Goal: Task Accomplishment & Management: Complete application form

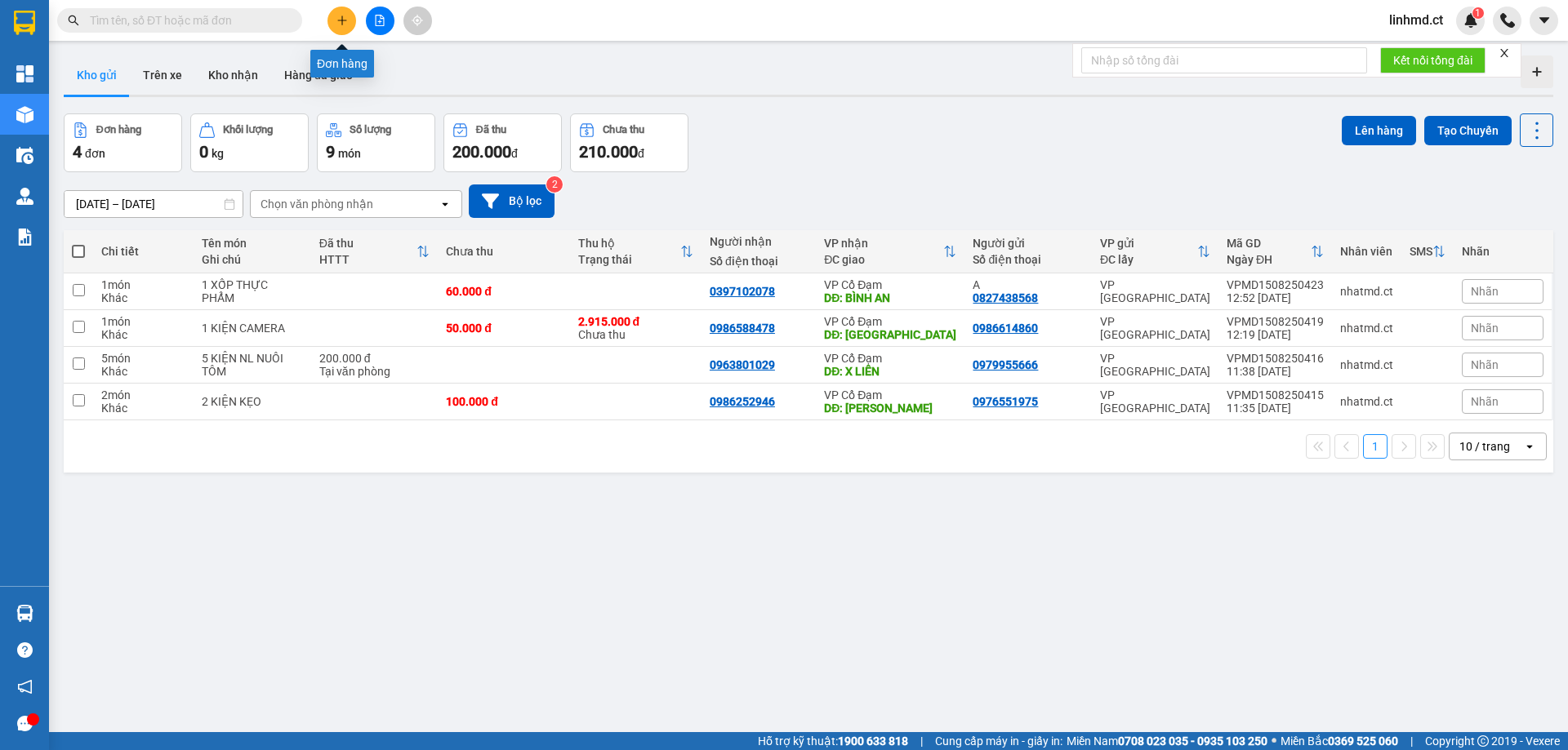
click at [346, 14] on button at bounding box center [341, 20] width 28 height 28
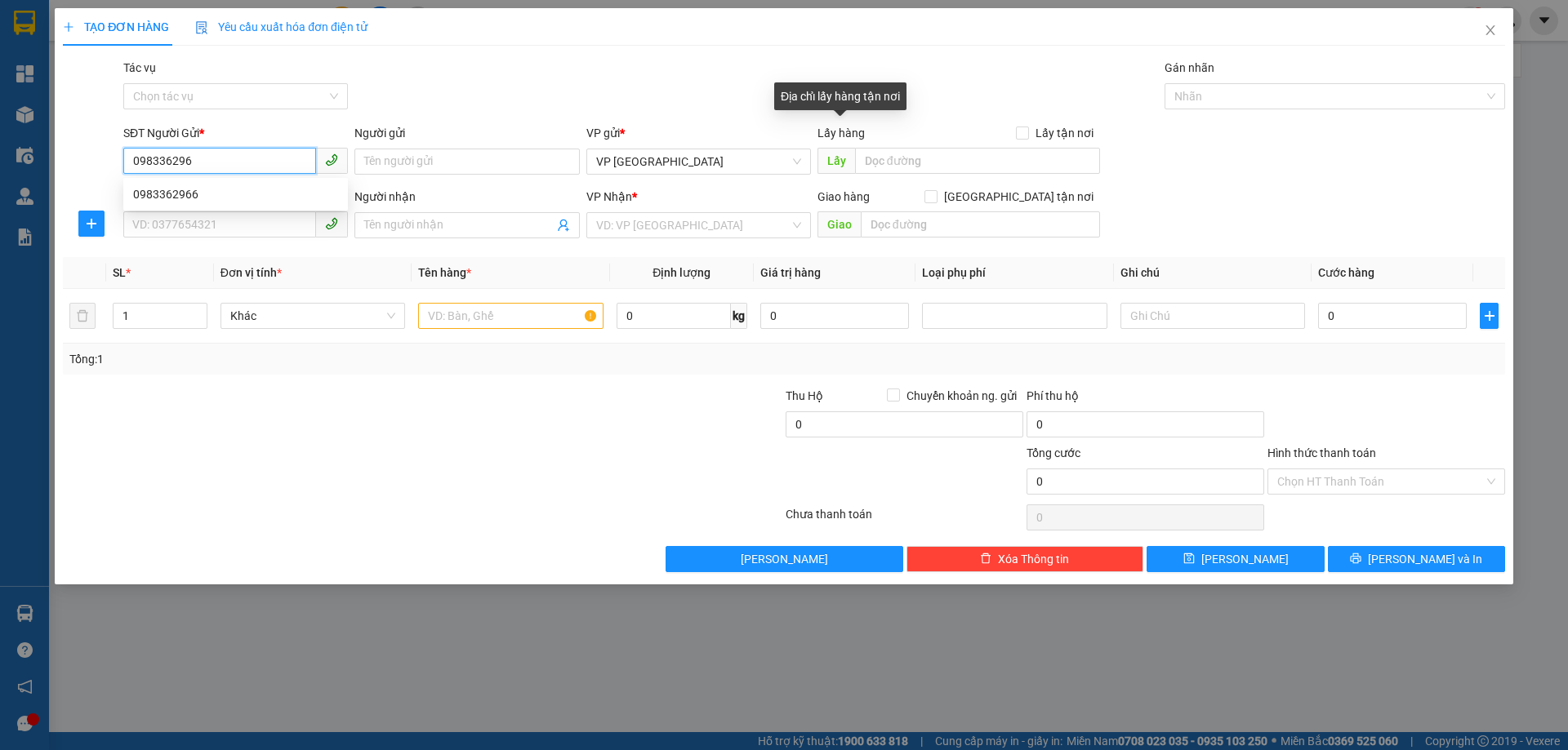
type input "0983362966"
click at [224, 187] on div "0983362966" at bounding box center [235, 194] width 205 height 18
type input "0917504077"
type input "quáng tiến"
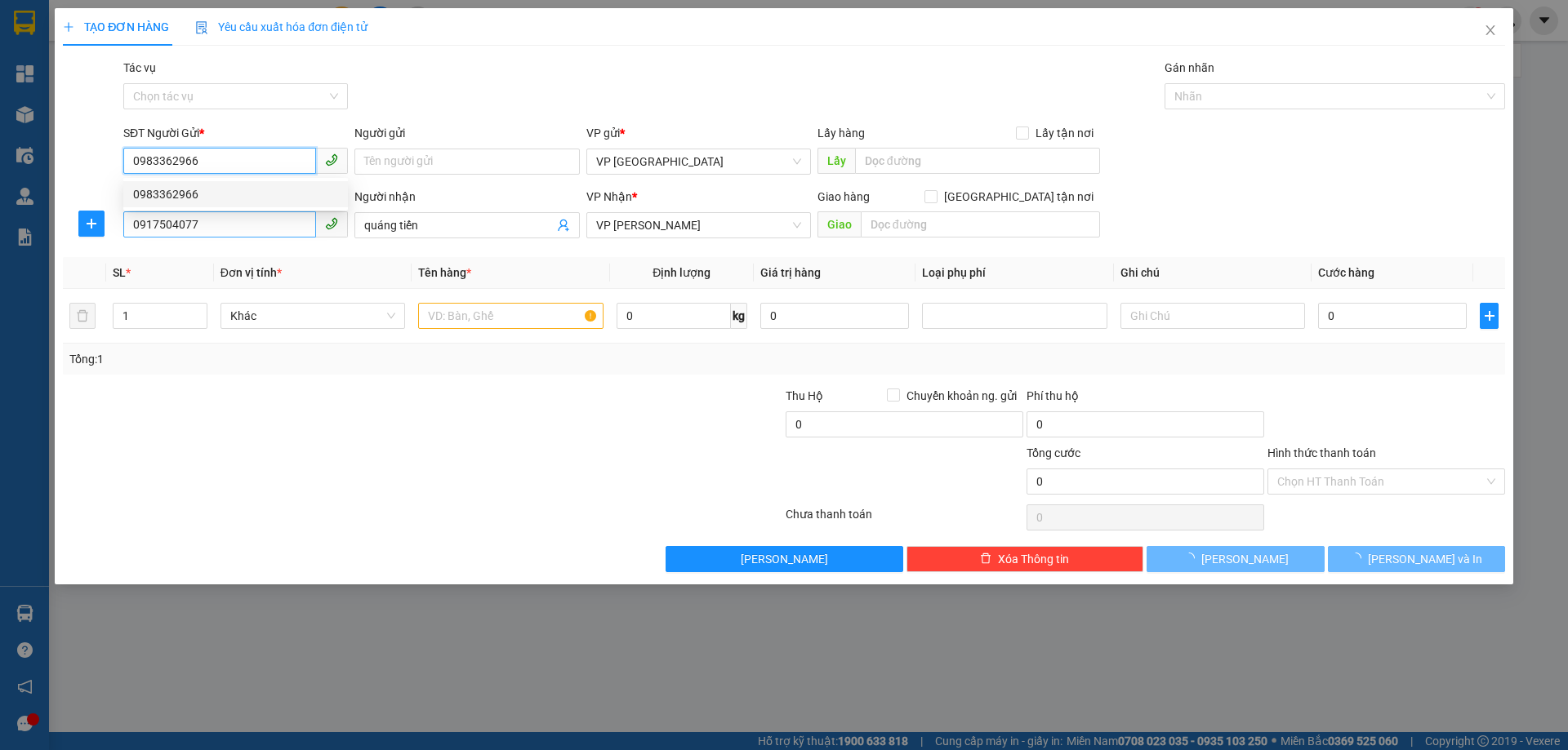
type input "210.000"
type input "0983362966"
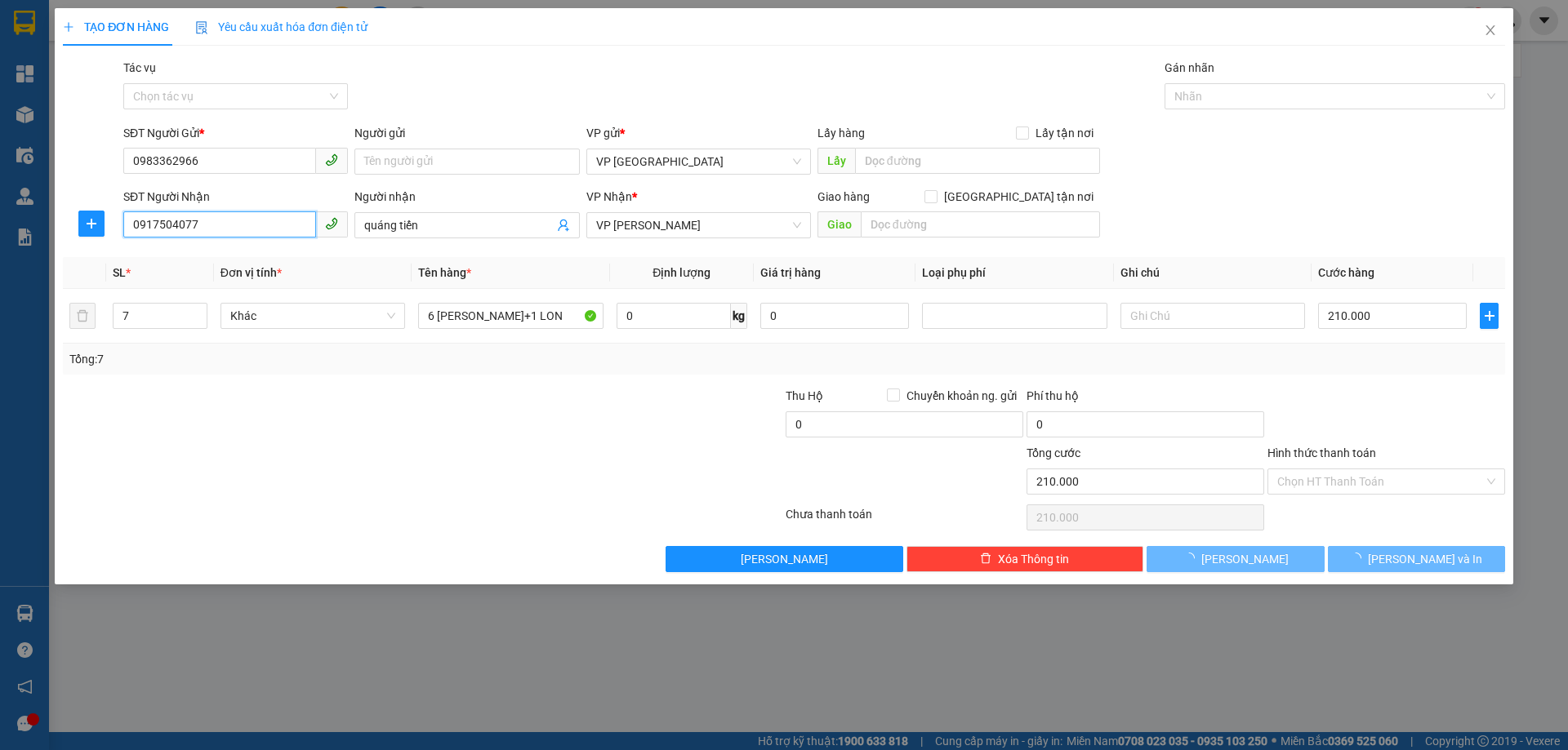
click at [215, 224] on input "0917504077" at bounding box center [219, 224] width 192 height 26
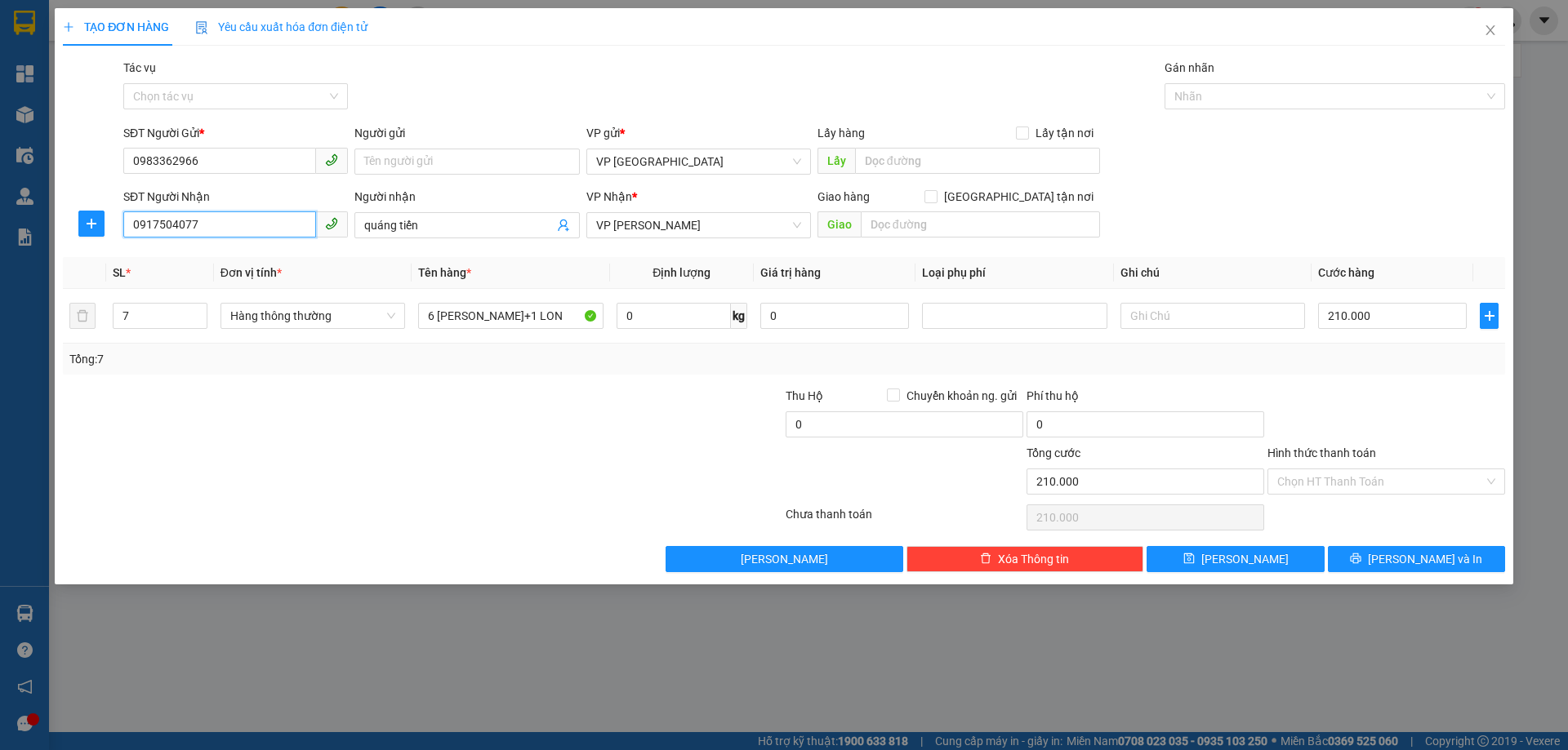
click at [215, 224] on input "0917504077" at bounding box center [219, 224] width 192 height 26
click at [302, 264] on div "0917504077 - quáng tiến" at bounding box center [235, 258] width 205 height 18
click at [384, 224] on input "quáng tiến" at bounding box center [459, 225] width 189 height 18
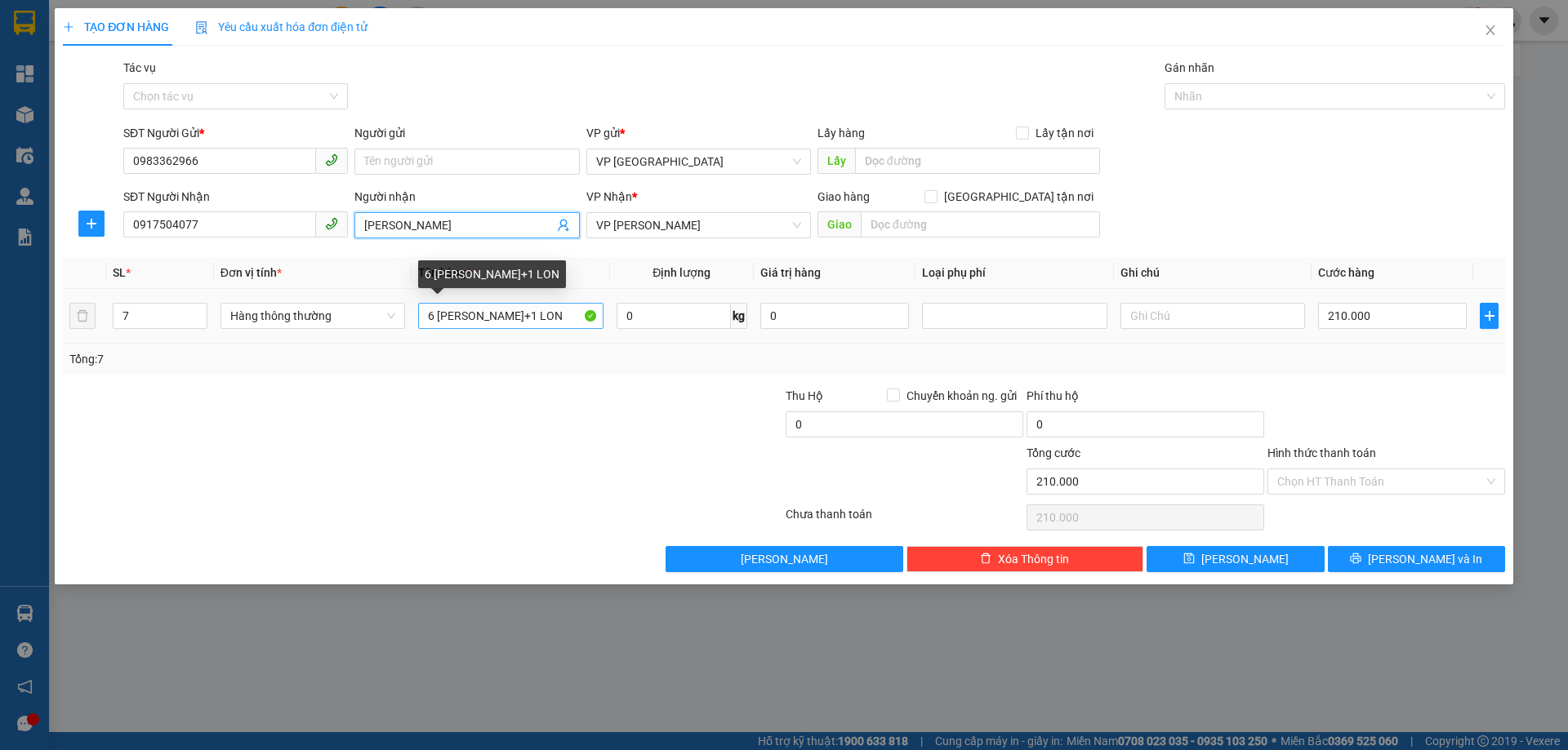
type input "[PERSON_NAME]"
drag, startPoint x: 546, startPoint y: 312, endPoint x: 327, endPoint y: 279, distance: 221.5
click at [327, 279] on table "SL * Đơn vị tính * Tên hàng * Định lượng Giá trị hàng Loại phụ phí Ghi chú Cước…" at bounding box center [784, 300] width 1442 height 87
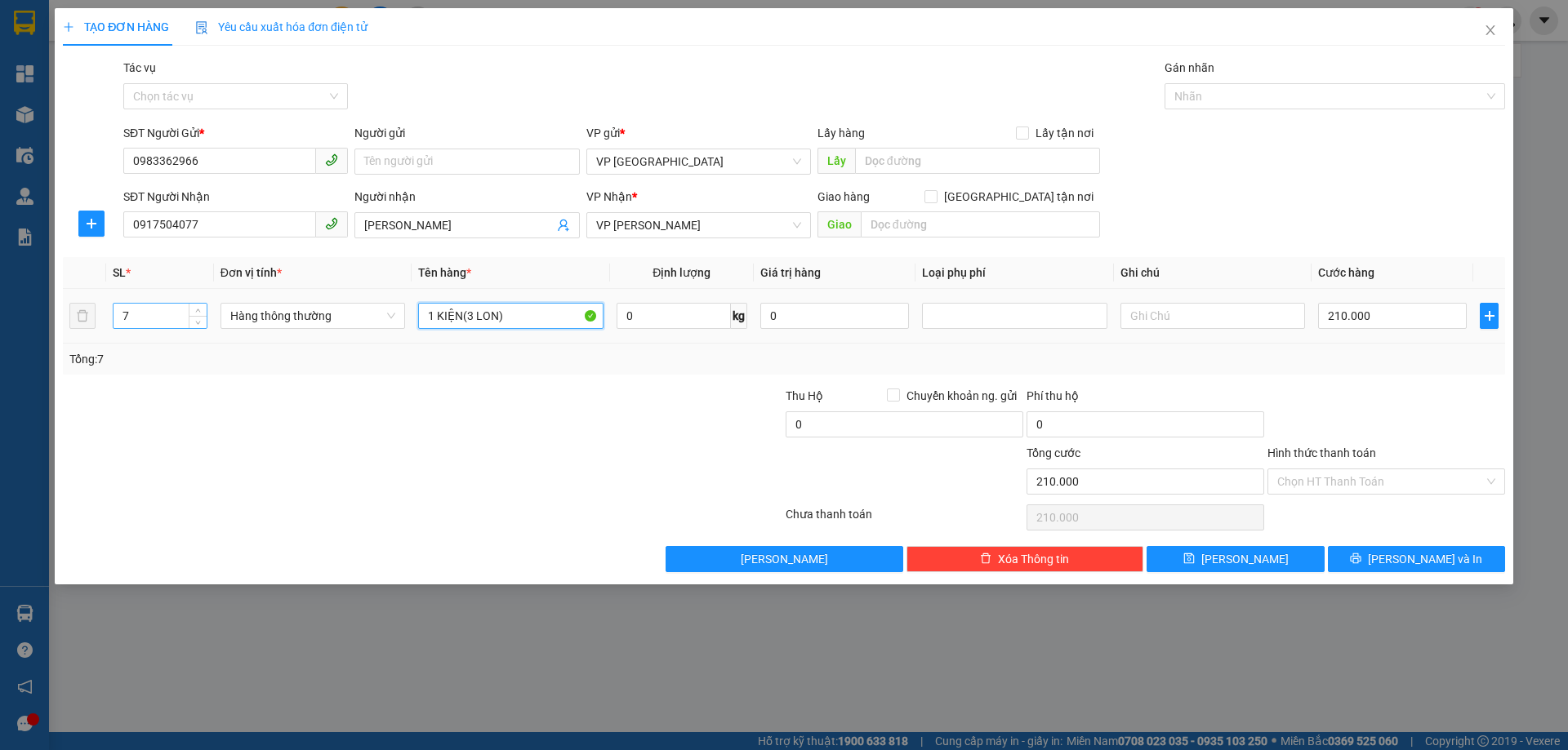
type input "1 KIỆN(3 LON)"
drag, startPoint x: 132, startPoint y: 311, endPoint x: 15, endPoint y: 280, distance: 121.0
click at [18, 285] on div "TẠO ĐƠN HÀNG Yêu cầu xuất hóa đơn điện tử Transit Pickup Surcharge Ids Transit …" at bounding box center [784, 375] width 1568 height 750
type input "1"
click at [1346, 318] on input "210.000" at bounding box center [1392, 315] width 149 height 26
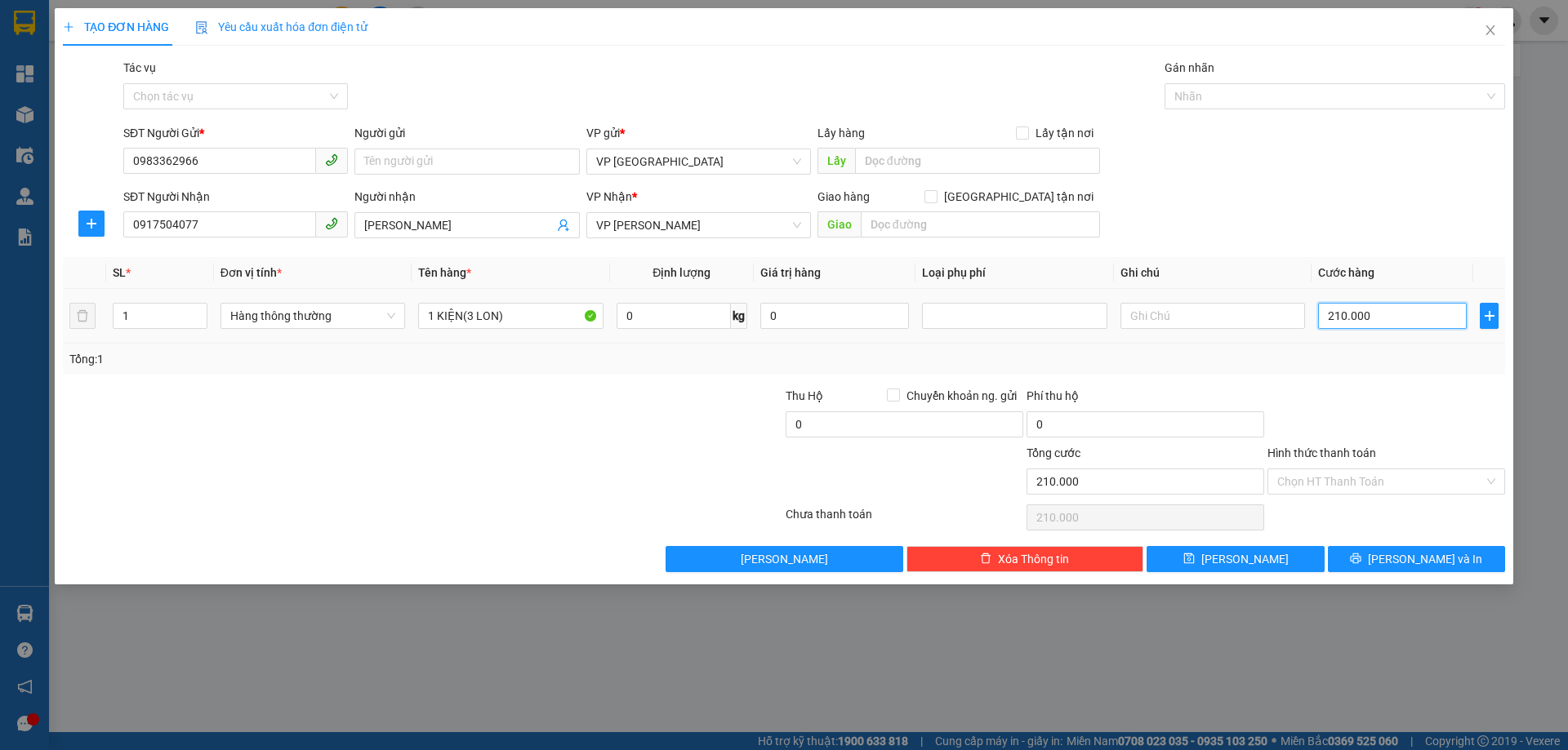
type input "0"
click at [1336, 387] on div at bounding box center [1387, 416] width 241 height 57
click at [1362, 554] on icon "printer" at bounding box center [1356, 559] width 12 height 12
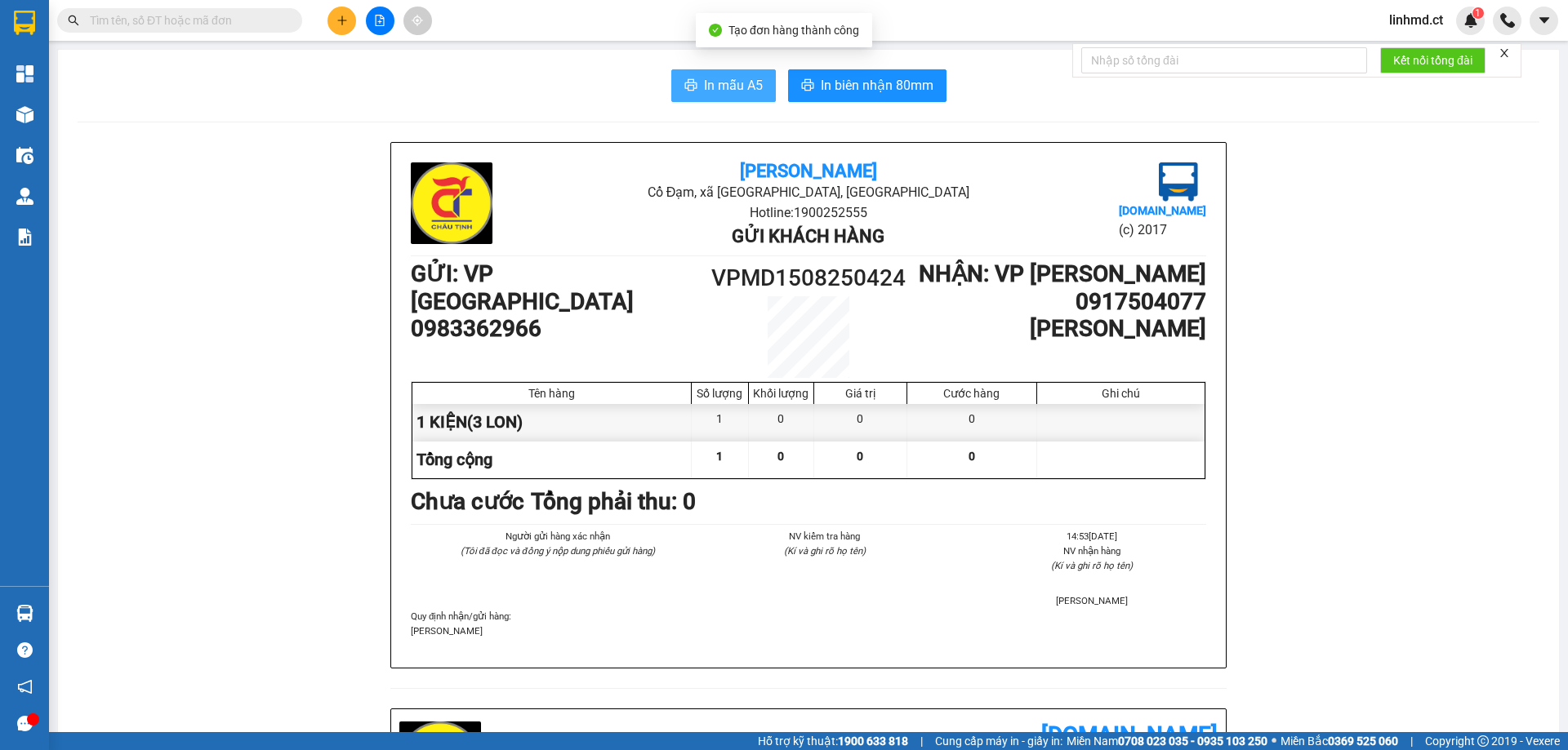
click at [712, 80] on span "In mẫu A5" at bounding box center [733, 85] width 59 height 20
click at [240, 15] on input "text" at bounding box center [186, 21] width 192 height 18
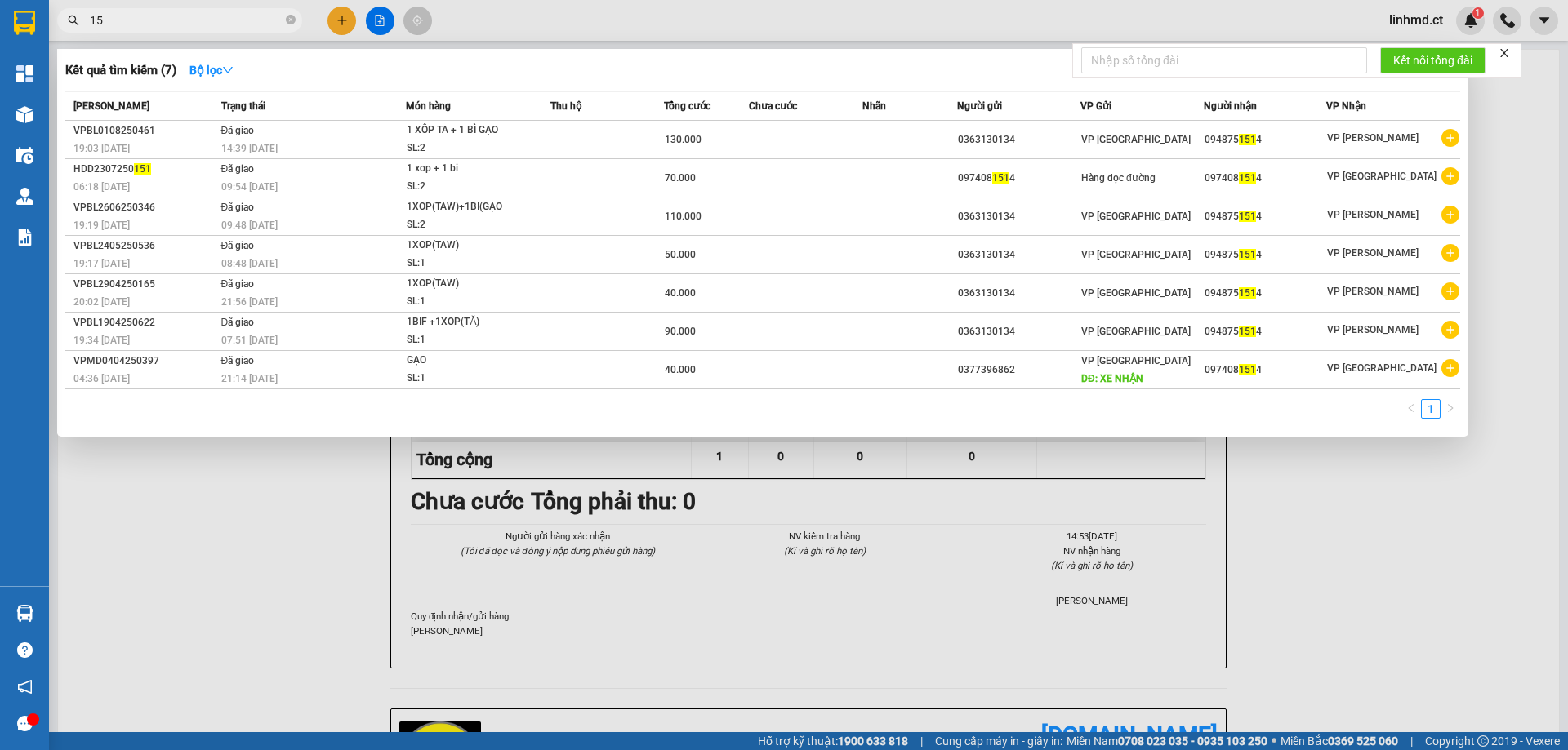
type input "1"
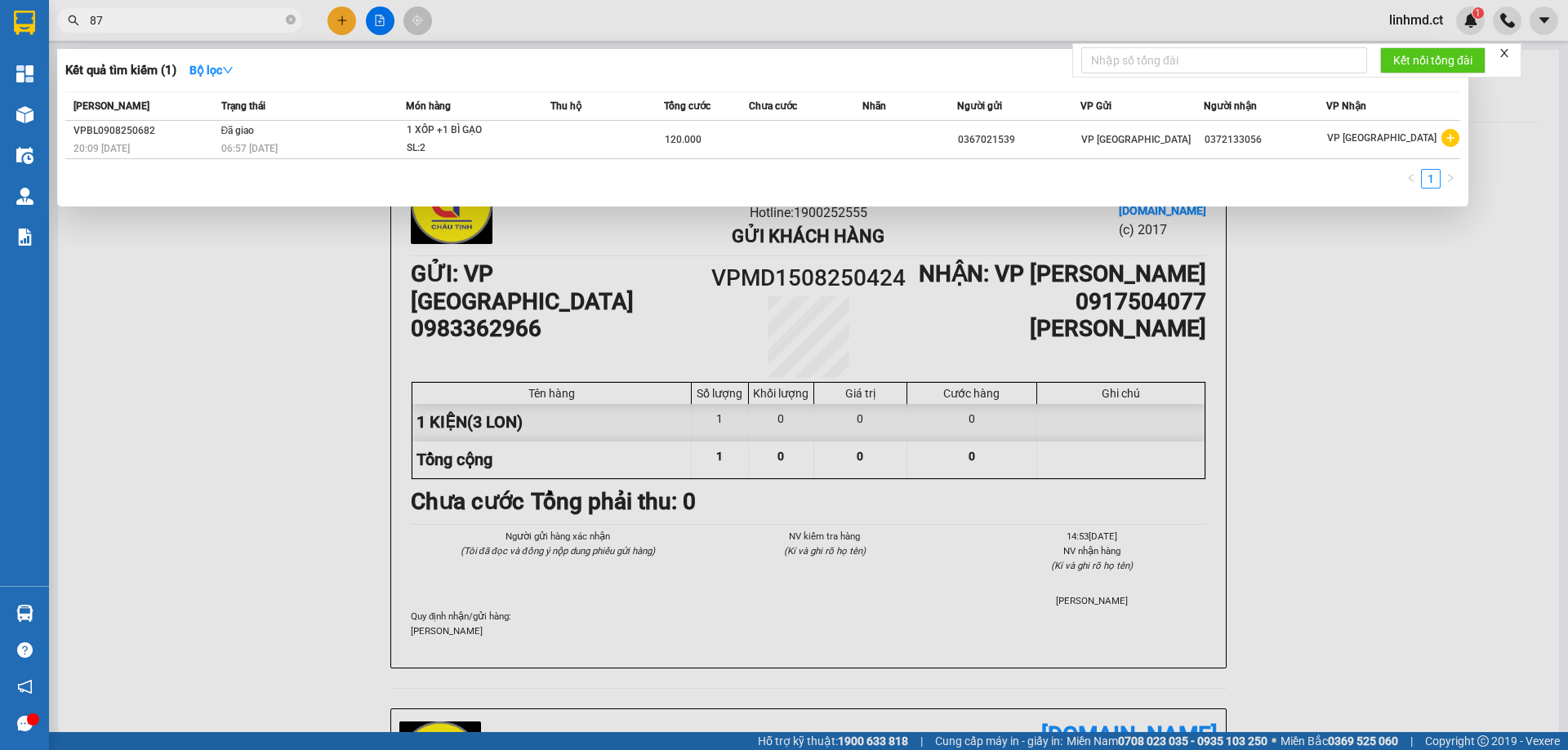
type input "8"
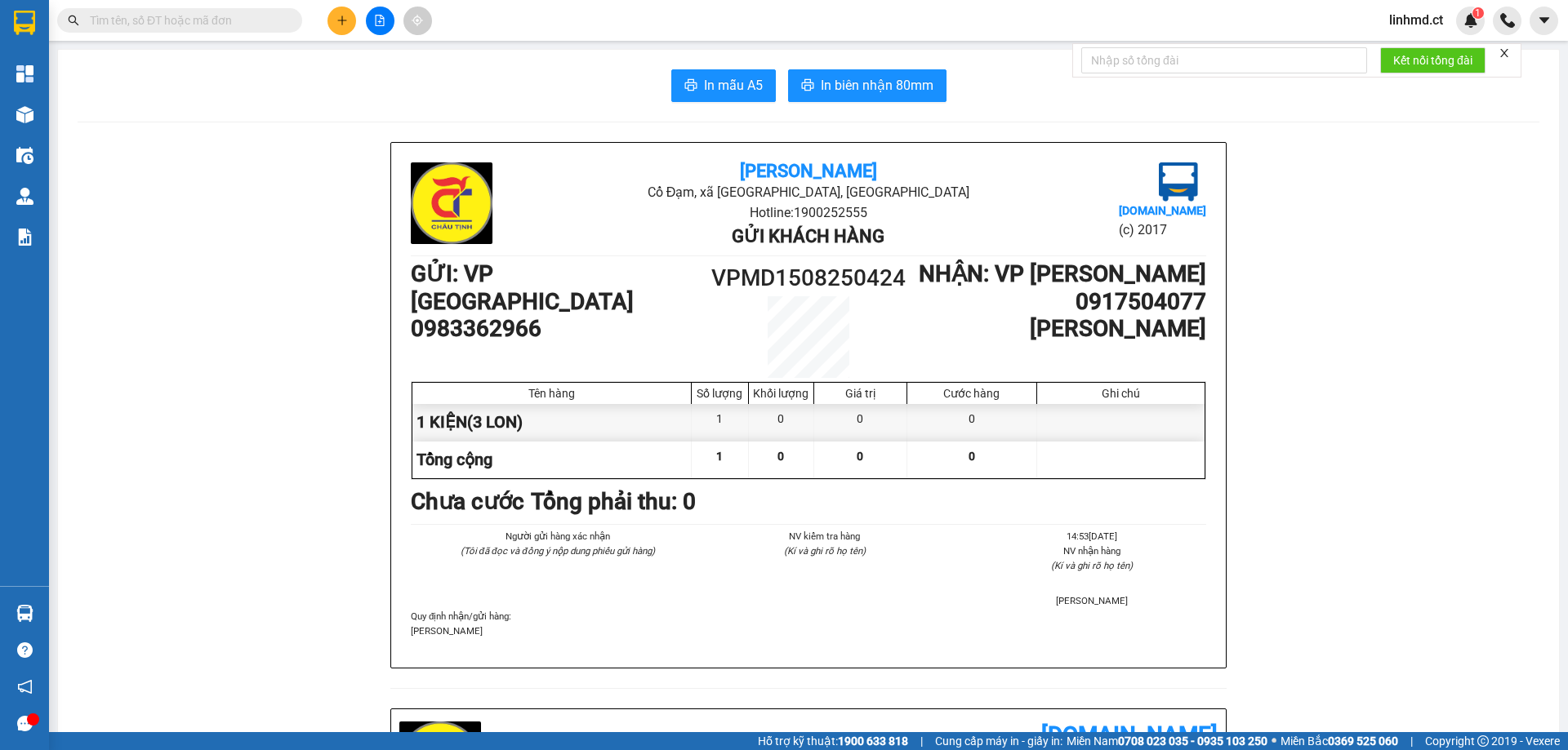
type input "7"
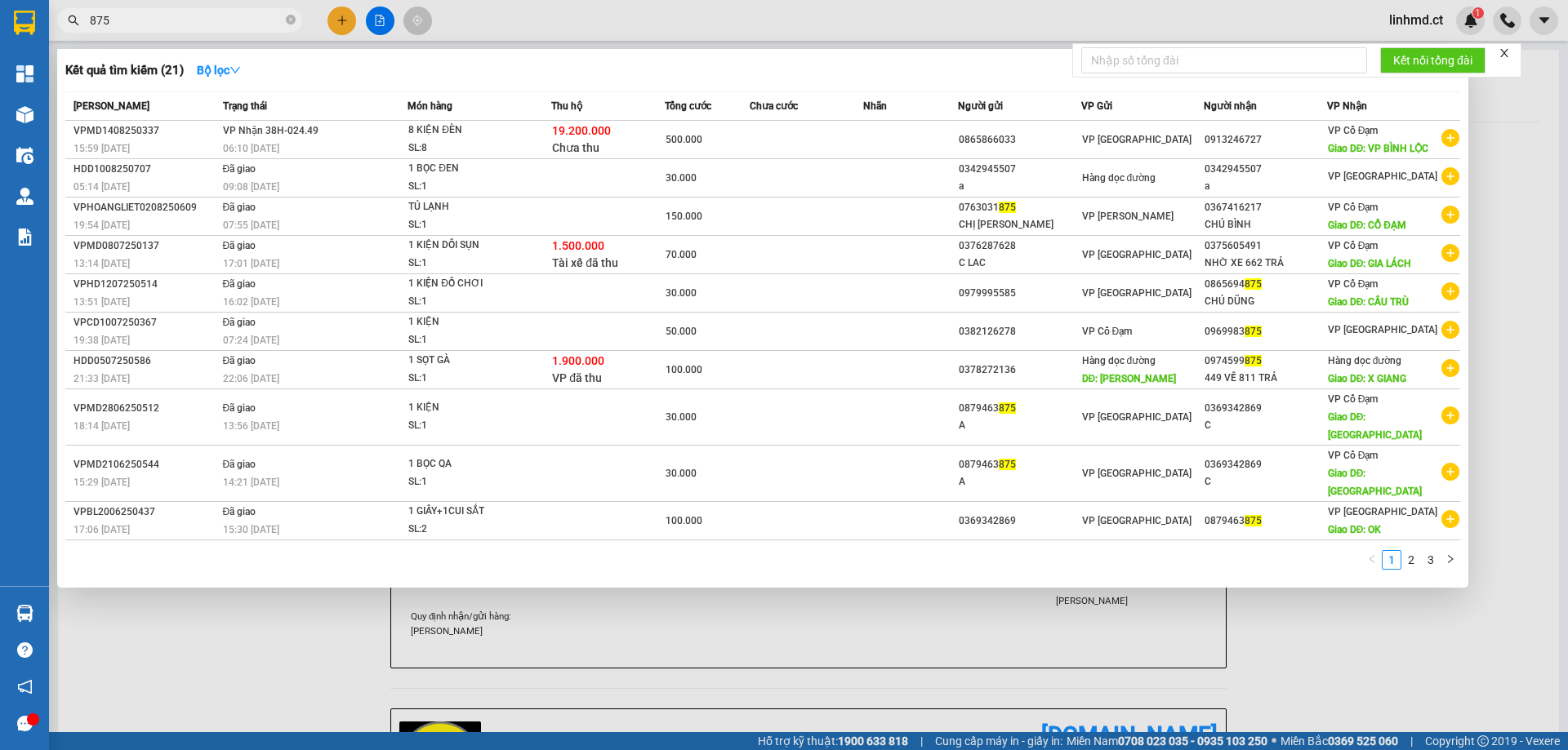
type input "875"
click at [342, 19] on div at bounding box center [784, 375] width 1568 height 750
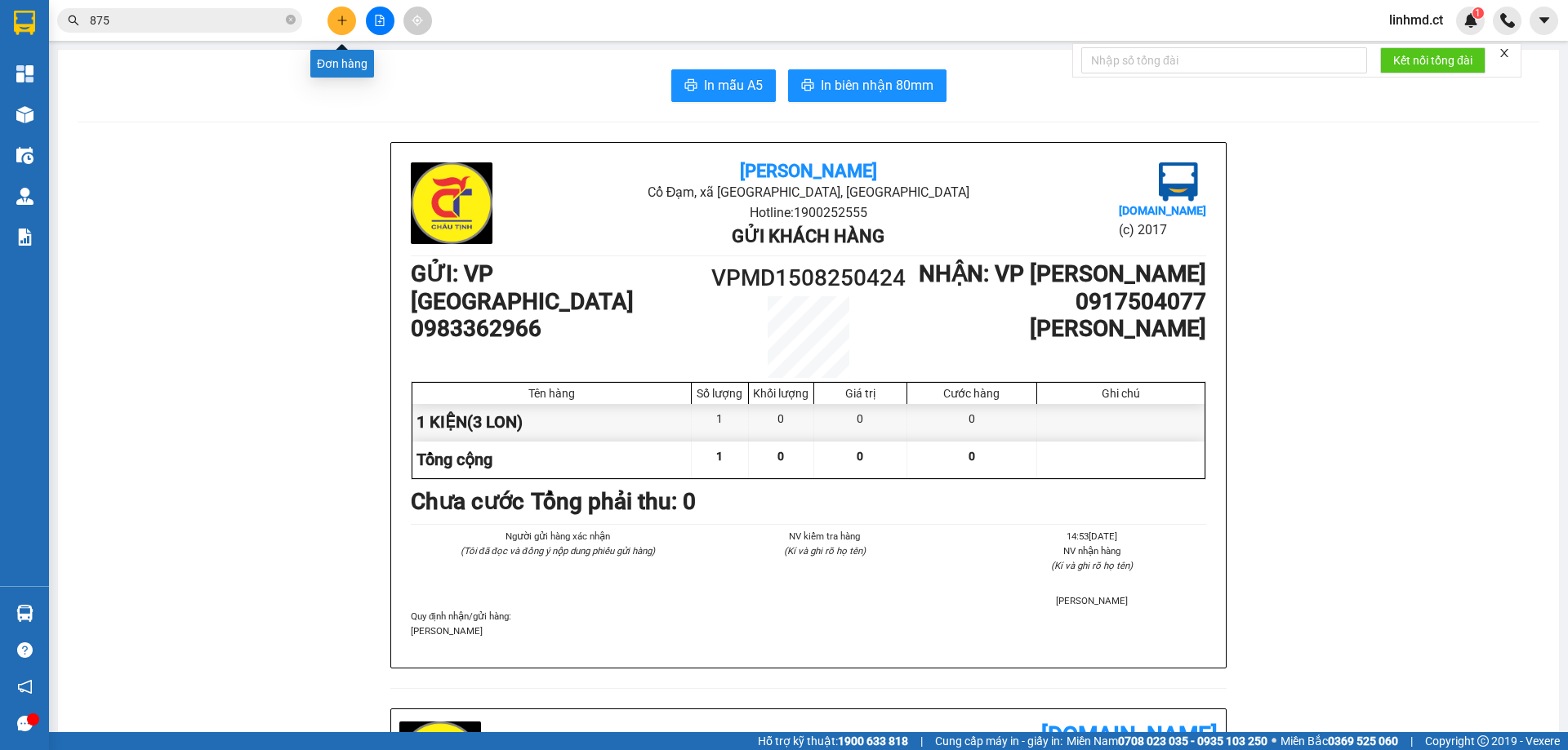
click at [342, 19] on icon "plus" at bounding box center [342, 20] width 1 height 9
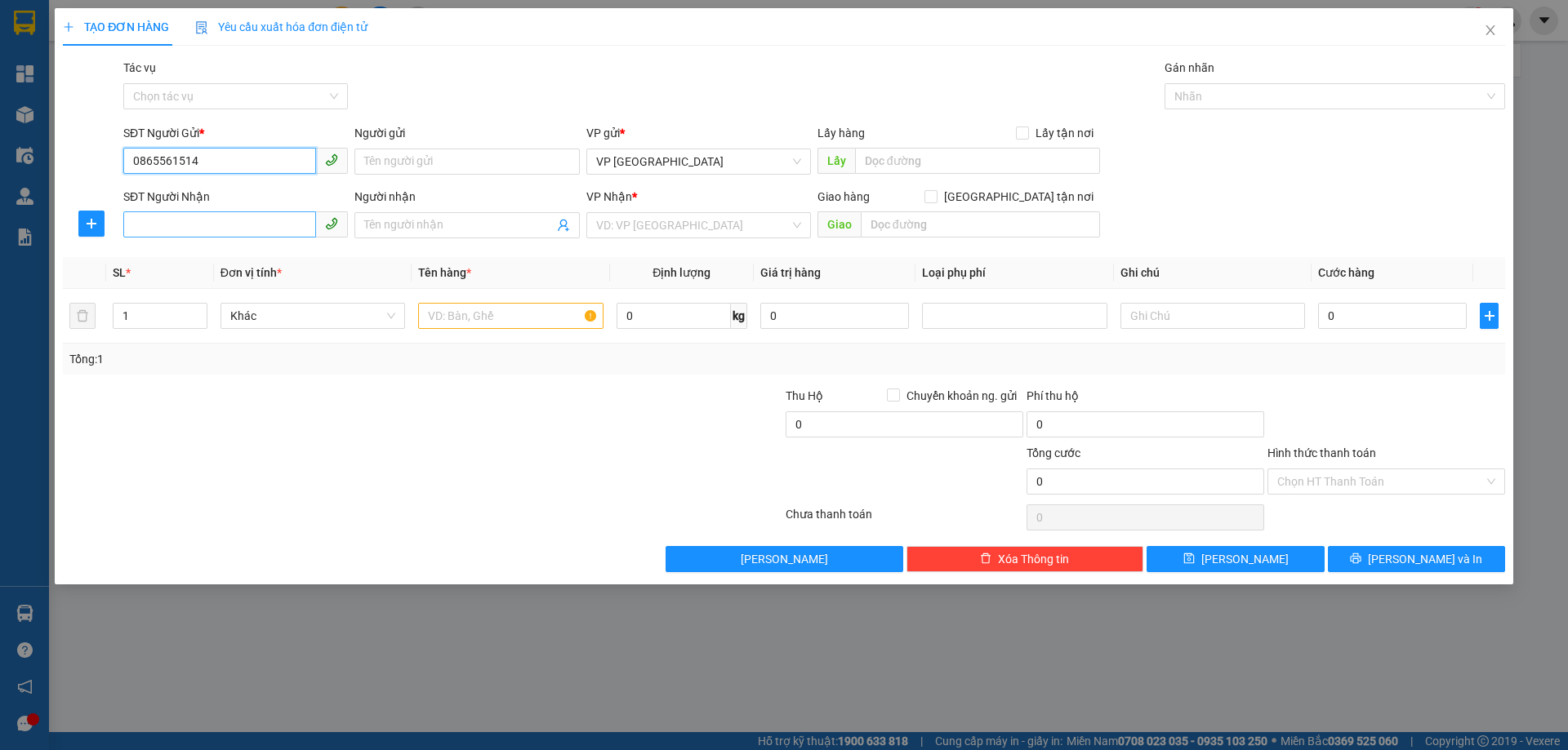
type input "0865561514"
click at [179, 226] on input "SĐT Người Nhận" at bounding box center [219, 224] width 192 height 26
type input "0396625875"
click at [661, 220] on input "search" at bounding box center [693, 225] width 193 height 25
click at [199, 88] on input "Tác vụ" at bounding box center [230, 96] width 193 height 25
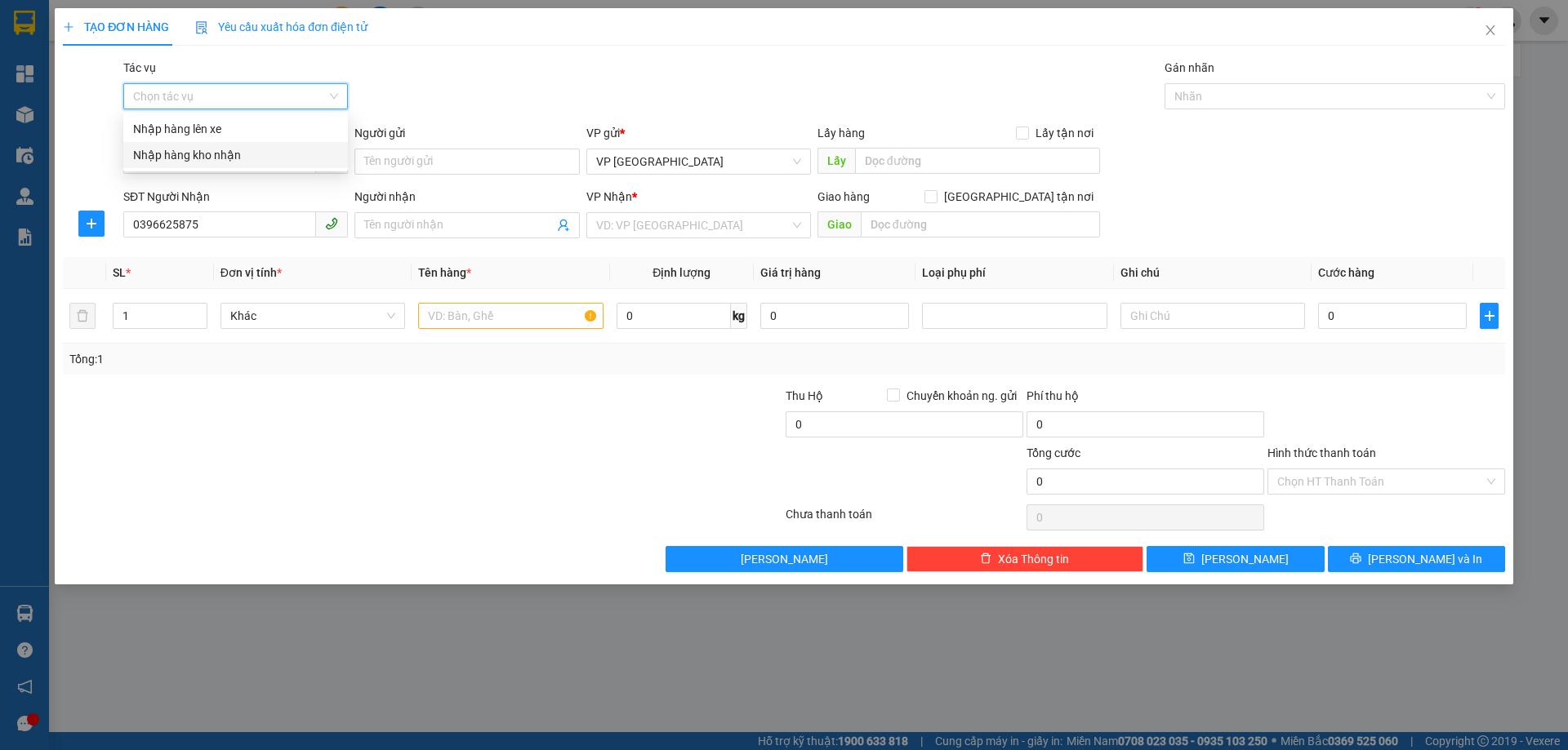
click at [219, 153] on div "Nhập hàng kho nhận" at bounding box center [235, 155] width 205 height 18
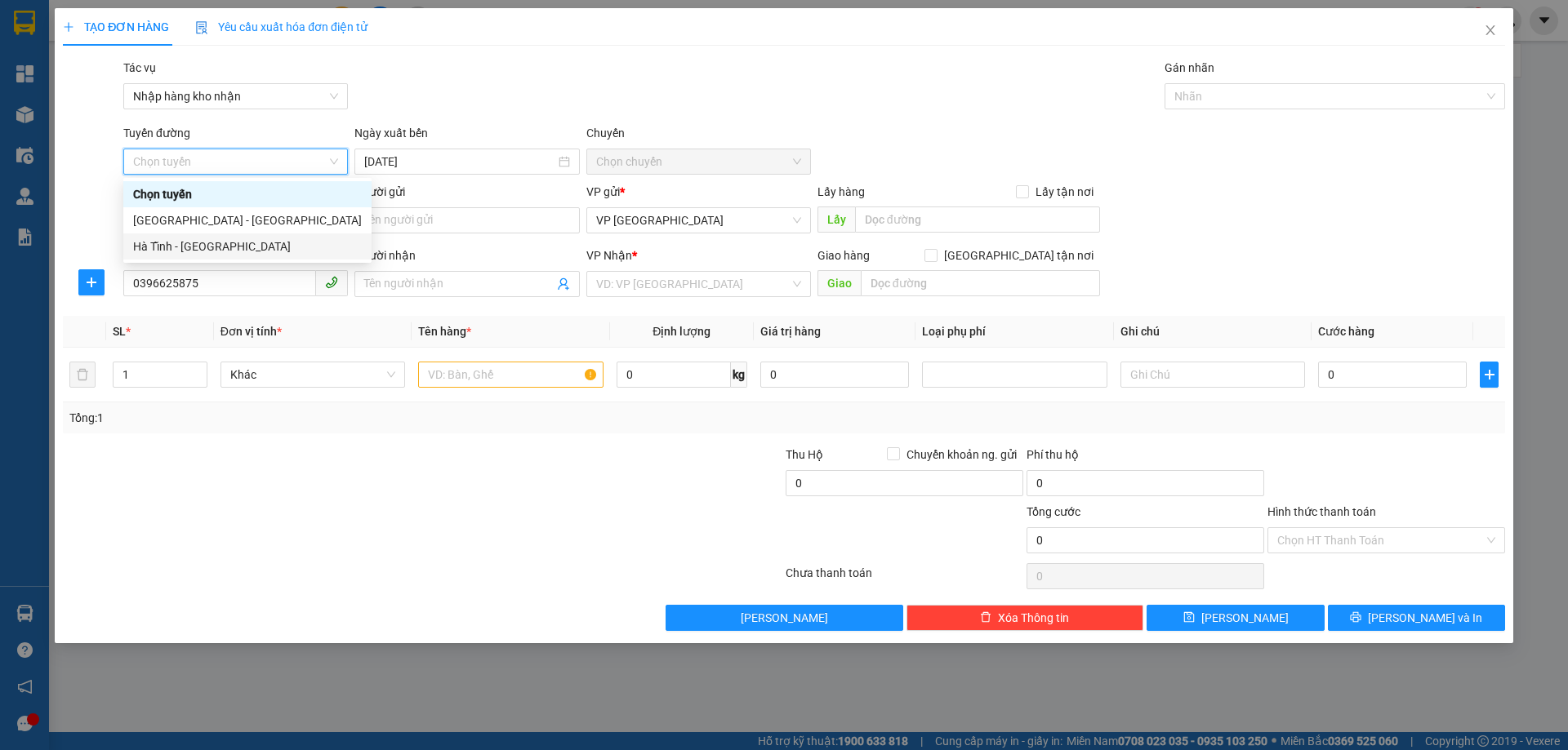
click at [225, 245] on div "Hà Tĩnh - [GEOGRAPHIC_DATA]" at bounding box center [247, 247] width 229 height 18
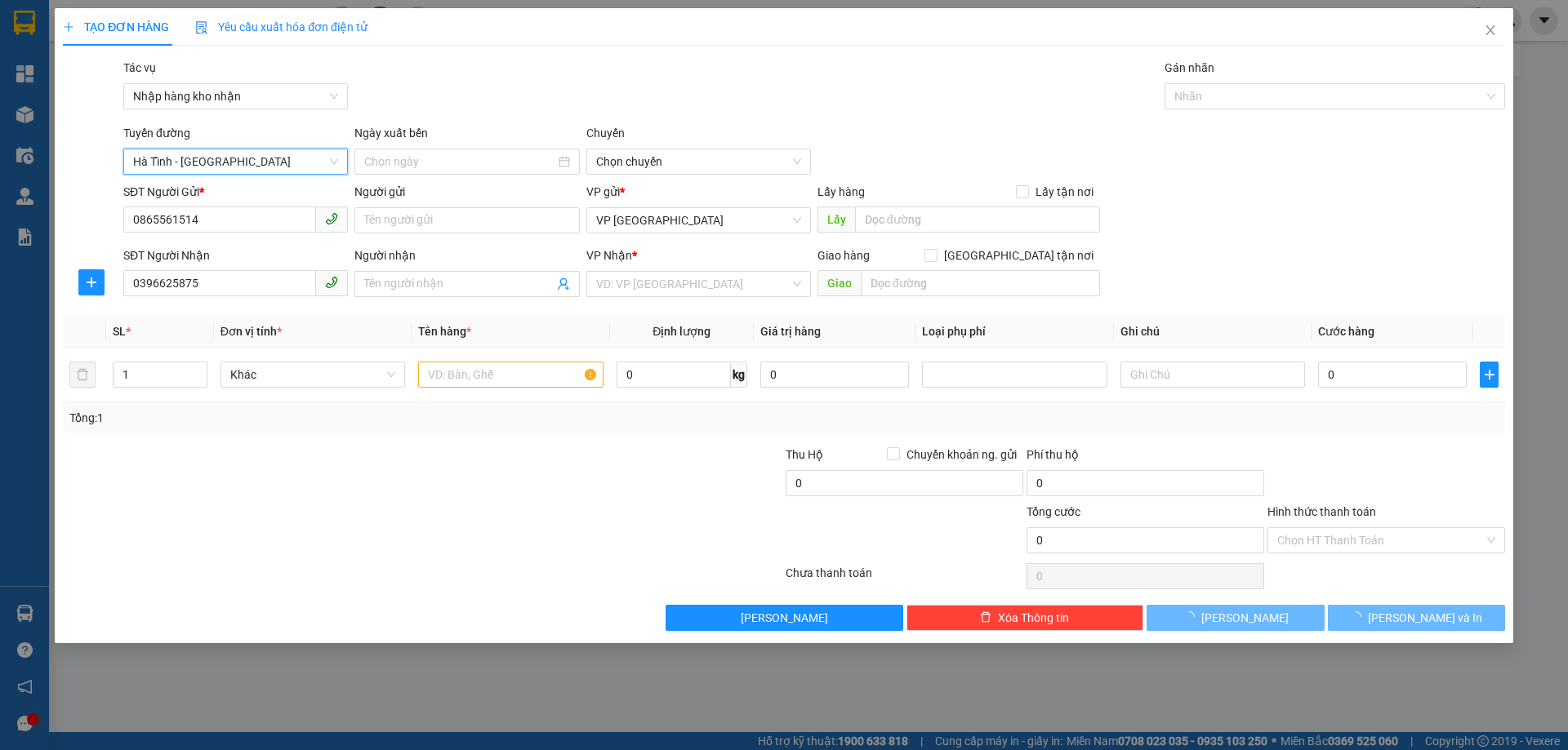
type input "[DATE]"
click at [651, 214] on span "VP [GEOGRAPHIC_DATA]" at bounding box center [698, 220] width 205 height 25
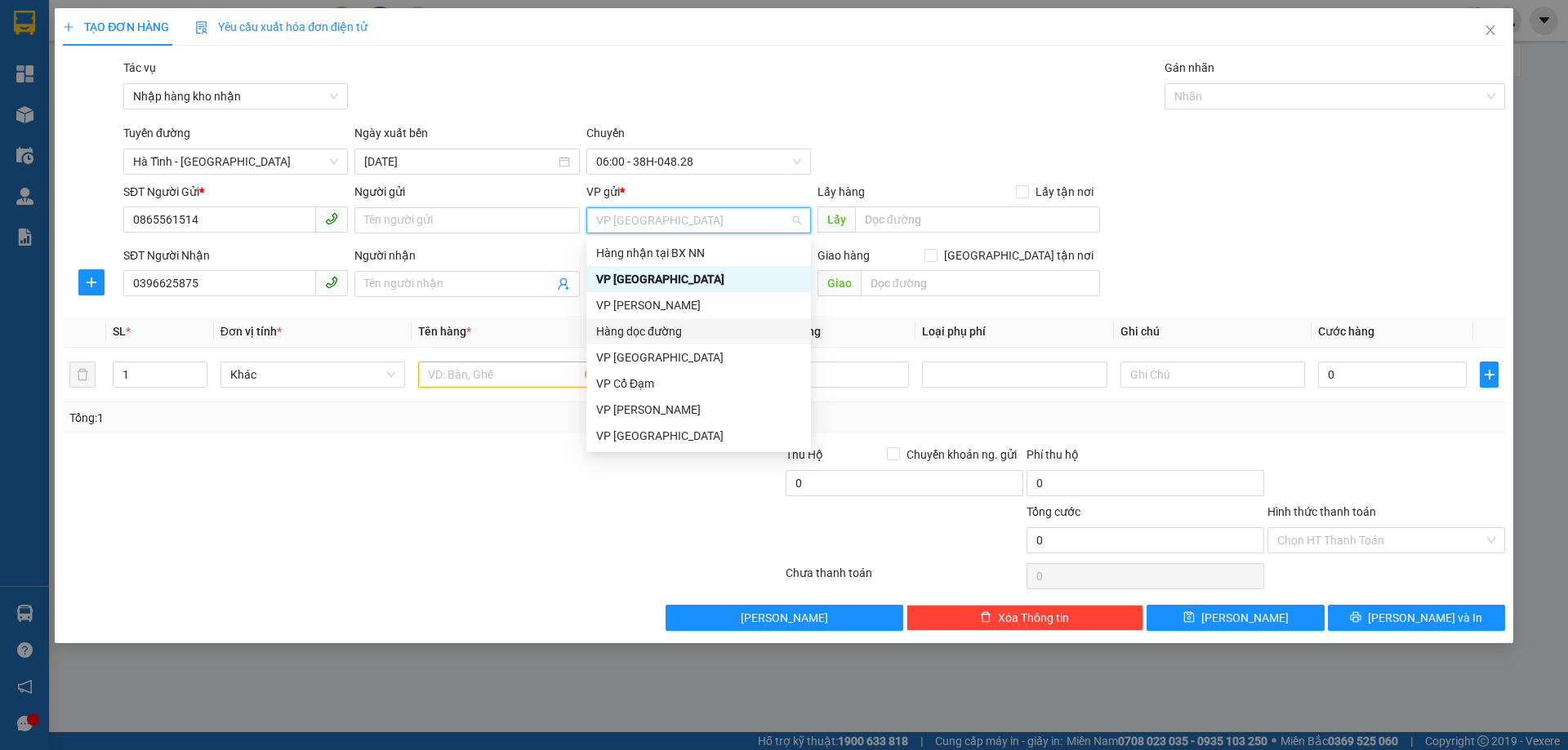
click at [665, 326] on div "Hàng dọc đường" at bounding box center [698, 332] width 205 height 18
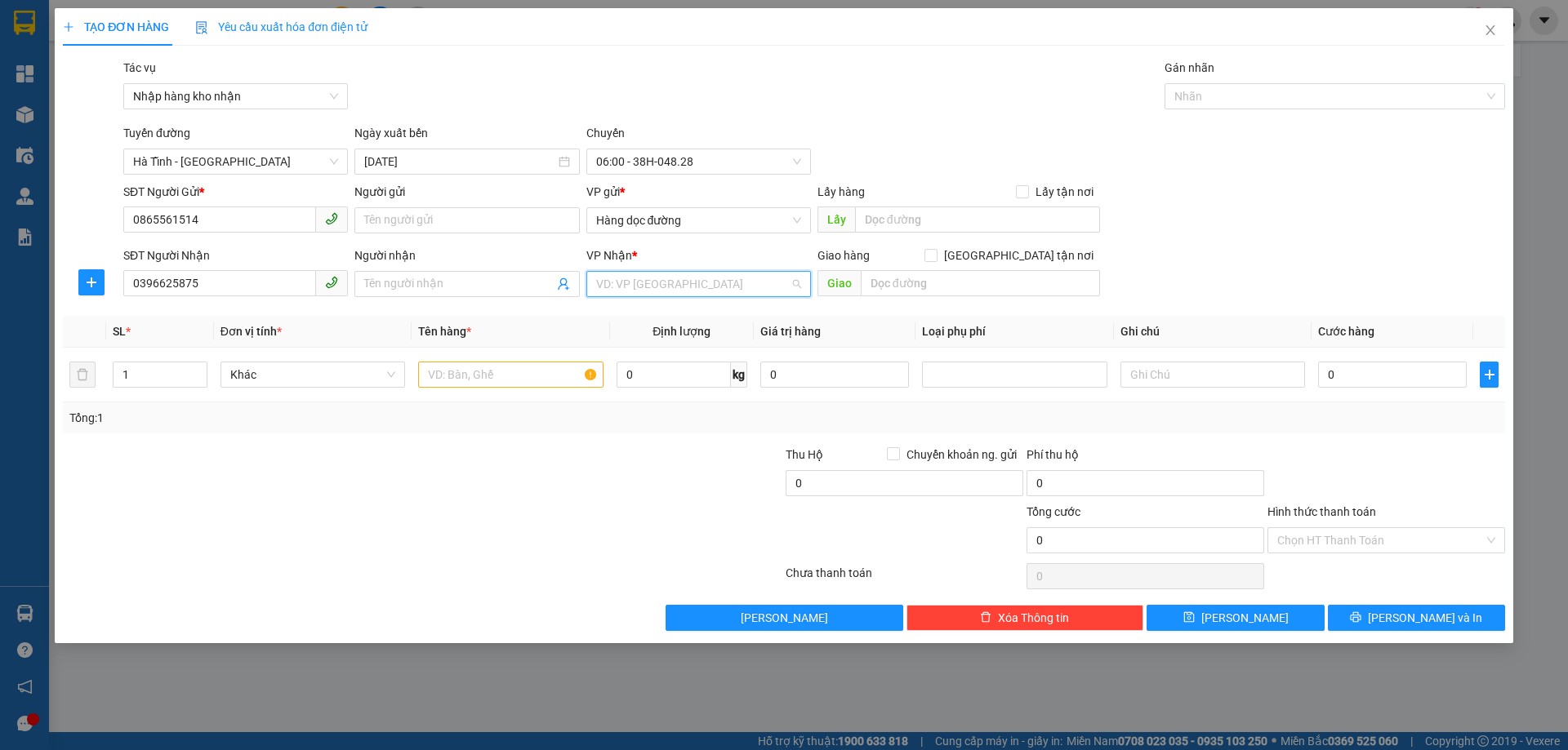
click at [718, 283] on input "search" at bounding box center [693, 283] width 193 height 25
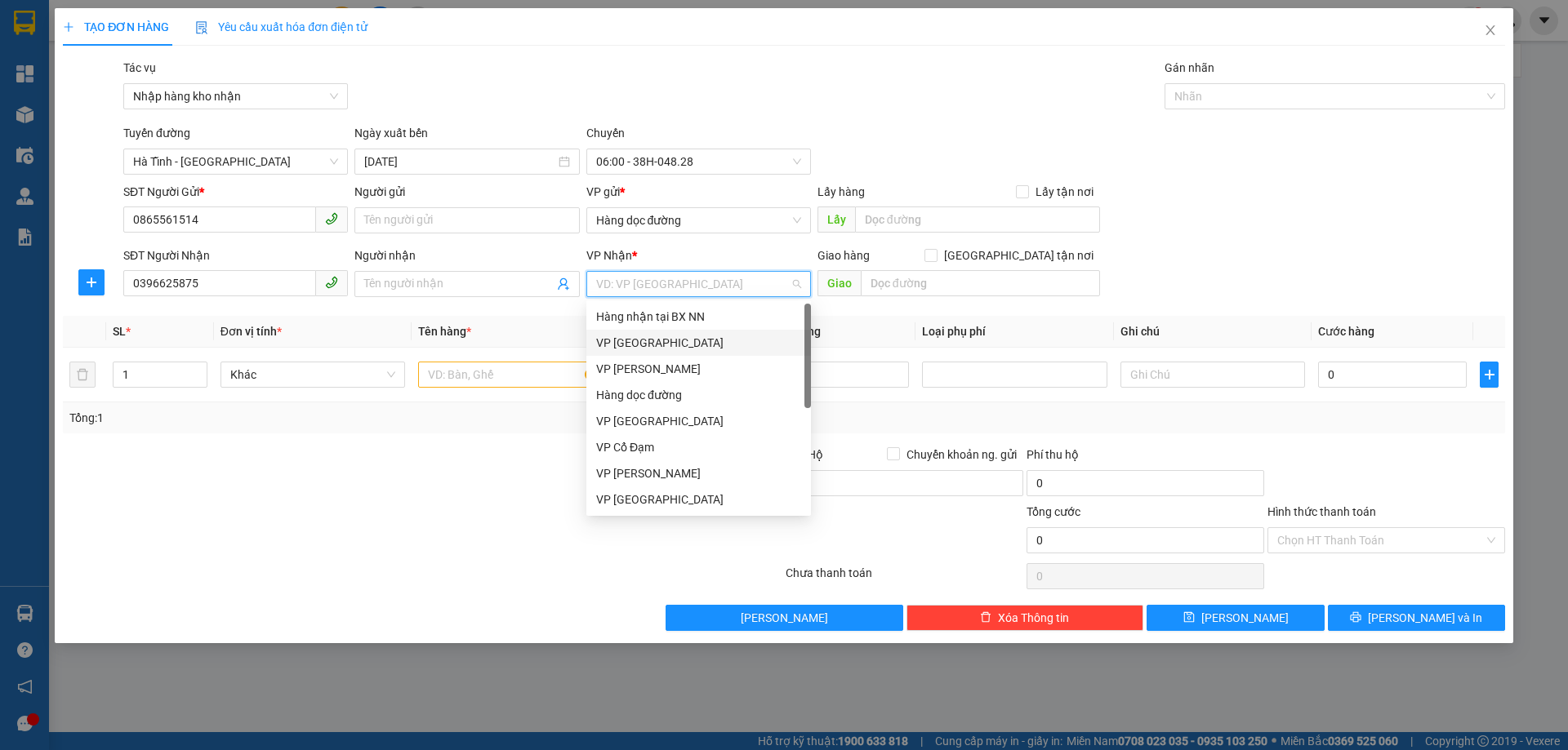
click at [695, 343] on div "VP [GEOGRAPHIC_DATA]" at bounding box center [698, 343] width 205 height 18
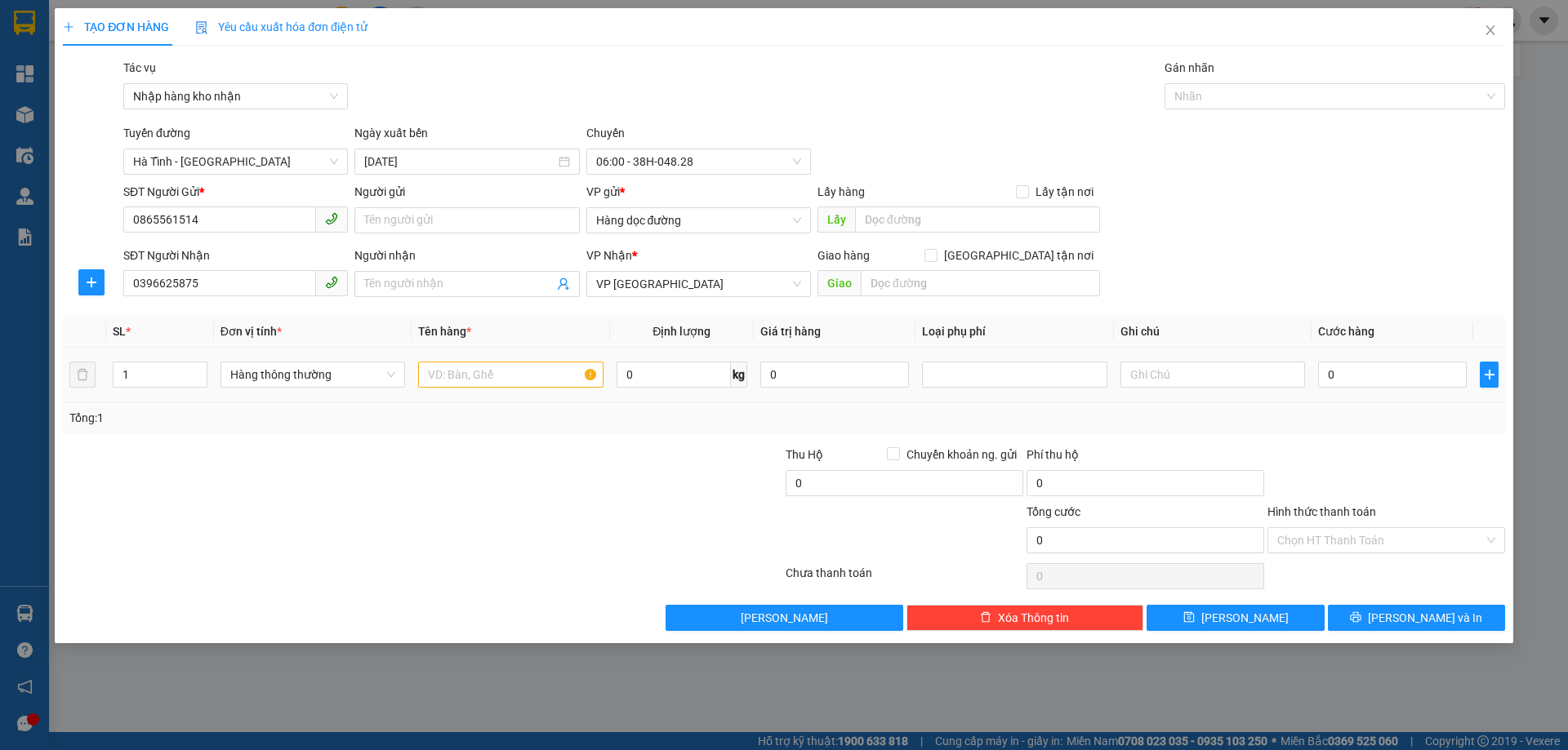
drag, startPoint x: 417, startPoint y: 373, endPoint x: 425, endPoint y: 371, distance: 8.2
click at [418, 373] on td at bounding box center [511, 375] width 198 height 55
click at [461, 377] on input "text" at bounding box center [511, 375] width 184 height 26
type input "1 PBI"
click at [1344, 363] on input "0" at bounding box center [1392, 375] width 149 height 26
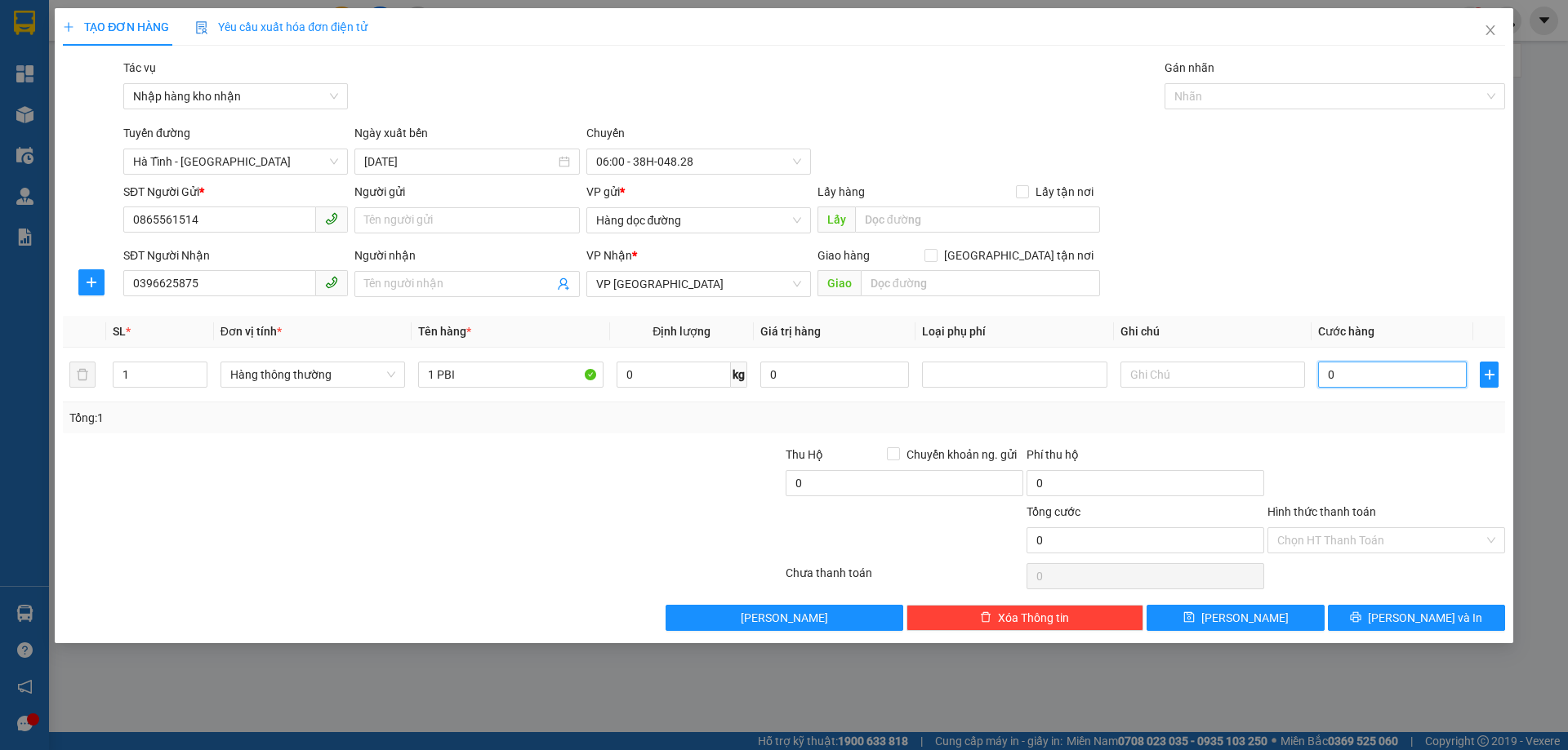
type input "3"
type input "30"
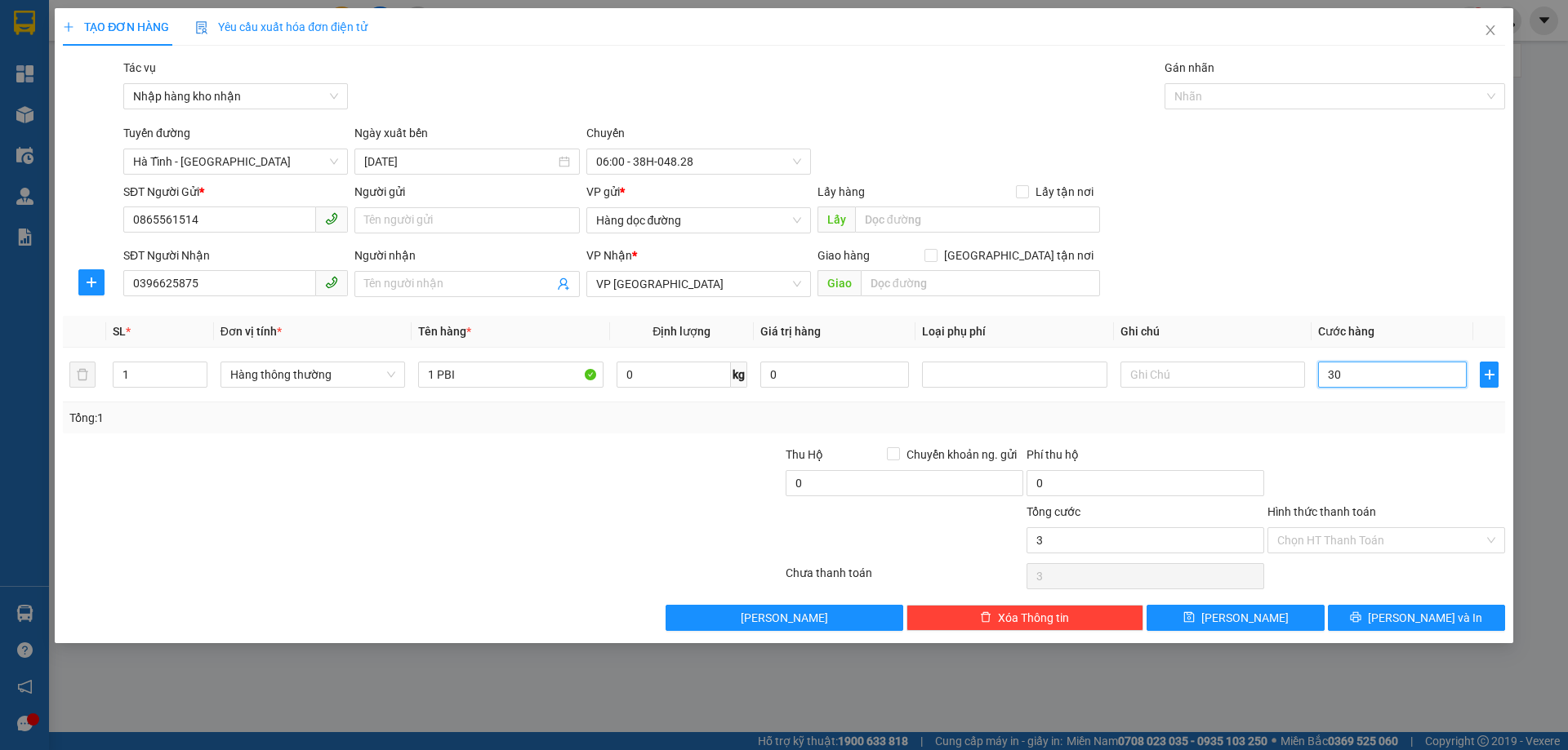
type input "30"
click at [1336, 387] on input "30" at bounding box center [1392, 375] width 149 height 26
click at [1337, 420] on div "Tổng: 1" at bounding box center [784, 418] width 1429 height 18
type input "30.000"
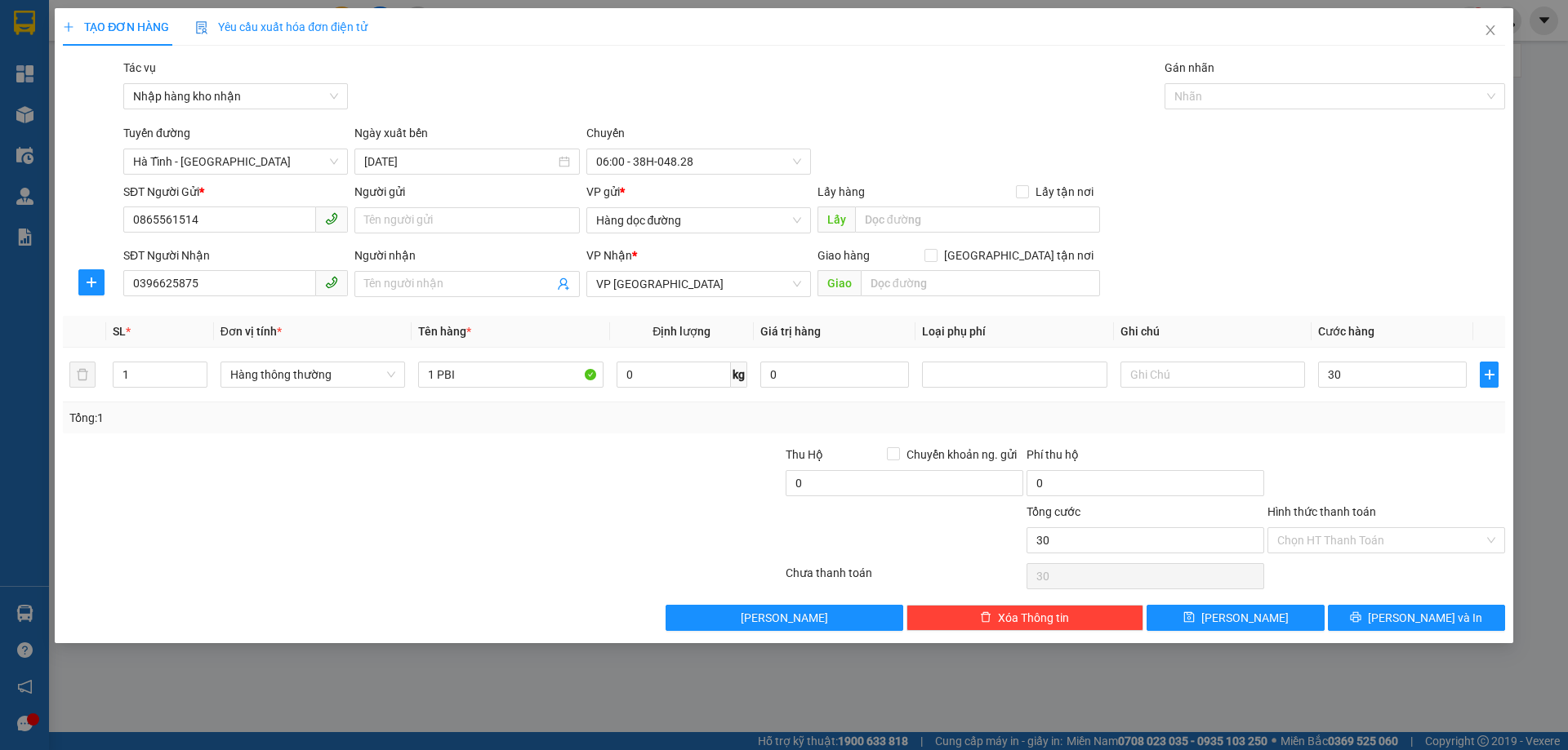
type input "30.000"
click at [1362, 616] on icon "printer" at bounding box center [1356, 617] width 12 height 12
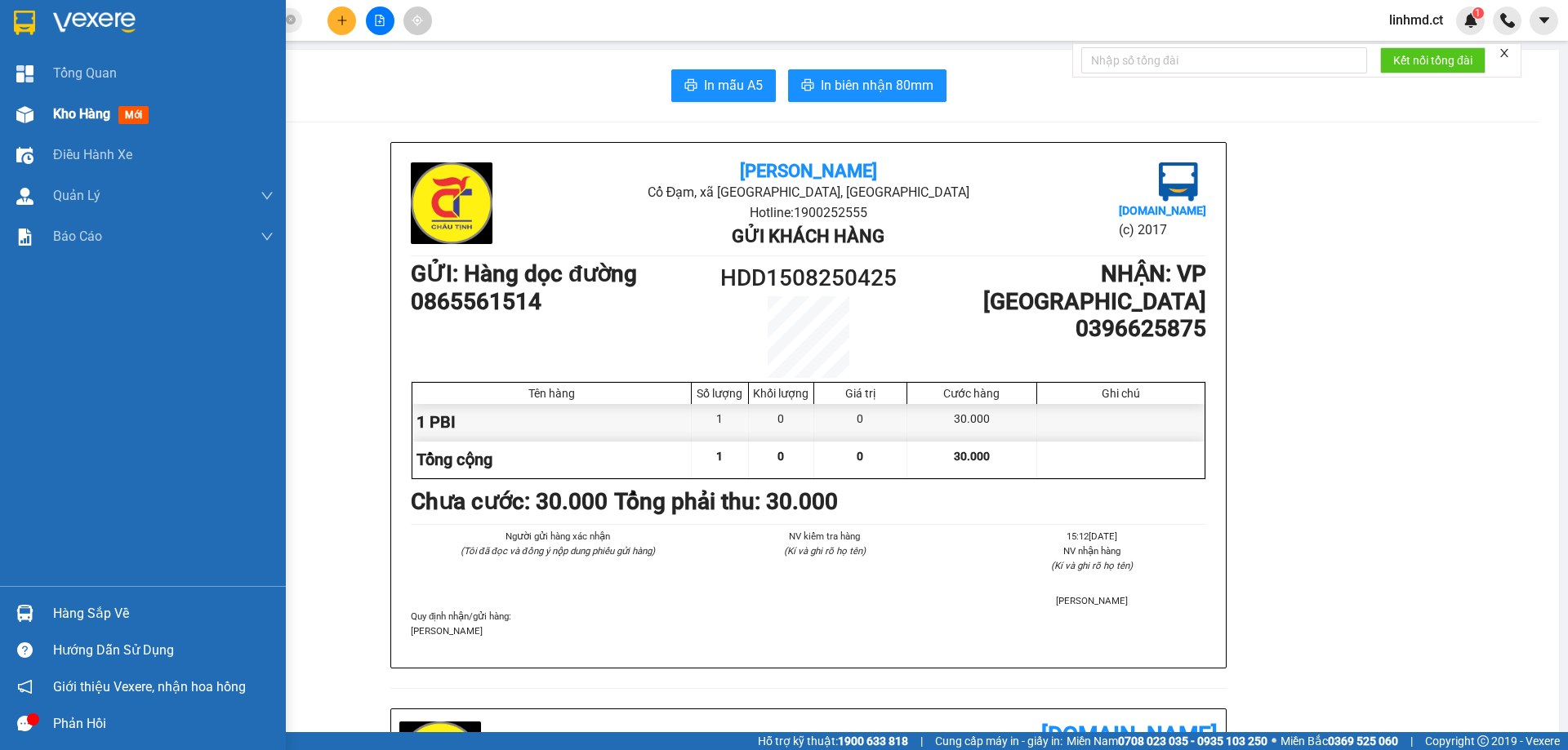
click at [36, 116] on div at bounding box center [25, 114] width 28 height 28
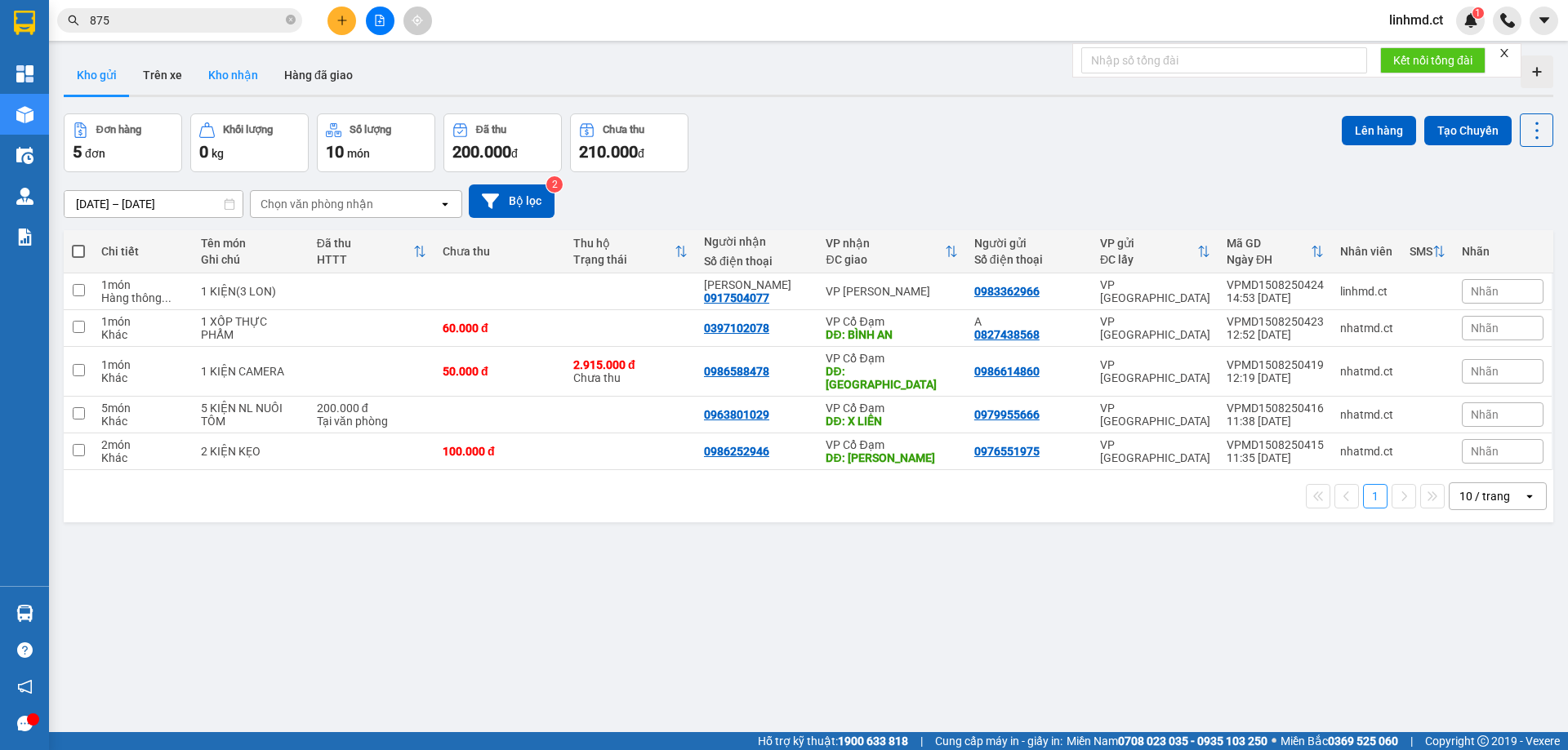
click at [232, 77] on button "Kho nhận" at bounding box center [232, 75] width 76 height 39
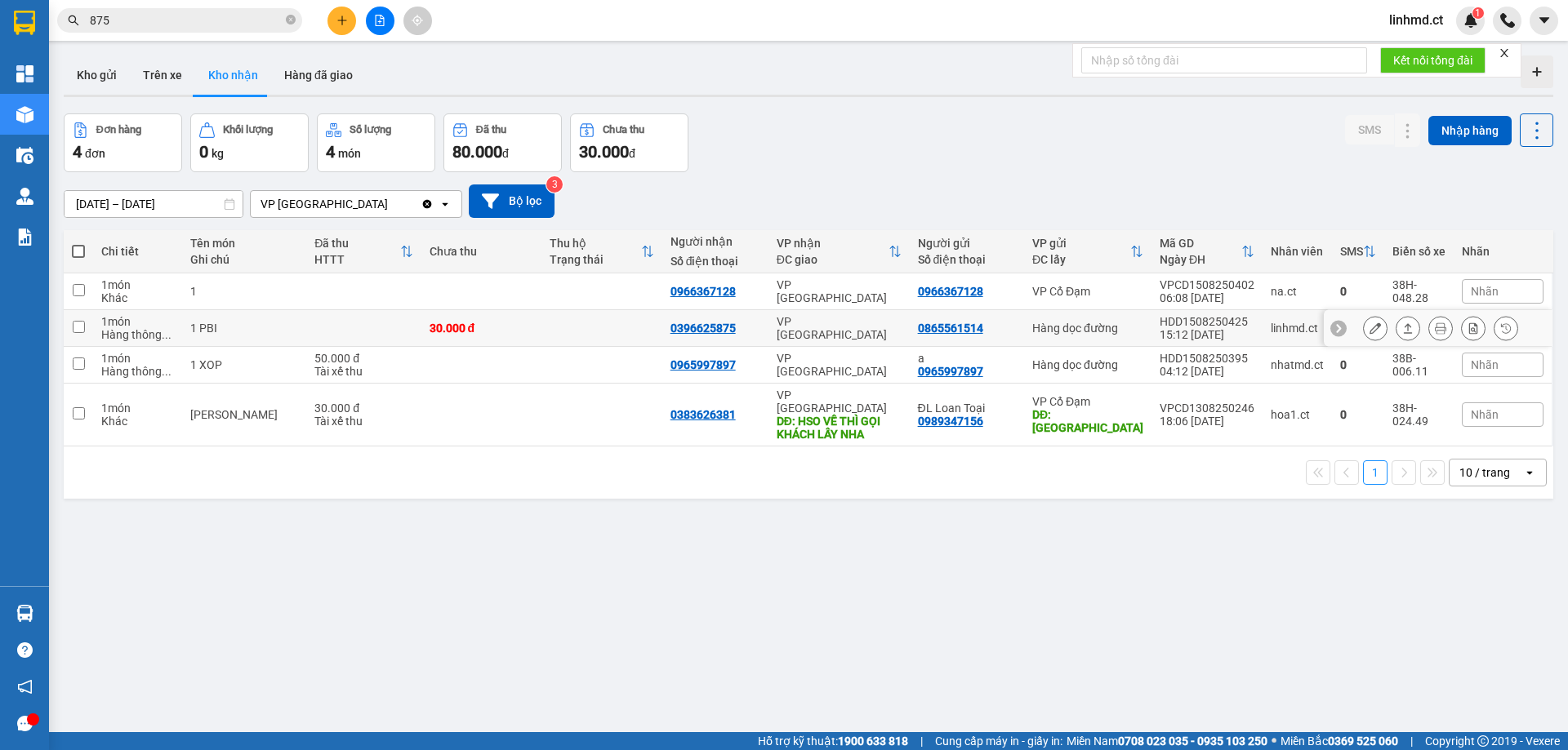
drag, startPoint x: 572, startPoint y: 318, endPoint x: 775, endPoint y: 118, distance: 285.0
click at [775, 118] on div "Đơn hàng 4 đơn Khối lượng 0 kg Số lượng 4 món Đã thu 80.000 đ Chưa thu 30.000 đ…" at bounding box center [809, 143] width 1490 height 59
click at [342, 18] on icon "plus" at bounding box center [342, 20] width 12 height 12
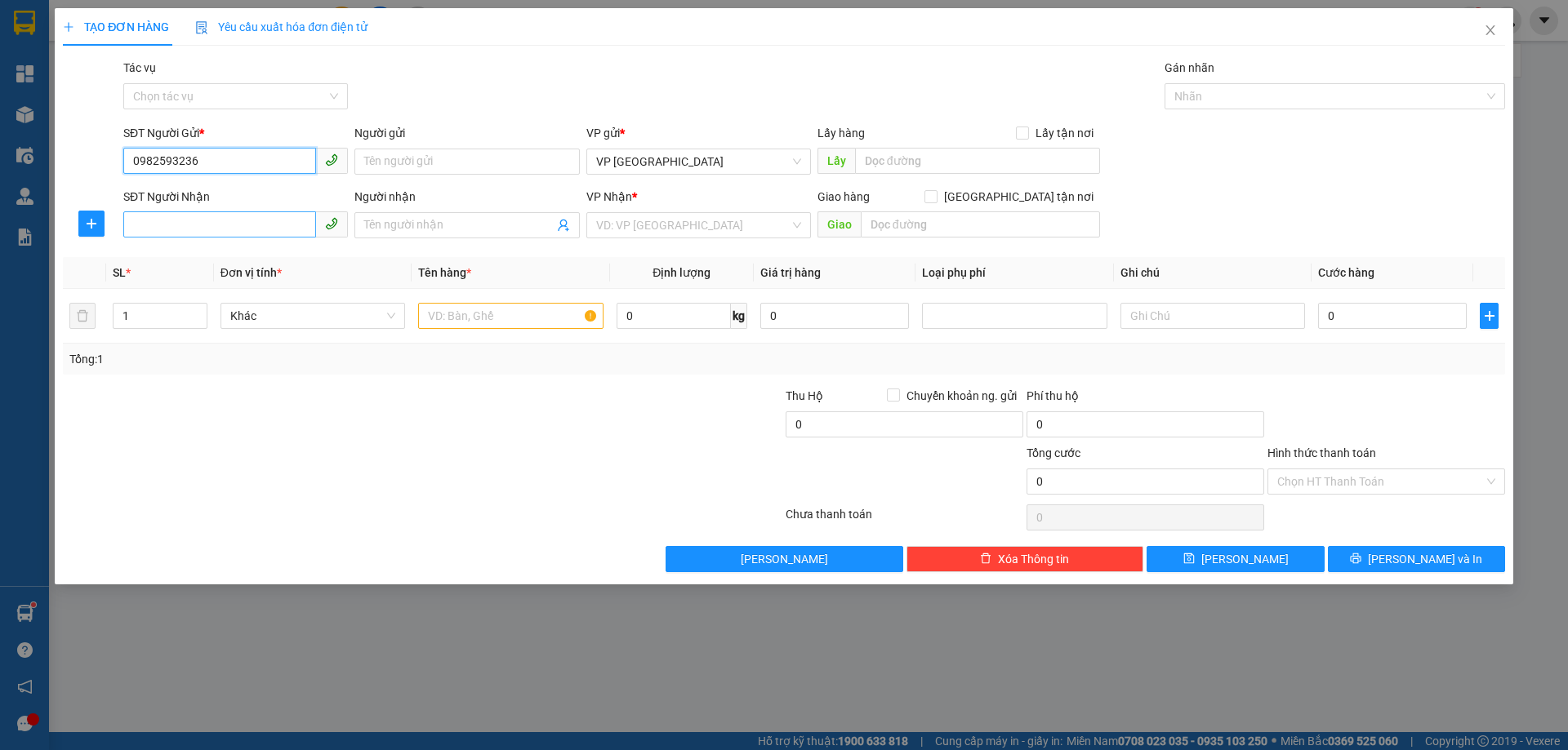
type input "0982593236"
click at [240, 227] on input "SĐT Người Nhận" at bounding box center [219, 224] width 192 height 26
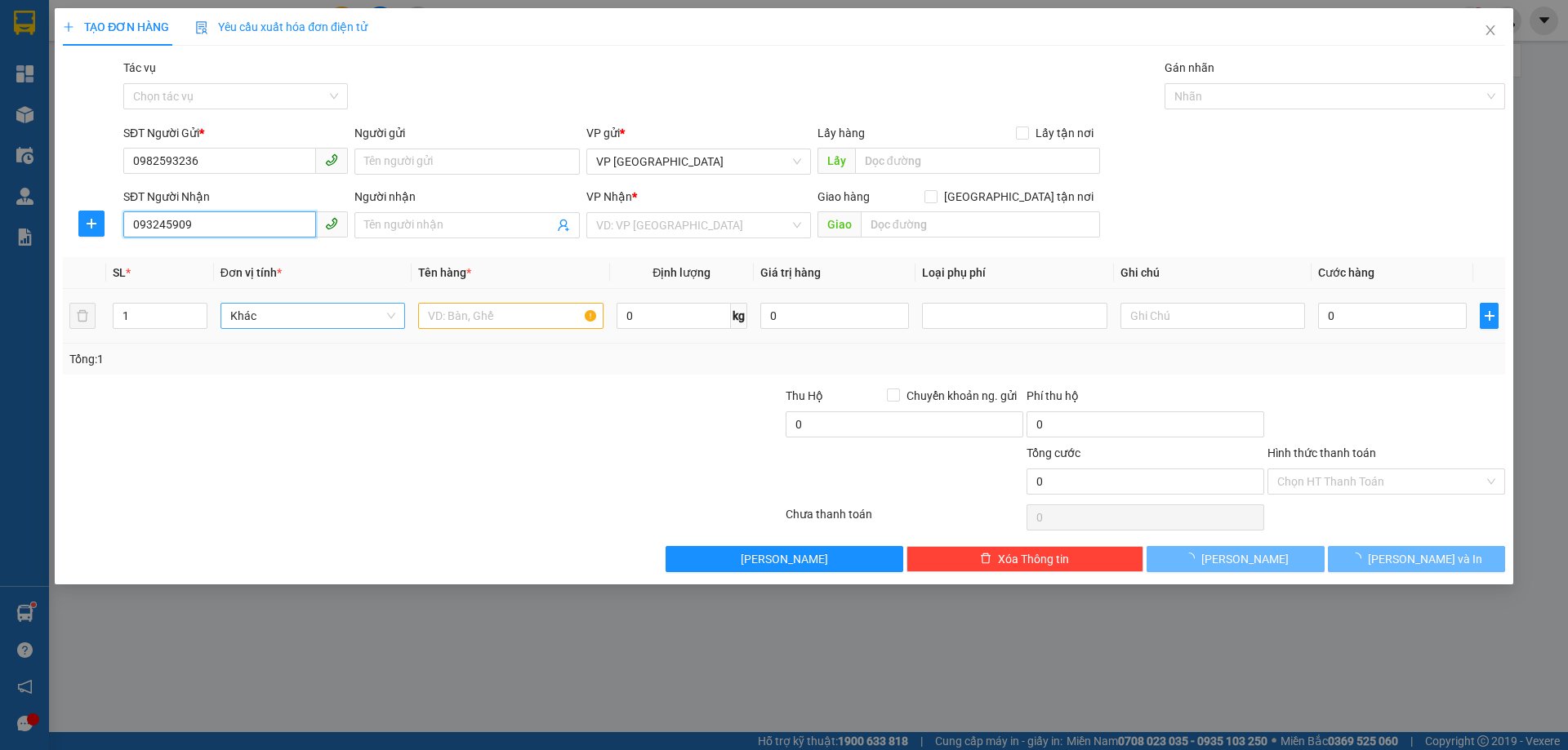
type input "0932459091"
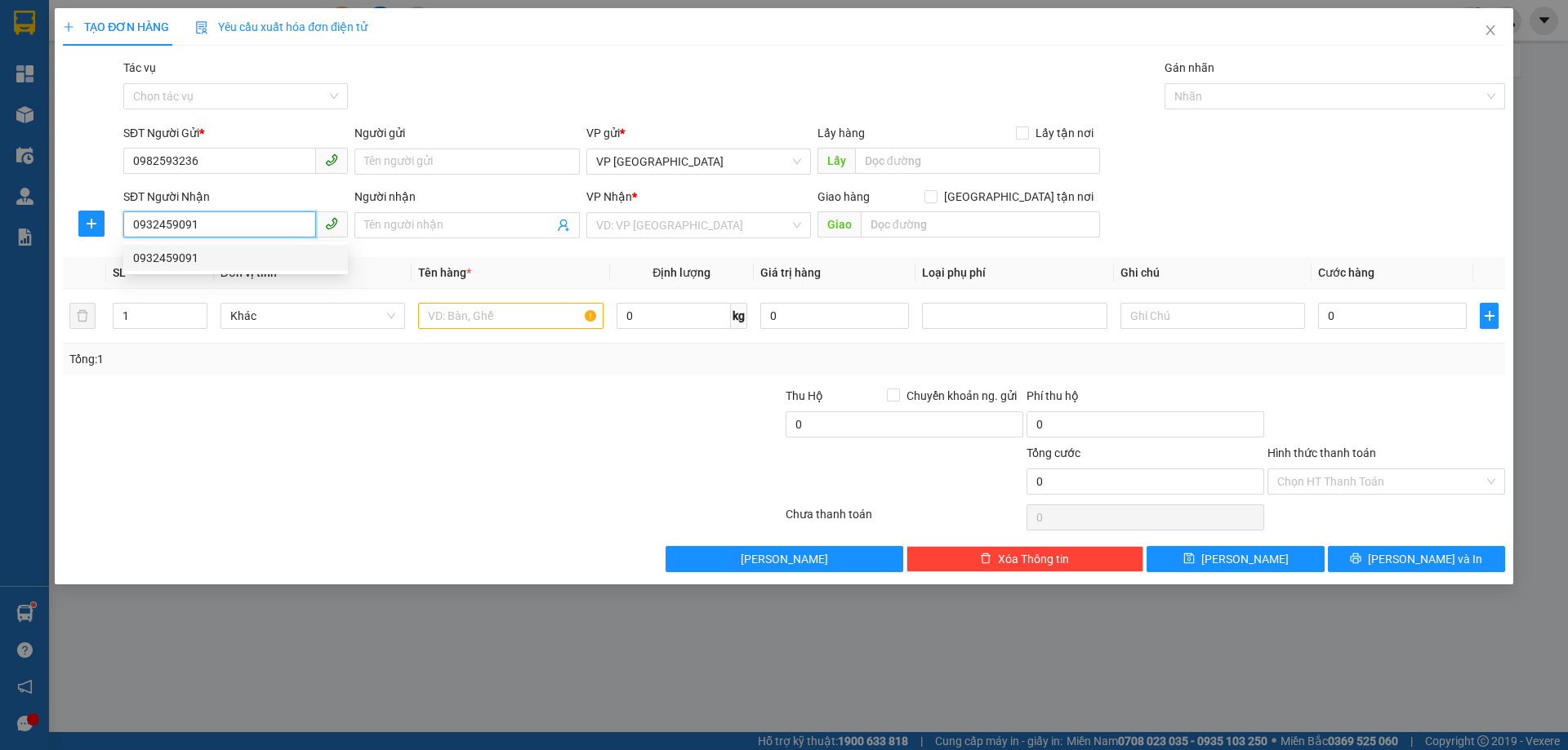
click at [228, 262] on div "0932459091" at bounding box center [235, 258] width 205 height 18
type input "BÌNH LỘC"
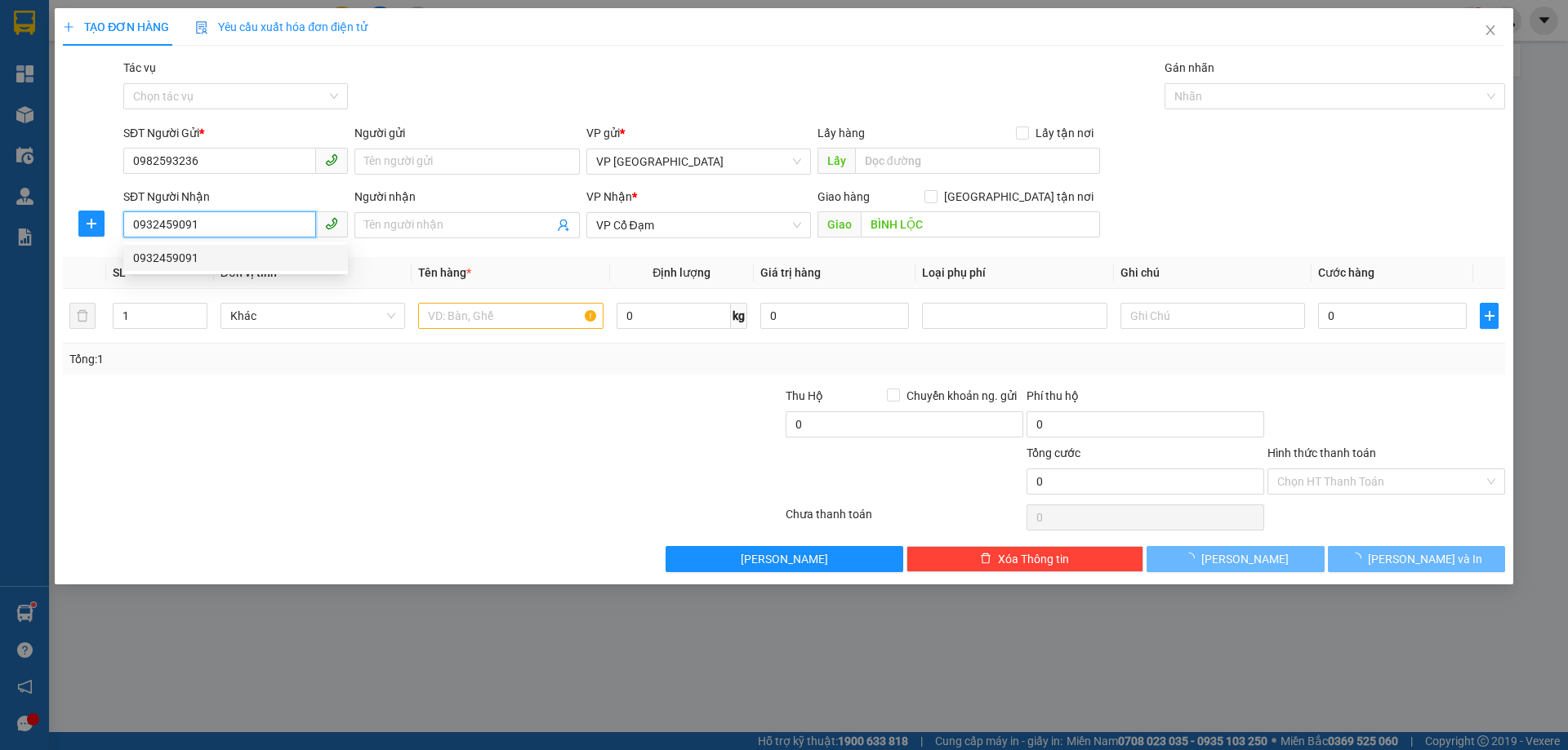
type input "40.000"
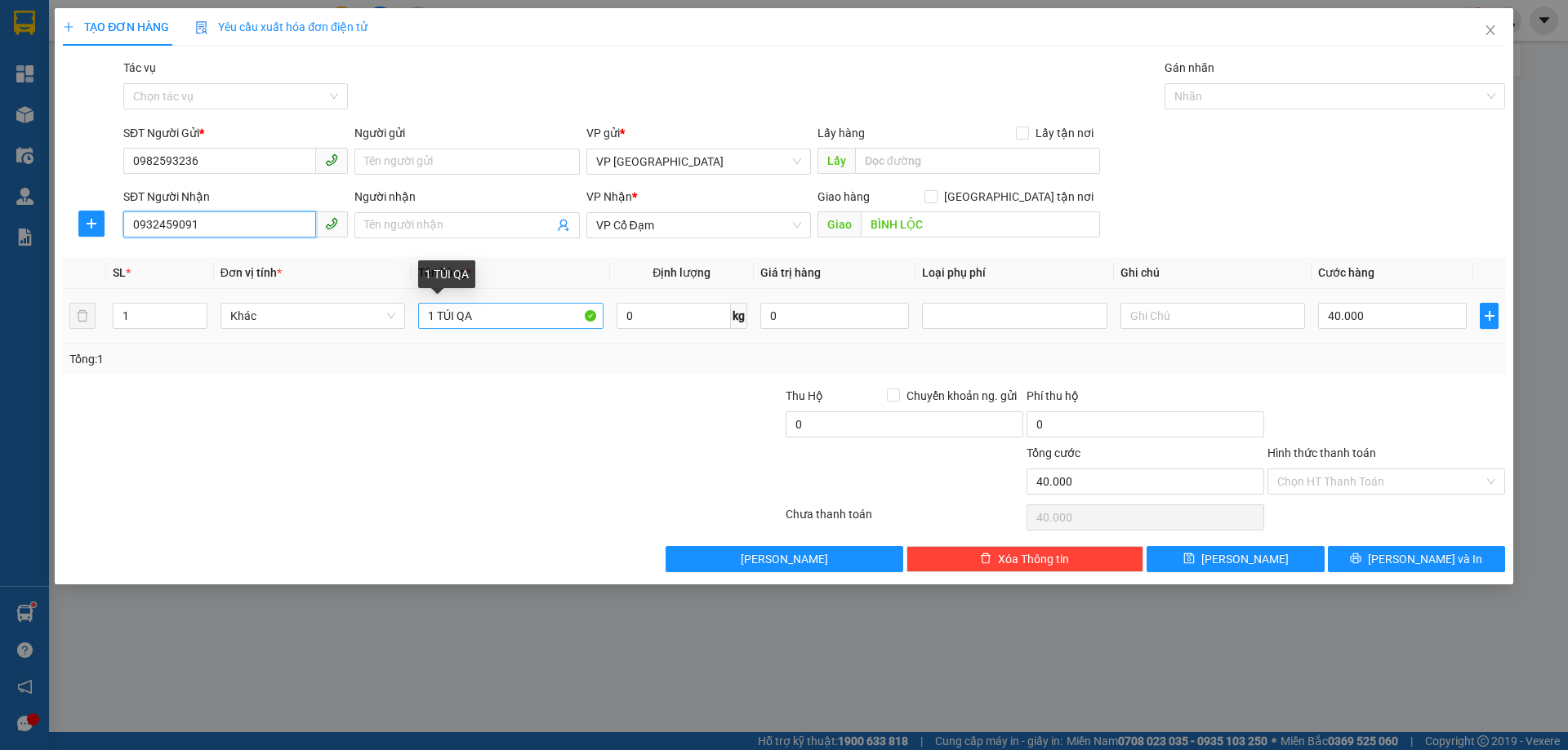
type input "0932459091"
drag, startPoint x: 521, startPoint y: 321, endPoint x: 409, endPoint y: 319, distance: 112.0
click at [416, 321] on td "1 TÚI QA" at bounding box center [511, 316] width 198 height 55
type input "1"
type input "1K PK RÈM CỬA"
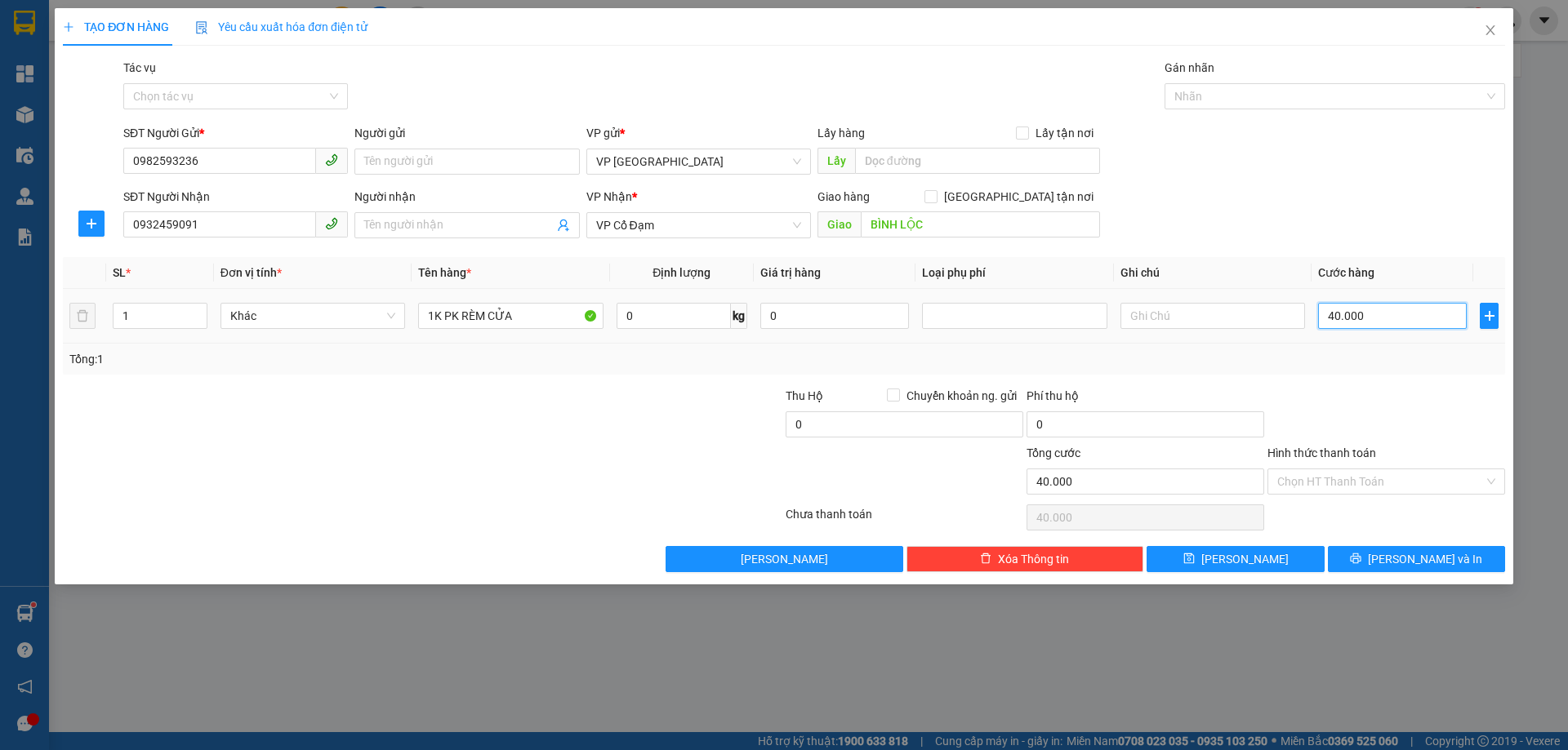
click at [1363, 313] on input "40.000" at bounding box center [1392, 315] width 149 height 26
type input "0"
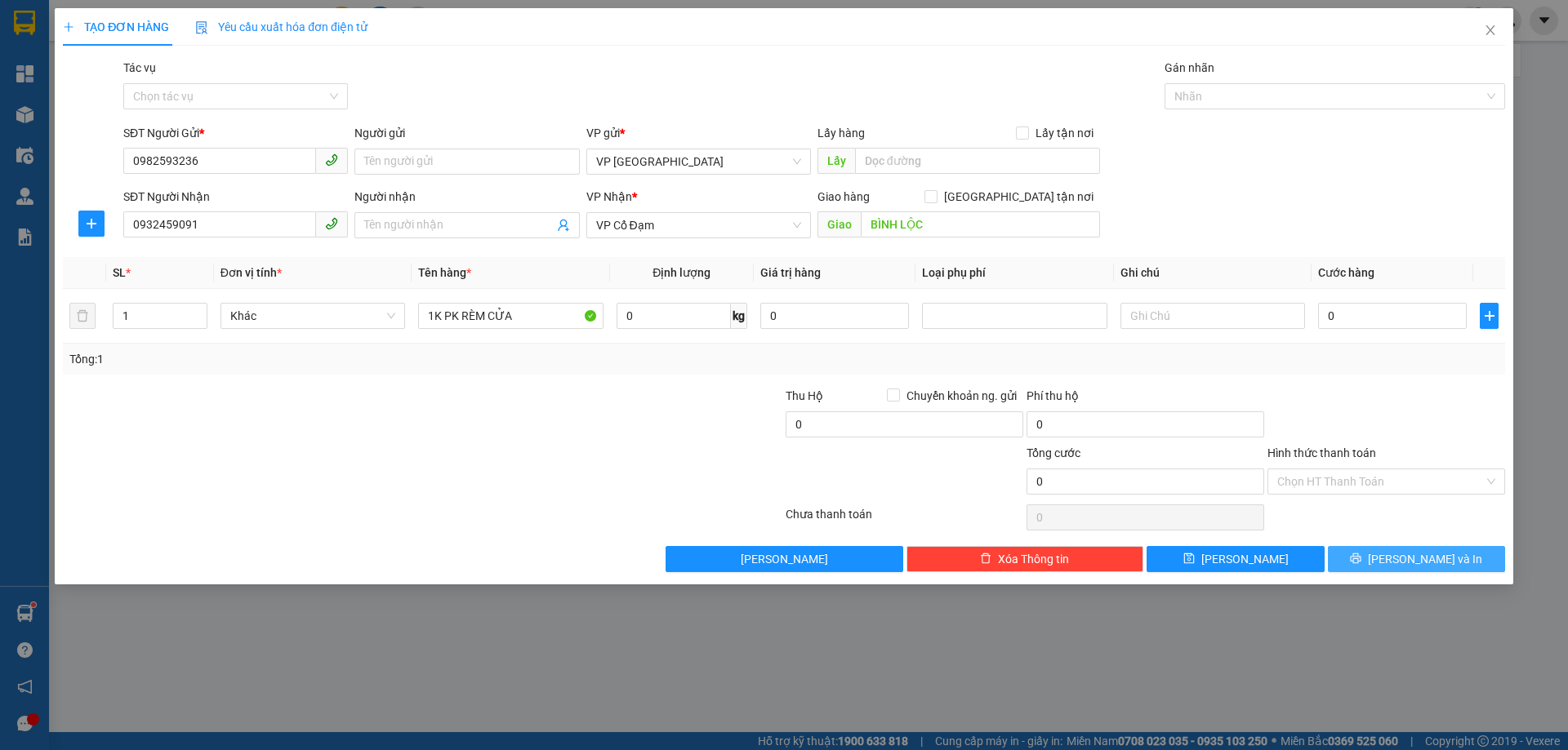
click at [1439, 551] on span "[PERSON_NAME] và In" at bounding box center [1425, 560] width 114 height 18
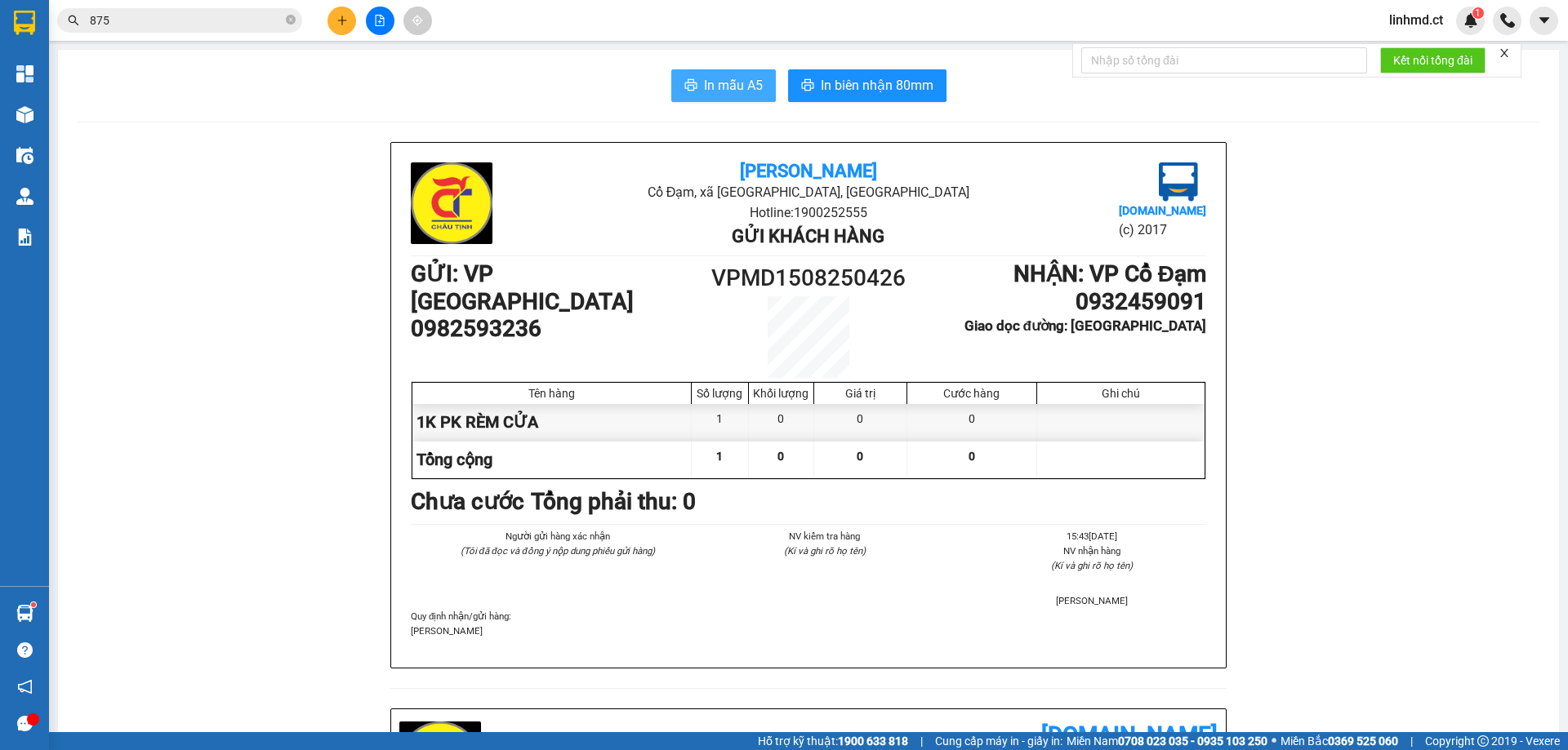
click at [732, 100] on button "In mẫu A5" at bounding box center [724, 86] width 105 height 33
click at [148, 17] on input "875" at bounding box center [186, 21] width 192 height 18
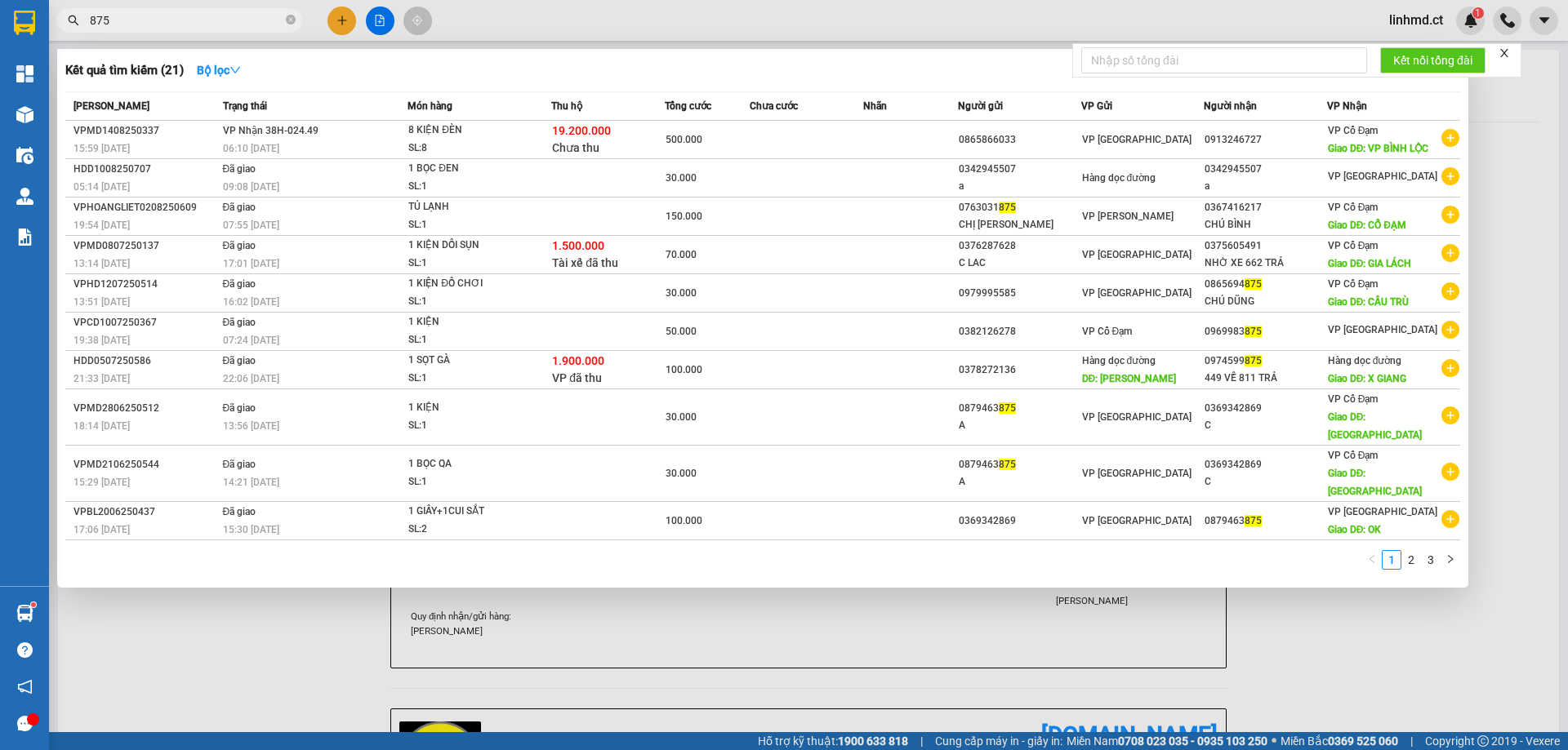
click at [148, 17] on input "875" at bounding box center [186, 21] width 192 height 18
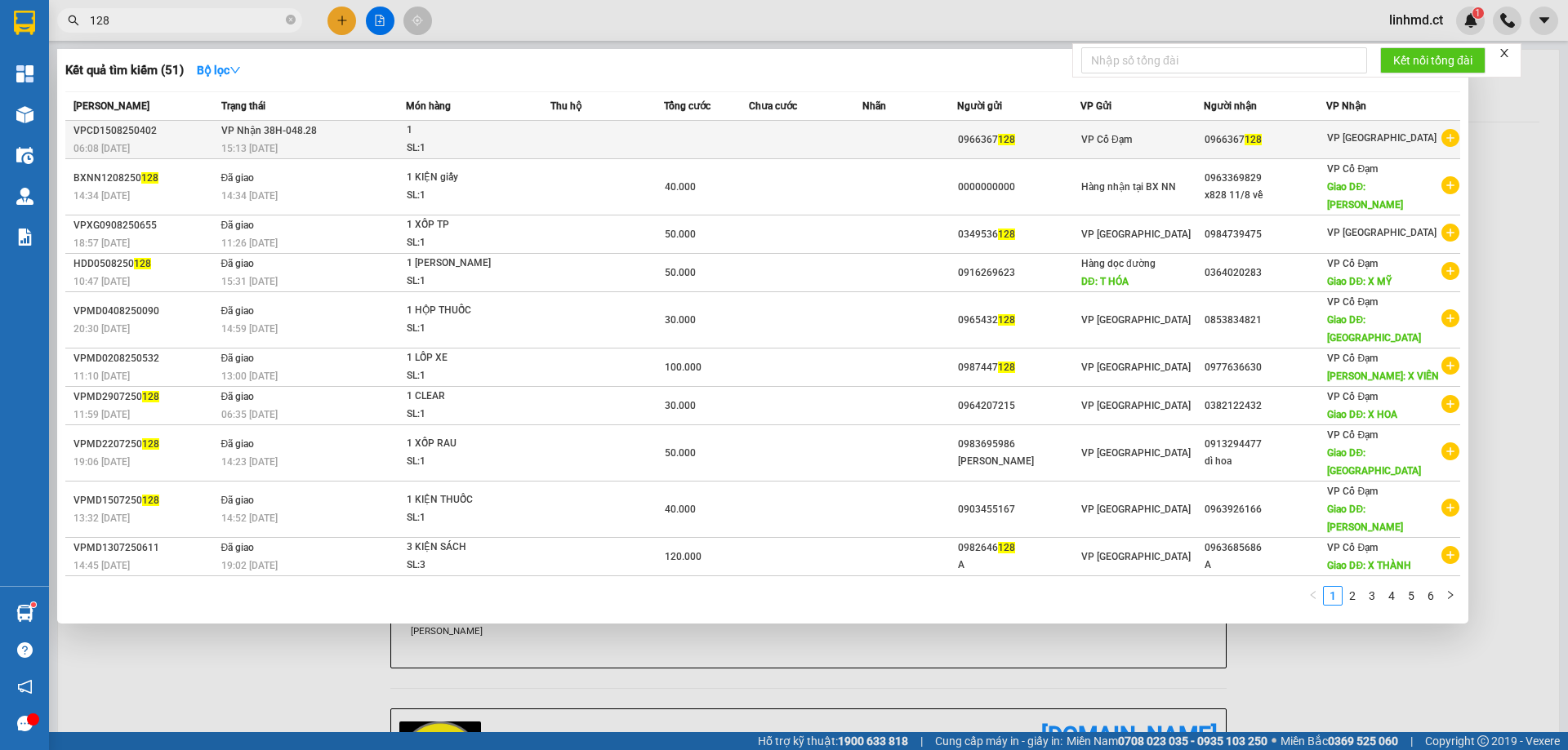
type input "128"
click at [579, 142] on td at bounding box center [607, 140] width 114 height 38
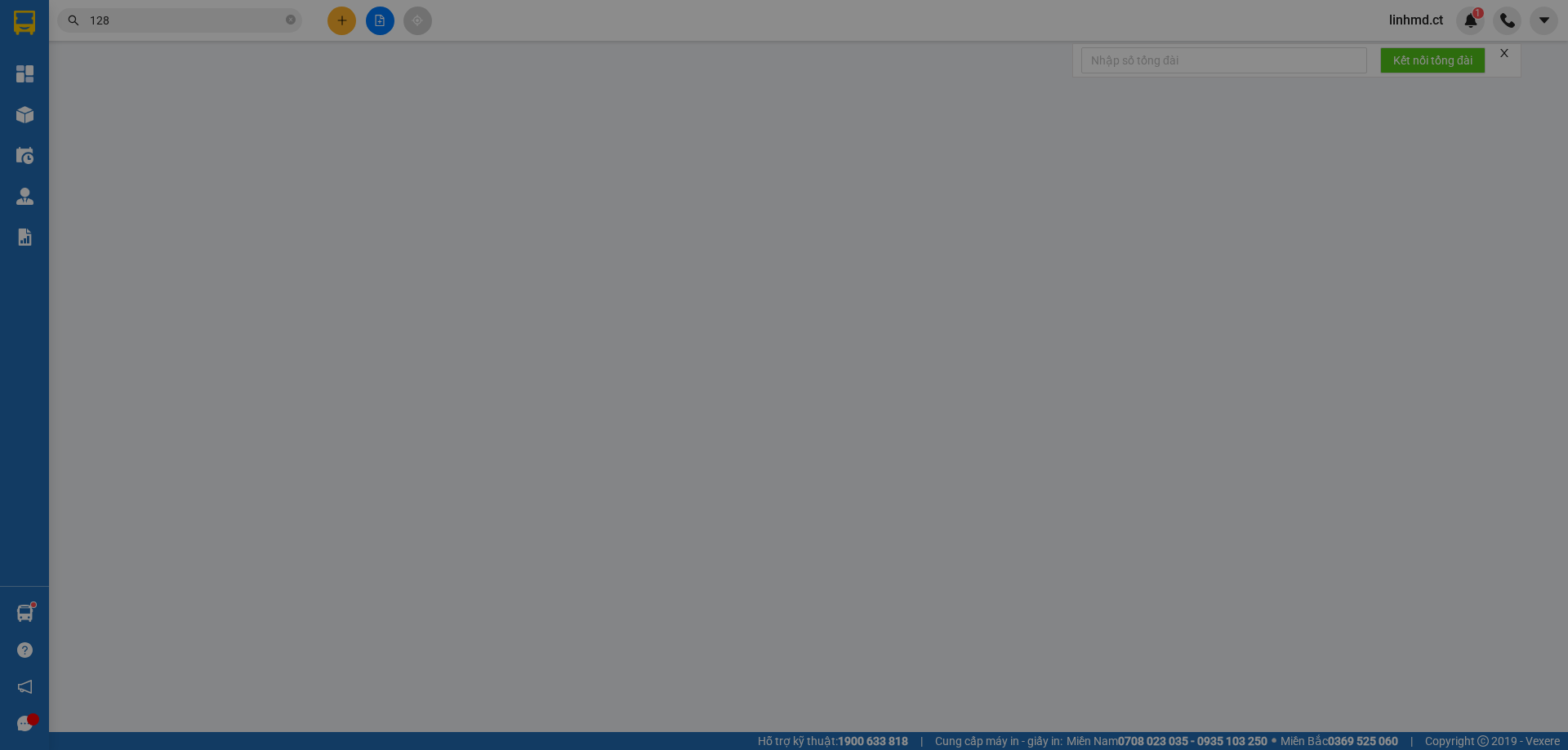
type input "0966367128"
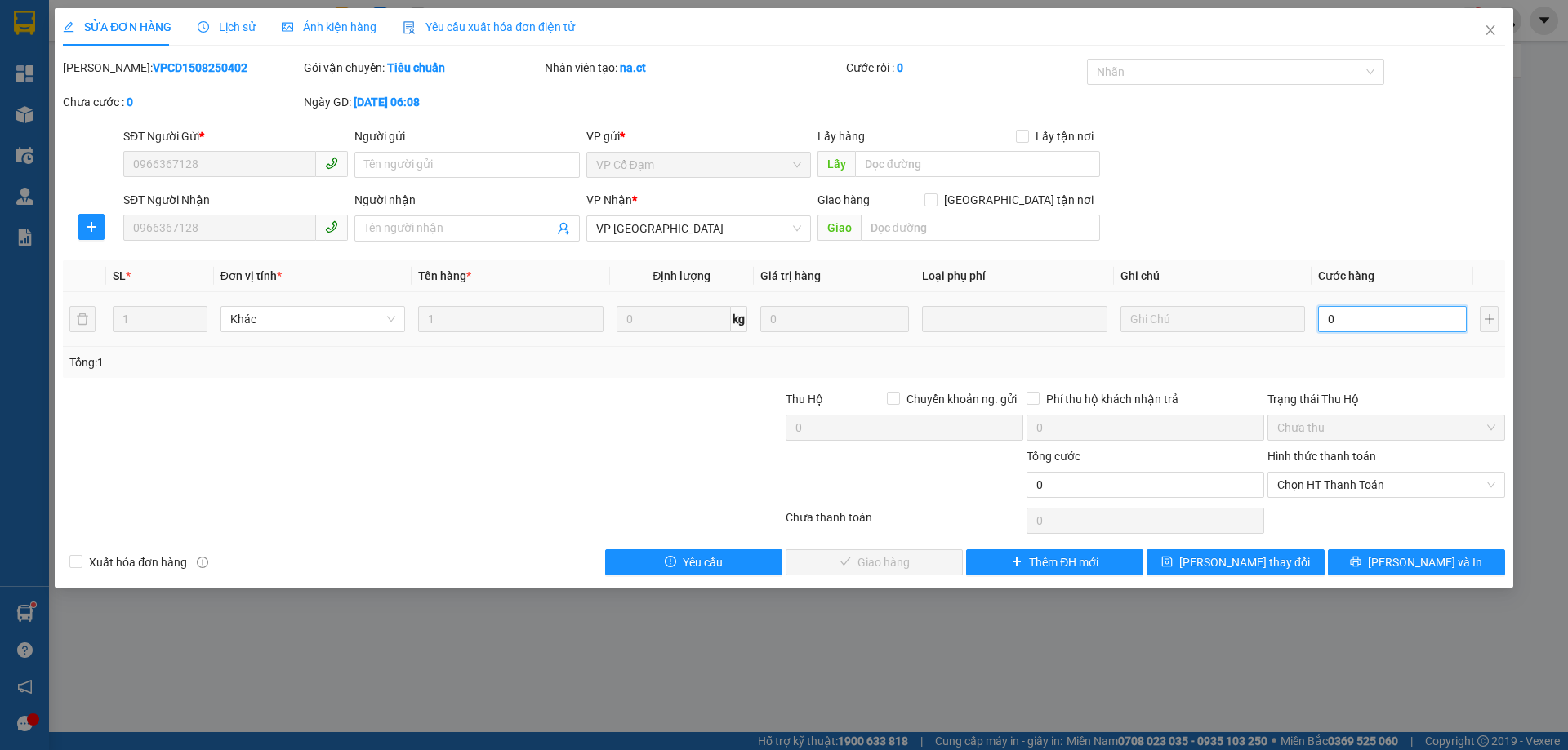
click at [1374, 317] on input "0" at bounding box center [1392, 319] width 149 height 26
type input "4"
type input "40"
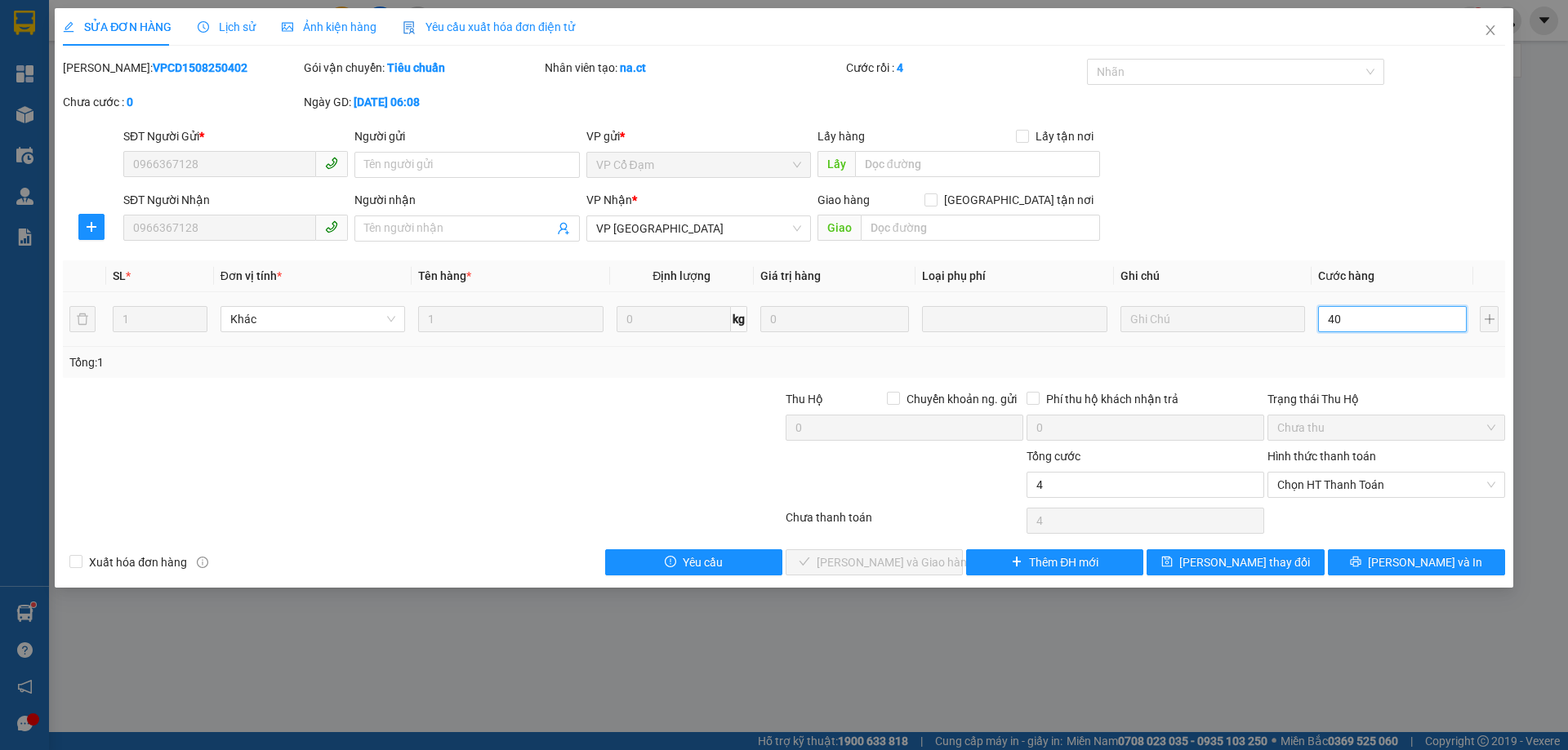
type input "40"
click at [1381, 336] on td "40" at bounding box center [1392, 320] width 161 height 55
type input "40.000"
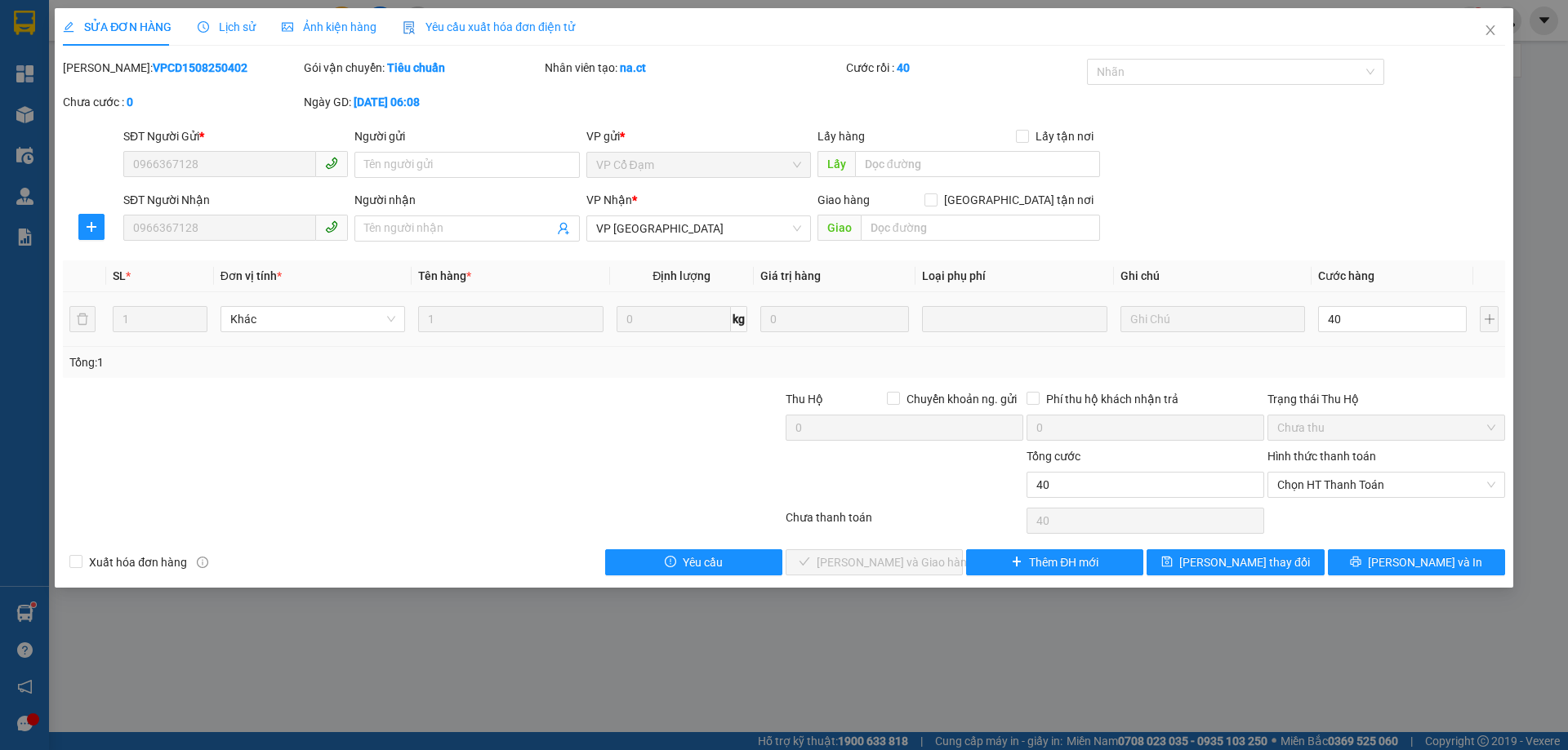
type input "40.000"
click at [1313, 480] on span "Chọn HT Thanh Toán" at bounding box center [1386, 485] width 218 height 25
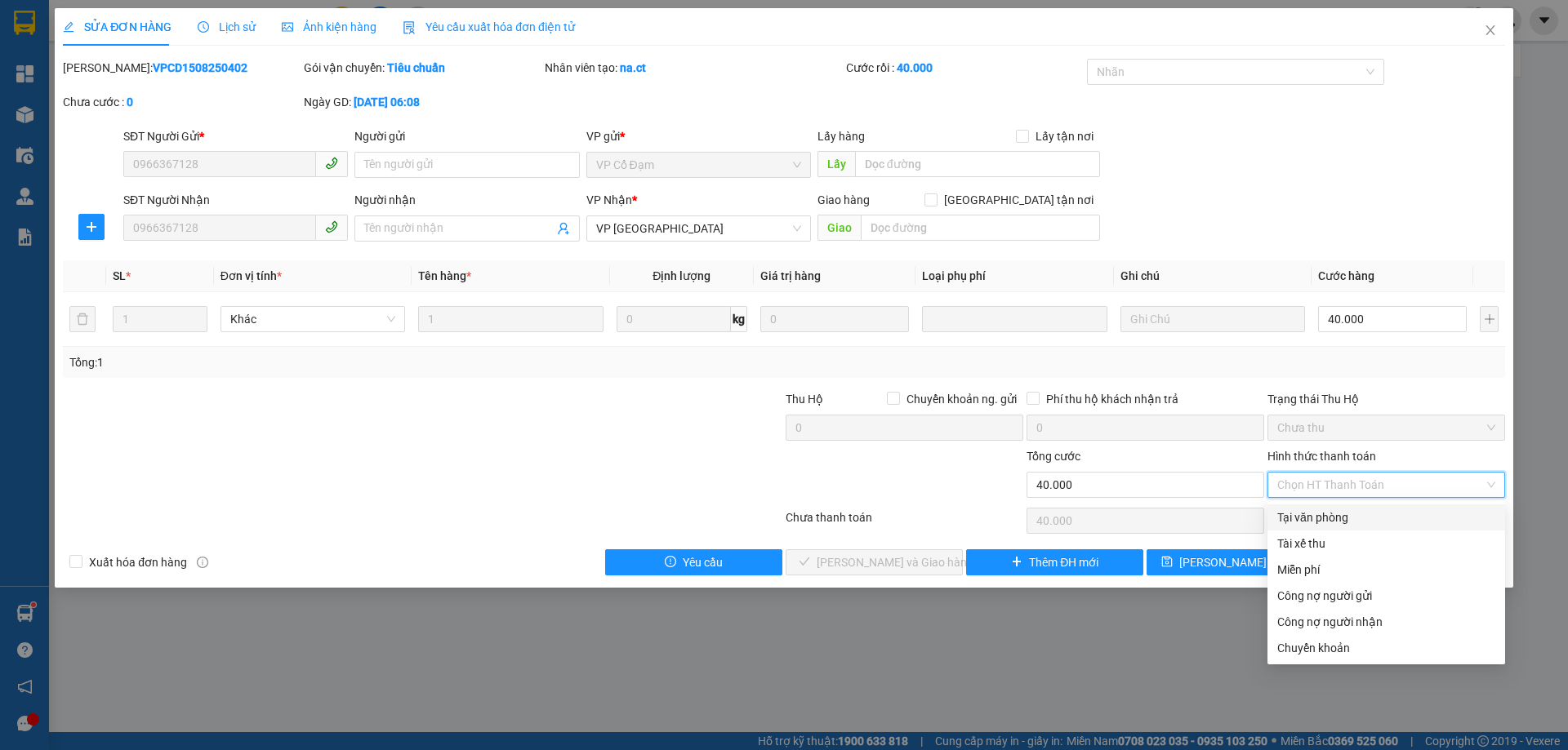
click at [1337, 519] on div "Tại văn phòng" at bounding box center [1386, 518] width 218 height 18
type input "0"
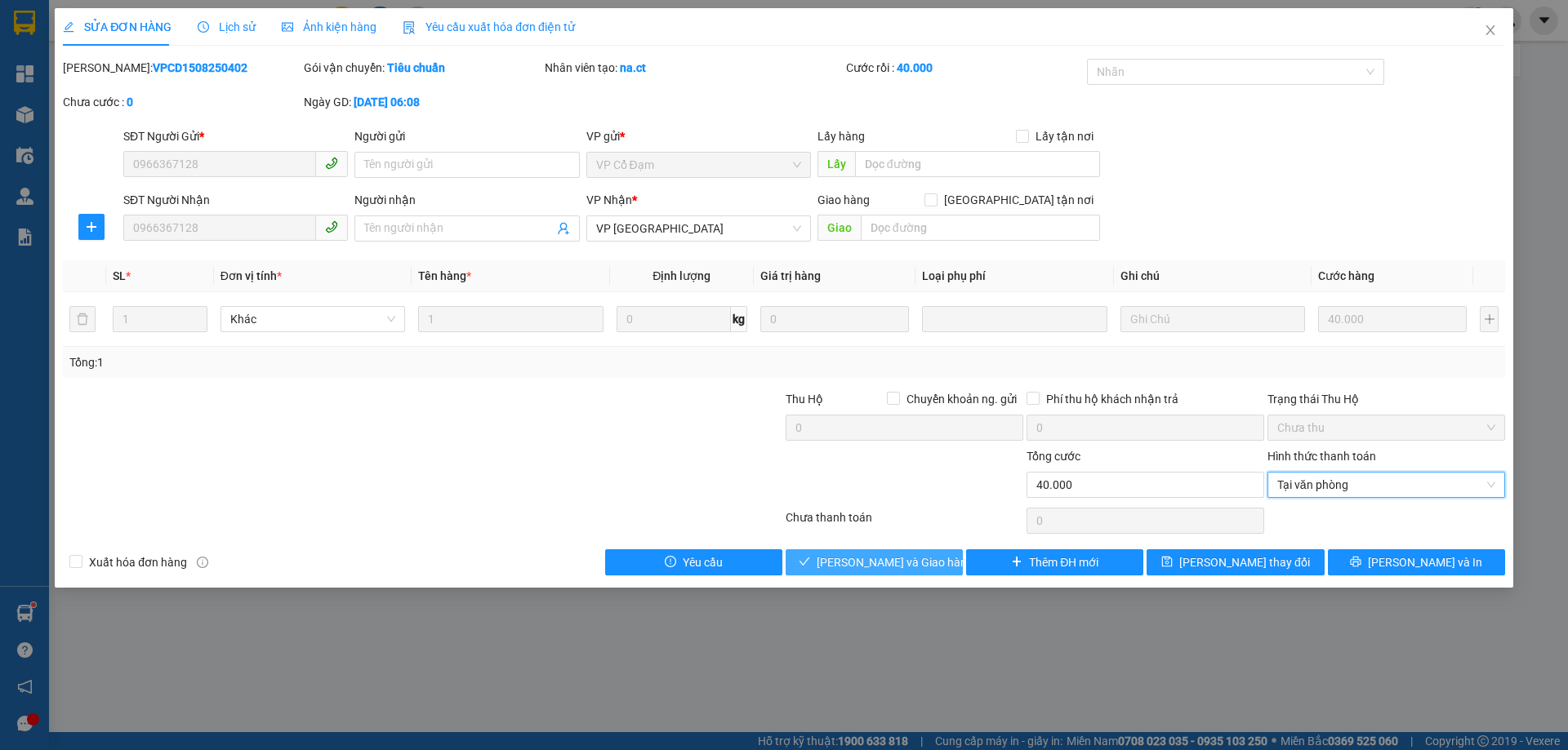
click at [923, 565] on span "[PERSON_NAME] và Giao hàng" at bounding box center [895, 562] width 157 height 18
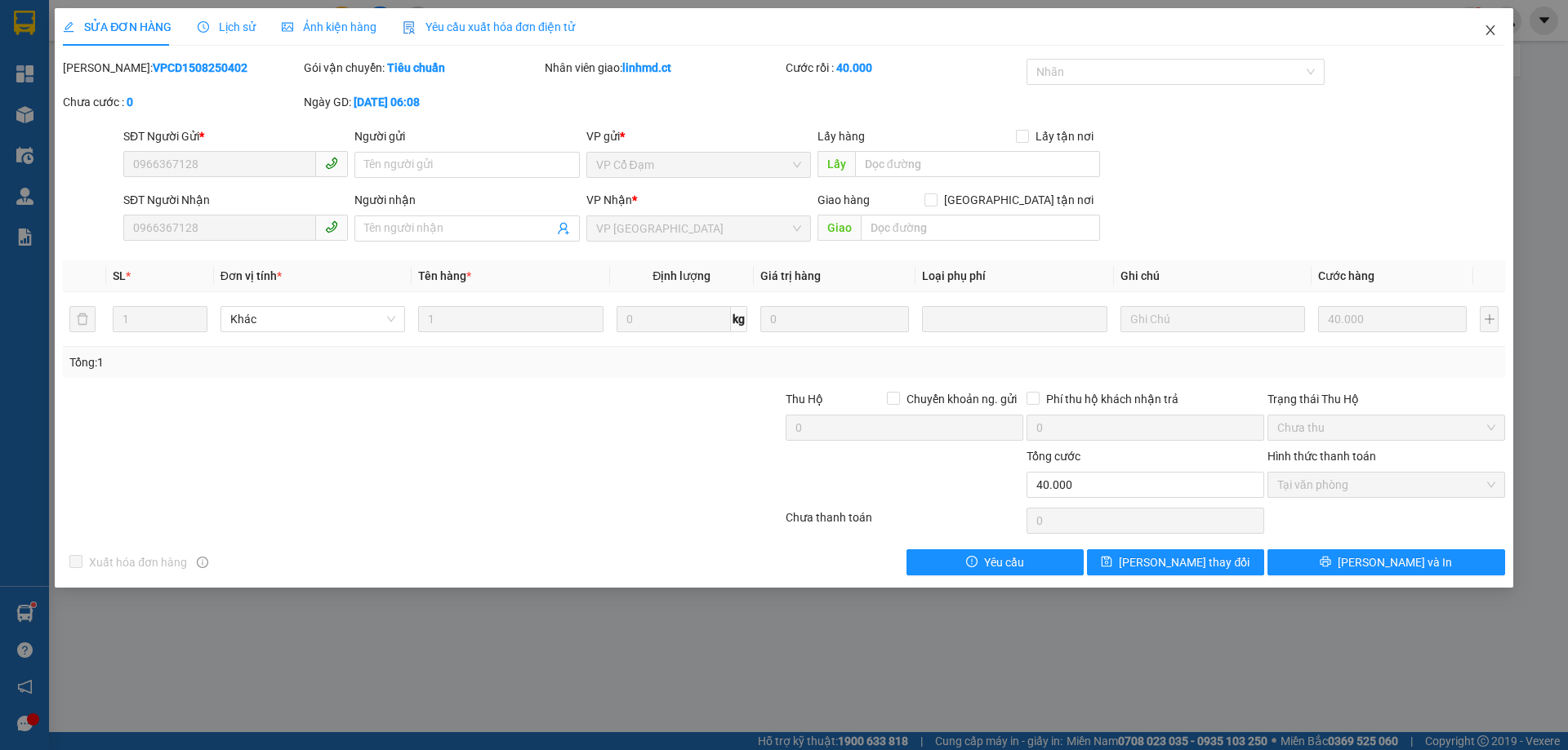
click at [1492, 28] on icon "close" at bounding box center [1491, 30] width 9 height 10
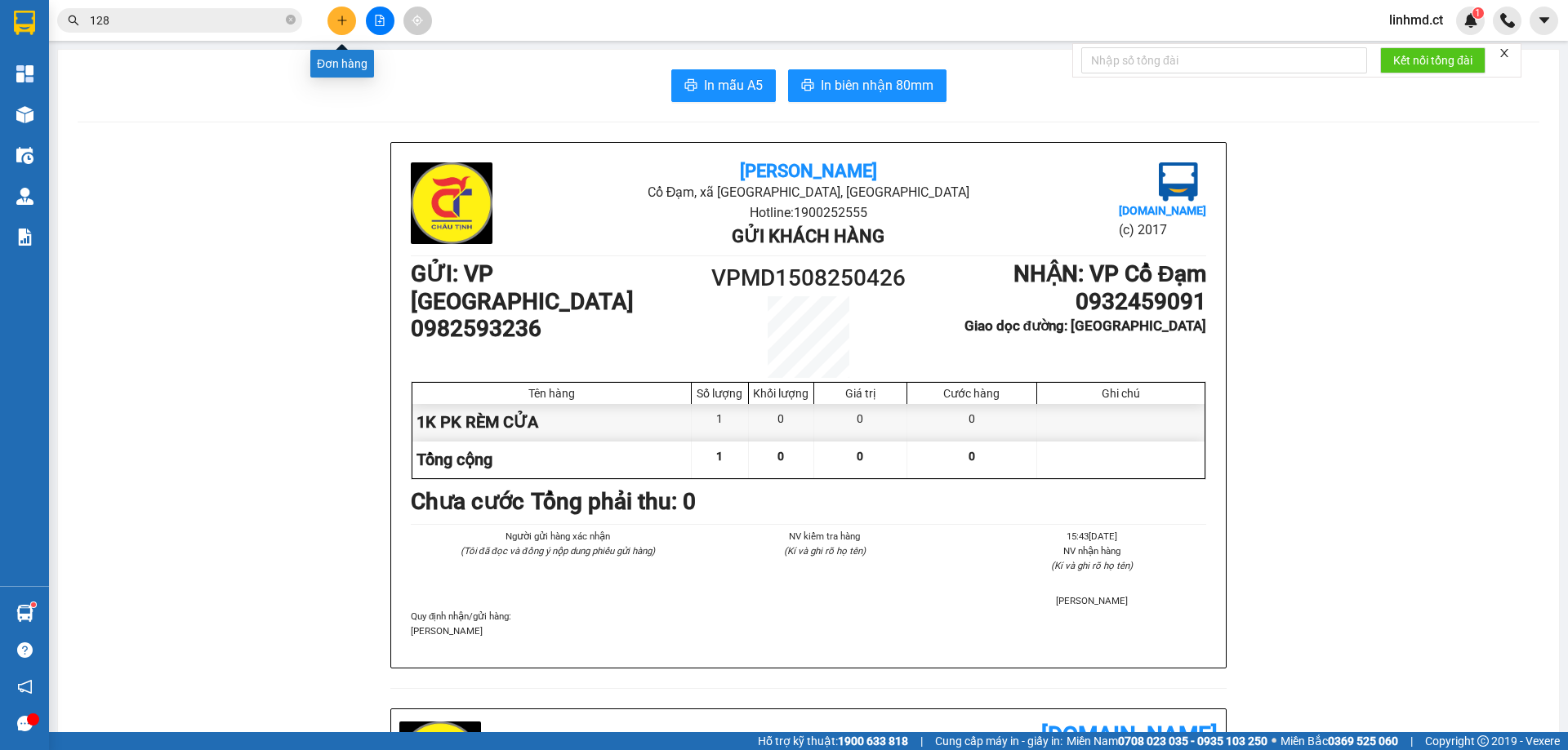
click at [343, 19] on icon "plus" at bounding box center [342, 20] width 12 height 12
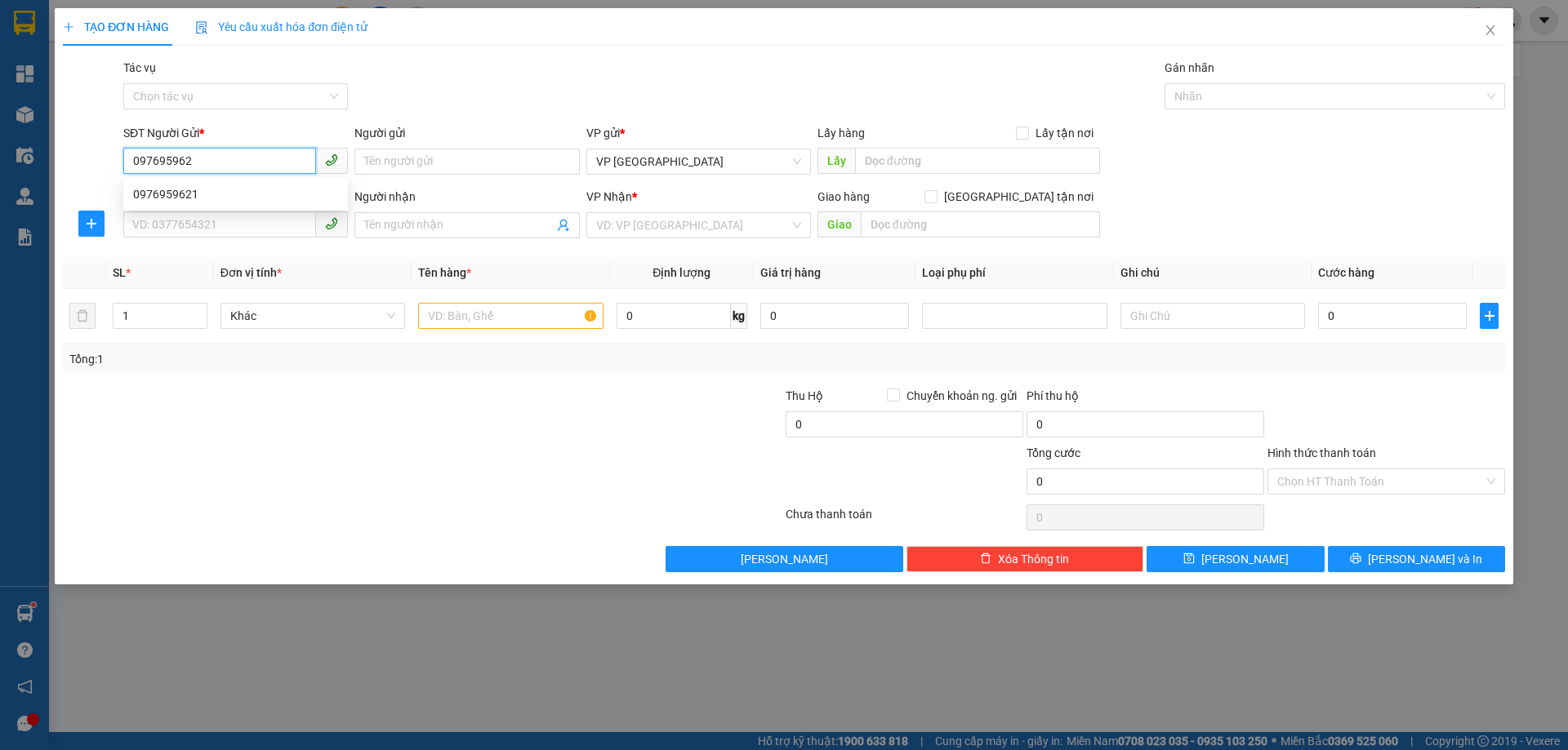
type input "0976959621"
click at [225, 192] on div "0976959621" at bounding box center [235, 194] width 205 height 18
type input "0977332182"
type input "[PERSON_NAME]"
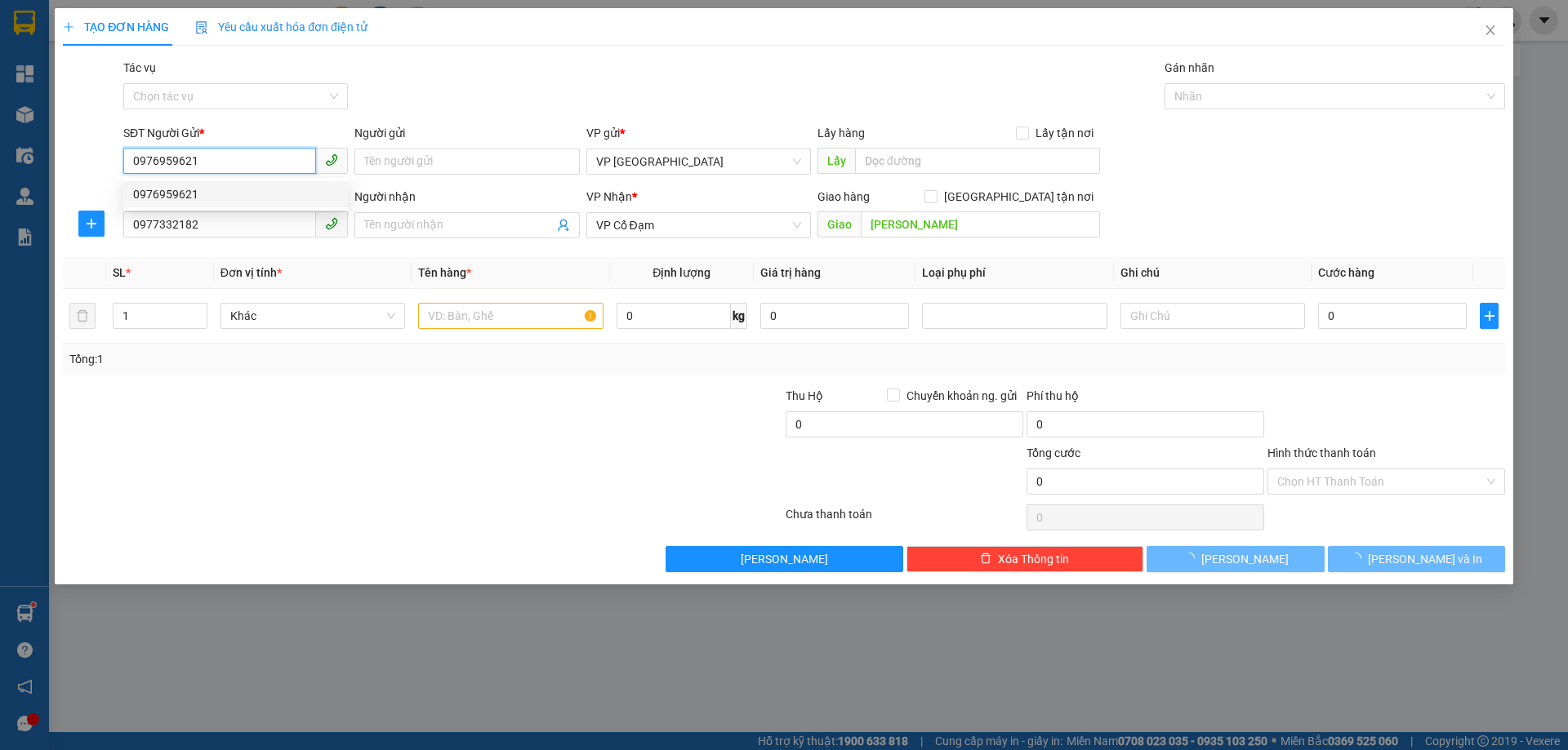
type input "60.000"
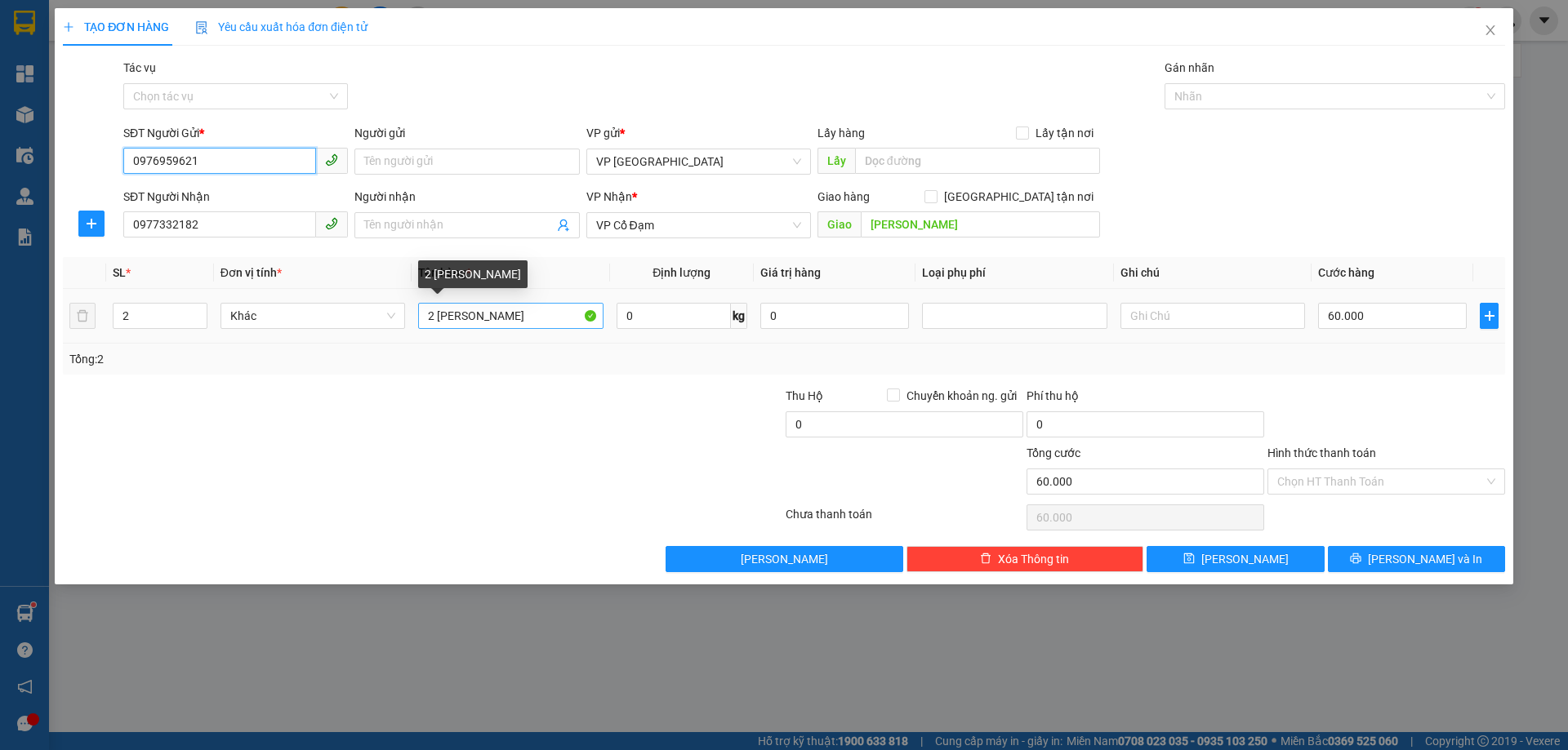
type input "0976959621"
drag, startPoint x: 507, startPoint y: 322, endPoint x: 389, endPoint y: 322, distance: 118.0
click at [389, 322] on tr "2 Khác 2 THÙNG SƠN 0 kg 0 60.000" at bounding box center [784, 316] width 1442 height 55
click at [472, 334] on td "2 [PERSON_NAME]" at bounding box center [511, 316] width 198 height 55
drag, startPoint x: 435, startPoint y: 315, endPoint x: 383, endPoint y: 303, distance: 53.4
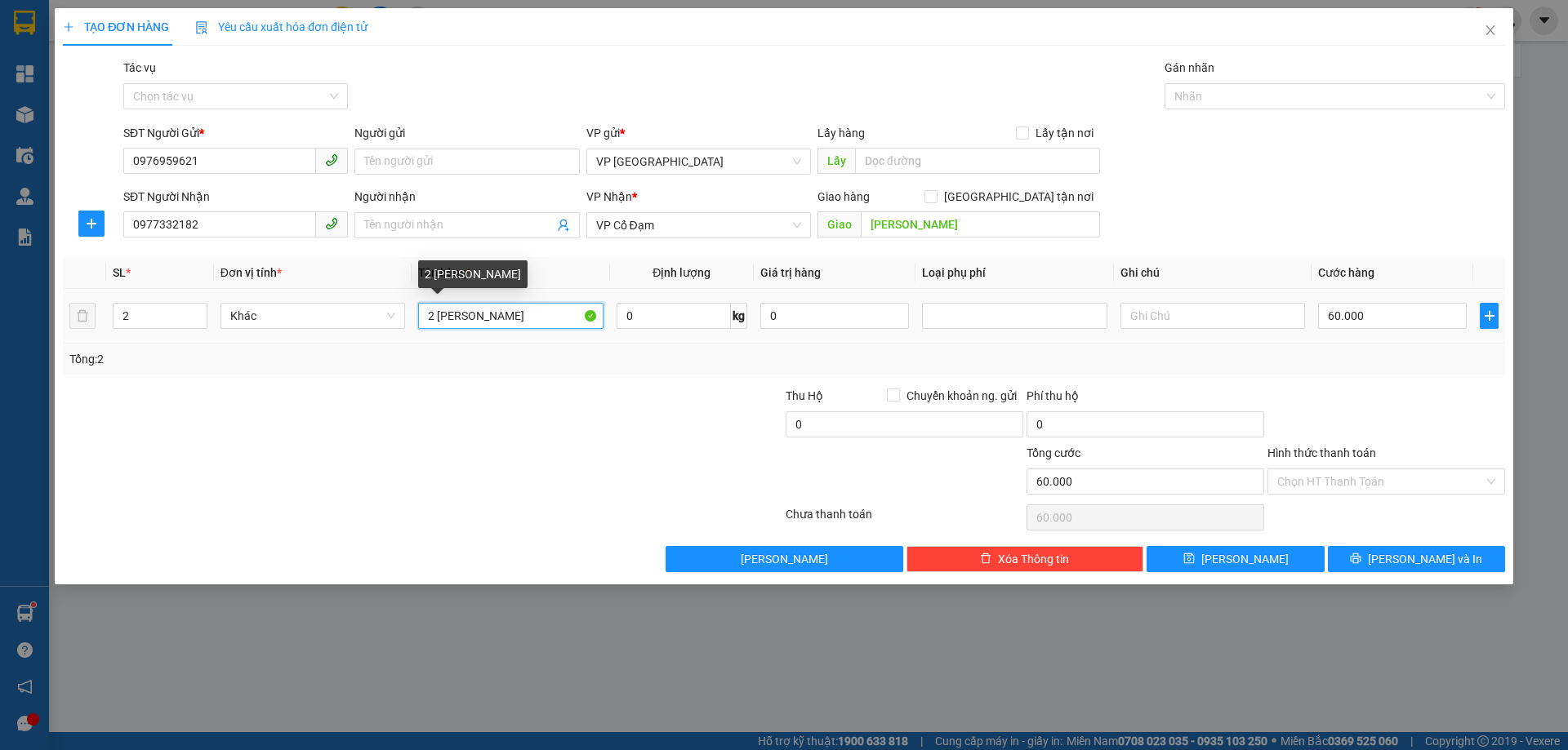
click at [383, 303] on tr "2 Khác 2 THÙNG SƠN 0 kg 0 60.000" at bounding box center [784, 316] width 1442 height 55
type input "1 [PERSON_NAME]"
type input "1"
click at [199, 321] on icon "down" at bounding box center [198, 321] width 5 height 5
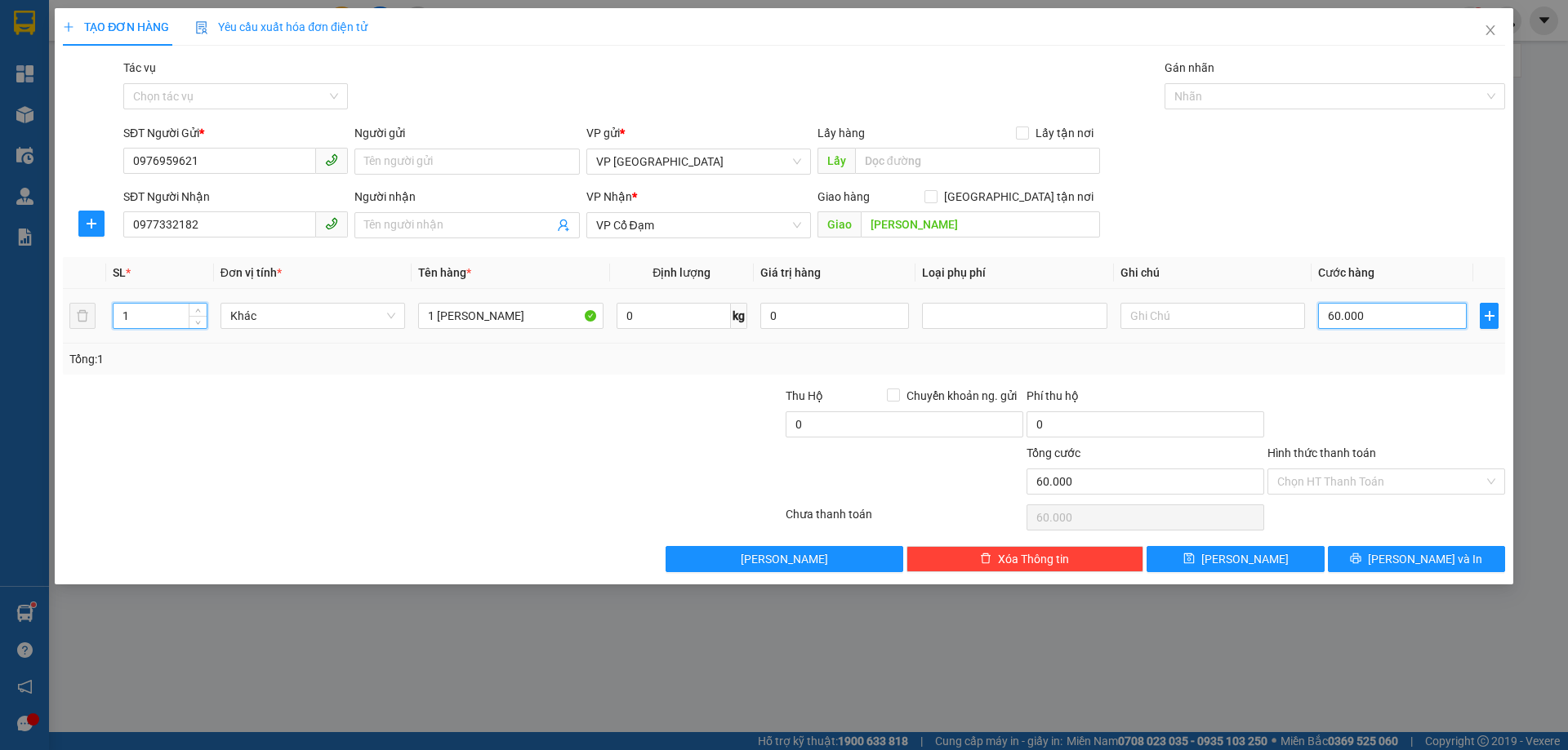
click at [1363, 315] on input "60.000" at bounding box center [1392, 315] width 149 height 26
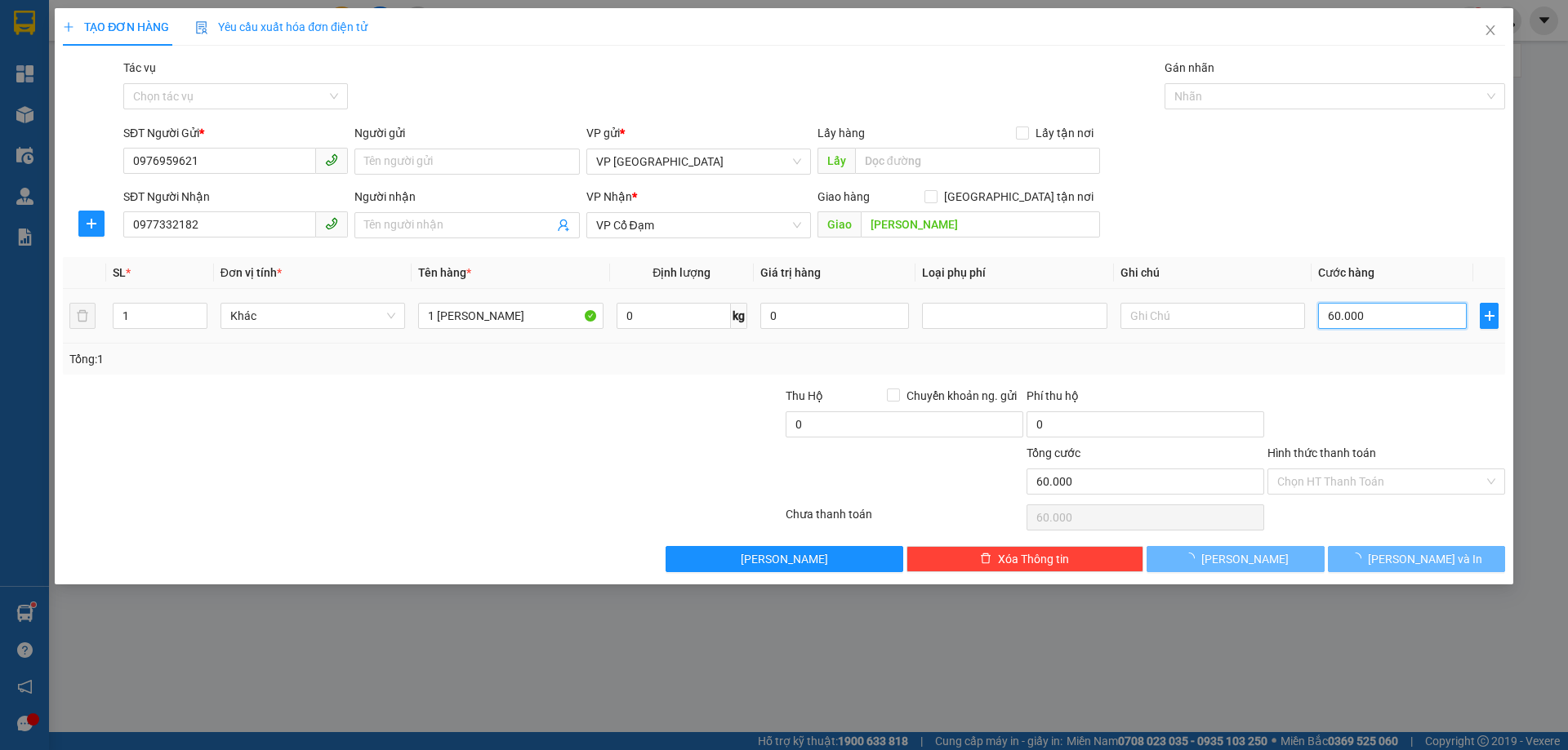
type input "0"
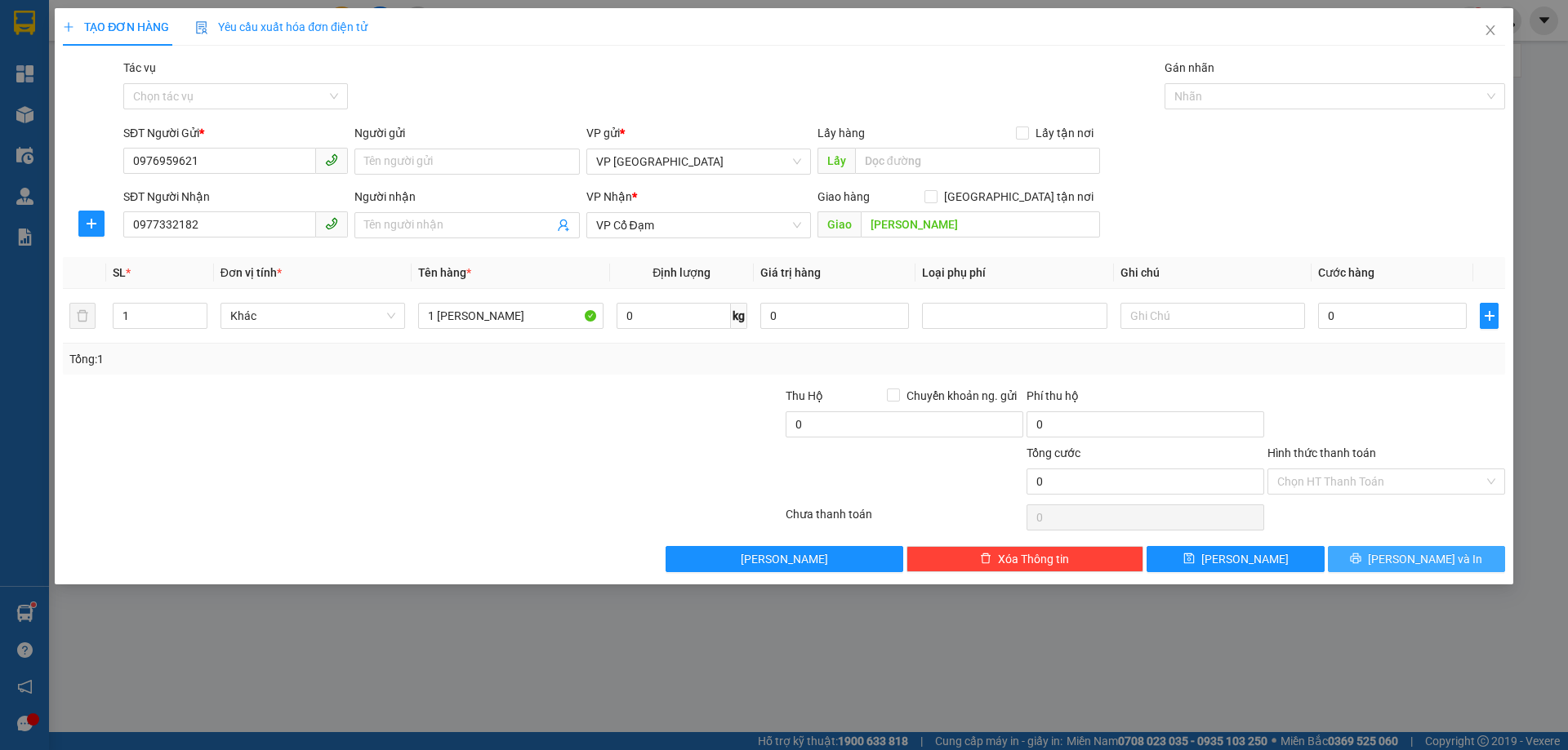
click at [1413, 553] on span "[PERSON_NAME] và In" at bounding box center [1425, 560] width 114 height 18
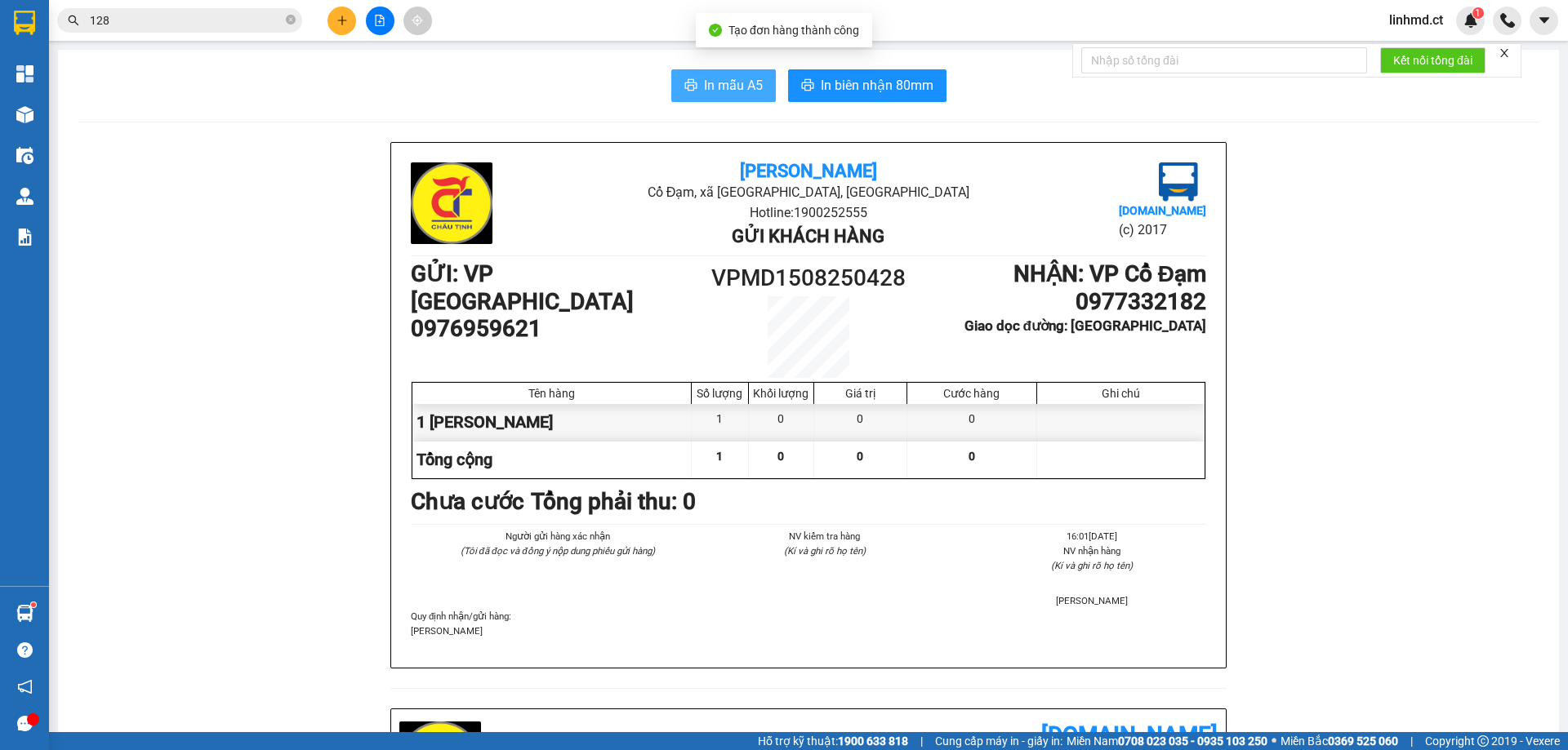
click at [721, 73] on button "In mẫu A5" at bounding box center [724, 86] width 105 height 33
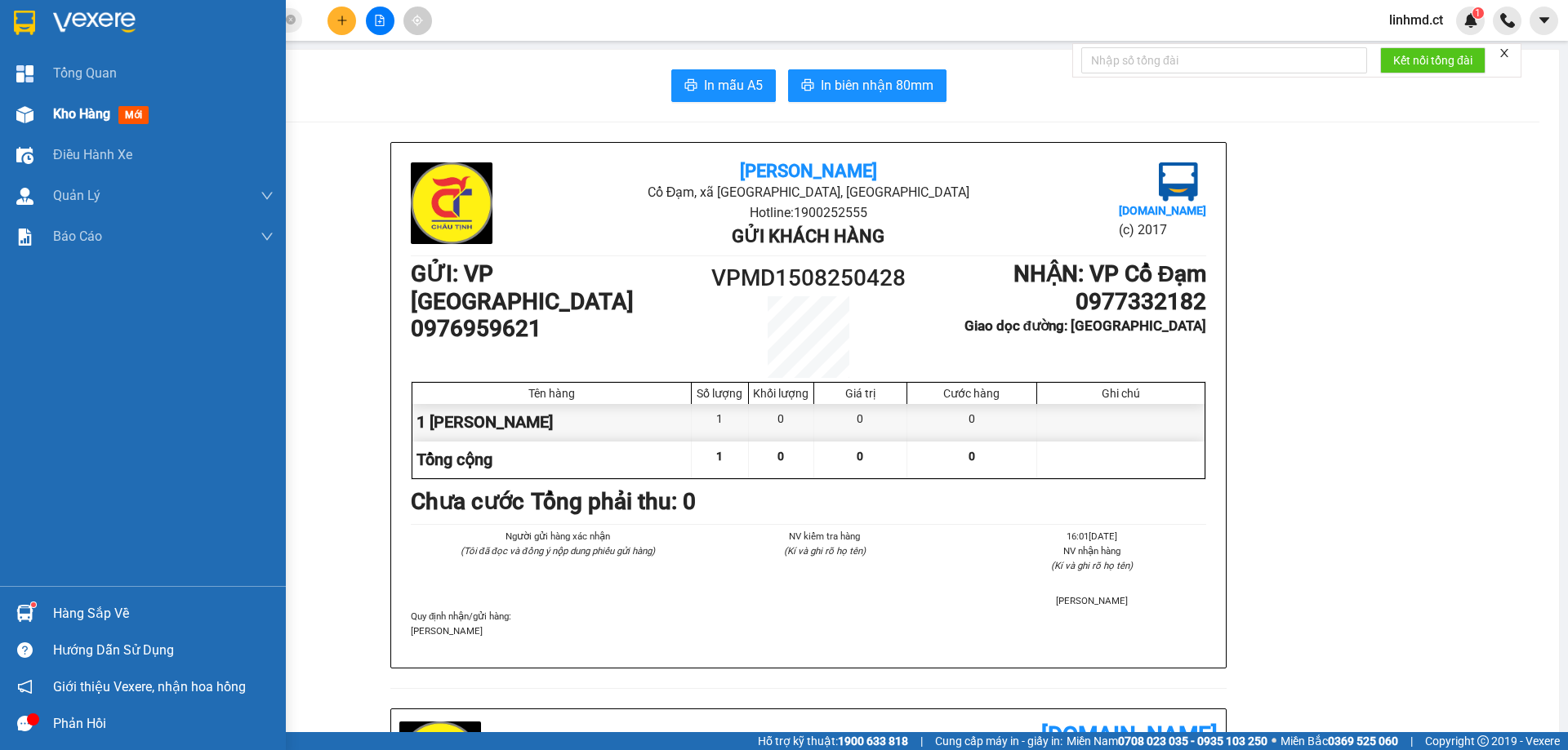
click at [55, 111] on span "Kho hàng" at bounding box center [81, 113] width 57 height 15
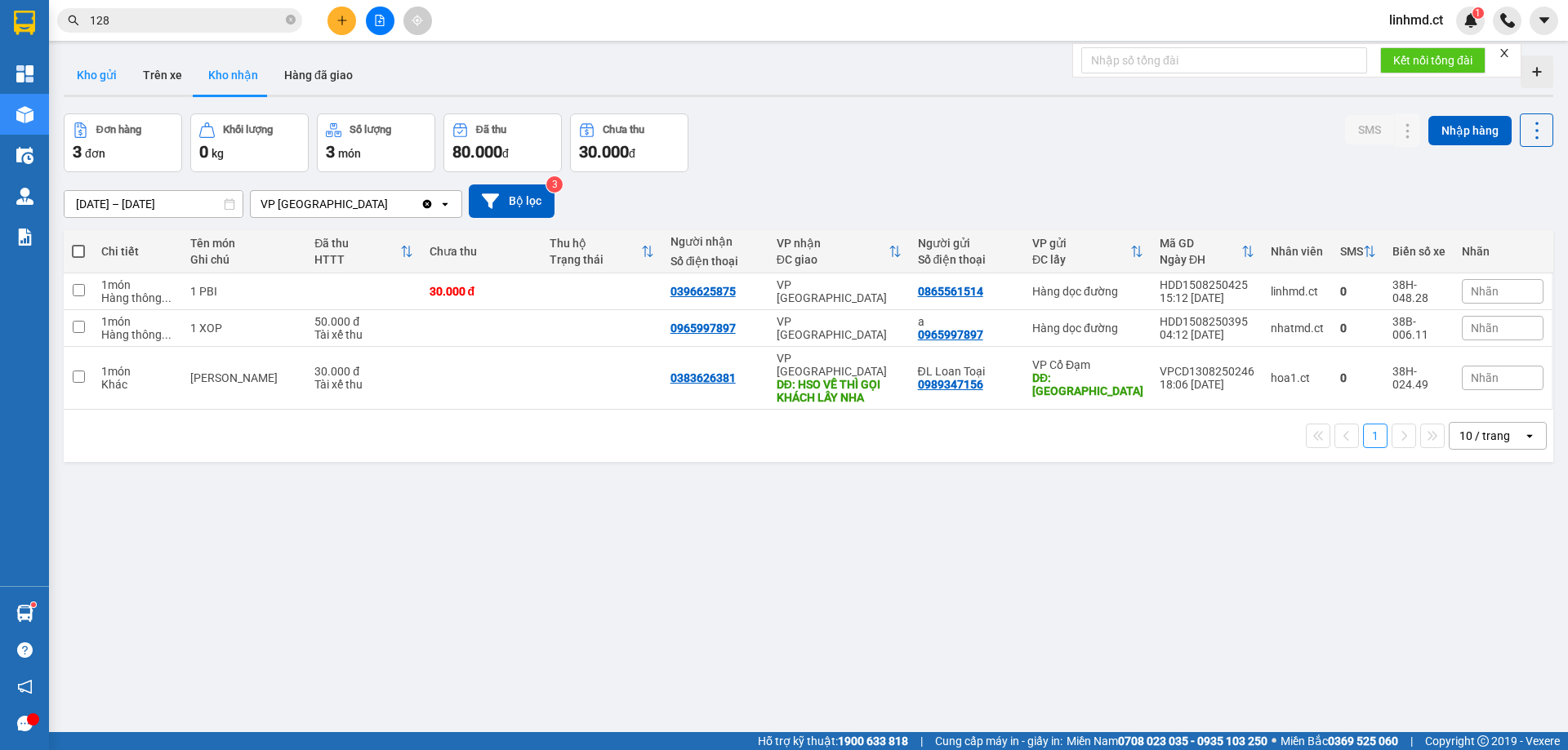
click at [90, 63] on button "Kho gửi" at bounding box center [97, 75] width 67 height 39
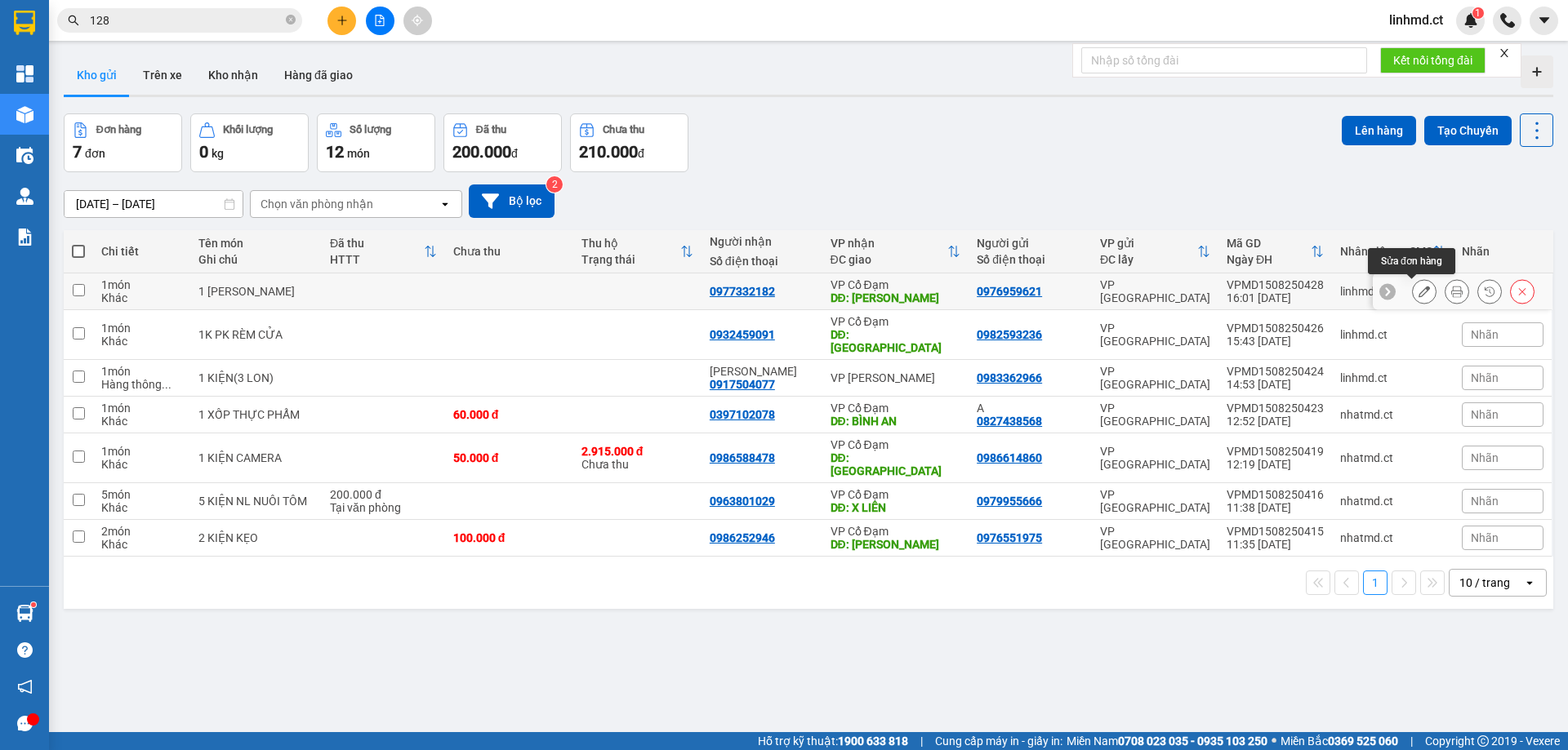
click at [1418, 294] on icon at bounding box center [1424, 292] width 12 height 12
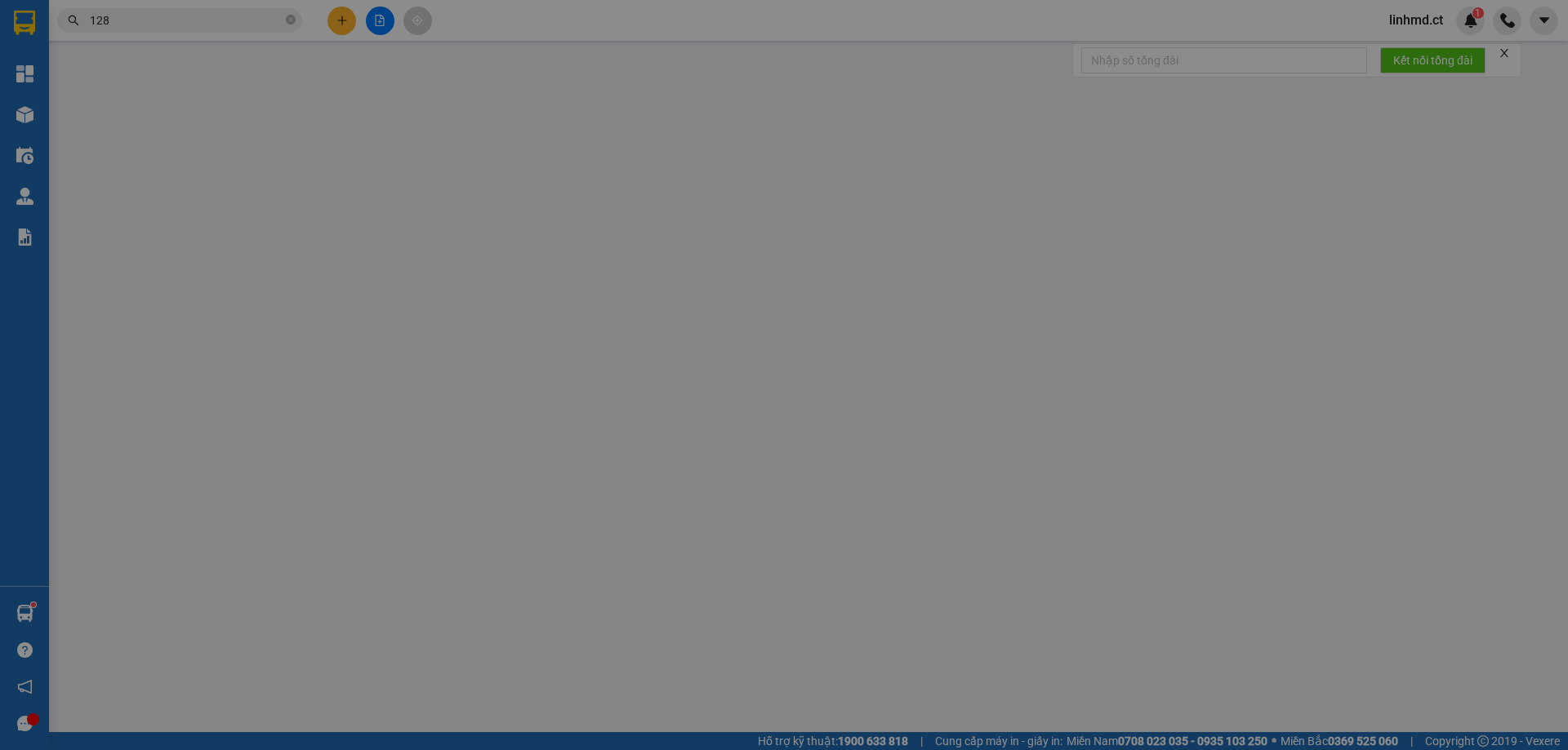
type input "0976959621"
type input "0977332182"
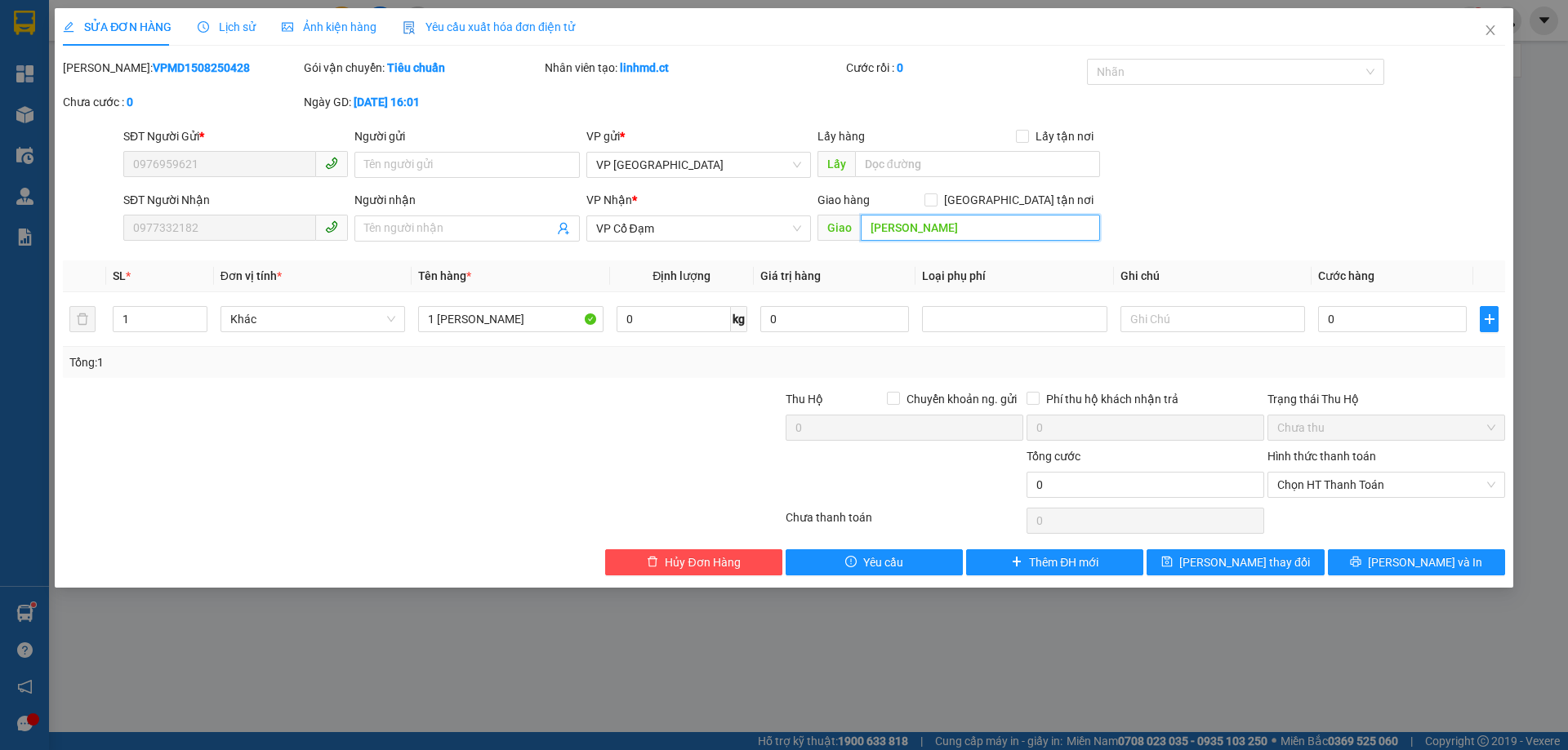
click at [994, 227] on input "[PERSON_NAME]" at bounding box center [980, 228] width 240 height 26
type input "XUÂN MỸ"
click at [1376, 561] on button "[PERSON_NAME] và In" at bounding box center [1417, 562] width 177 height 26
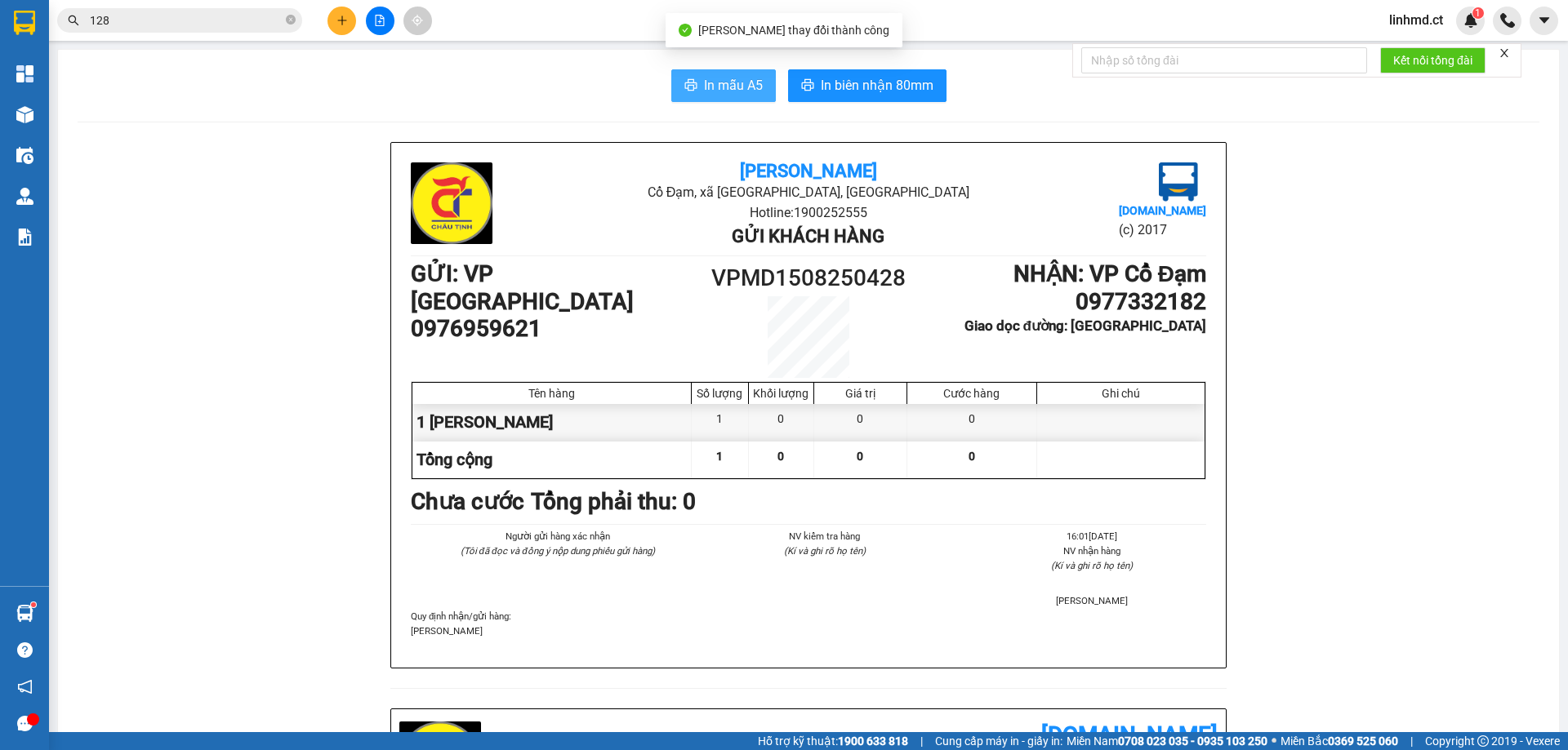
click at [704, 82] on span "In mẫu A5" at bounding box center [733, 85] width 59 height 20
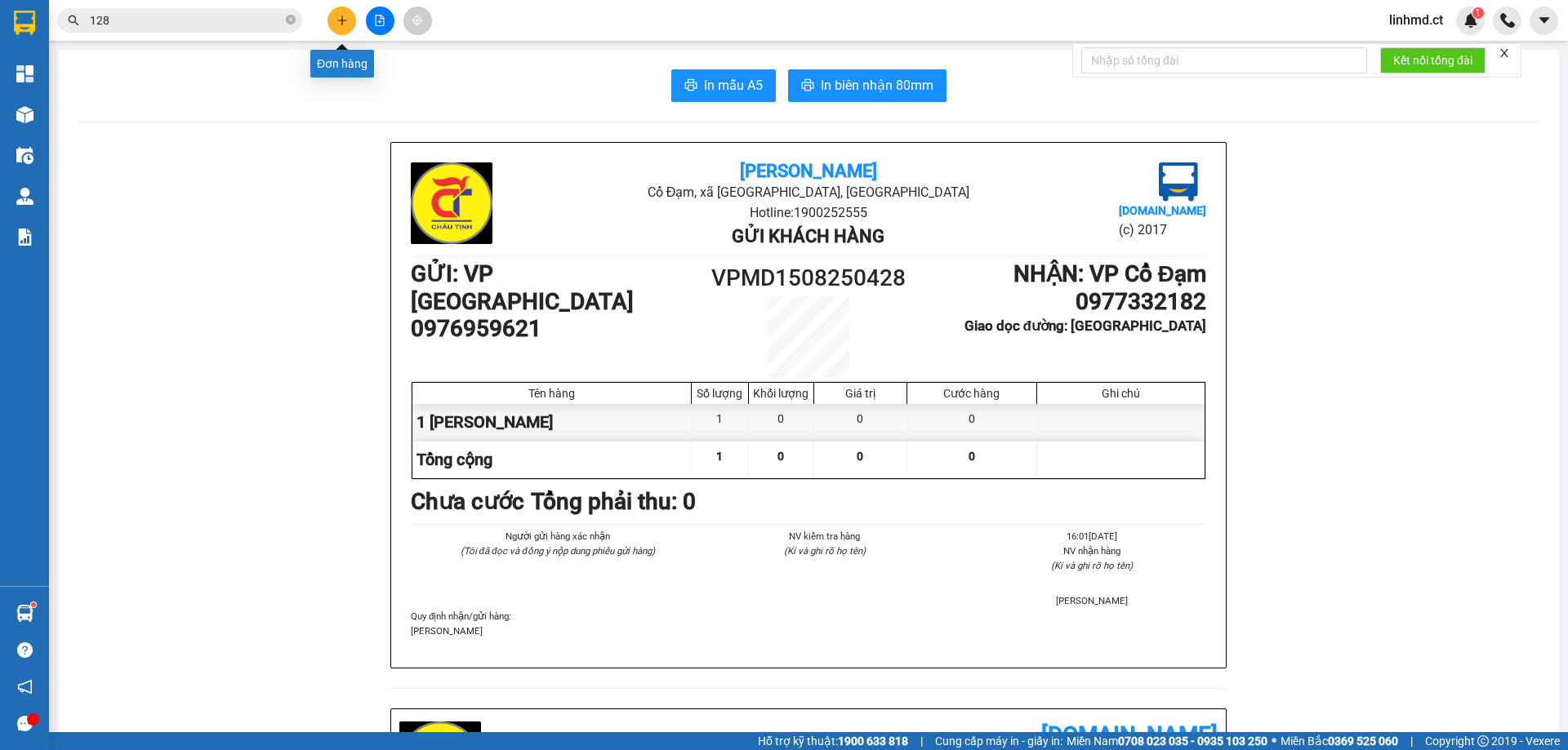
click at [346, 16] on icon "plus" at bounding box center [342, 20] width 12 height 12
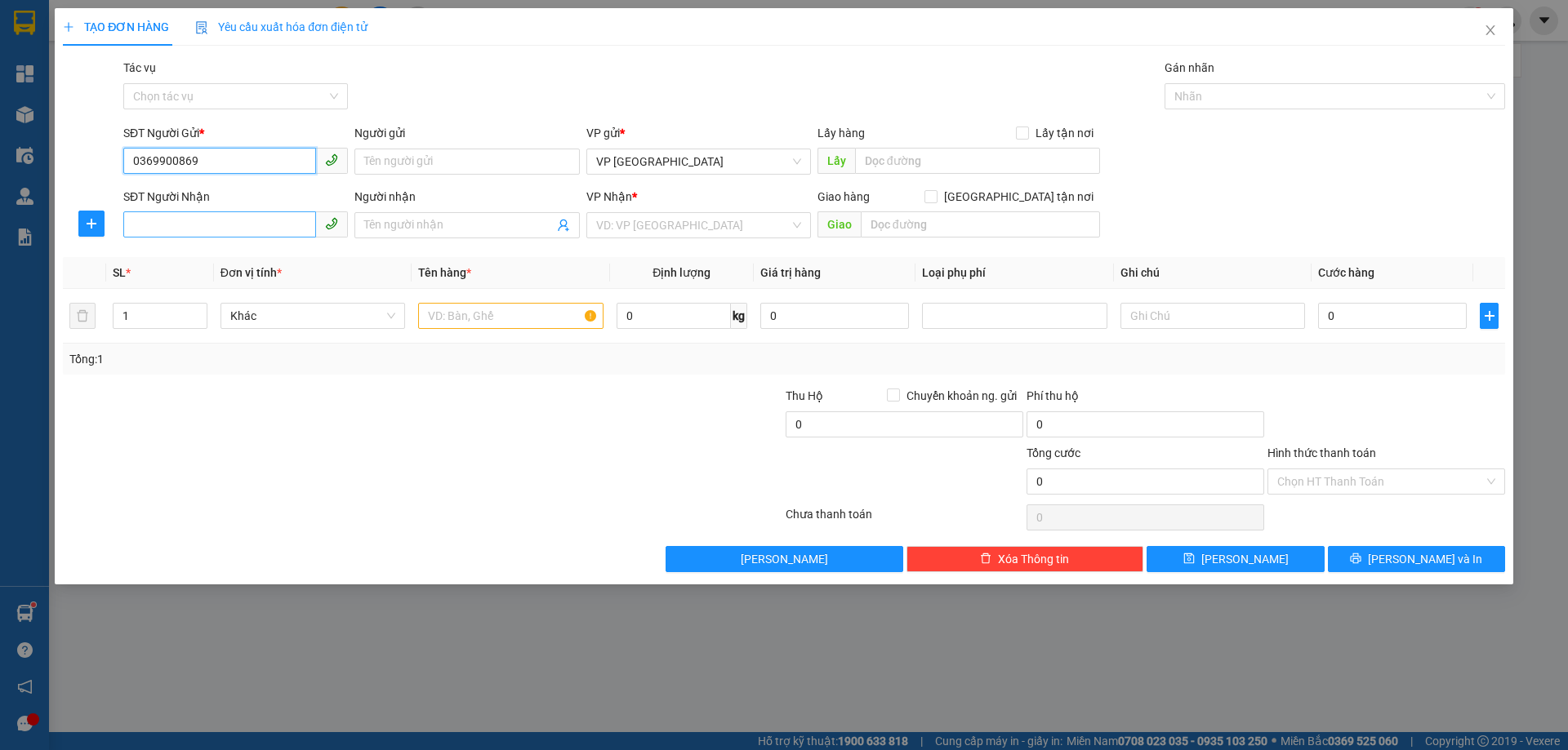
type input "0369900869"
click at [157, 225] on input "SĐT Người Nhận" at bounding box center [219, 224] width 192 height 26
type input "0989942689"
click at [695, 230] on input "search" at bounding box center [693, 225] width 193 height 25
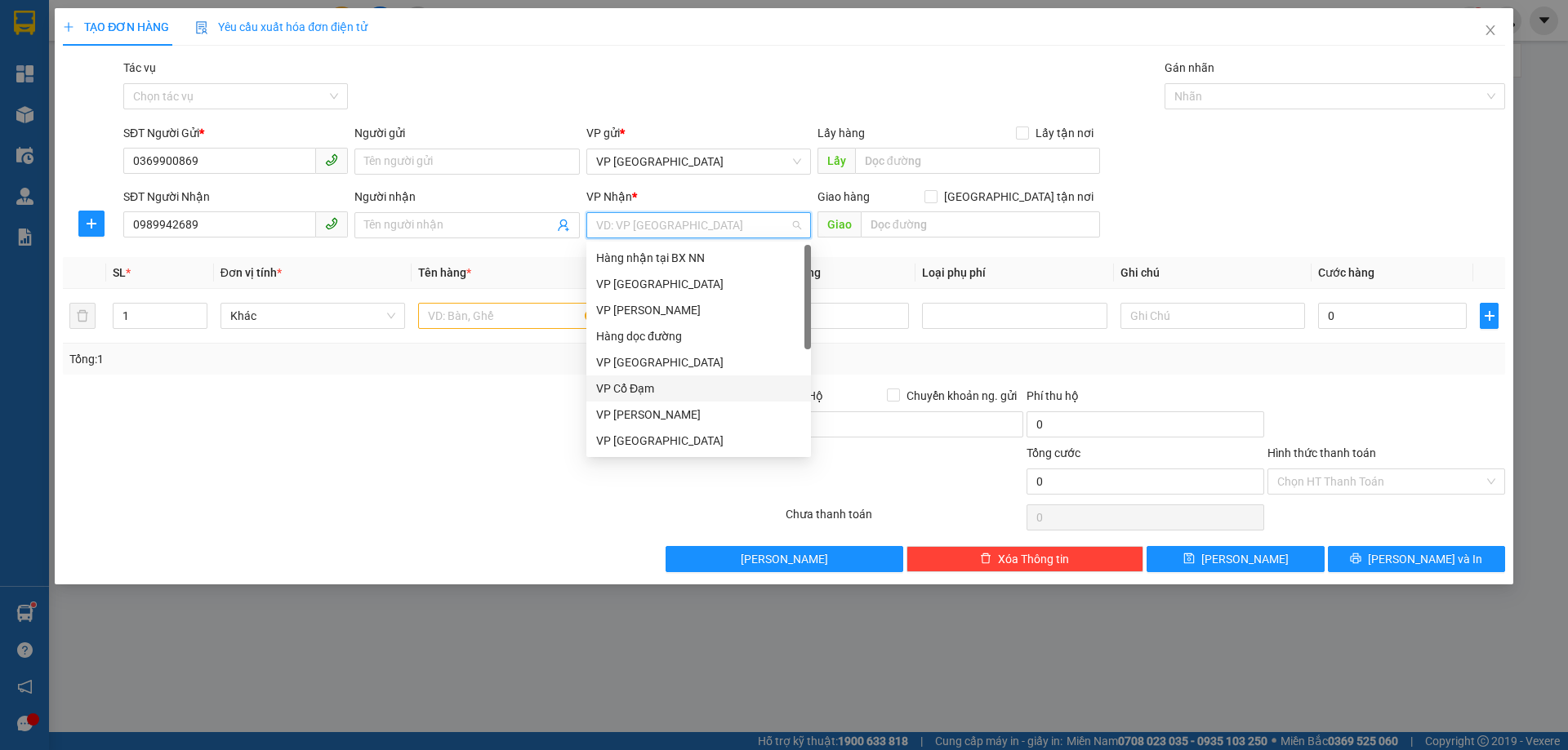
click at [687, 395] on div "VP Cổ Đạm" at bounding box center [698, 389] width 205 height 18
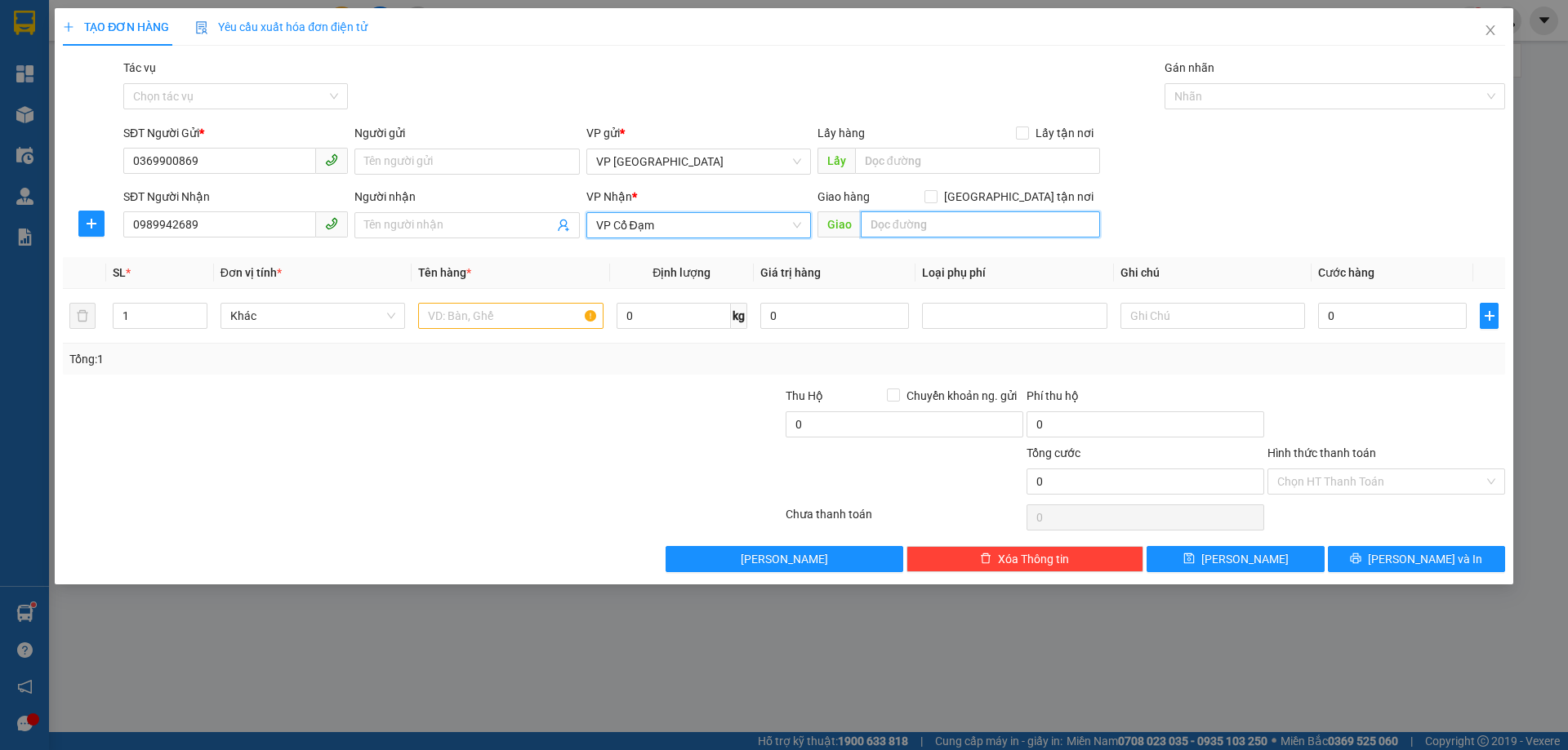
click at [915, 227] on input "text" at bounding box center [980, 224] width 240 height 26
type input "BÌNH LỘC"
click at [475, 312] on input "text" at bounding box center [511, 315] width 184 height 26
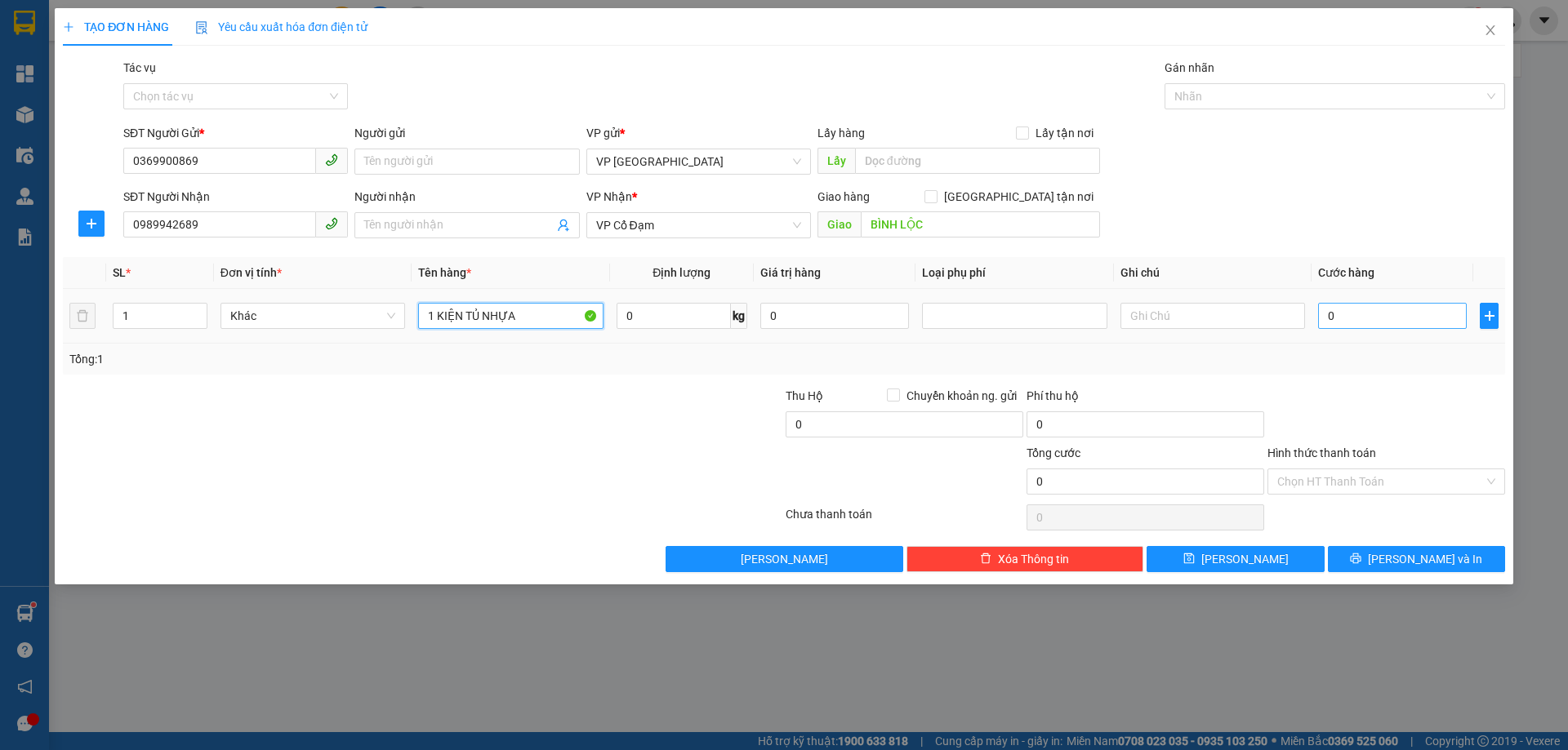
type input "1 KIỆN TỦ NHỰA"
click at [1381, 310] on input "0" at bounding box center [1392, 315] width 149 height 26
click at [1339, 396] on div at bounding box center [1387, 416] width 241 height 57
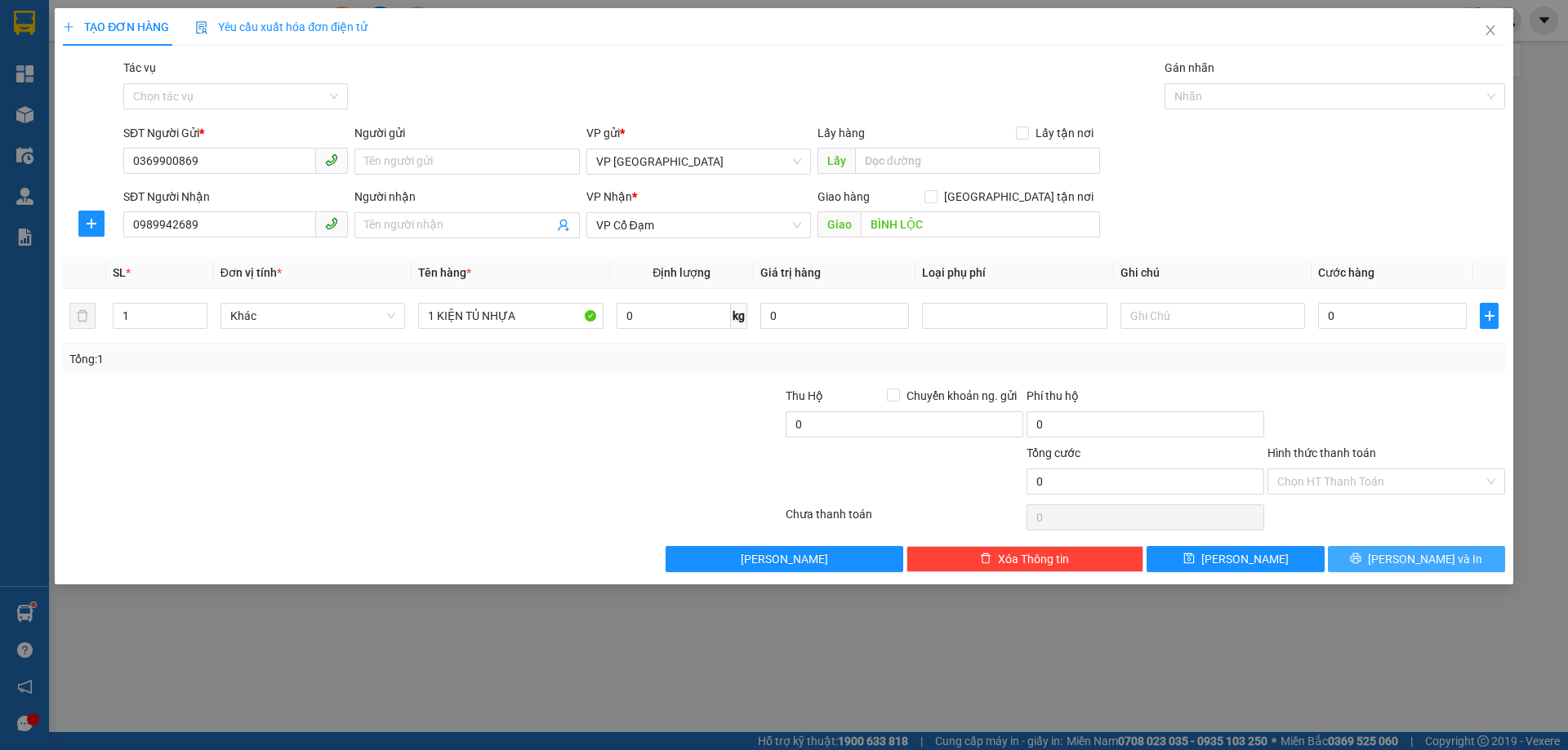
click at [1403, 553] on span "[PERSON_NAME] và In" at bounding box center [1425, 560] width 114 height 18
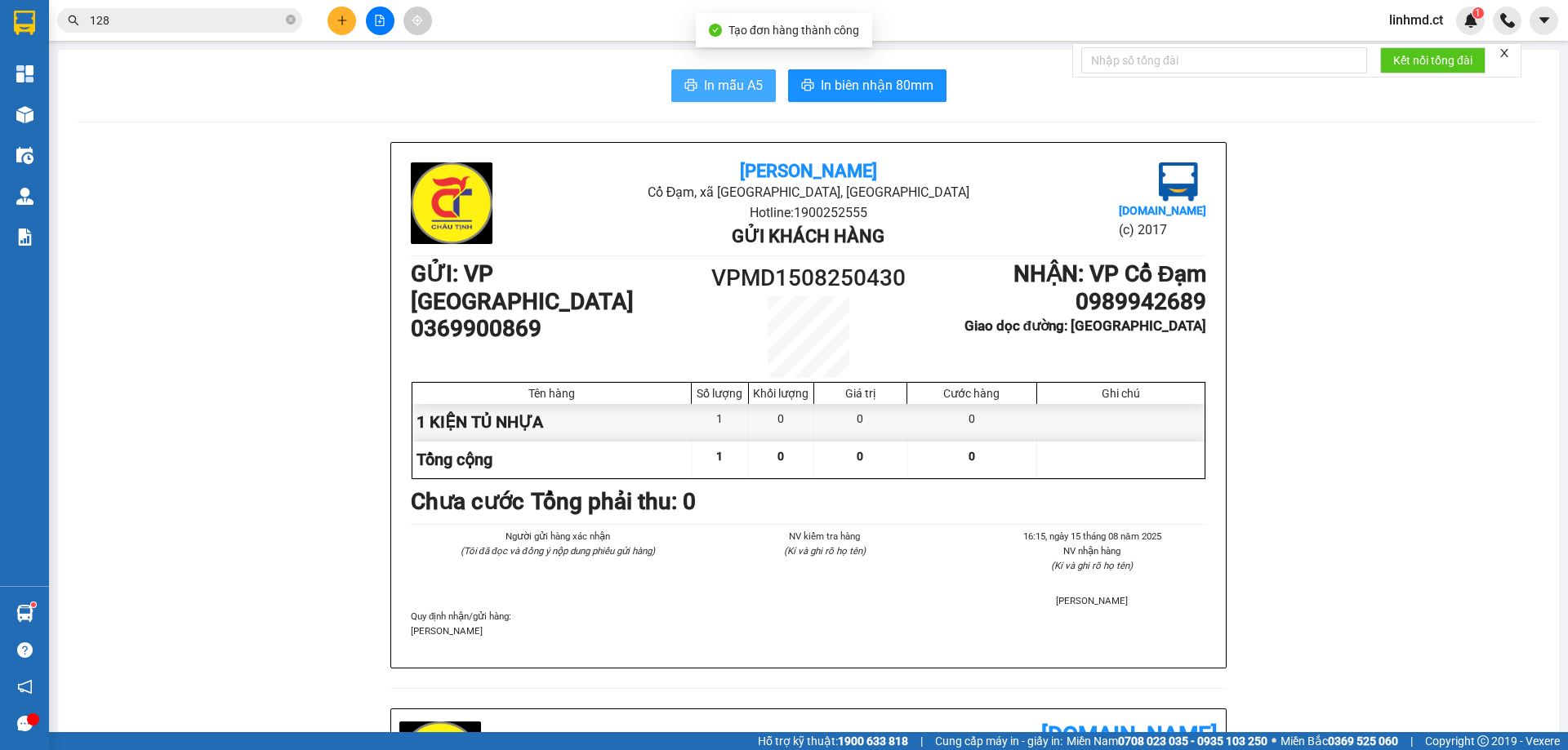
click at [704, 76] on span "In mẫu A5" at bounding box center [733, 85] width 59 height 20
click at [135, 12] on input "128" at bounding box center [186, 21] width 192 height 18
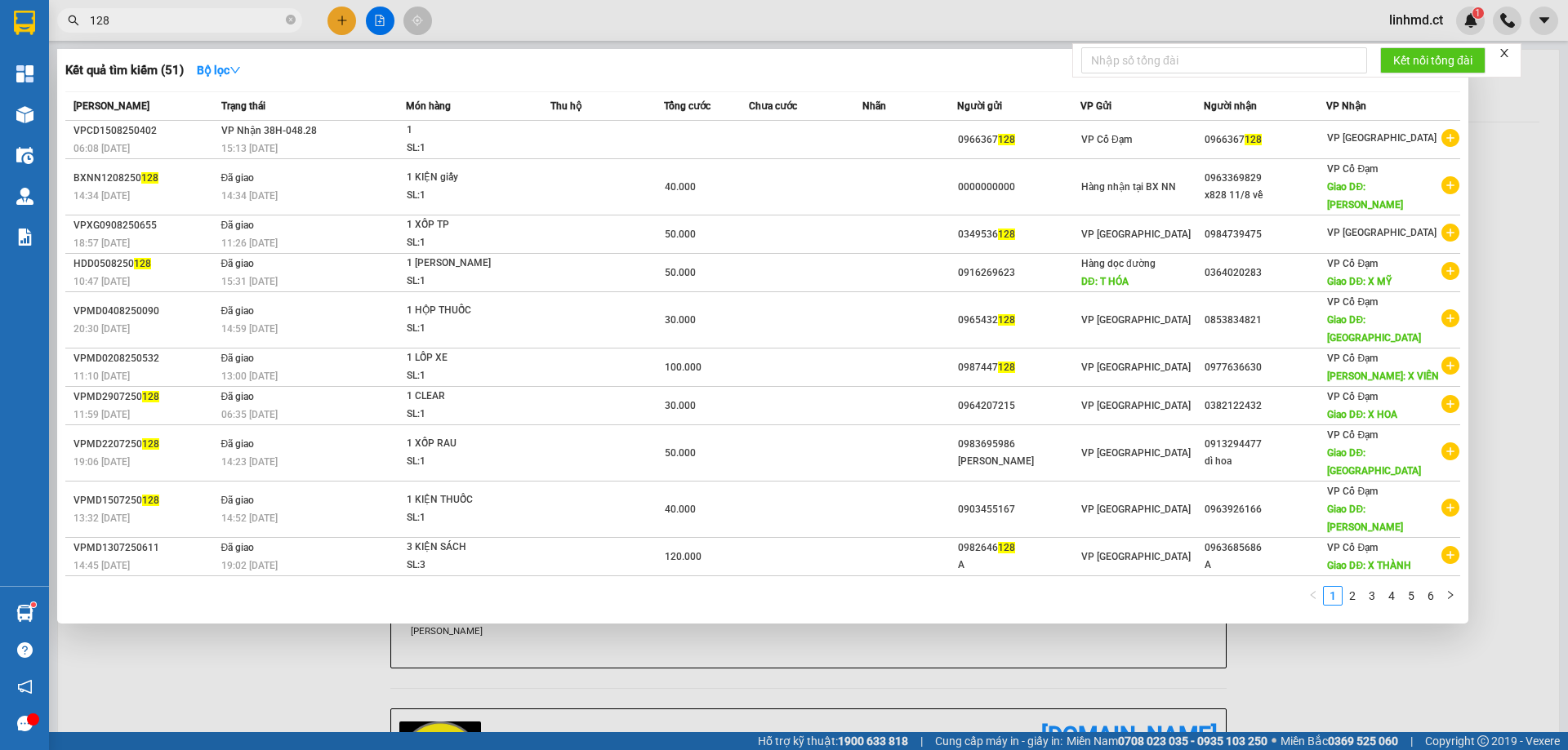
click at [135, 12] on input "128" at bounding box center [186, 21] width 192 height 18
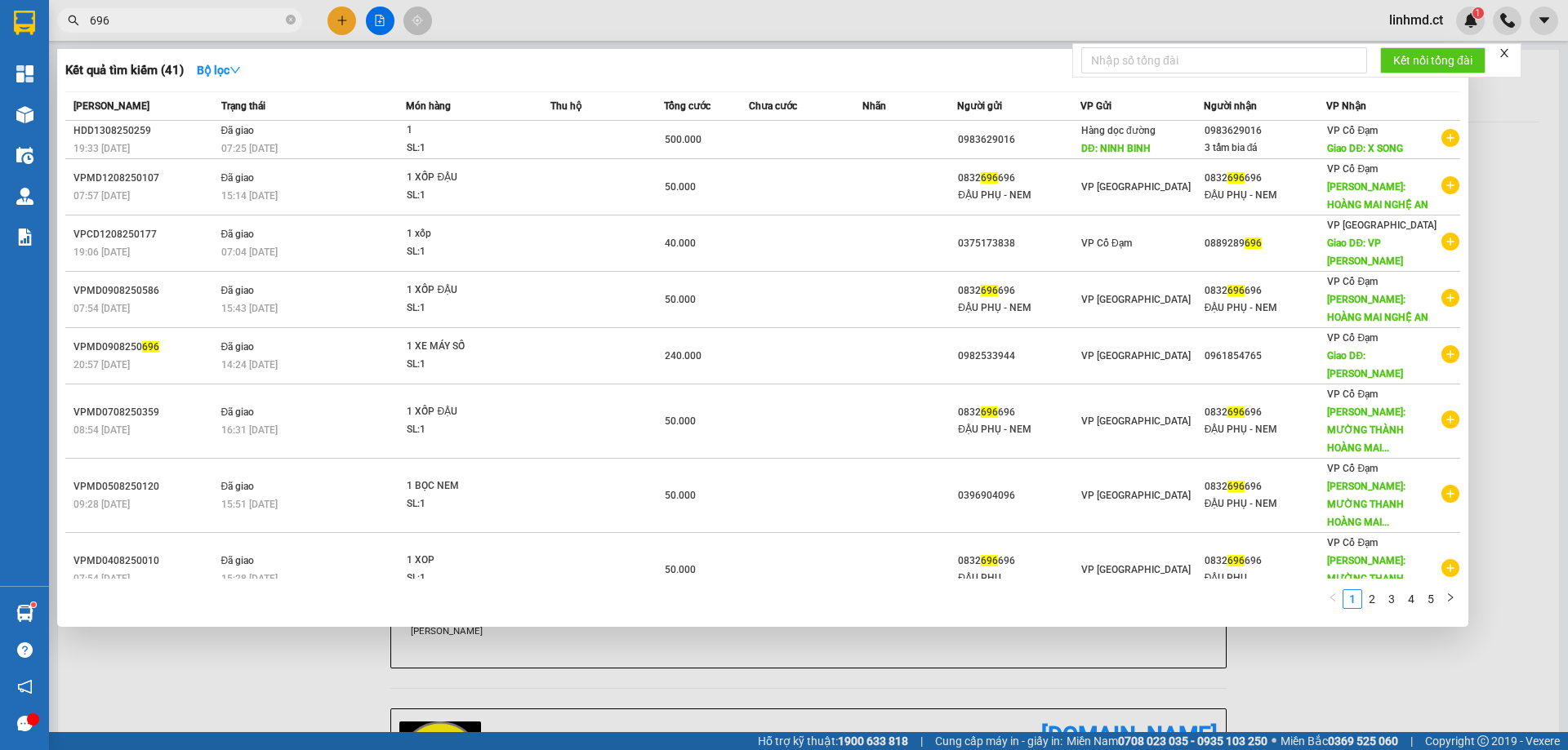
type input "696"
click at [344, 25] on div at bounding box center [784, 375] width 1568 height 750
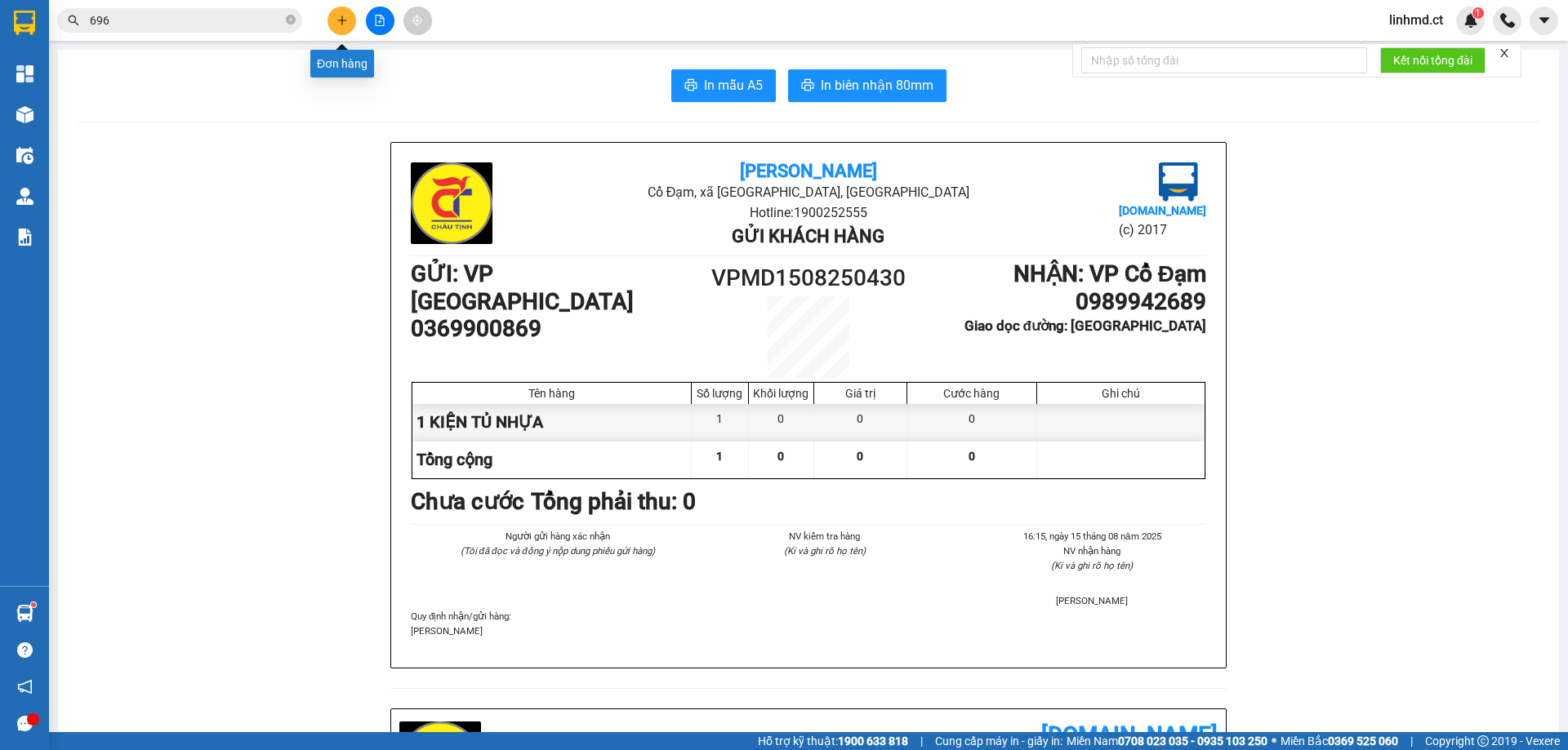
click at [349, 29] on button at bounding box center [341, 20] width 28 height 28
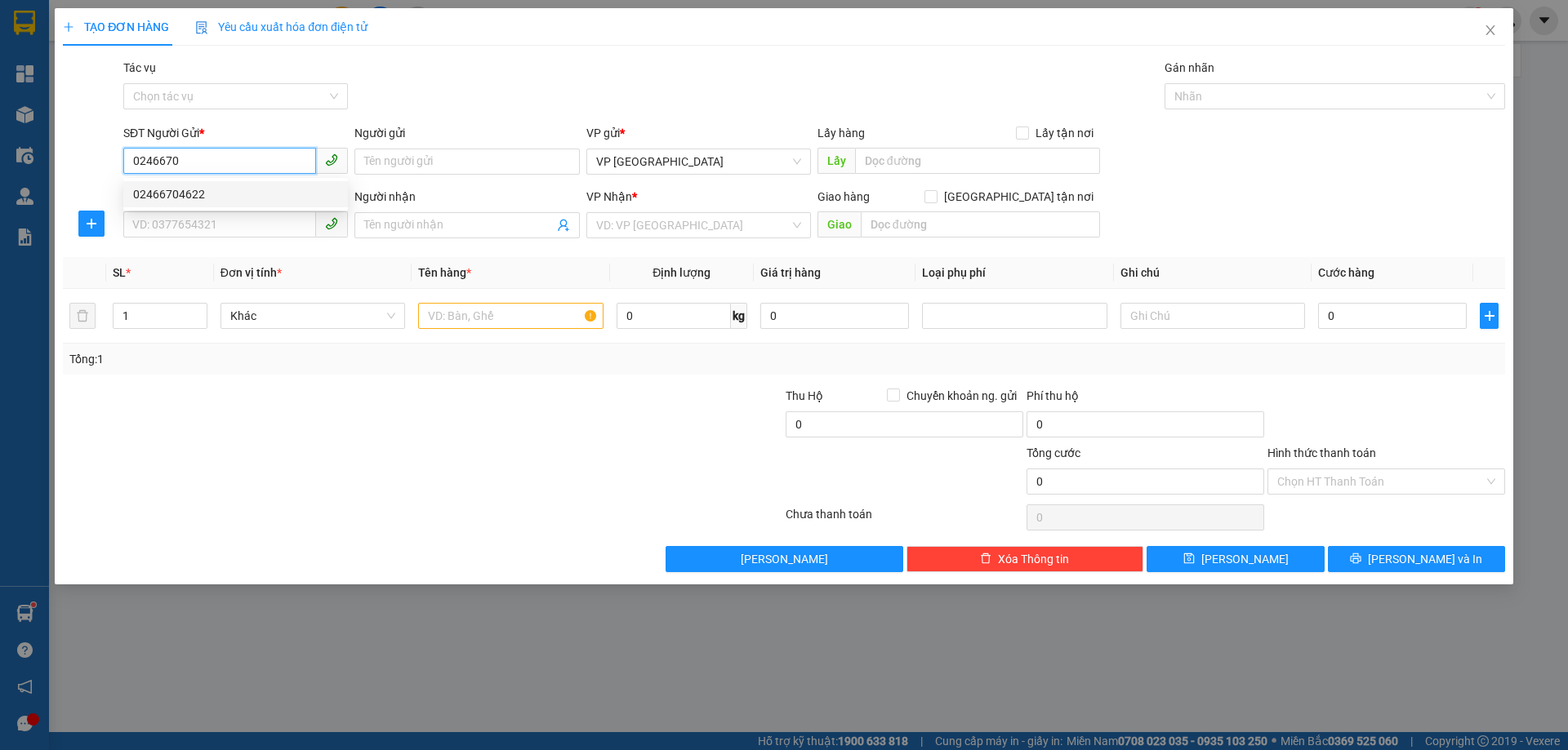
click at [205, 197] on div "02466704622" at bounding box center [235, 194] width 205 height 18
type input "02466704622"
type input "0982201078"
type input "C ĐẠM"
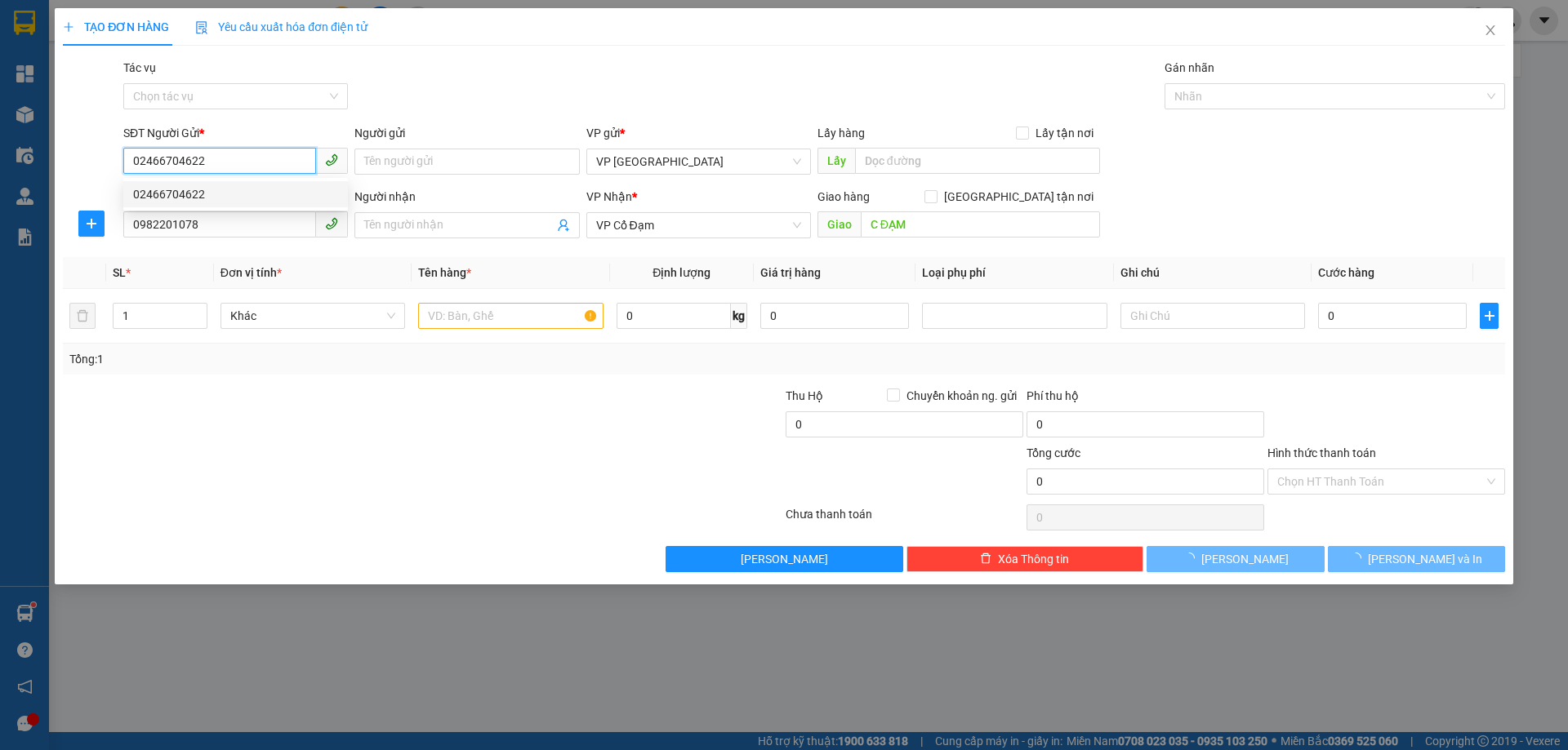
type input "300.000"
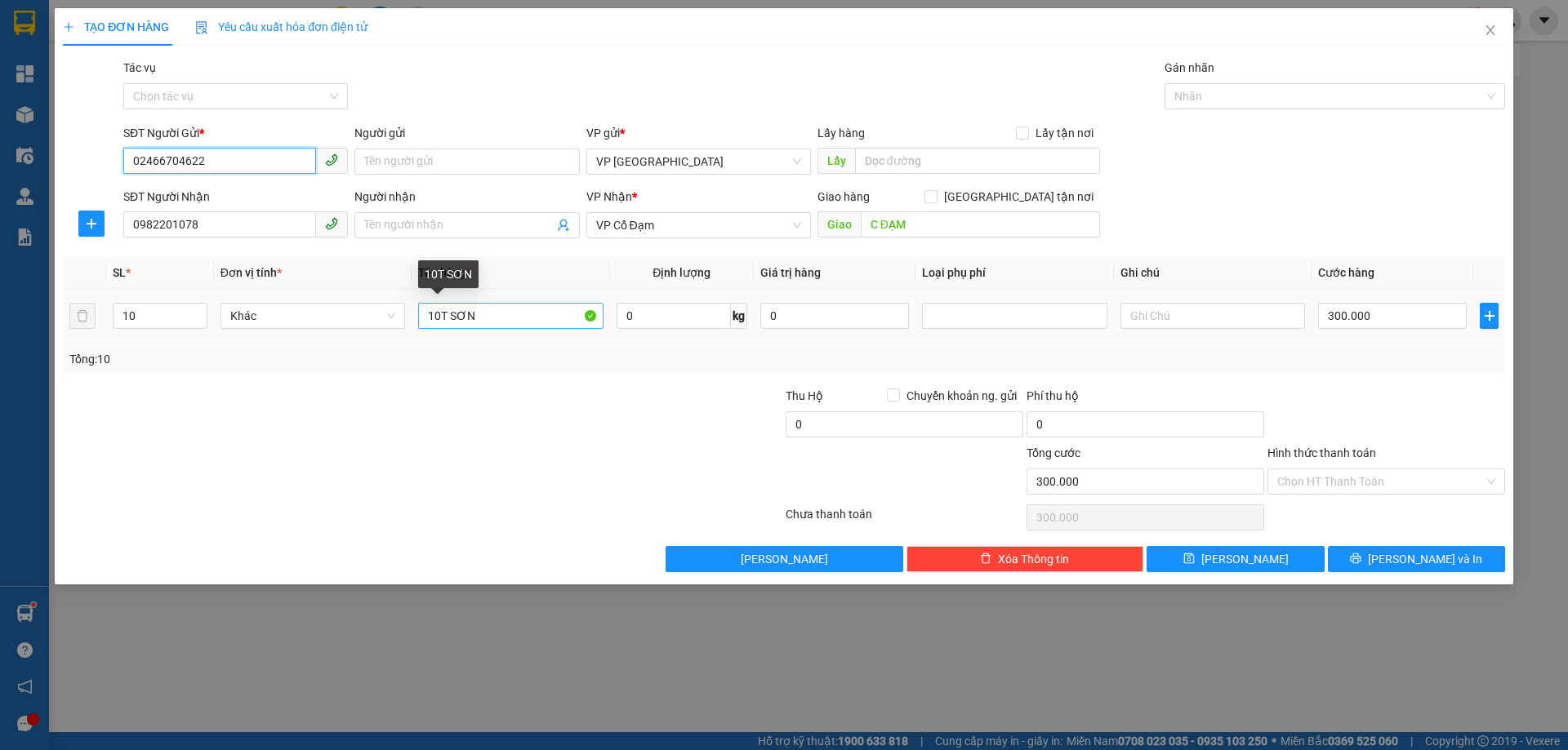
type input "02466704622"
click at [444, 317] on input "10T SƠN" at bounding box center [511, 315] width 184 height 26
type input "1K SƠN"
click at [167, 312] on input "10" at bounding box center [160, 315] width 93 height 25
type input "1"
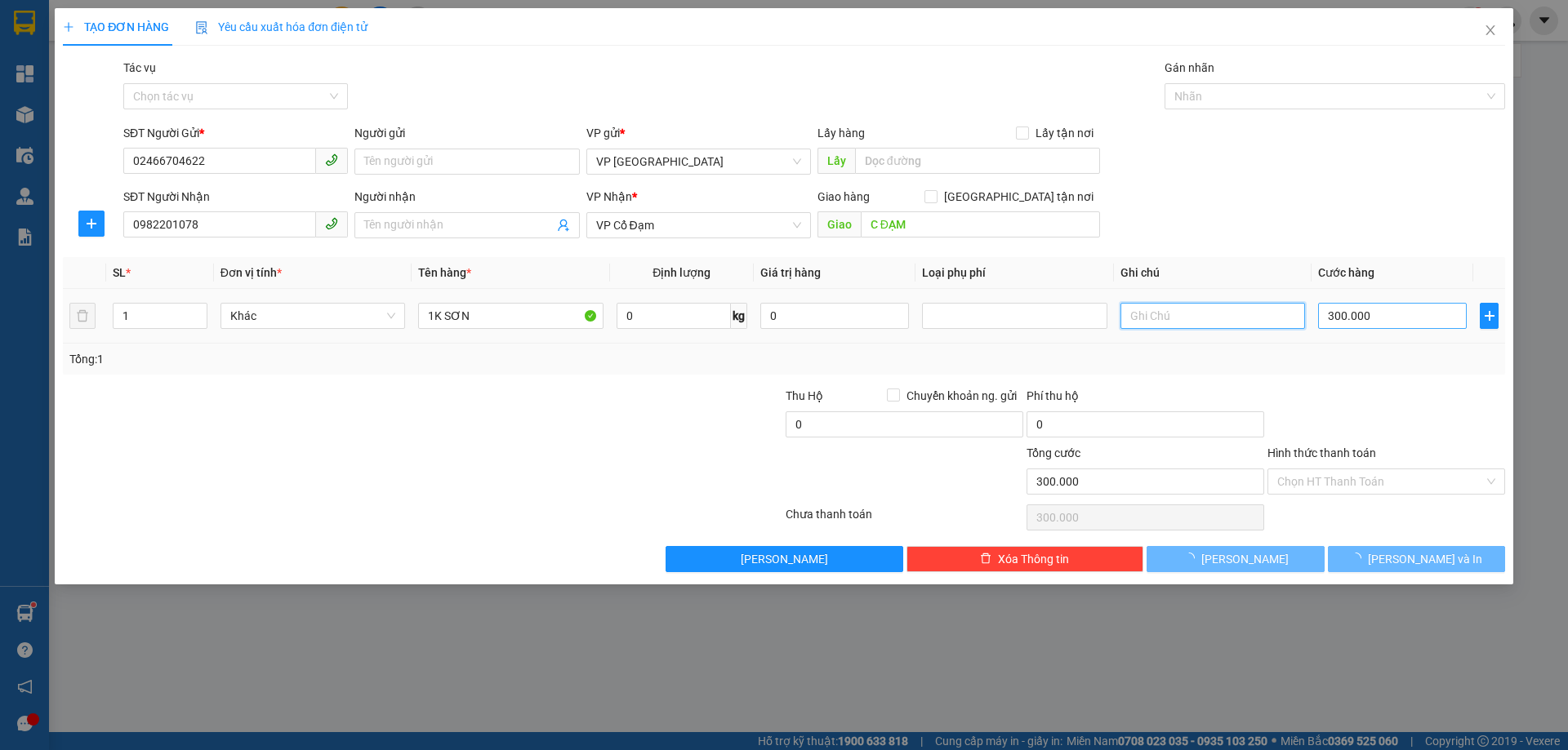
type input "0"
type input "300.000"
type input "0"
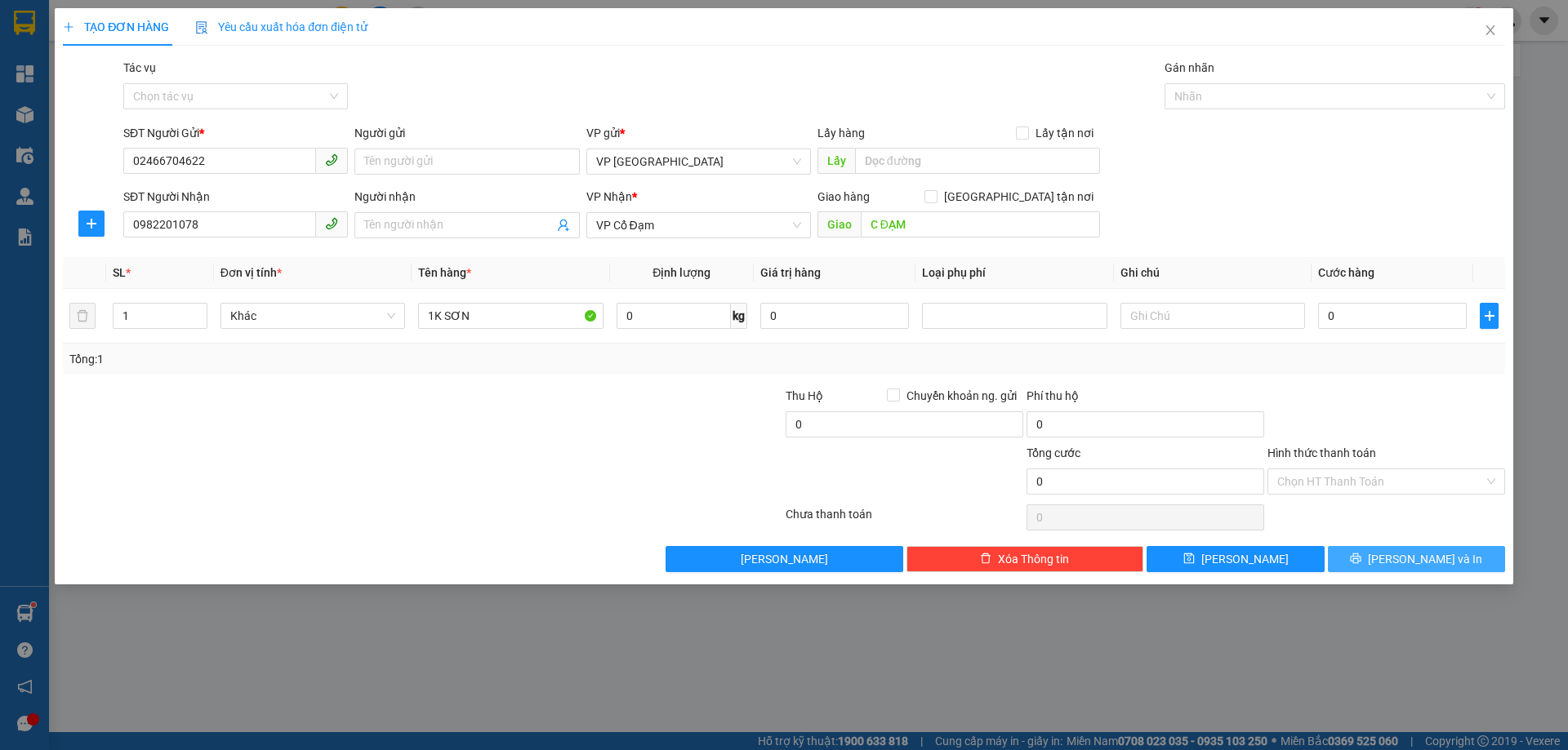
click at [1408, 557] on span "[PERSON_NAME] và In" at bounding box center [1425, 560] width 114 height 18
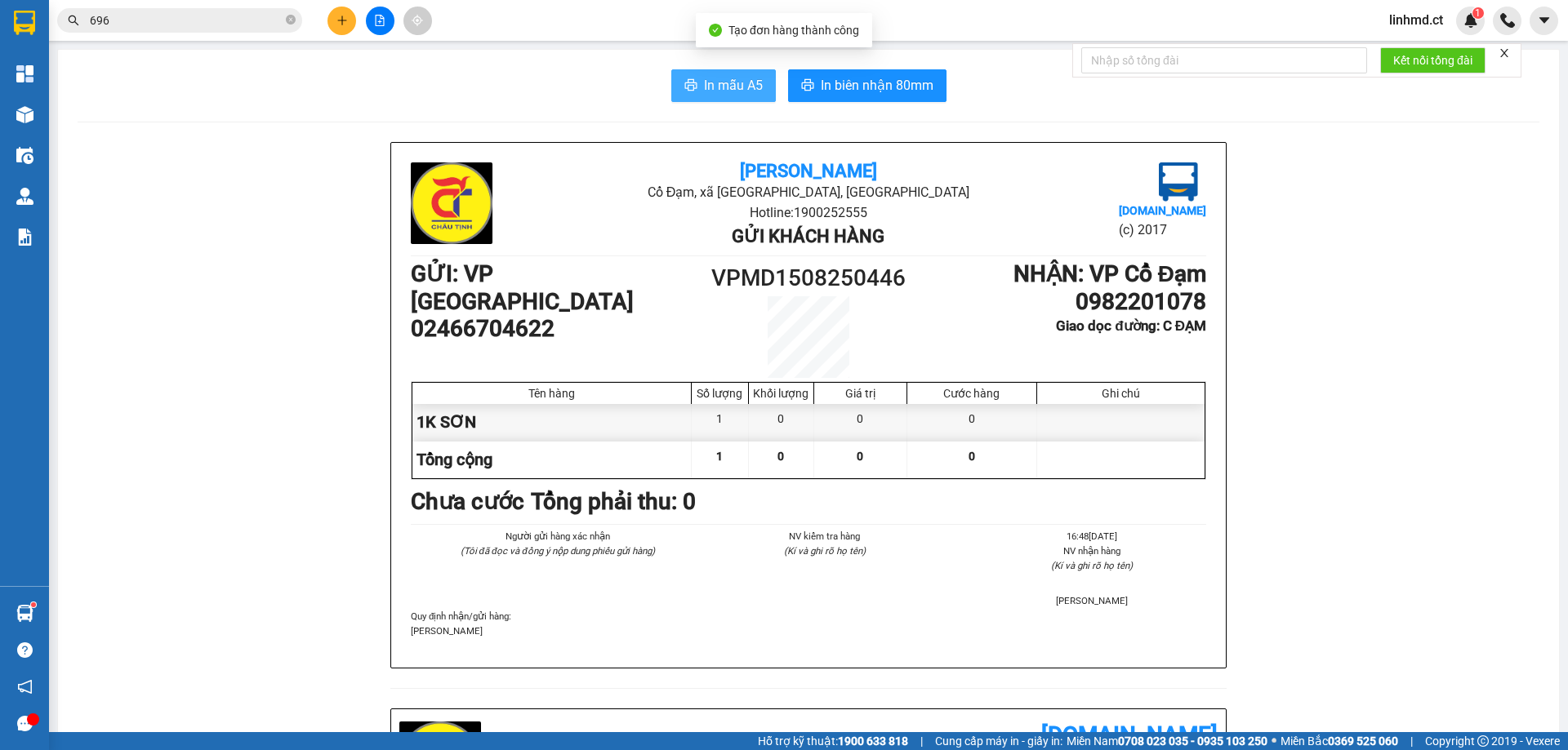
click at [718, 76] on span "In mẫu A5" at bounding box center [733, 85] width 59 height 20
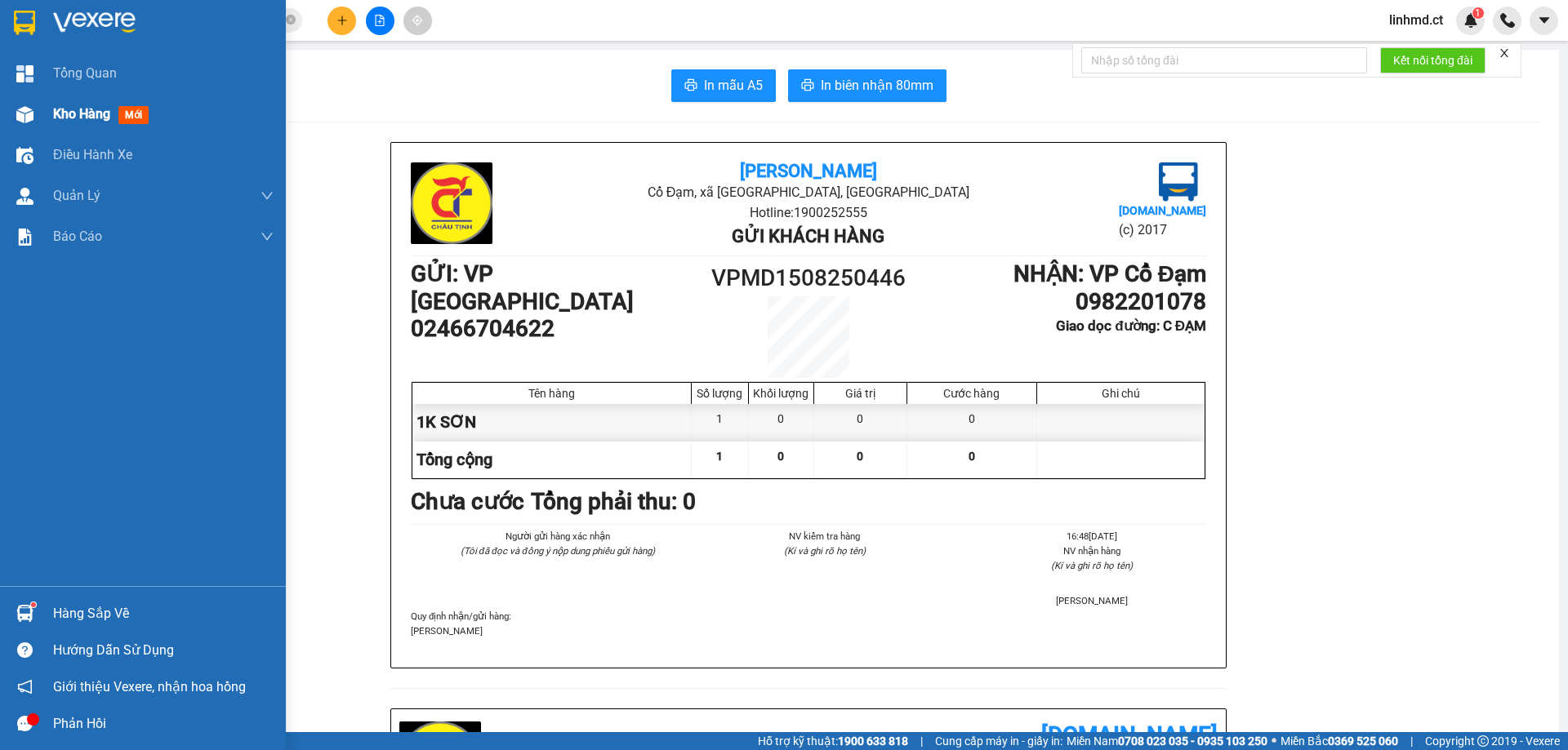
click at [53, 103] on div "Kho hàng mới" at bounding box center [163, 114] width 221 height 41
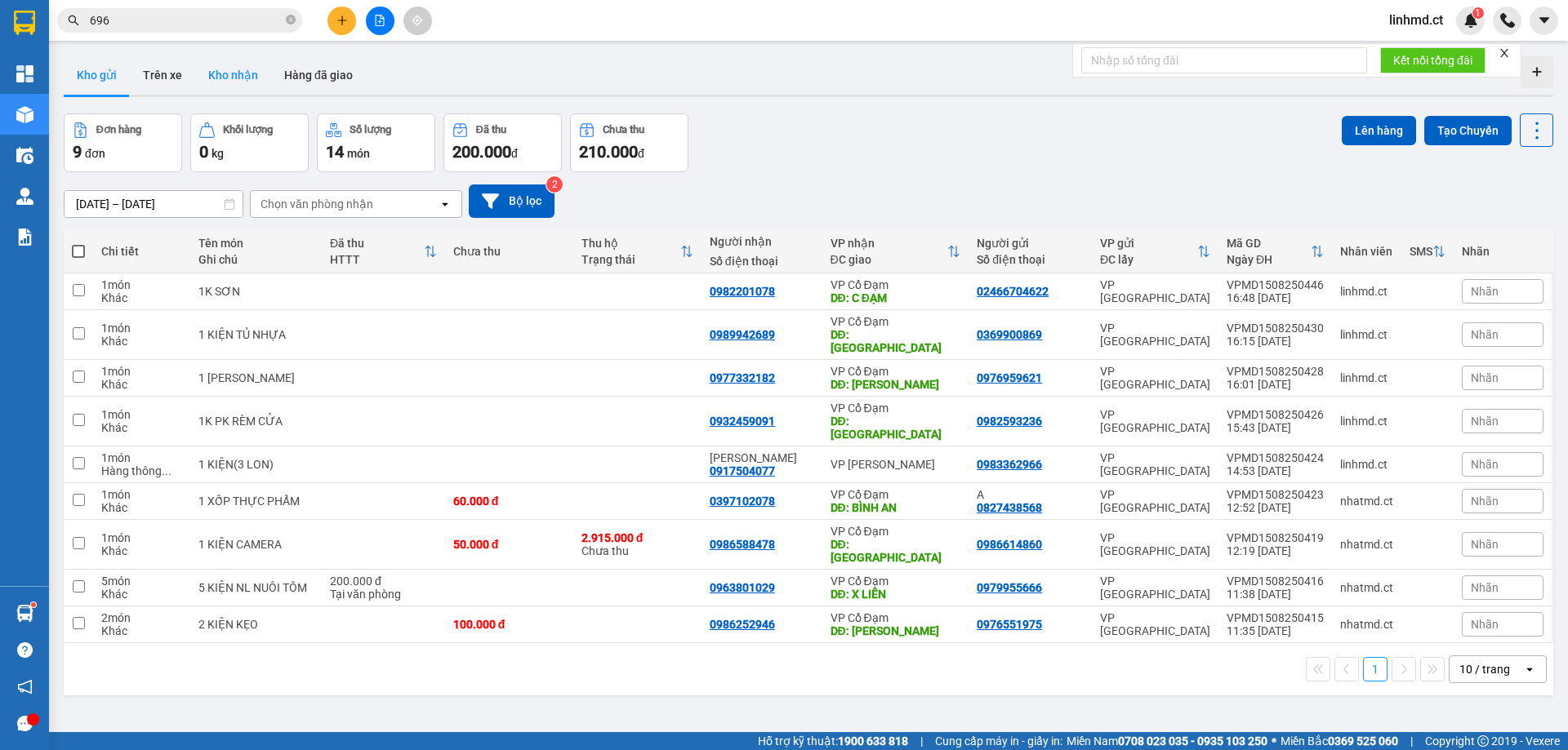
click at [215, 77] on button "Kho nhận" at bounding box center [232, 75] width 76 height 39
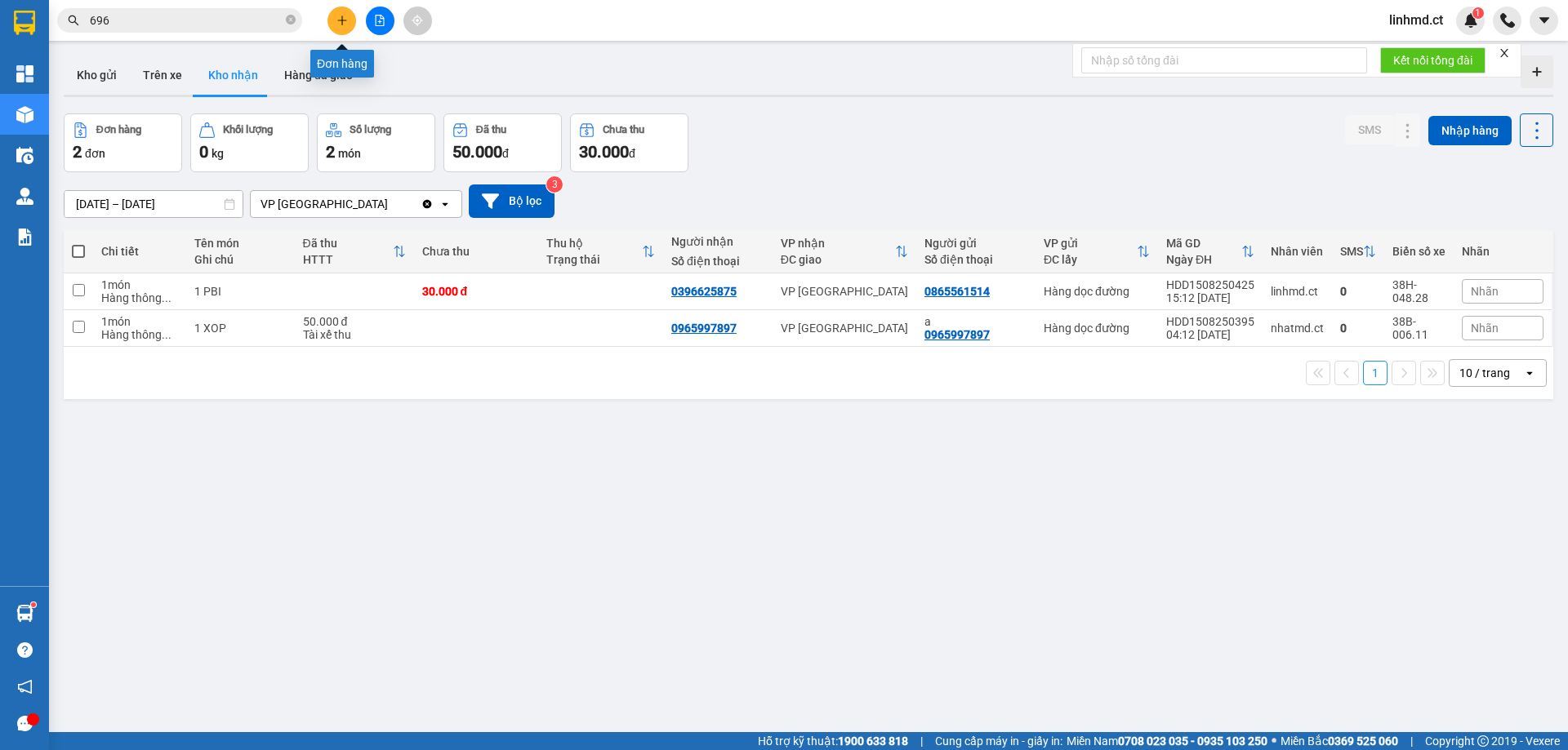
click at [336, 21] on icon "plus" at bounding box center [342, 20] width 12 height 12
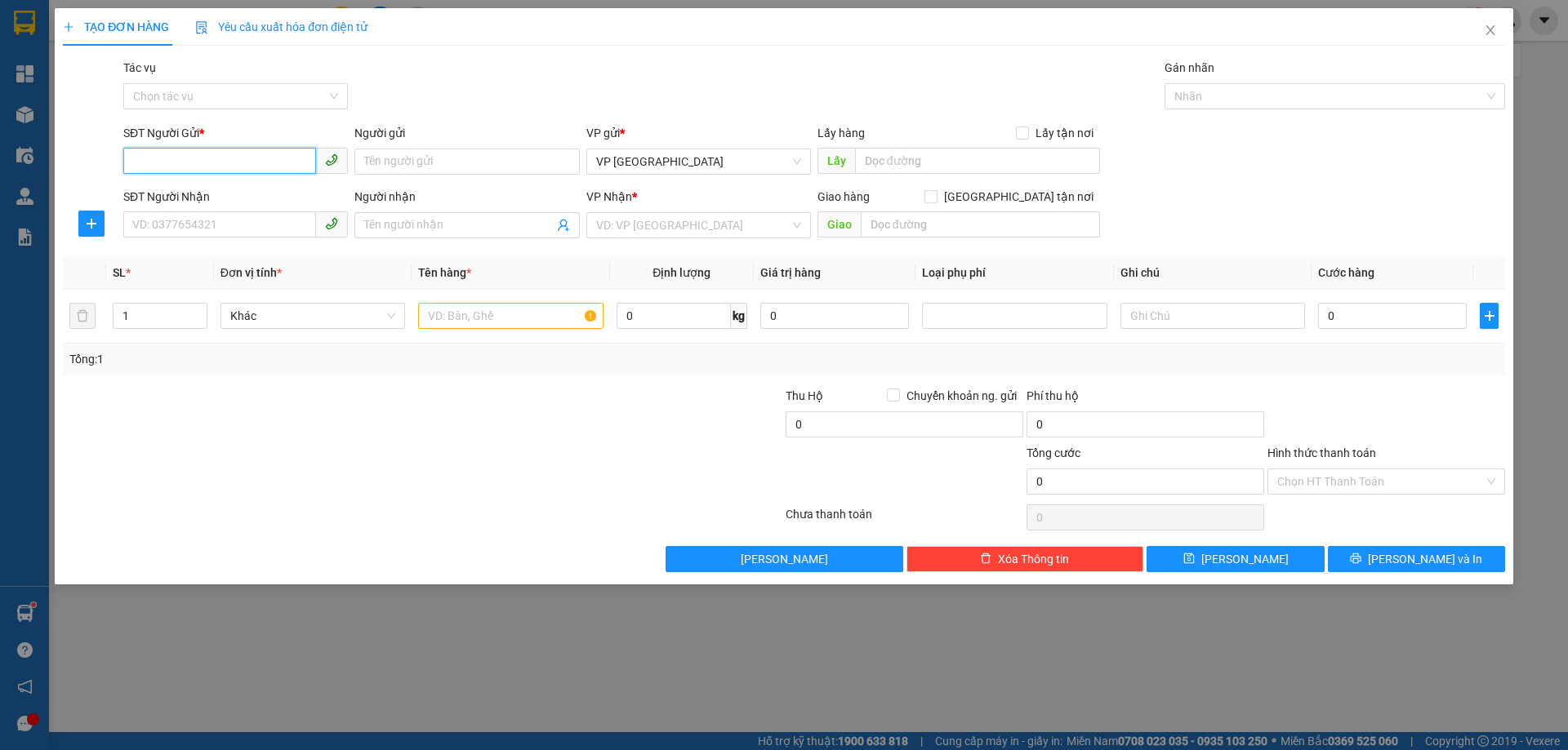
click at [197, 159] on input "SĐT Người Gửi *" at bounding box center [219, 160] width 192 height 26
click at [213, 189] on div "02437956116 - SƠN JYMEC" at bounding box center [235, 194] width 205 height 18
type input "02437956116"
type input "SƠN JYMEC"
type input "0976678966"
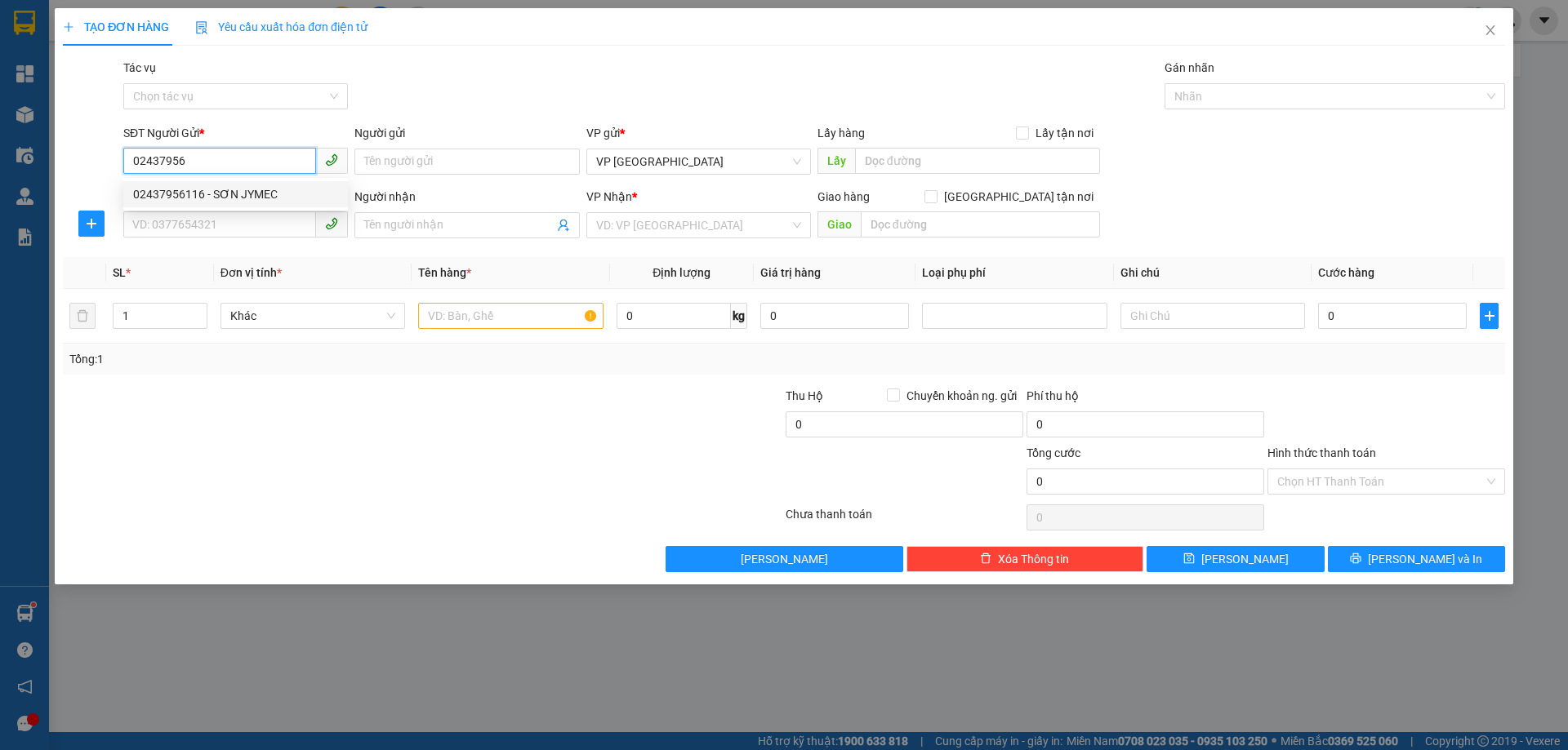
type input "[PERSON_NAME]"
type input "PHÙ LƯU"
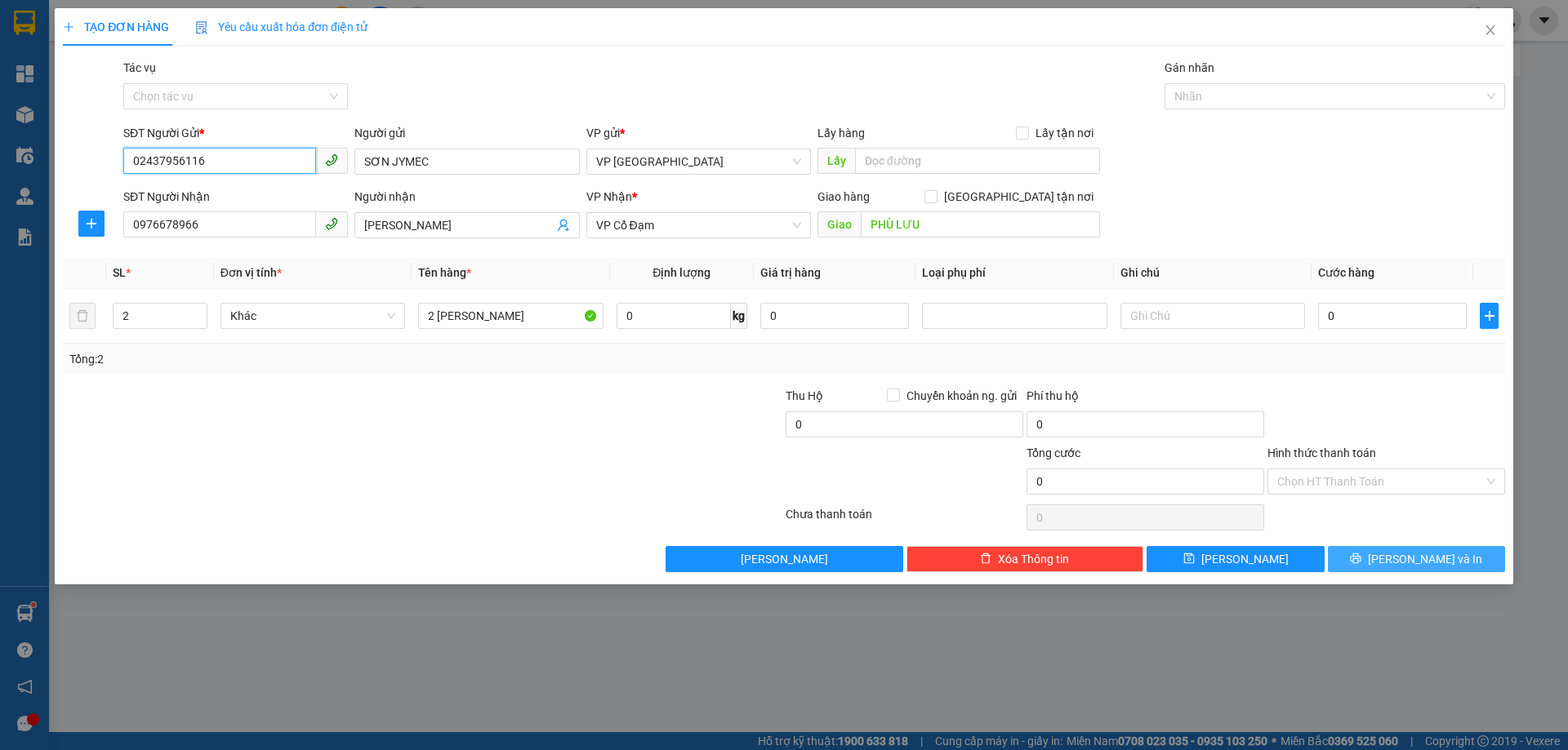
type input "02437956116"
click at [1375, 558] on button "[PERSON_NAME] và In" at bounding box center [1417, 559] width 177 height 26
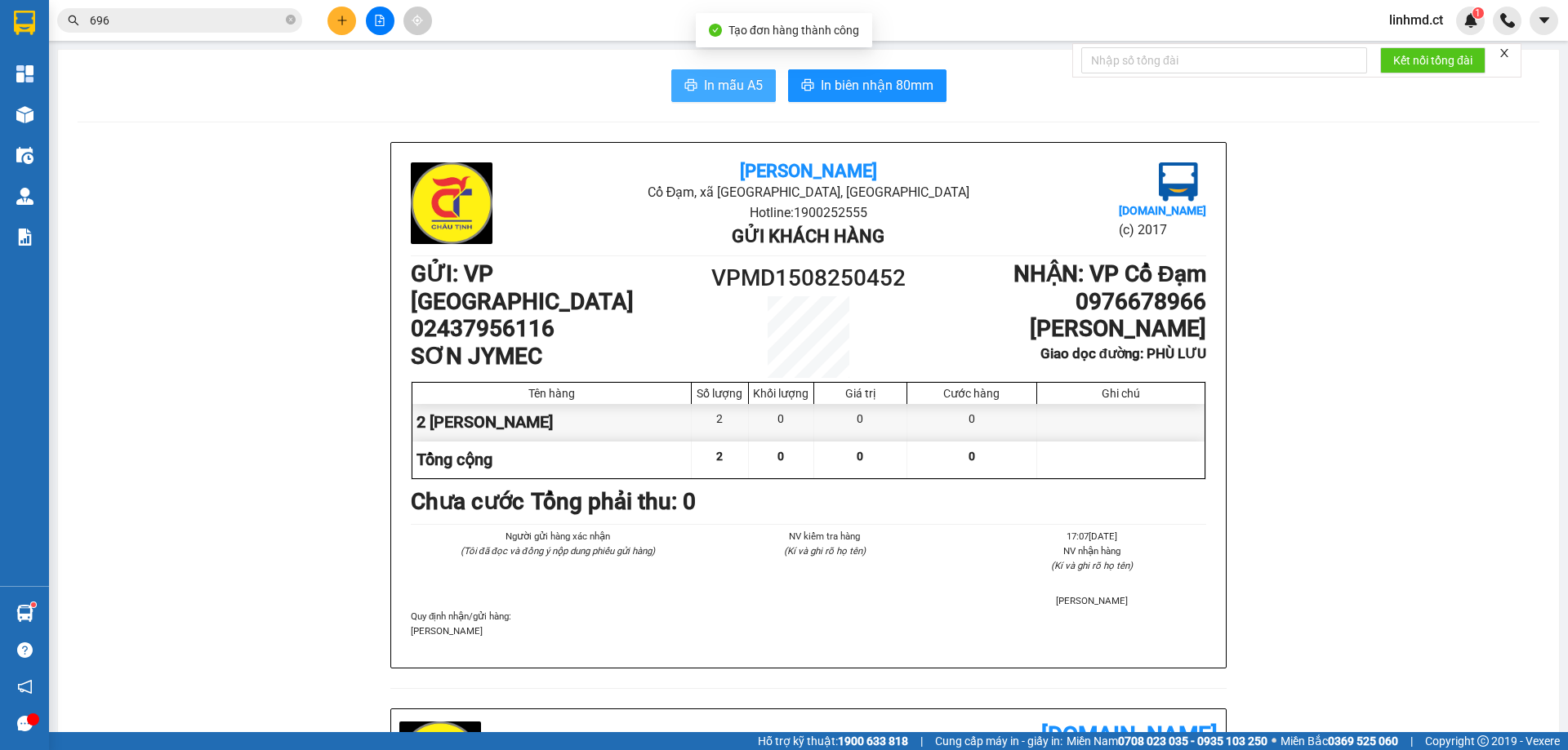
click at [715, 91] on span "In mẫu A5" at bounding box center [733, 85] width 59 height 20
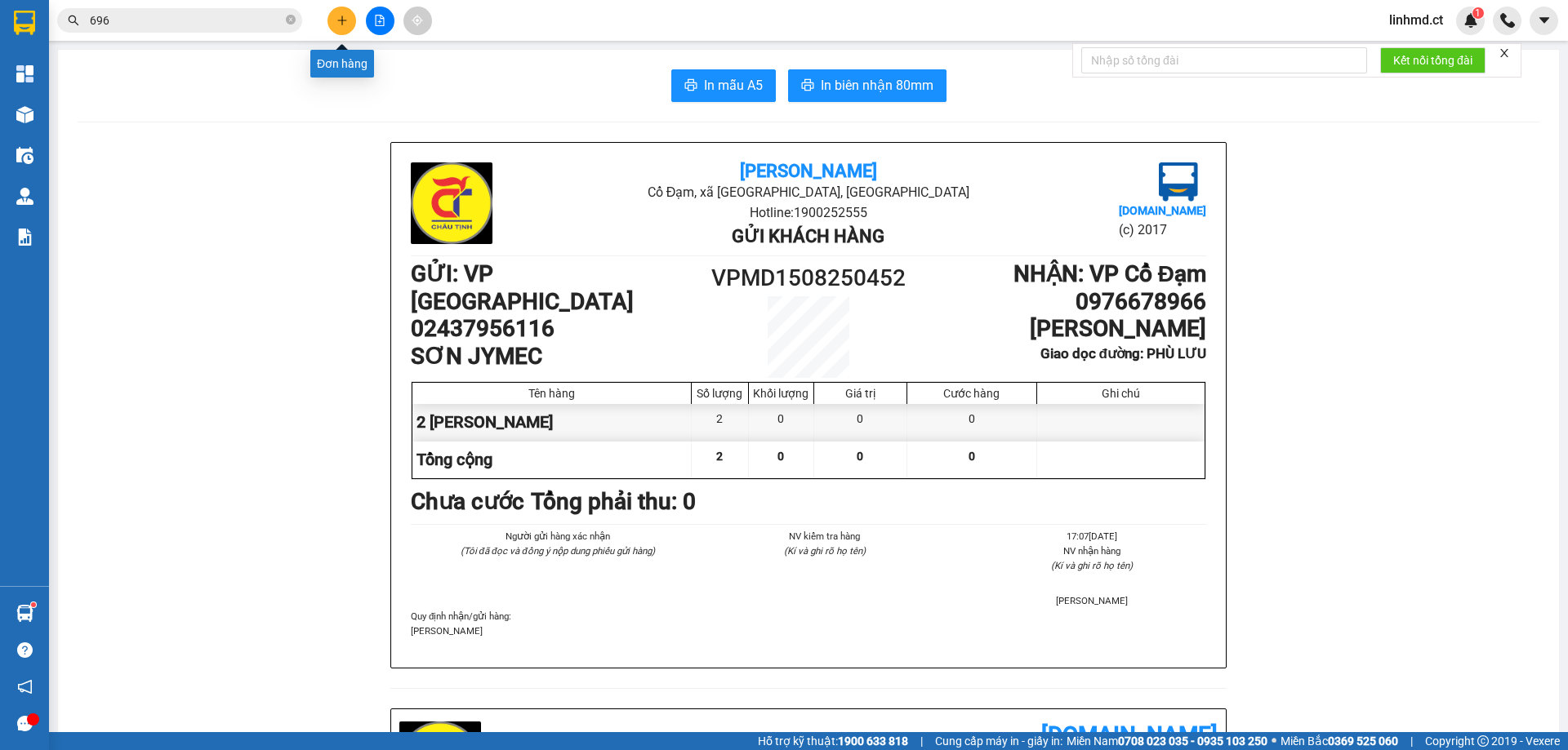
click at [336, 18] on icon "plus" at bounding box center [342, 20] width 12 height 12
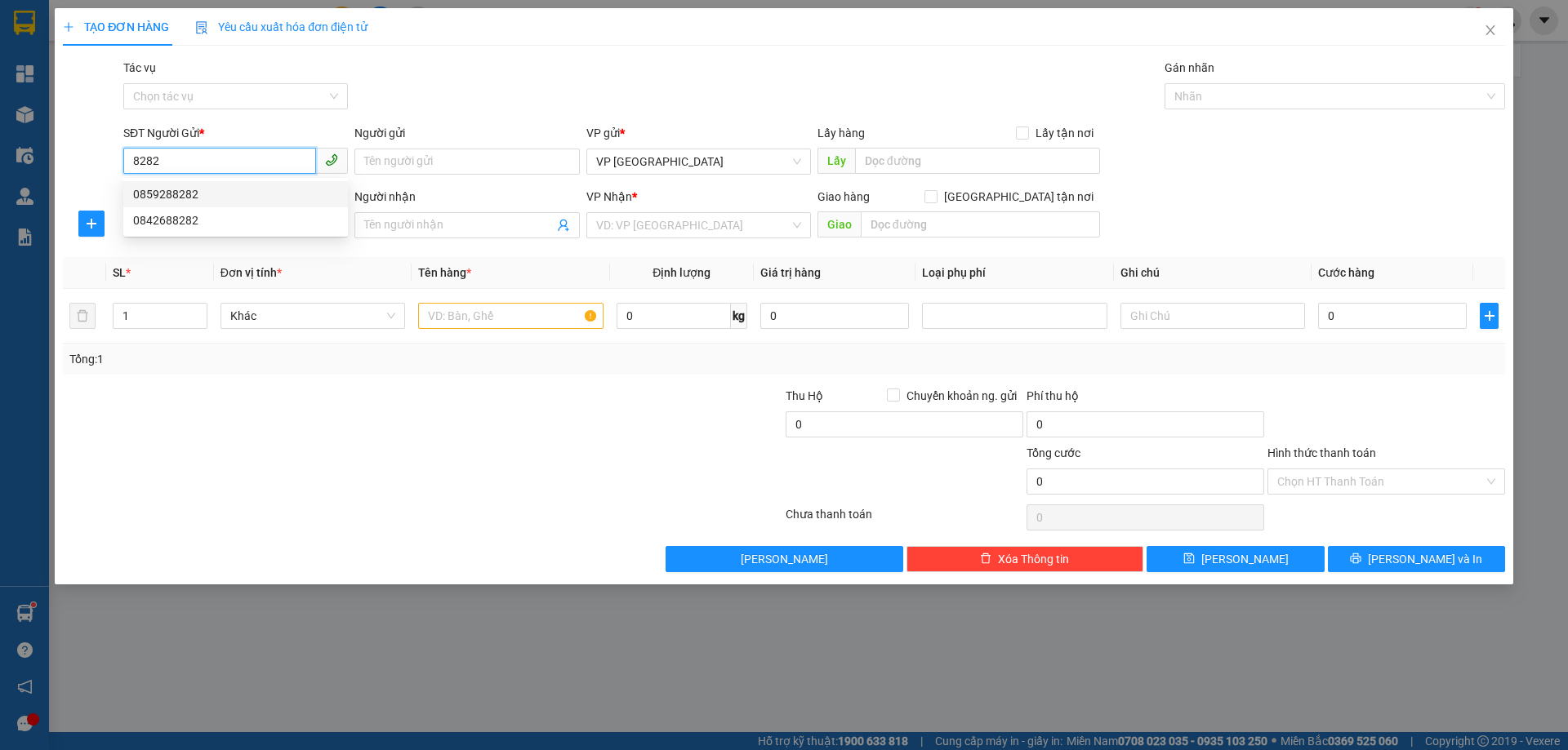
click at [226, 194] on div "0859288282" at bounding box center [235, 194] width 205 height 18
type input "0859288282"
type input "0977396802"
type input "C SEN"
type input "[PERSON_NAME]"
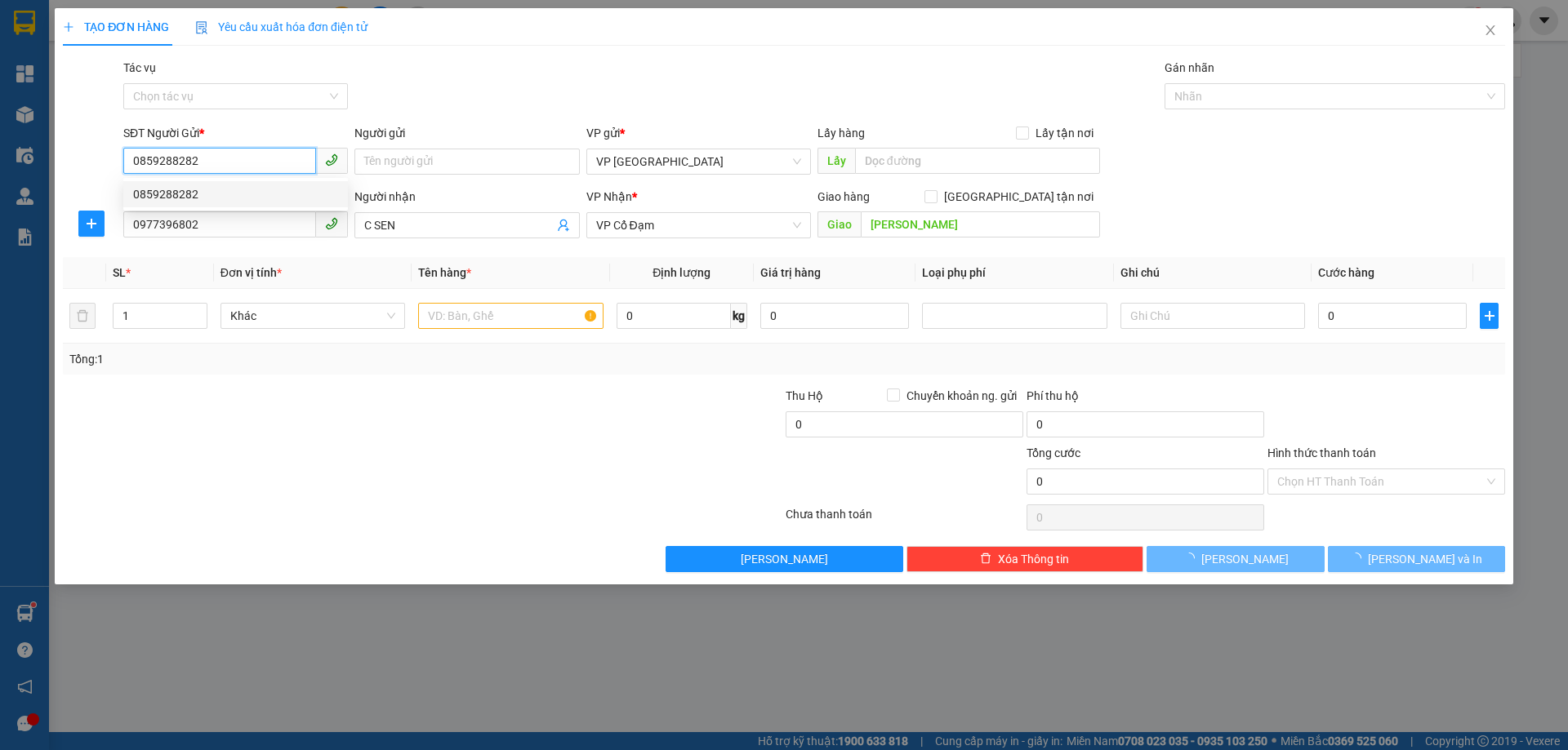
type input "50.000"
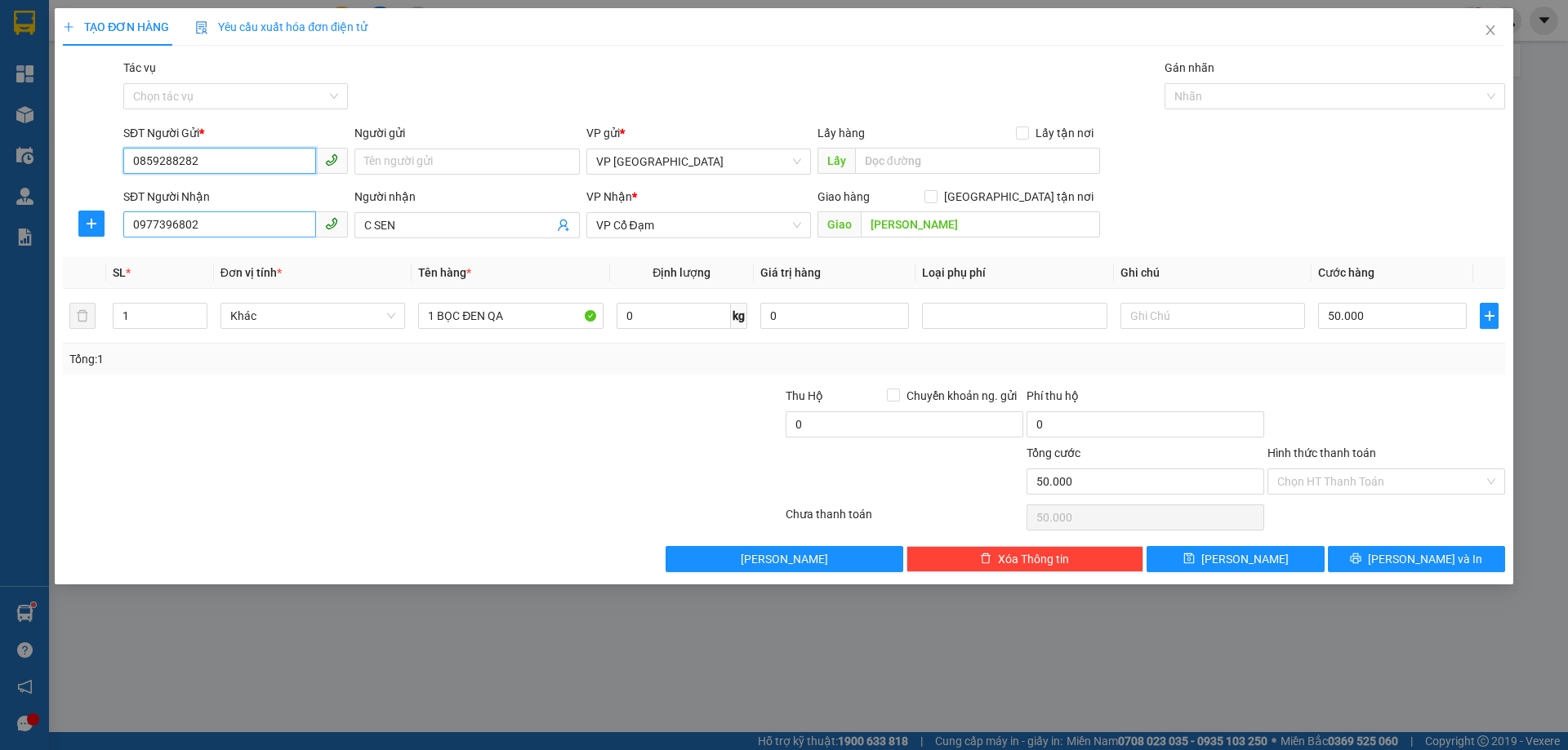
type input "0859288282"
click at [232, 226] on input "0977396802" at bounding box center [219, 224] width 192 height 26
type input "8"
type input "6"
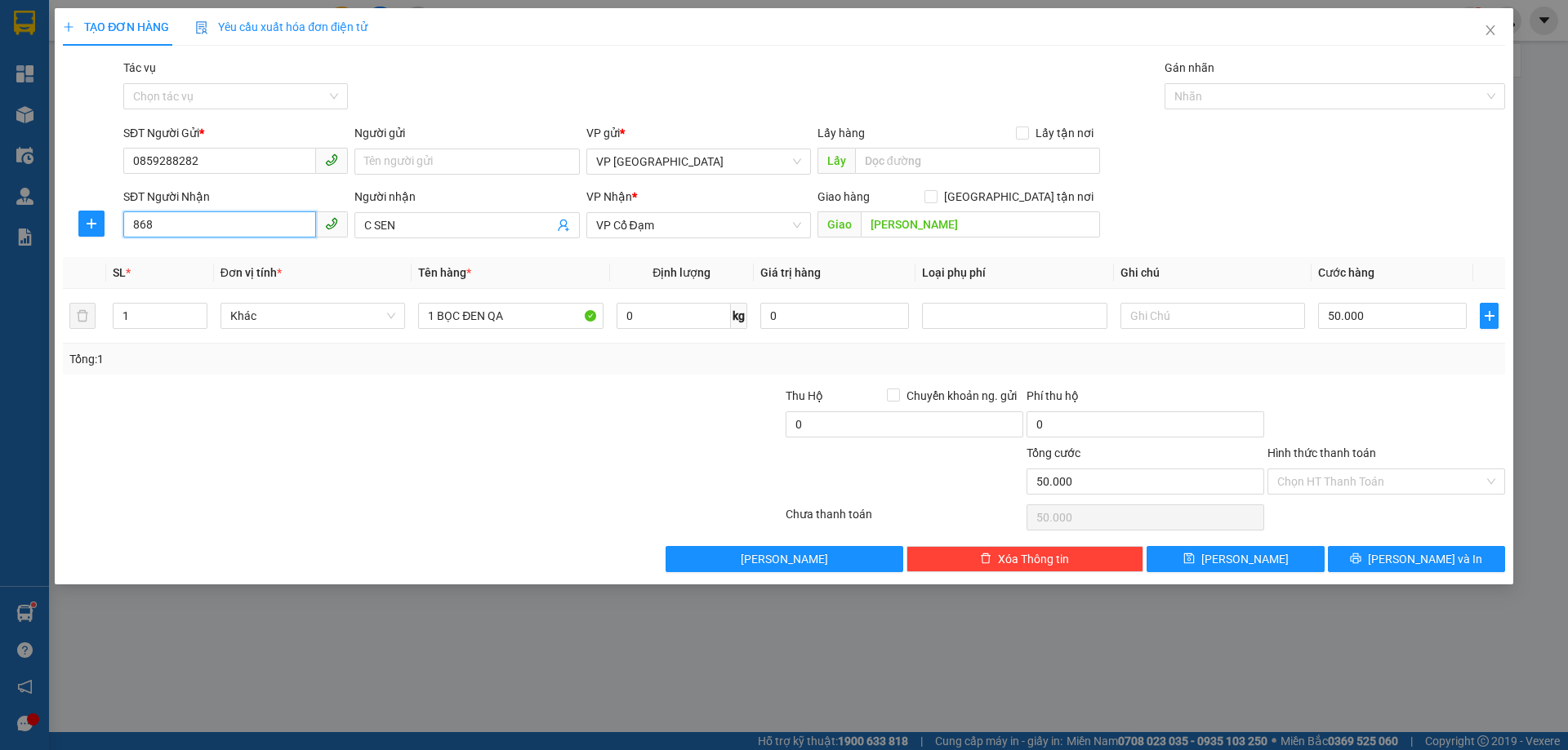
click at [222, 229] on input "868" at bounding box center [219, 224] width 192 height 26
click at [239, 161] on input "0859288282" at bounding box center [219, 160] width 192 height 26
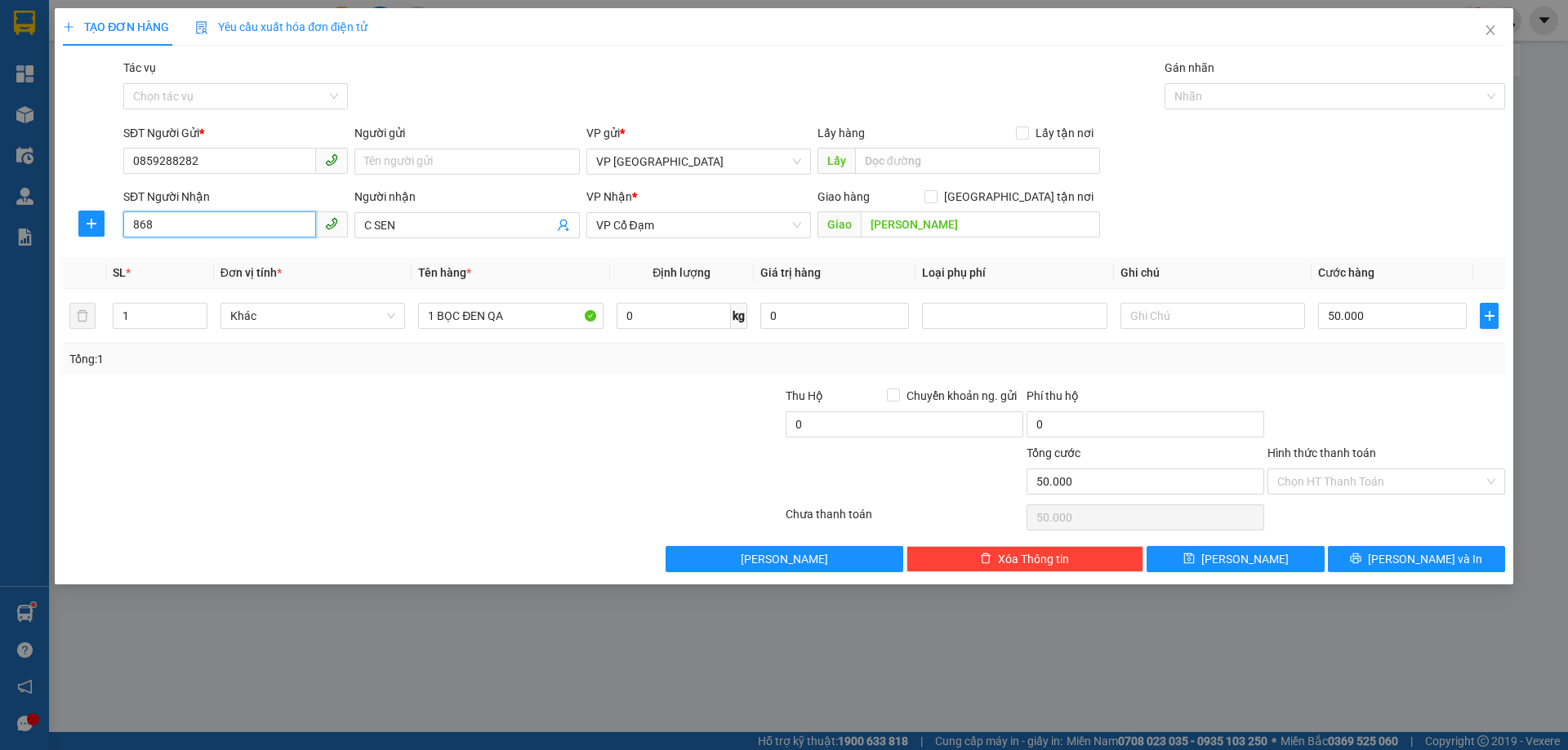
click at [234, 221] on input "868" at bounding box center [219, 224] width 192 height 26
type input "6"
click at [211, 229] on input "868" at bounding box center [219, 224] width 192 height 26
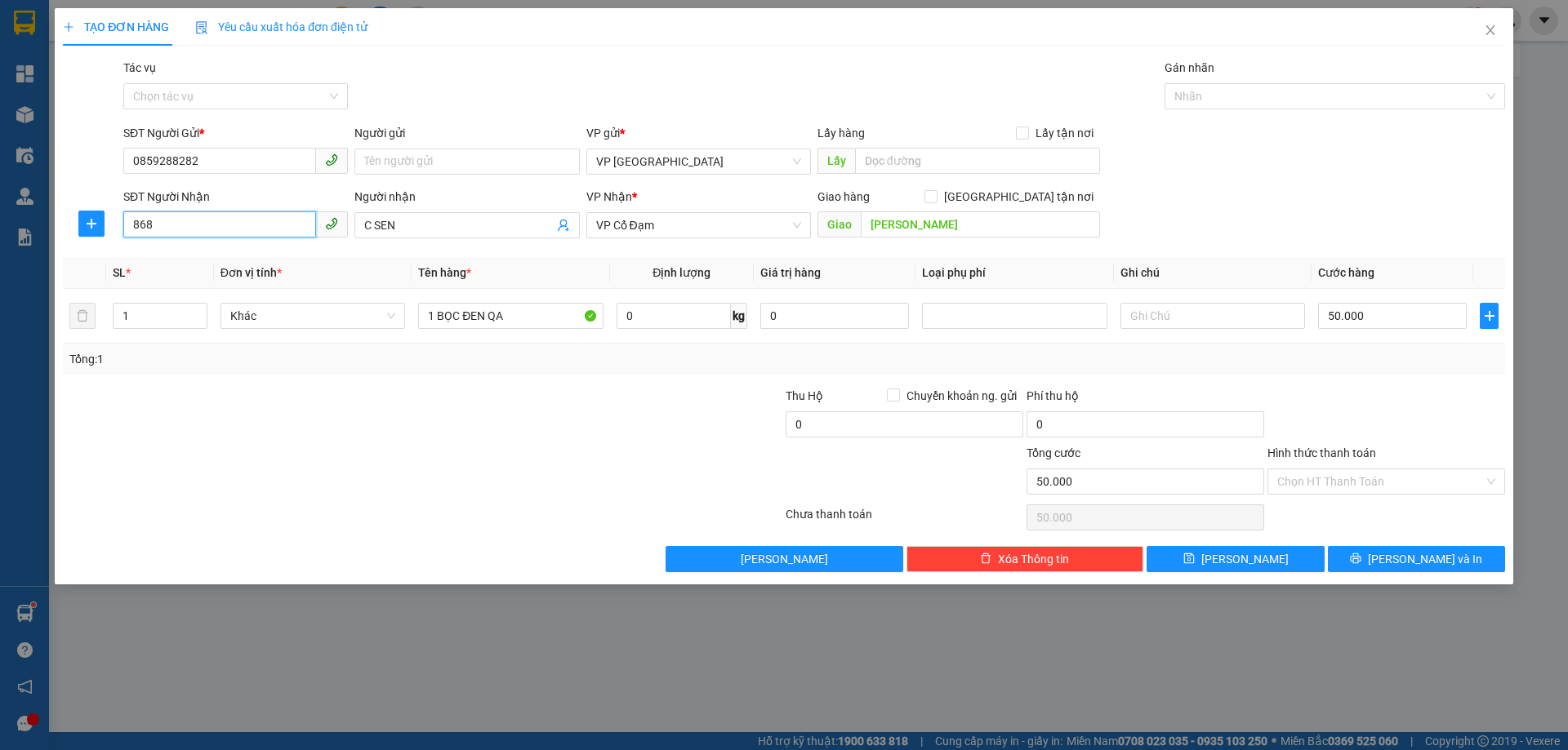
click at [211, 229] on input "868" at bounding box center [219, 224] width 192 height 26
click at [185, 251] on div "0942178686" at bounding box center [235, 258] width 205 height 18
type input "0942178686"
type input "[PERSON_NAME]"
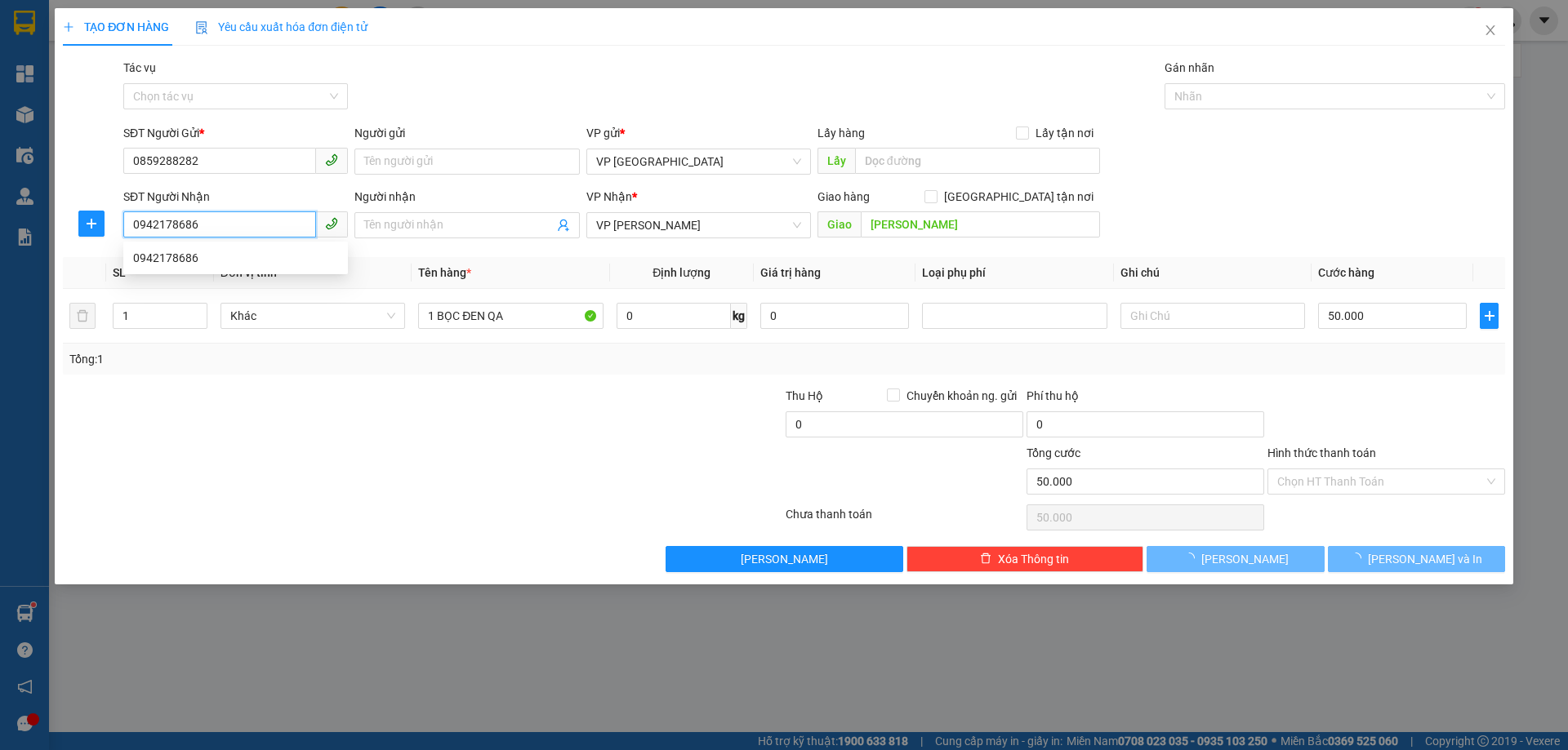
type input "100.000"
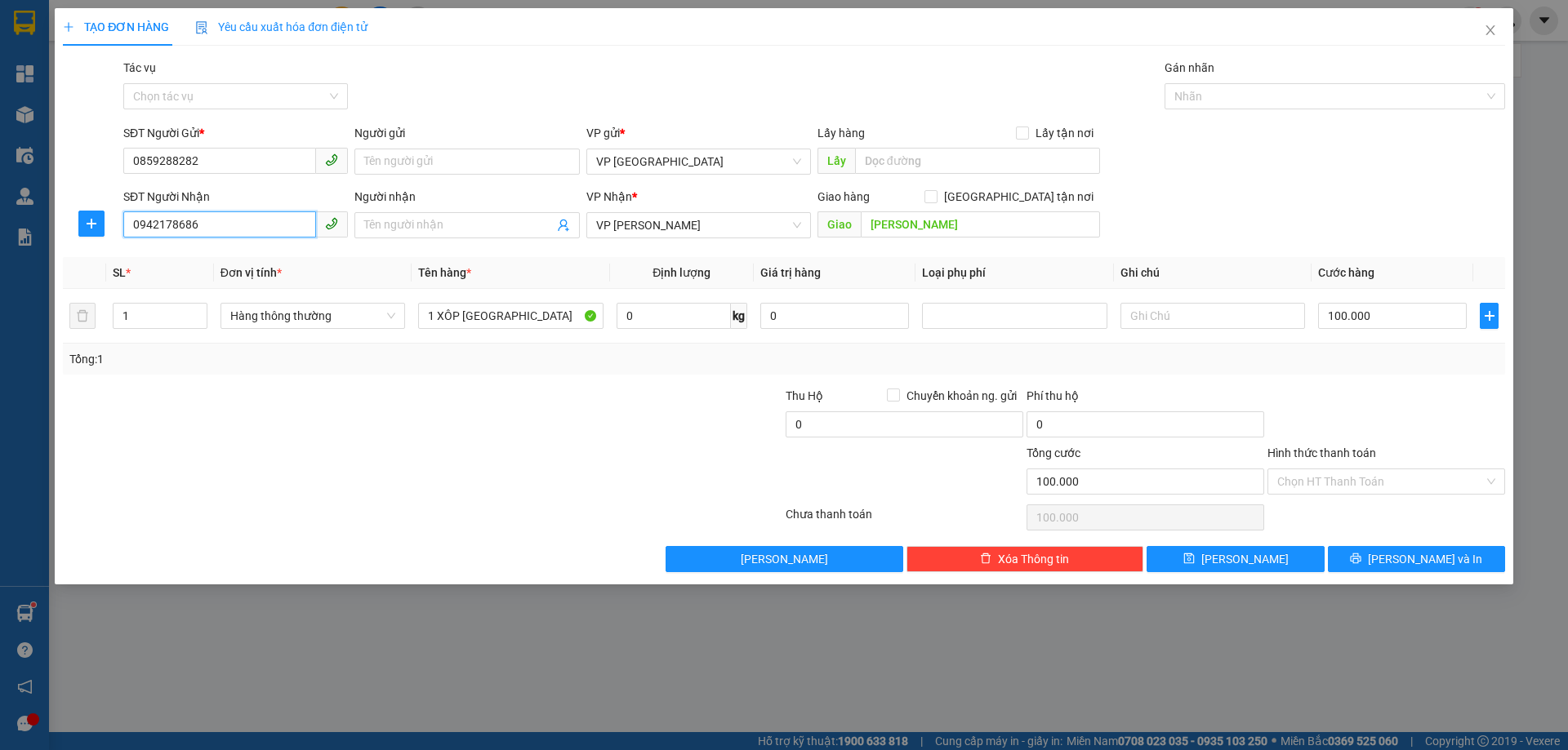
click at [211, 220] on input "0942178686" at bounding box center [219, 224] width 192 height 26
click at [212, 220] on input "0942178686" at bounding box center [219, 224] width 192 height 26
type input "686"
drag, startPoint x: 186, startPoint y: 221, endPoint x: 122, endPoint y: 224, distance: 64.1
click at [122, 224] on div "SĐT Người Nhận 686" at bounding box center [236, 216] width 232 height 57
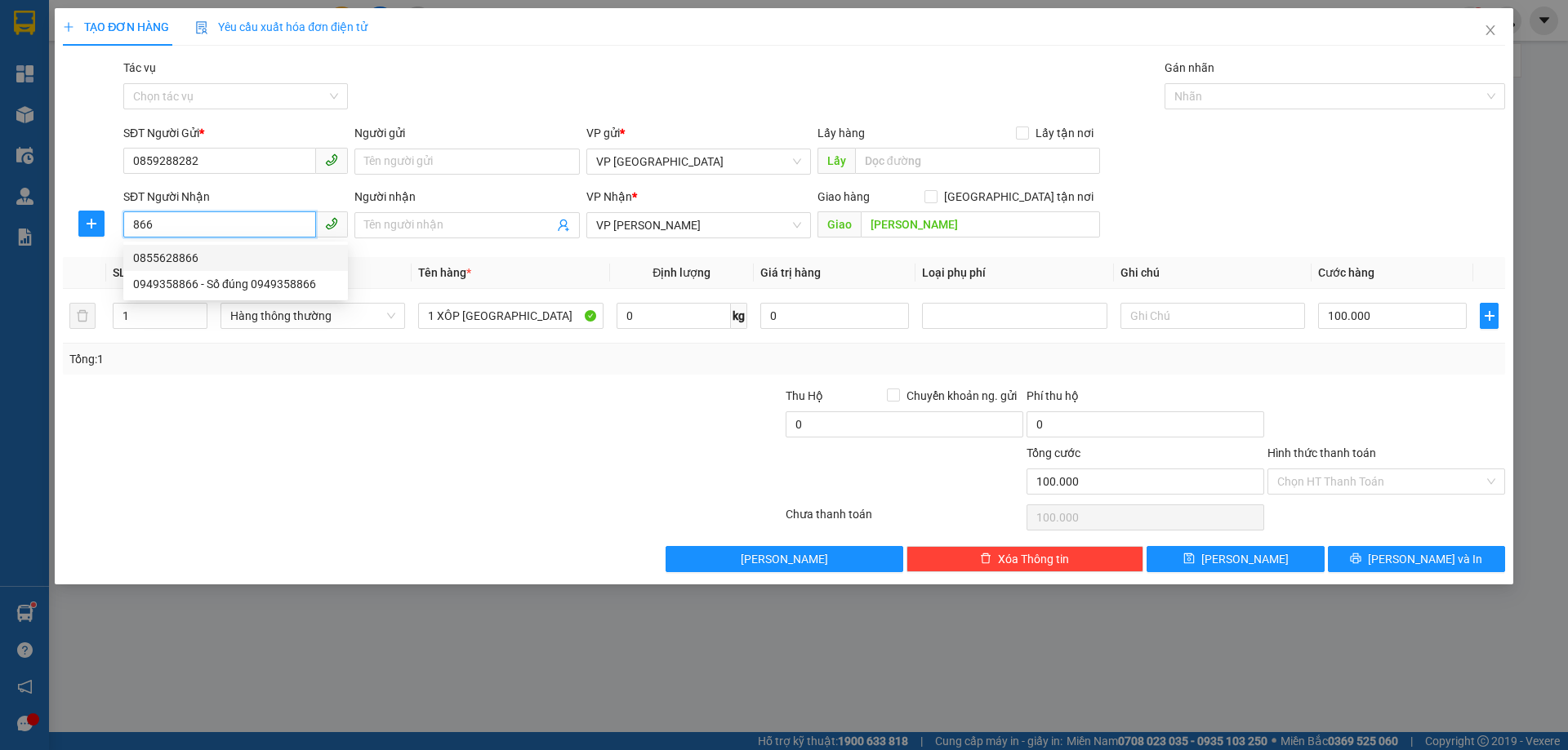
click at [231, 263] on div "0855628866" at bounding box center [235, 258] width 205 height 18
type input "0855628866"
type input "280.000"
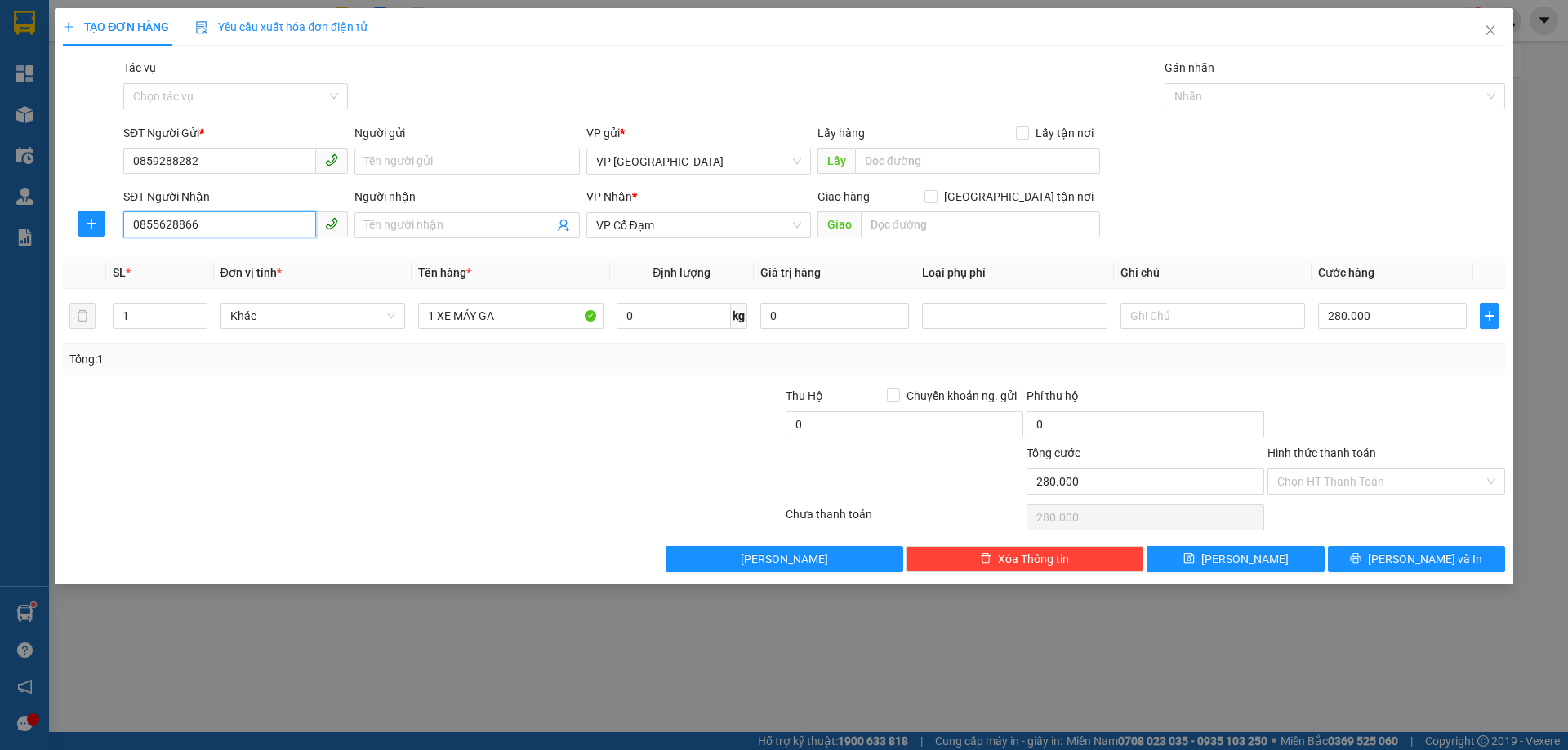
click at [249, 236] on input "0855628866" at bounding box center [219, 224] width 192 height 26
click at [249, 236] on input "866" at bounding box center [219, 224] width 192 height 26
click at [243, 255] on div "0942178686" at bounding box center [235, 258] width 205 height 18
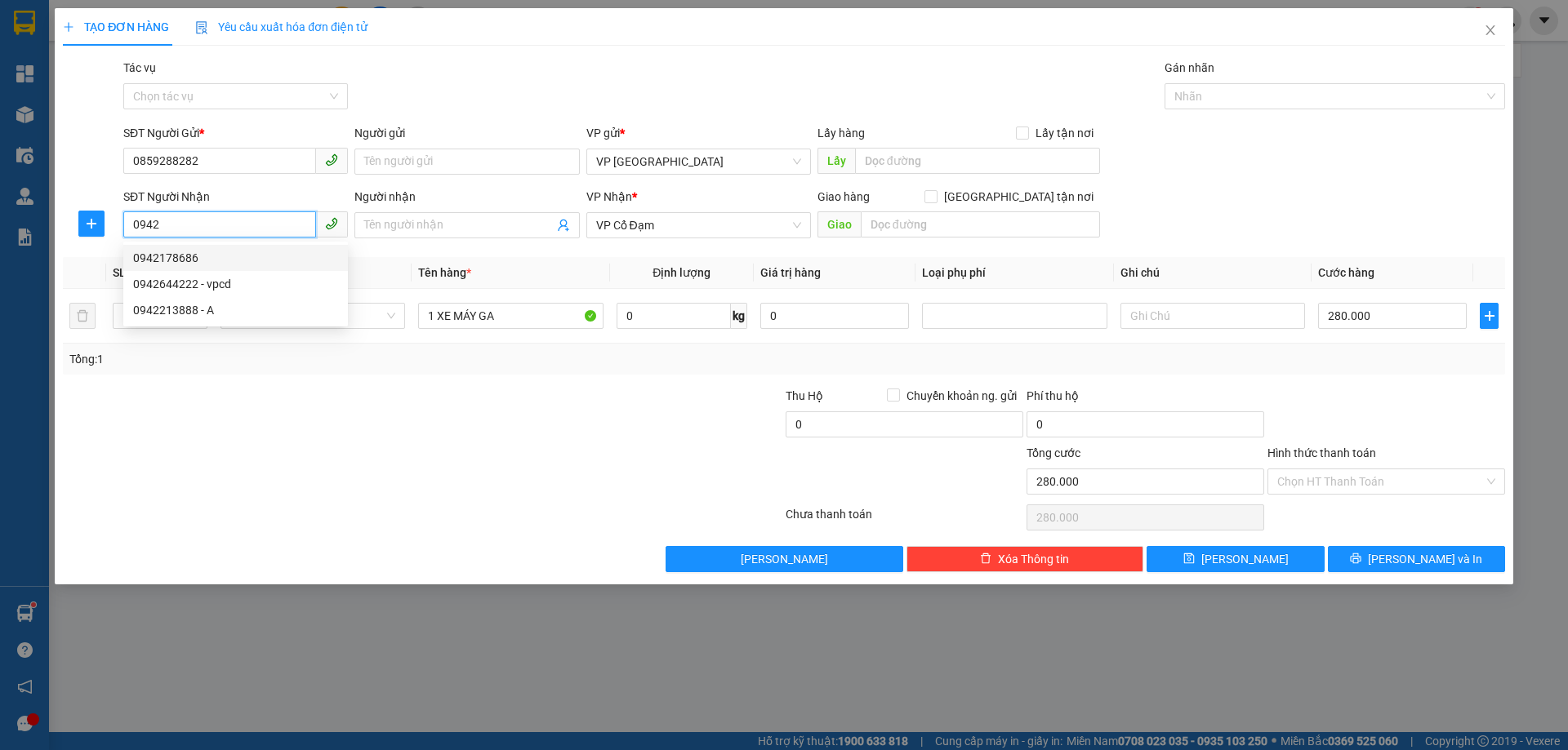
type input "0942178686"
type input "[PERSON_NAME]"
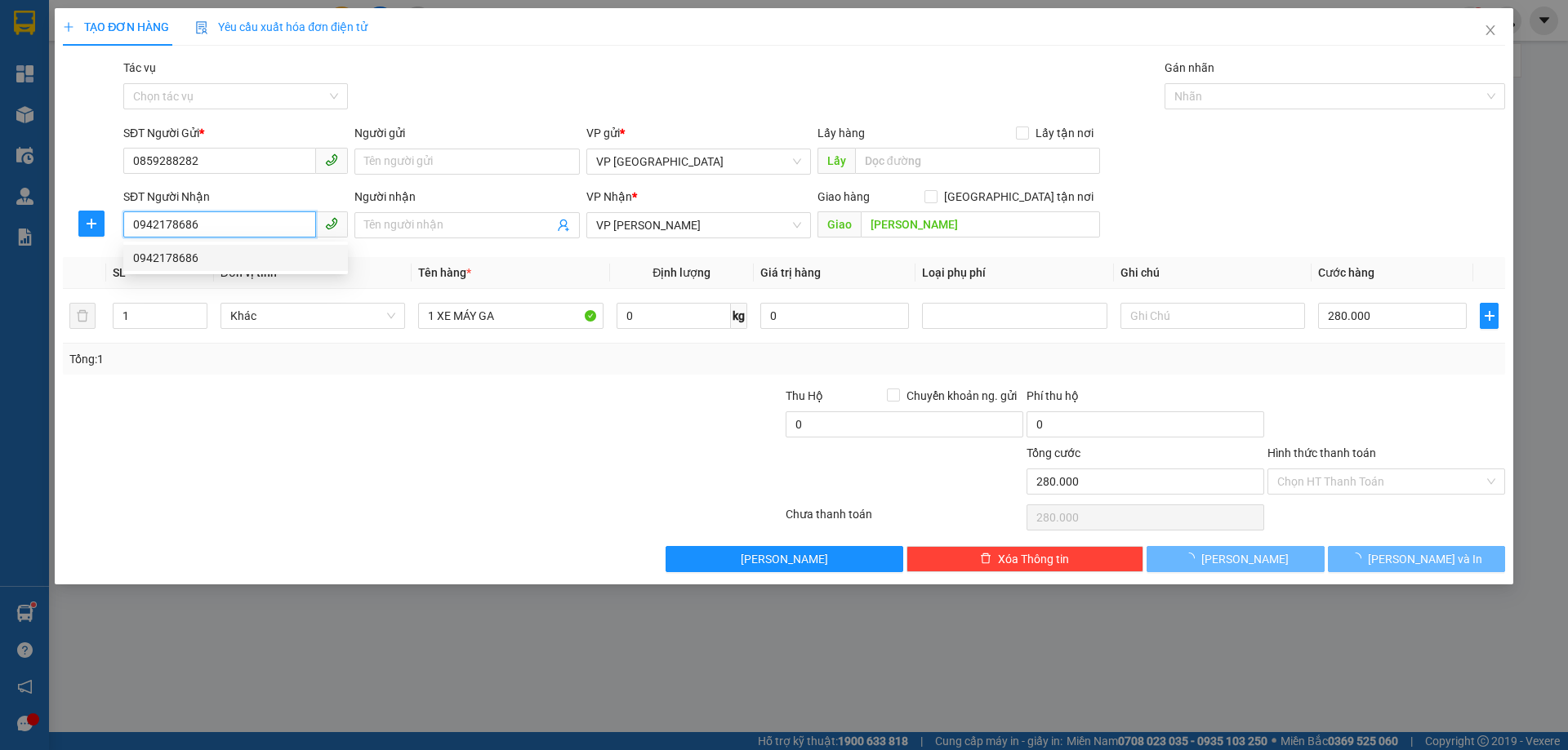
type input "100.000"
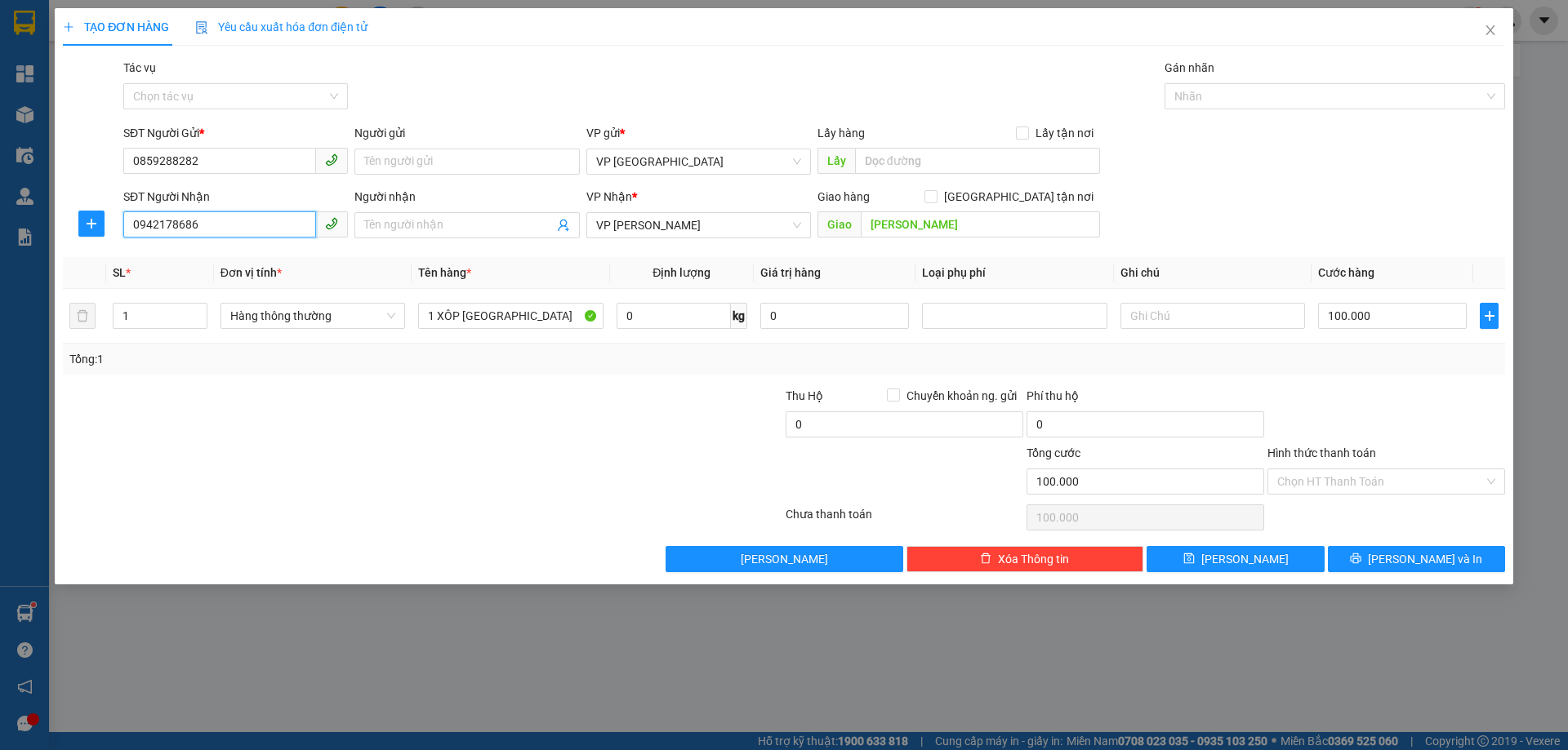
click at [237, 228] on input "0942178686" at bounding box center [219, 224] width 192 height 26
click at [202, 255] on div "0949358866 - Số đúng 0949358866" at bounding box center [235, 258] width 205 height 18
type input "0949358866"
type input "Số đúng 0949358866"
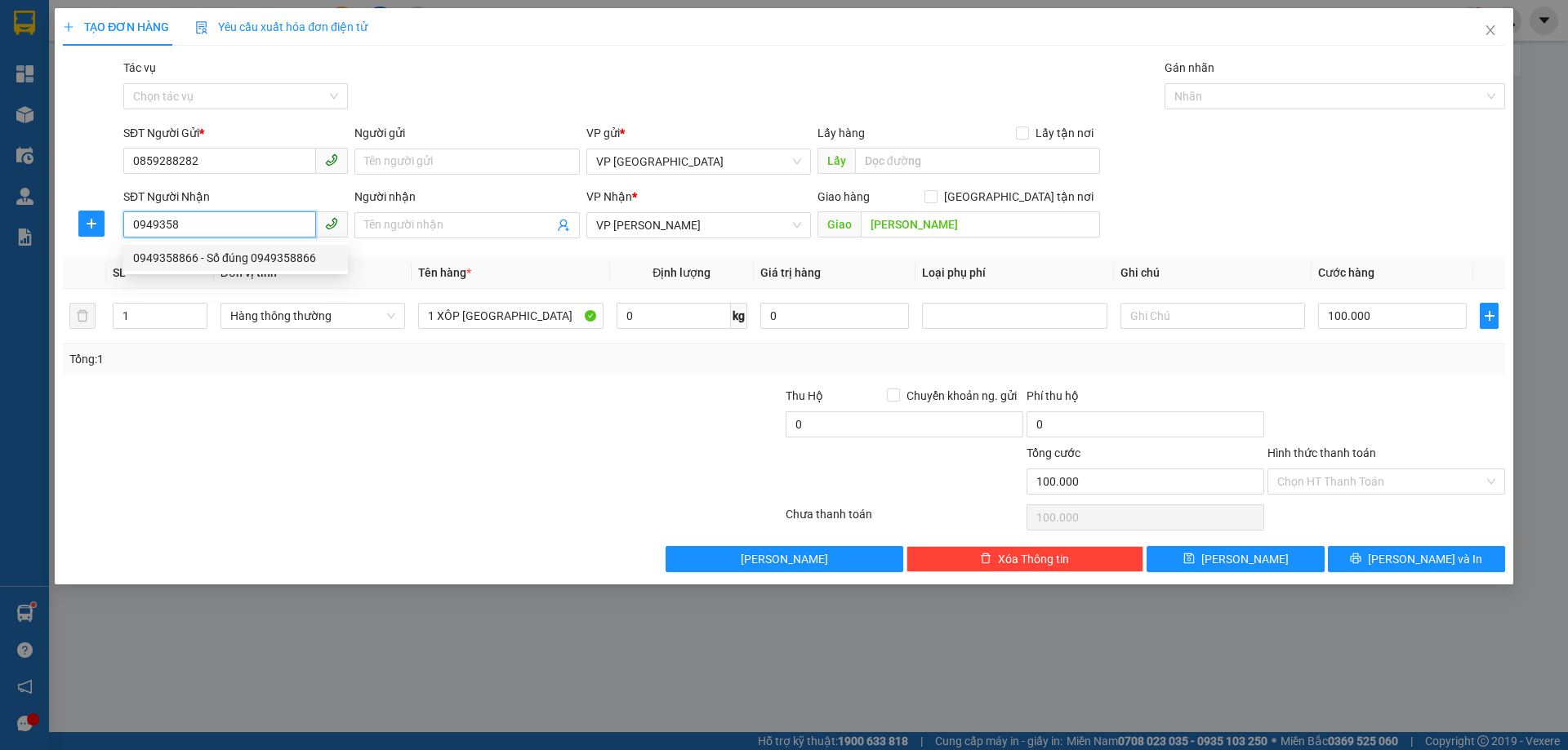
type input "X GIANG"
type input "40.000"
type input "0949358866"
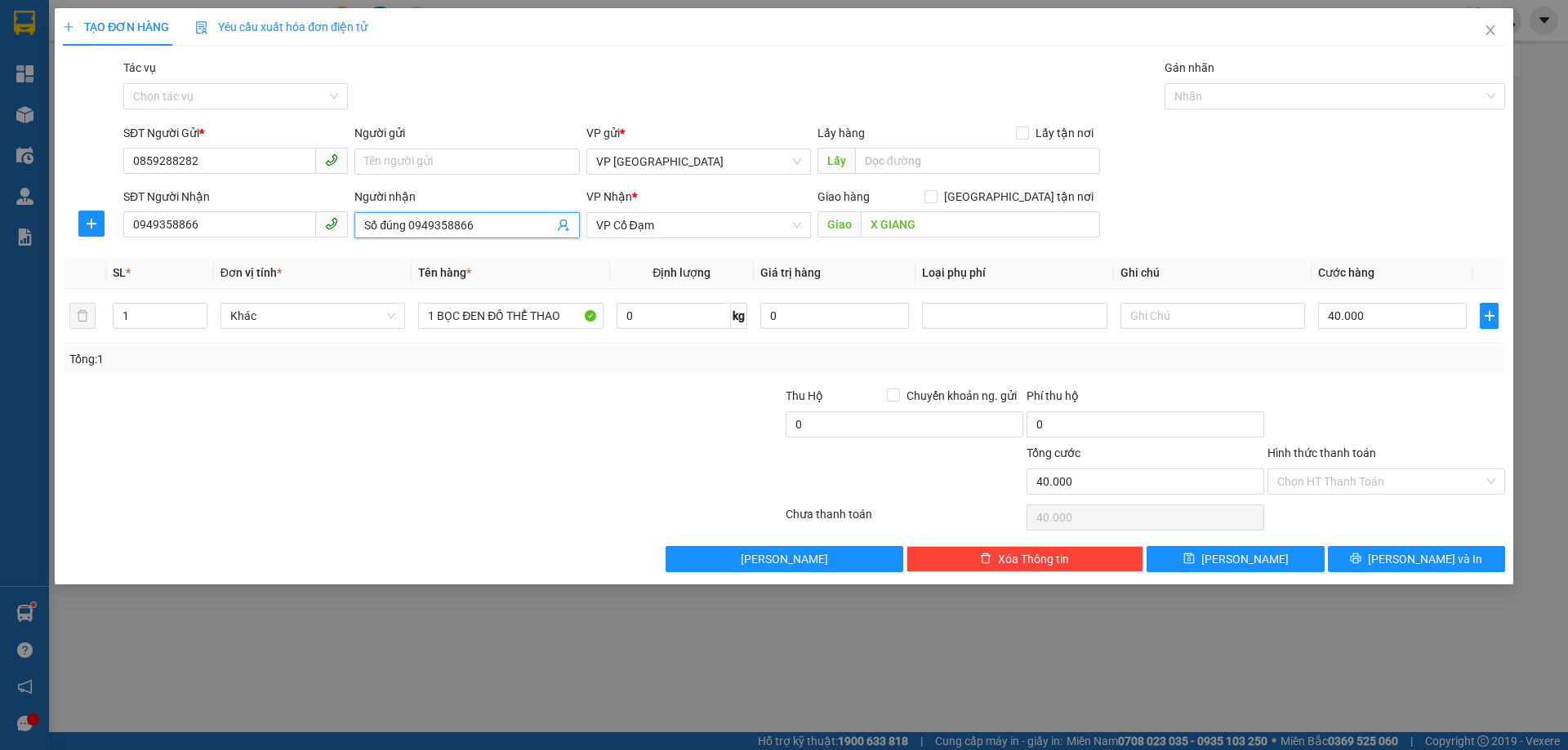
drag, startPoint x: 482, startPoint y: 229, endPoint x: 341, endPoint y: 229, distance: 141.0
click at [341, 229] on div "SĐT Người Nhận 0949358866 Người nhận Số đúng 0949358866 Số đúng 0949358866 VP N…" at bounding box center [814, 216] width 1388 height 57
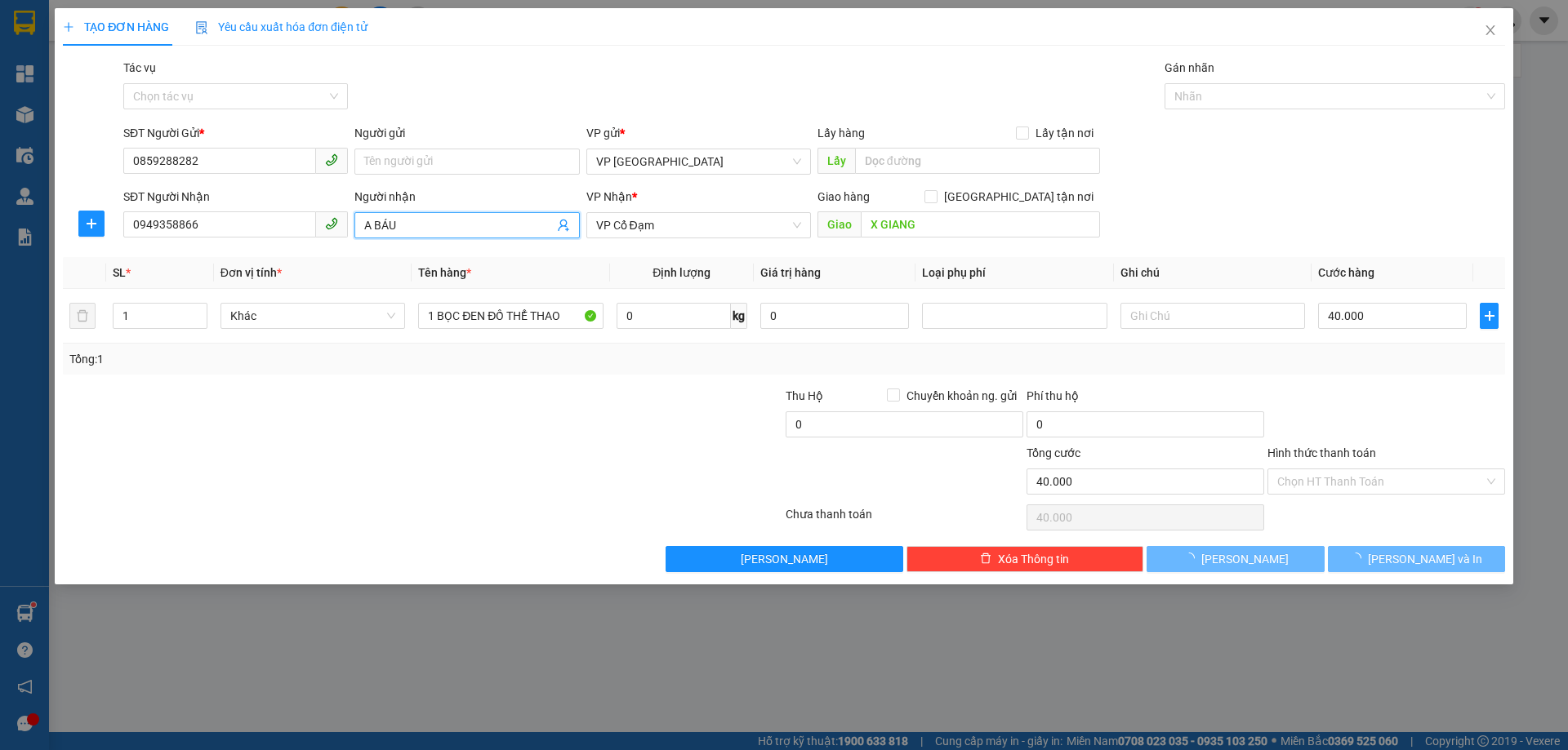
type input "A BÁU"
click at [521, 398] on div at bounding box center [302, 416] width 482 height 57
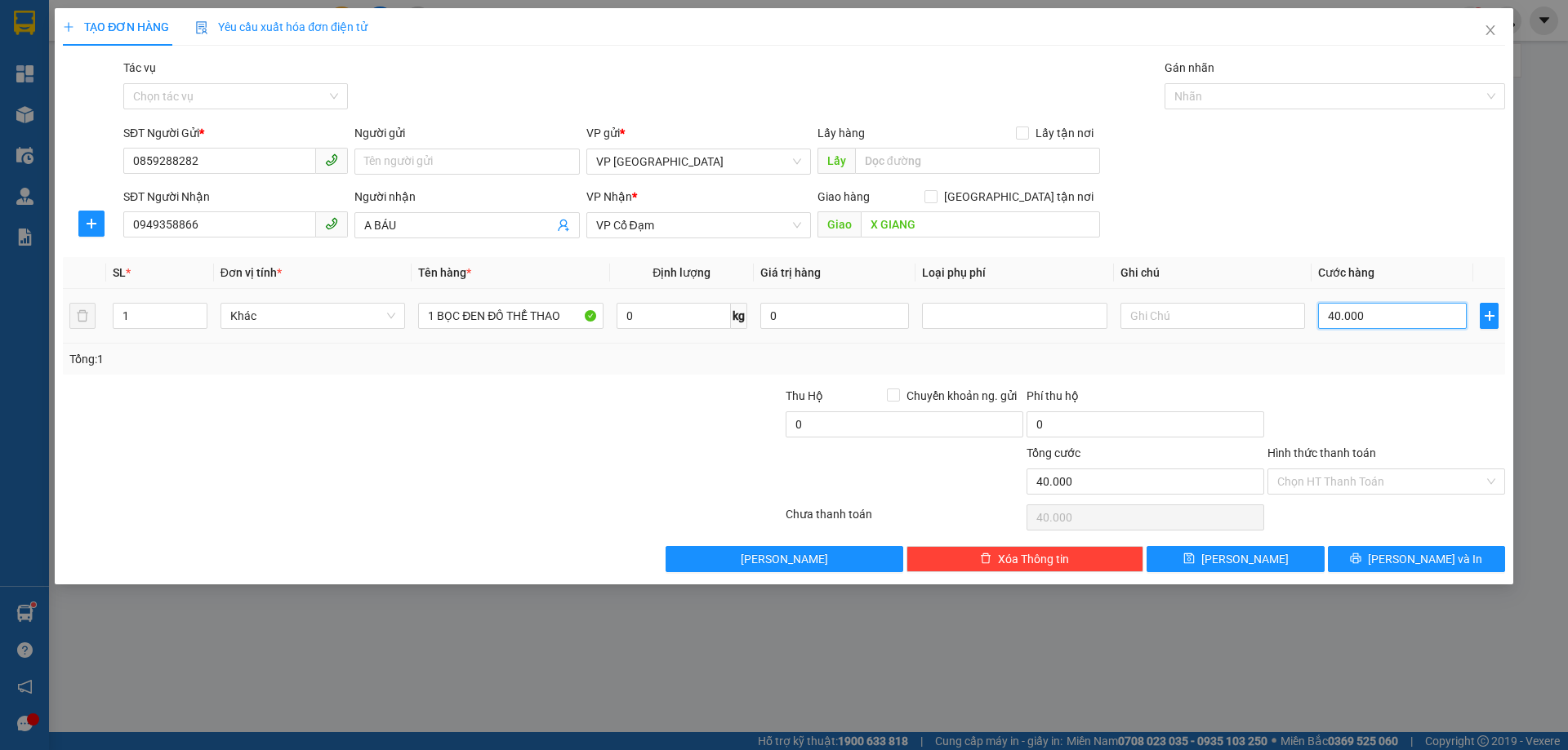
click at [1355, 318] on input "40.000" at bounding box center [1392, 315] width 149 height 26
type input "0"
click at [1454, 556] on button "[PERSON_NAME] và In" at bounding box center [1417, 559] width 177 height 26
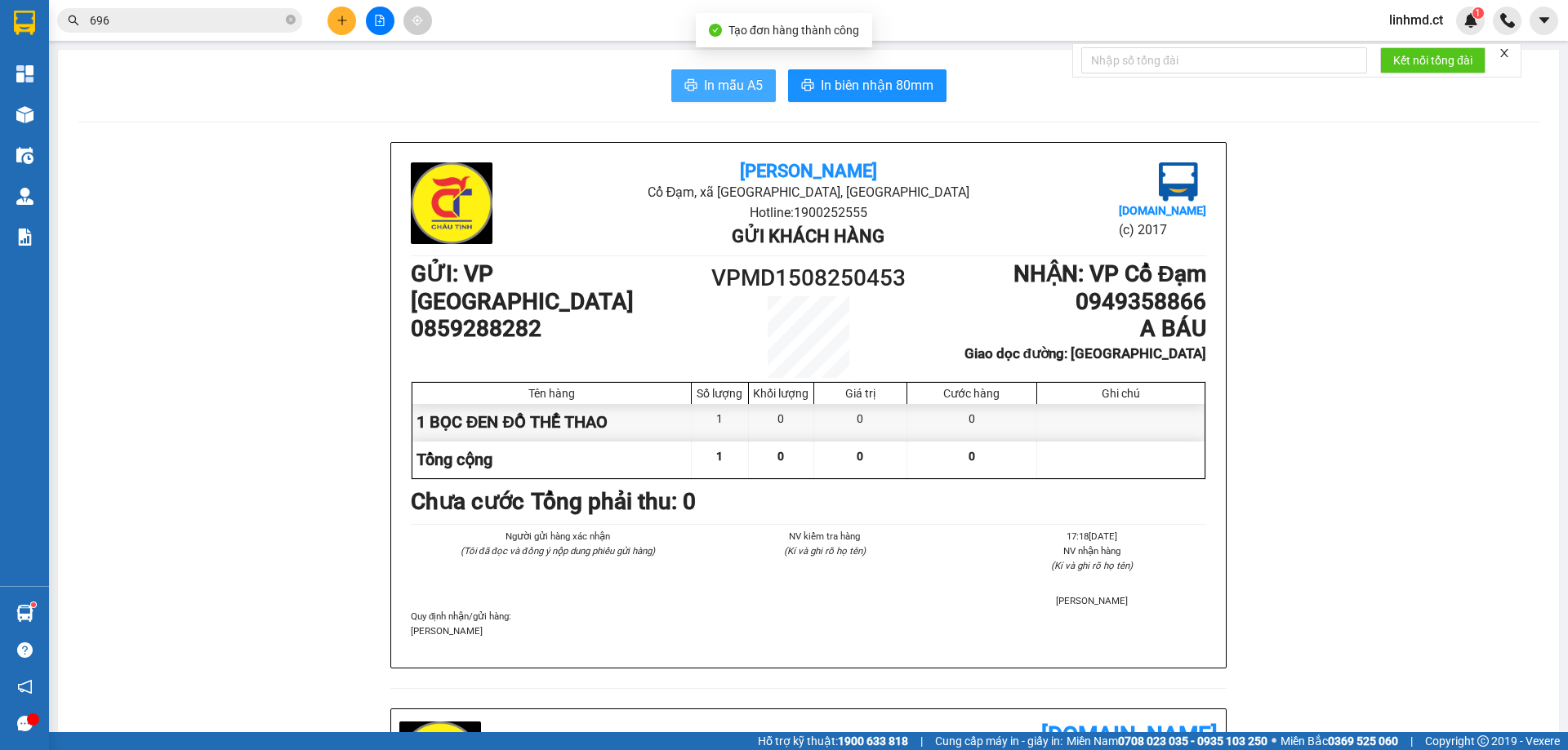
click at [744, 90] on span "In mẫu A5" at bounding box center [733, 85] width 59 height 20
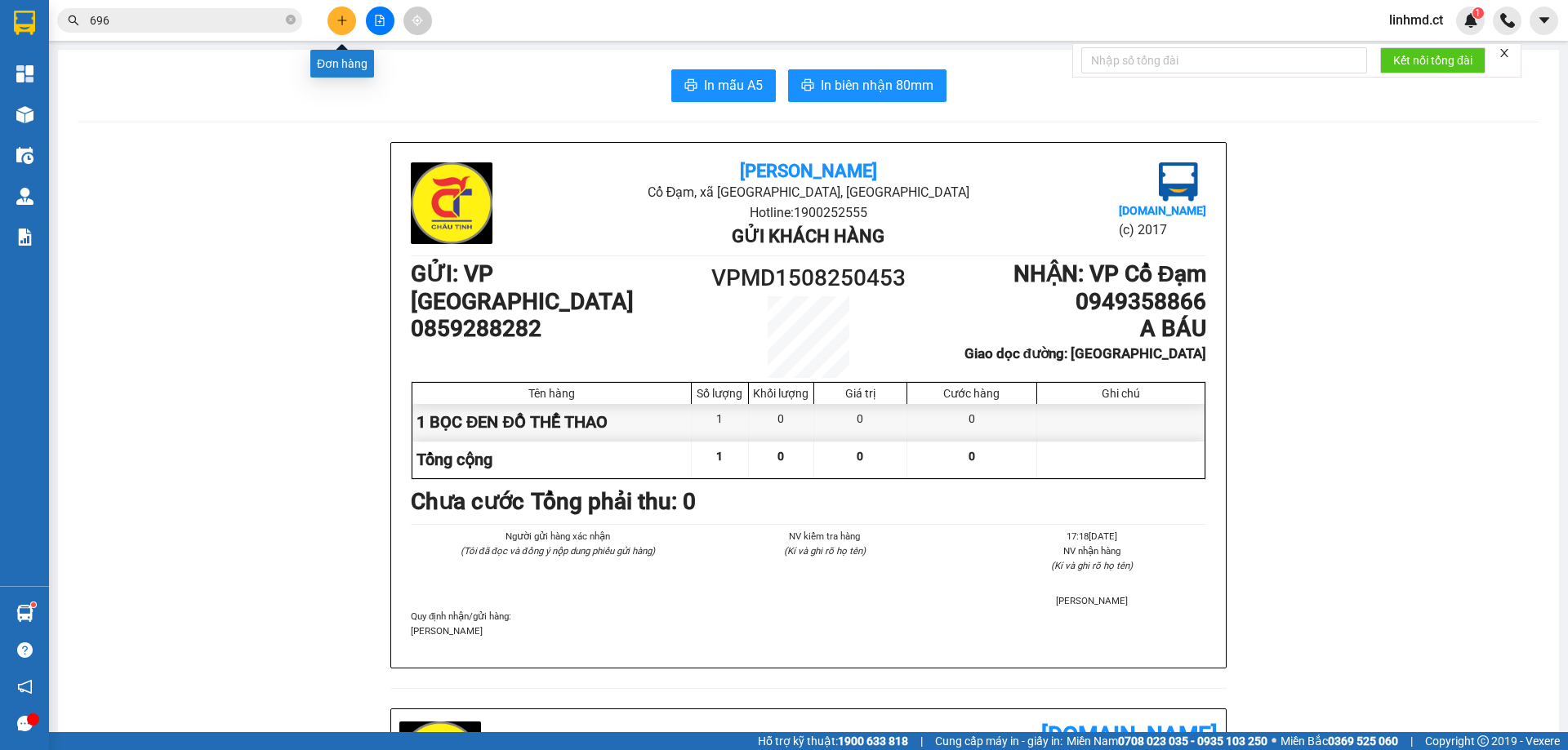
click at [334, 15] on button at bounding box center [341, 20] width 28 height 28
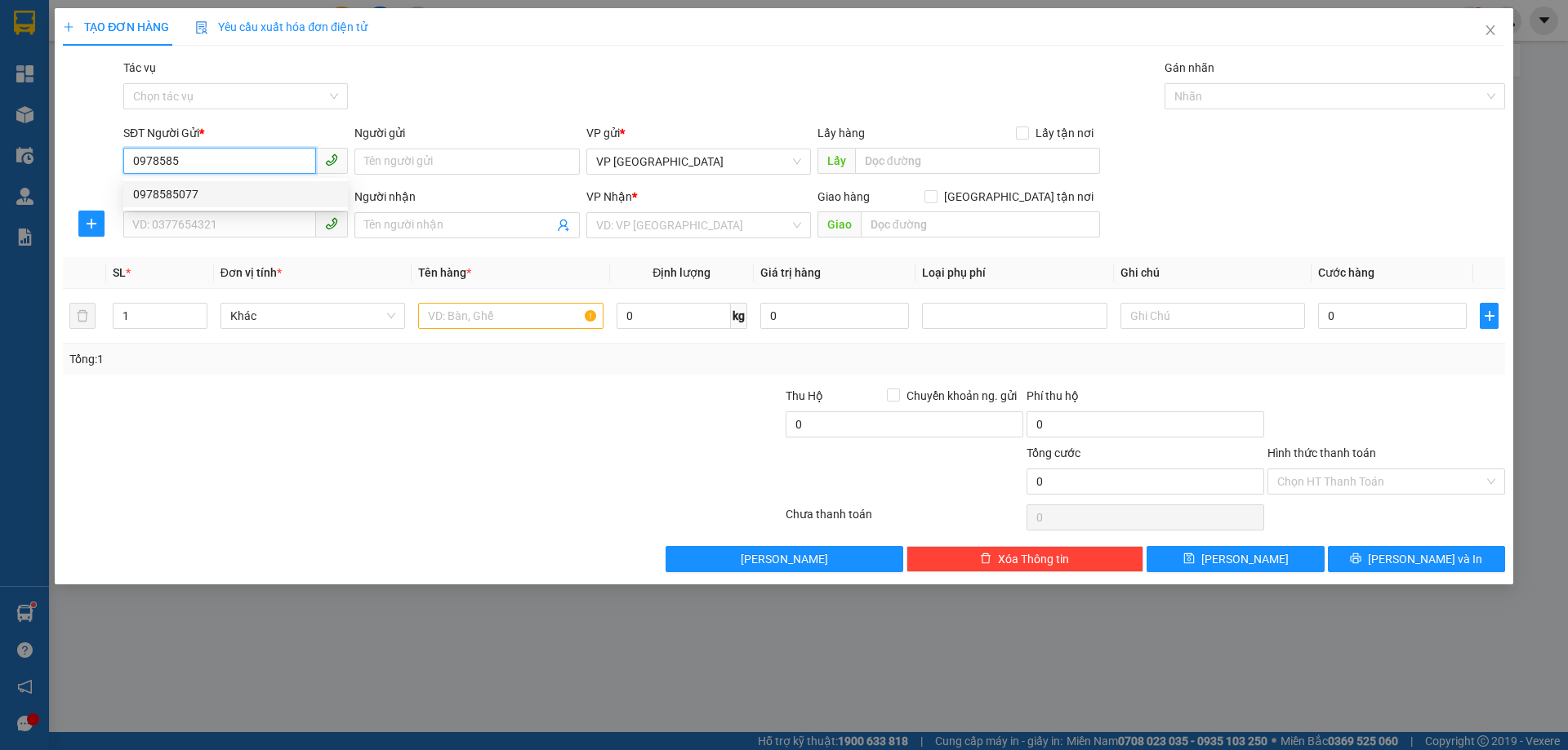
click at [253, 194] on div "0978585077" at bounding box center [235, 194] width 205 height 18
type input "0978585077"
type input "0986007006"
type input "ANH BÌNH"
type input "BÌNH LỘC"
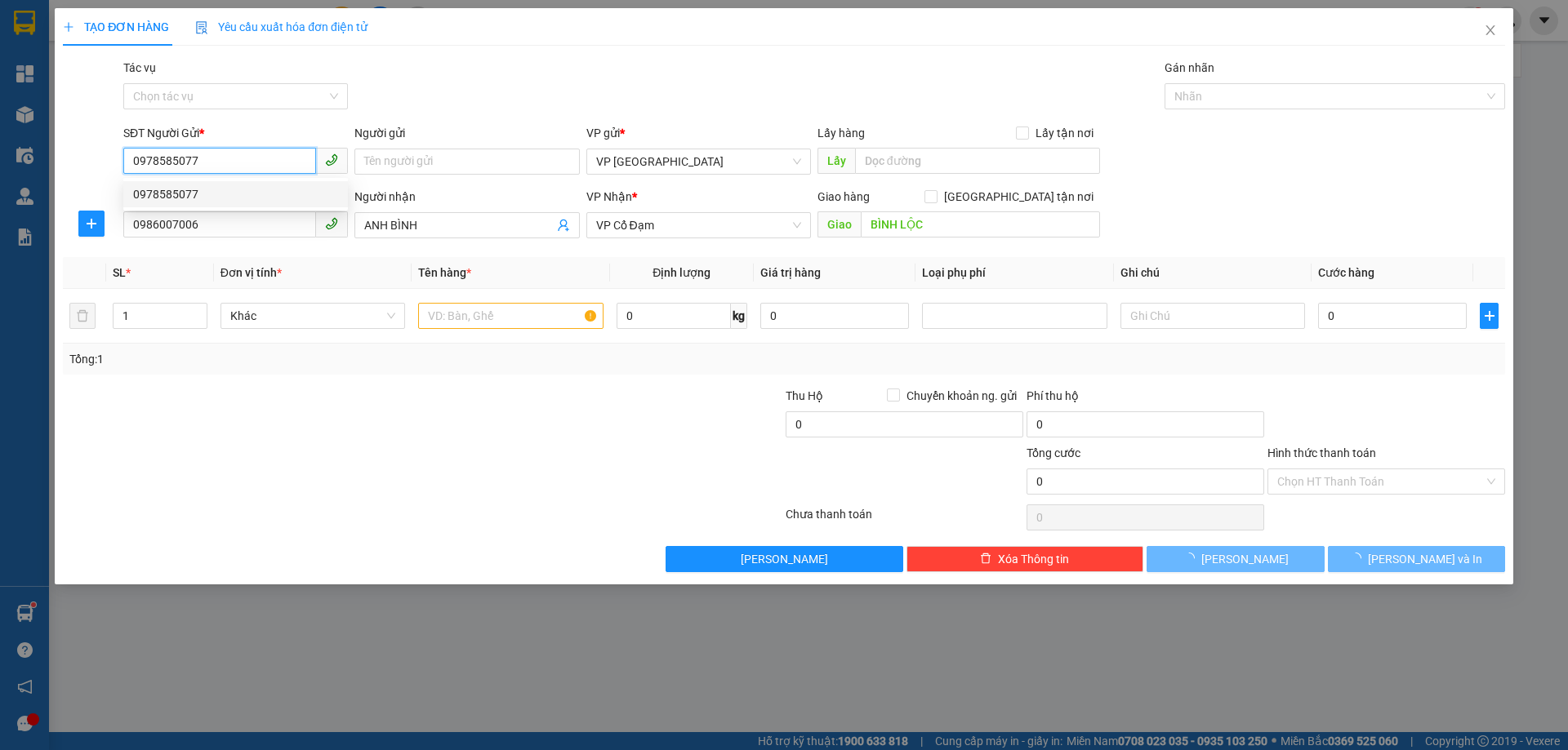
type input "80.000"
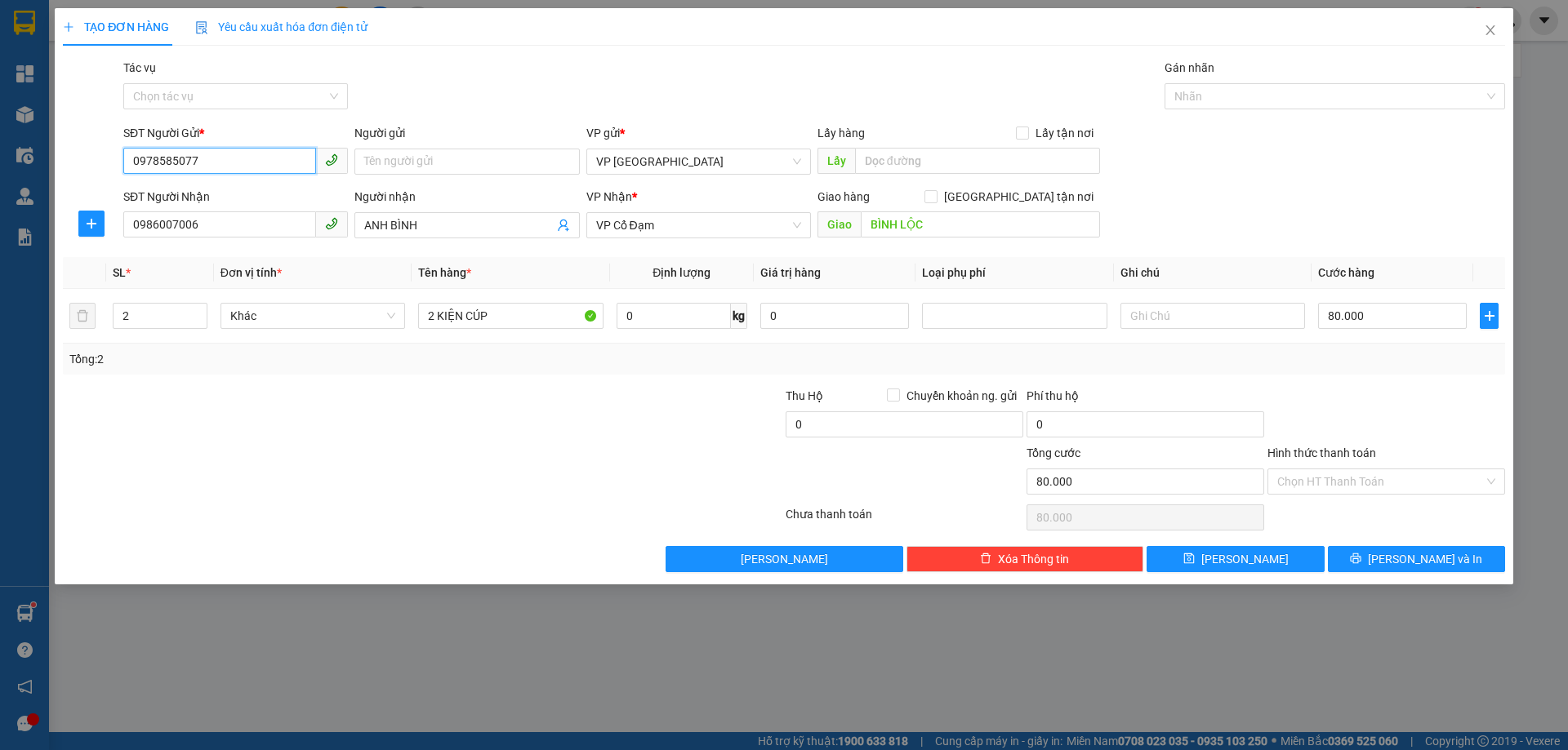
type input "0978585077"
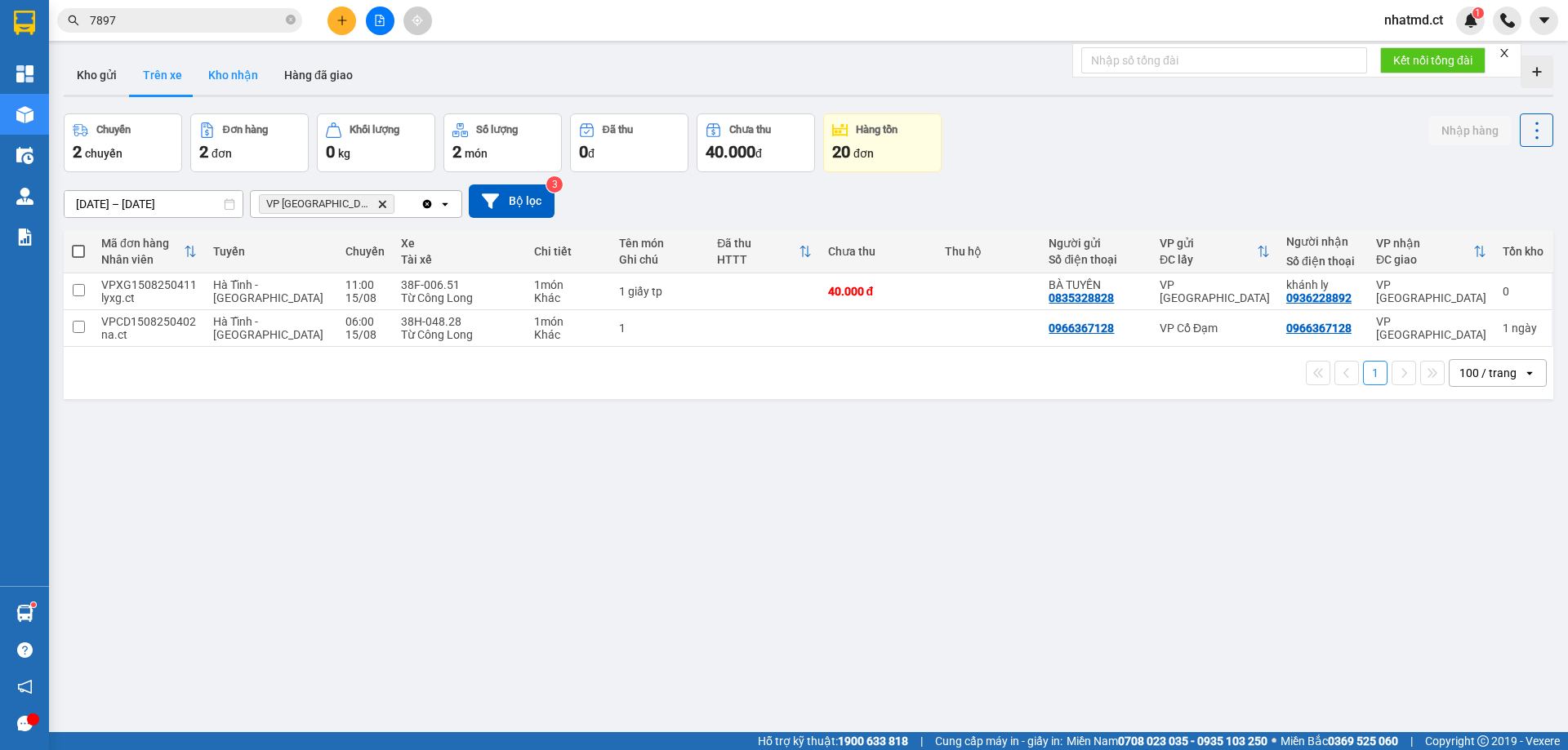
click at [206, 80] on button "Kho nhận" at bounding box center [232, 75] width 76 height 39
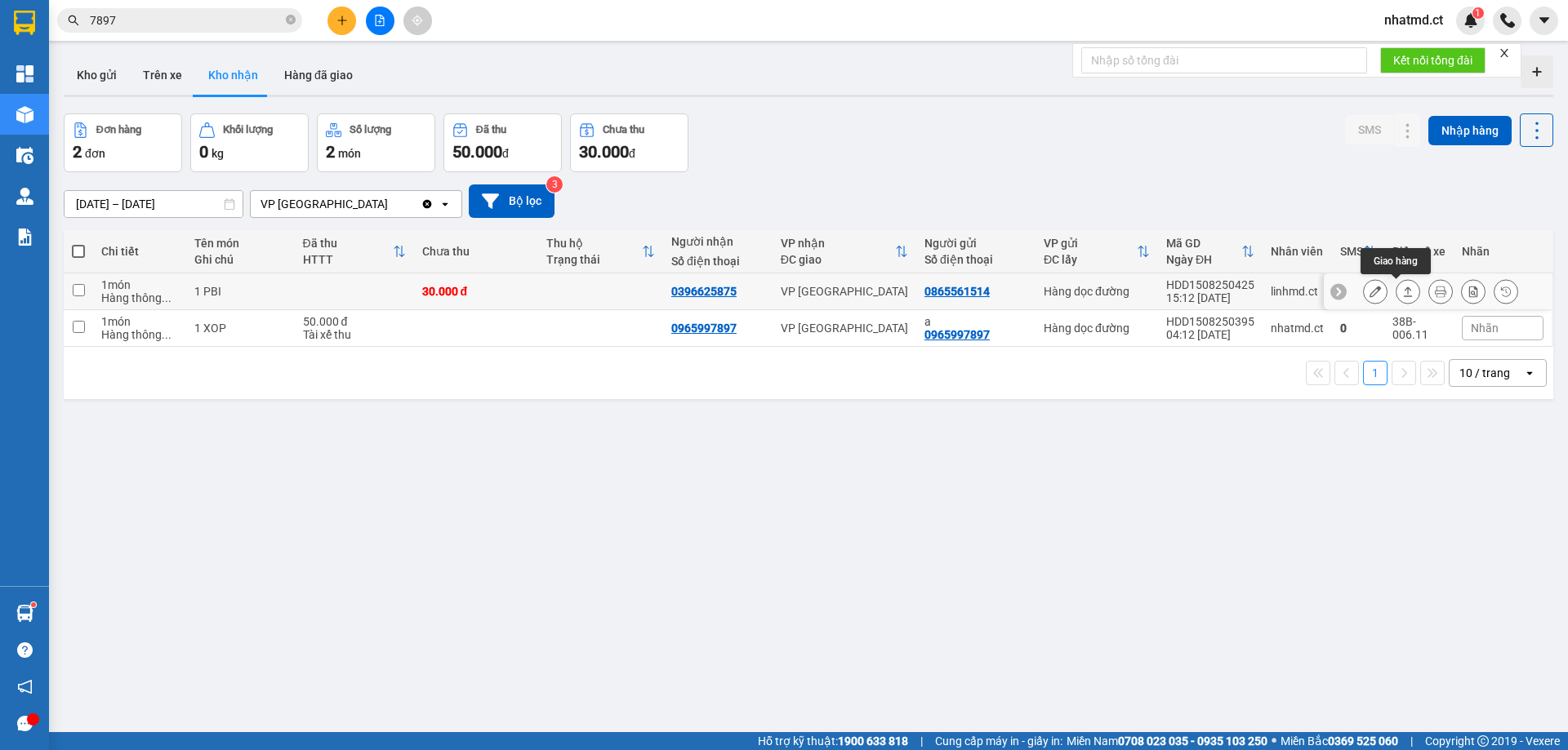
click at [1402, 294] on icon at bounding box center [1408, 292] width 12 height 12
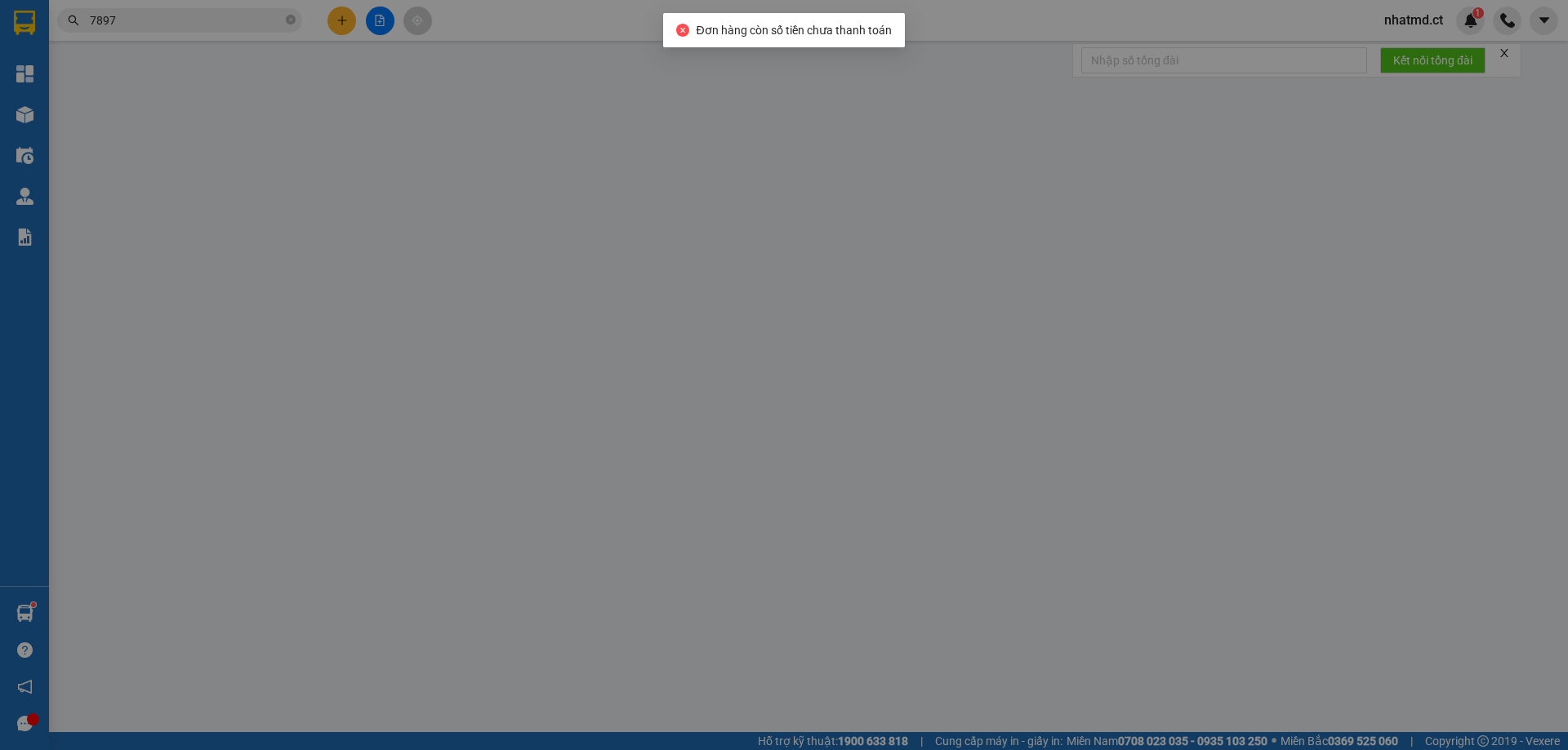
type input "0865561514"
type input "0396625875"
type input "30.000"
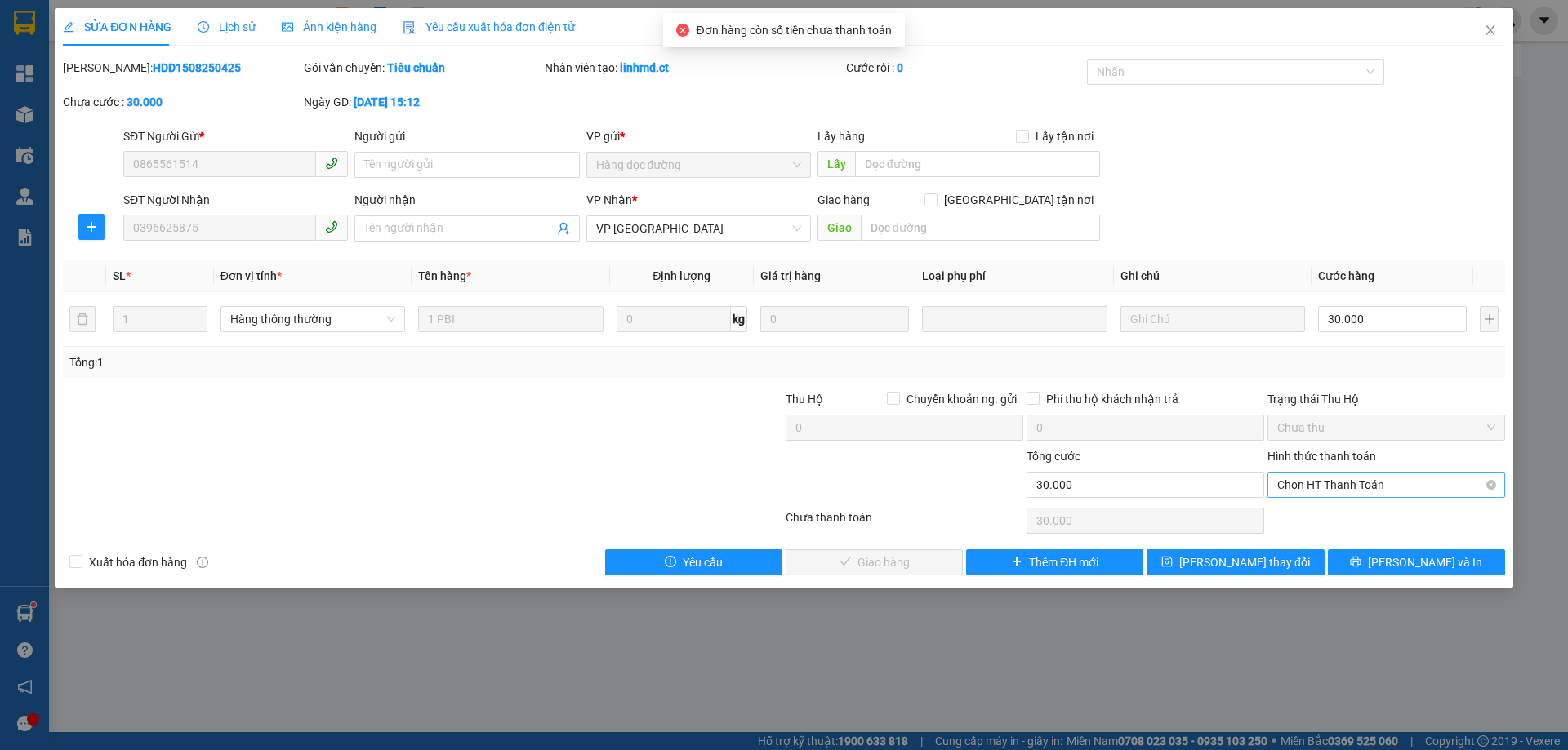
click at [1374, 477] on span "Chọn HT Thanh Toán" at bounding box center [1386, 485] width 218 height 25
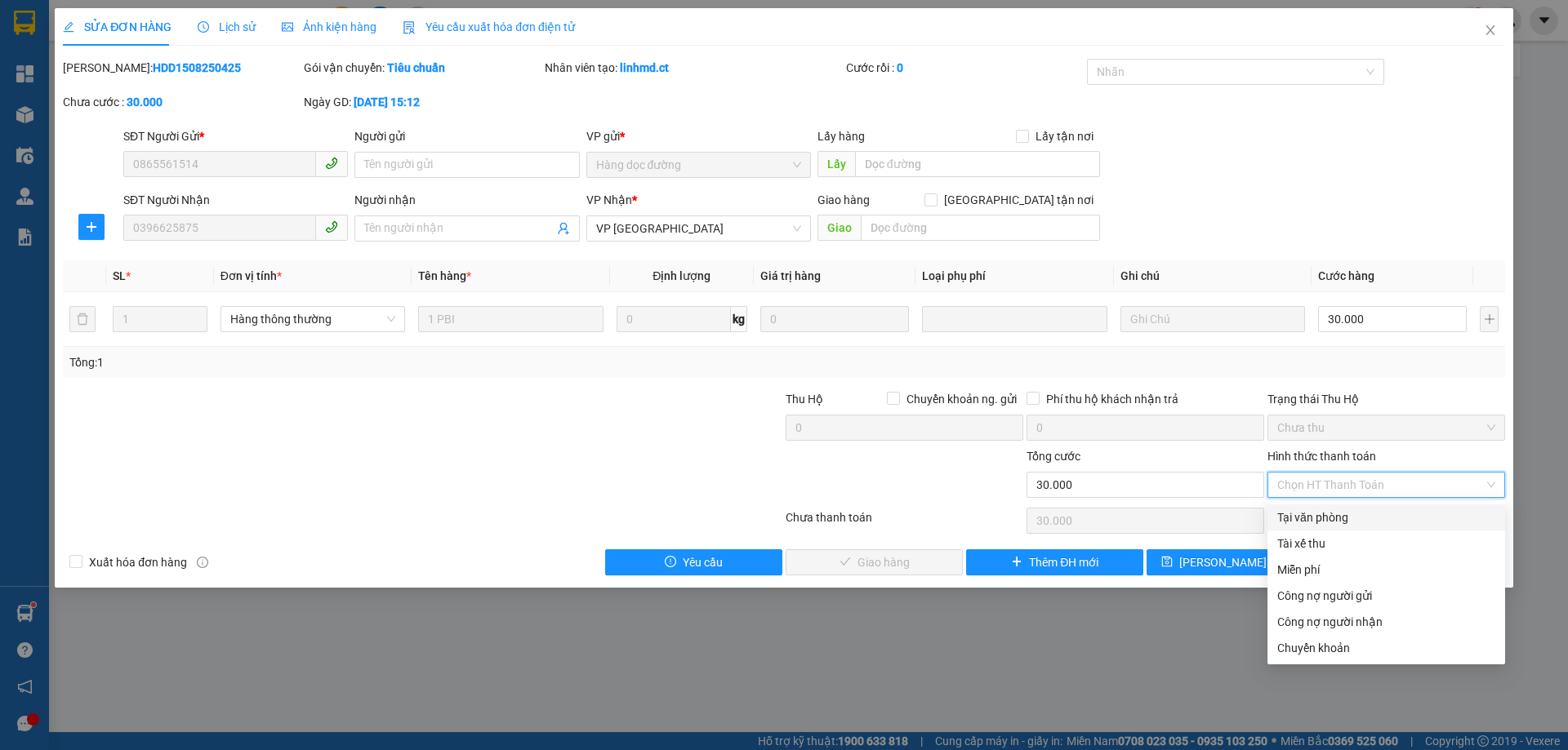
click at [1368, 525] on div "Tại văn phòng" at bounding box center [1386, 518] width 218 height 18
type input "0"
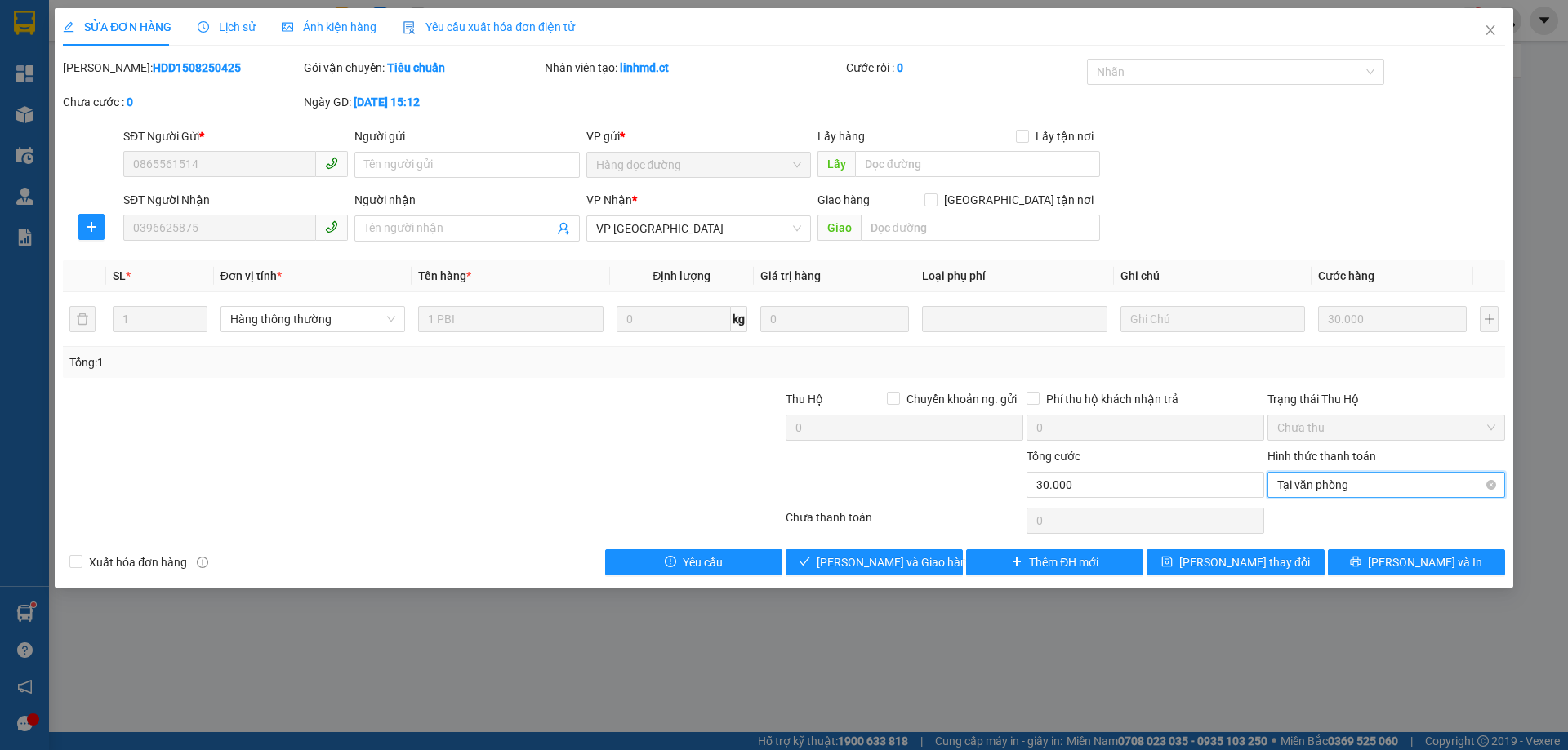
click at [1365, 489] on span "Tại văn phòng" at bounding box center [1386, 485] width 218 height 25
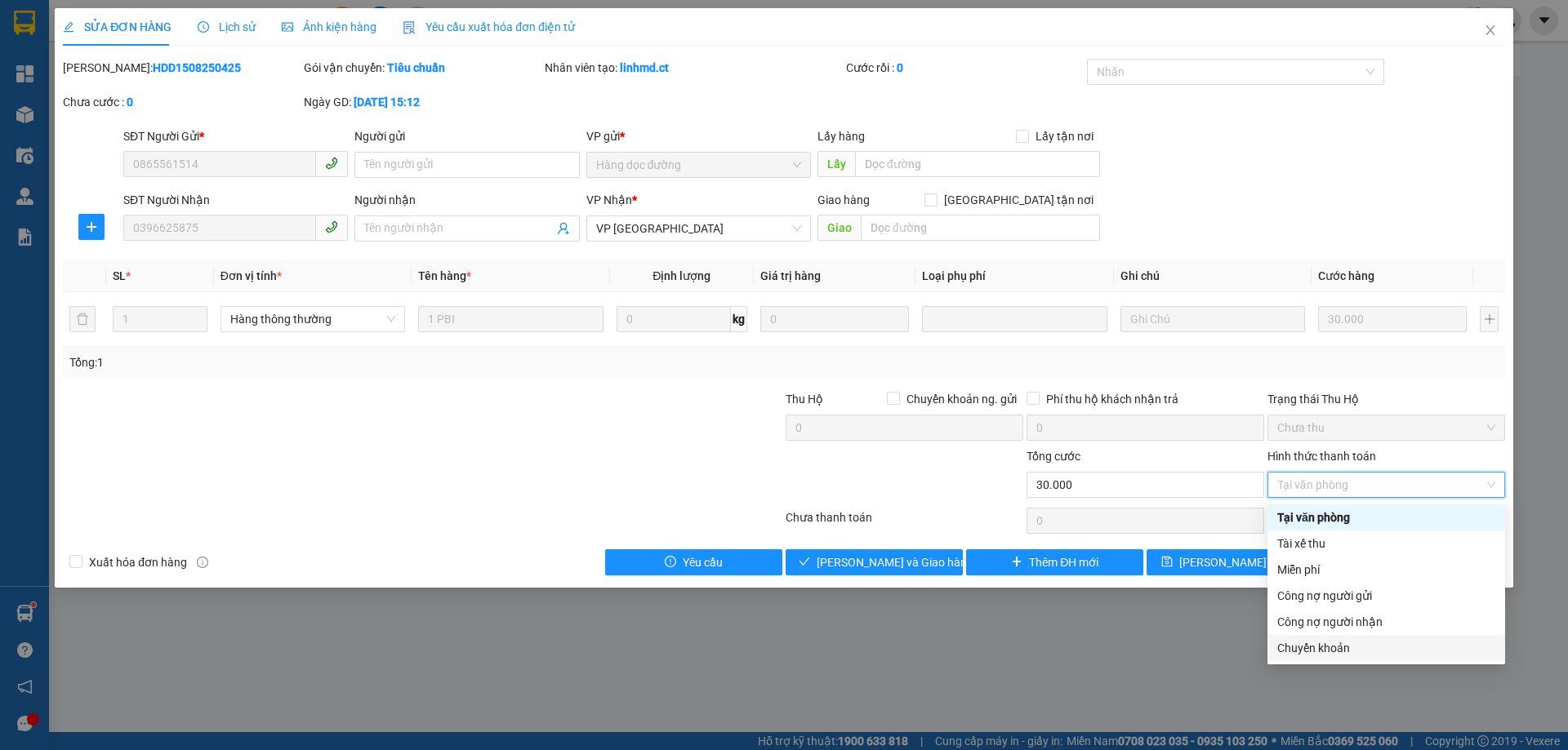
click at [1359, 648] on div "Chuyển khoản" at bounding box center [1386, 649] width 218 height 18
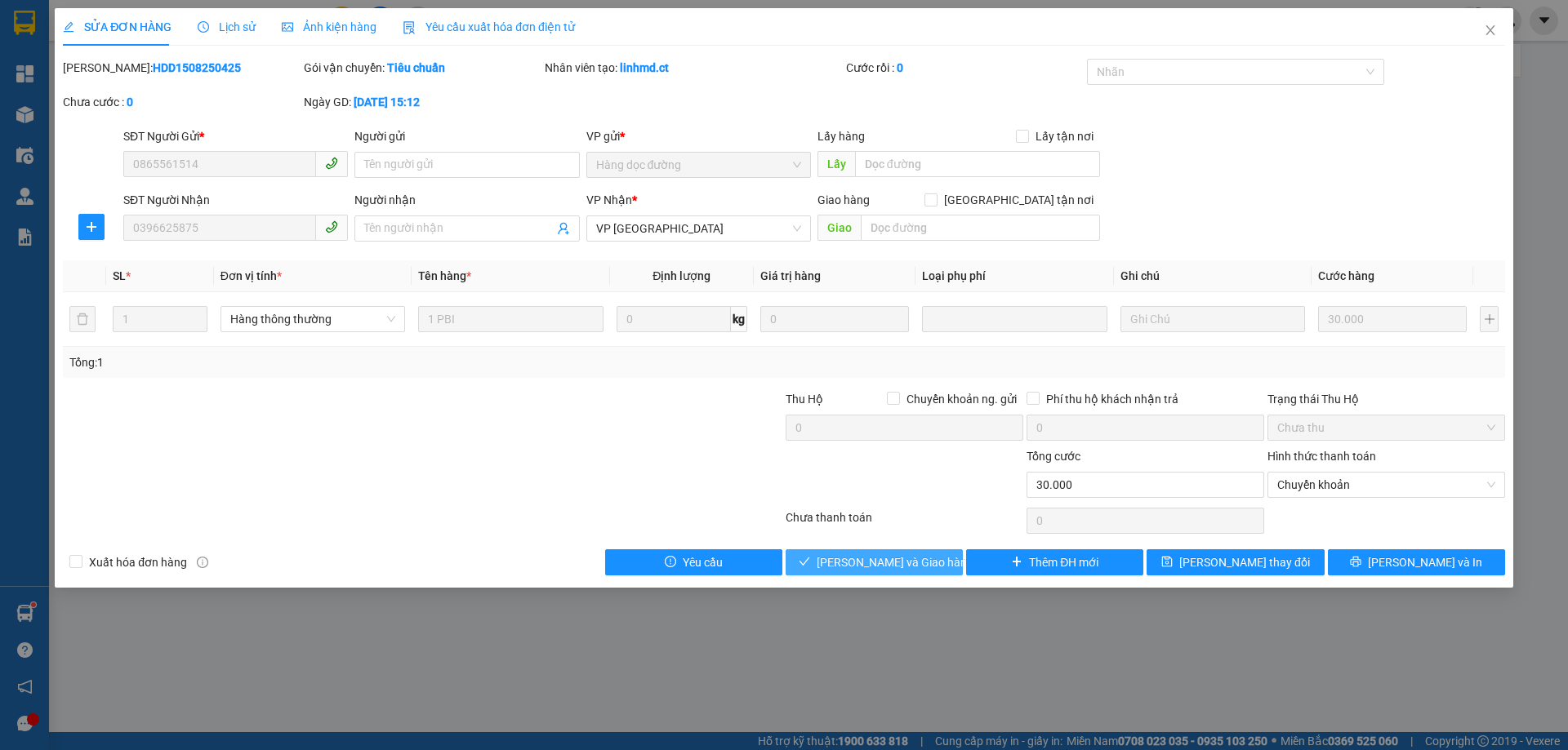
click at [934, 567] on button "[PERSON_NAME] và Giao hàng" at bounding box center [874, 562] width 177 height 26
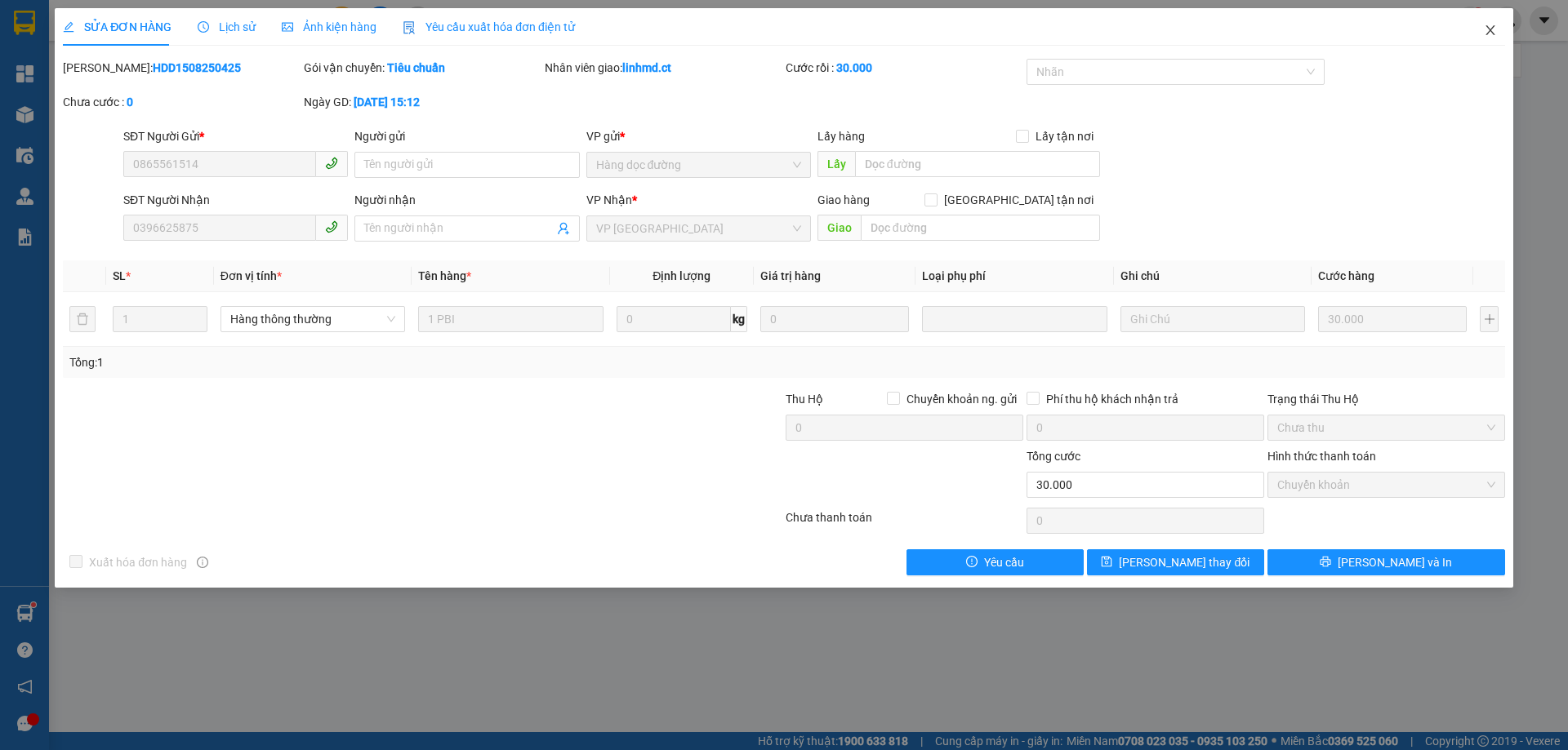
click at [1484, 33] on icon "close" at bounding box center [1491, 30] width 13 height 13
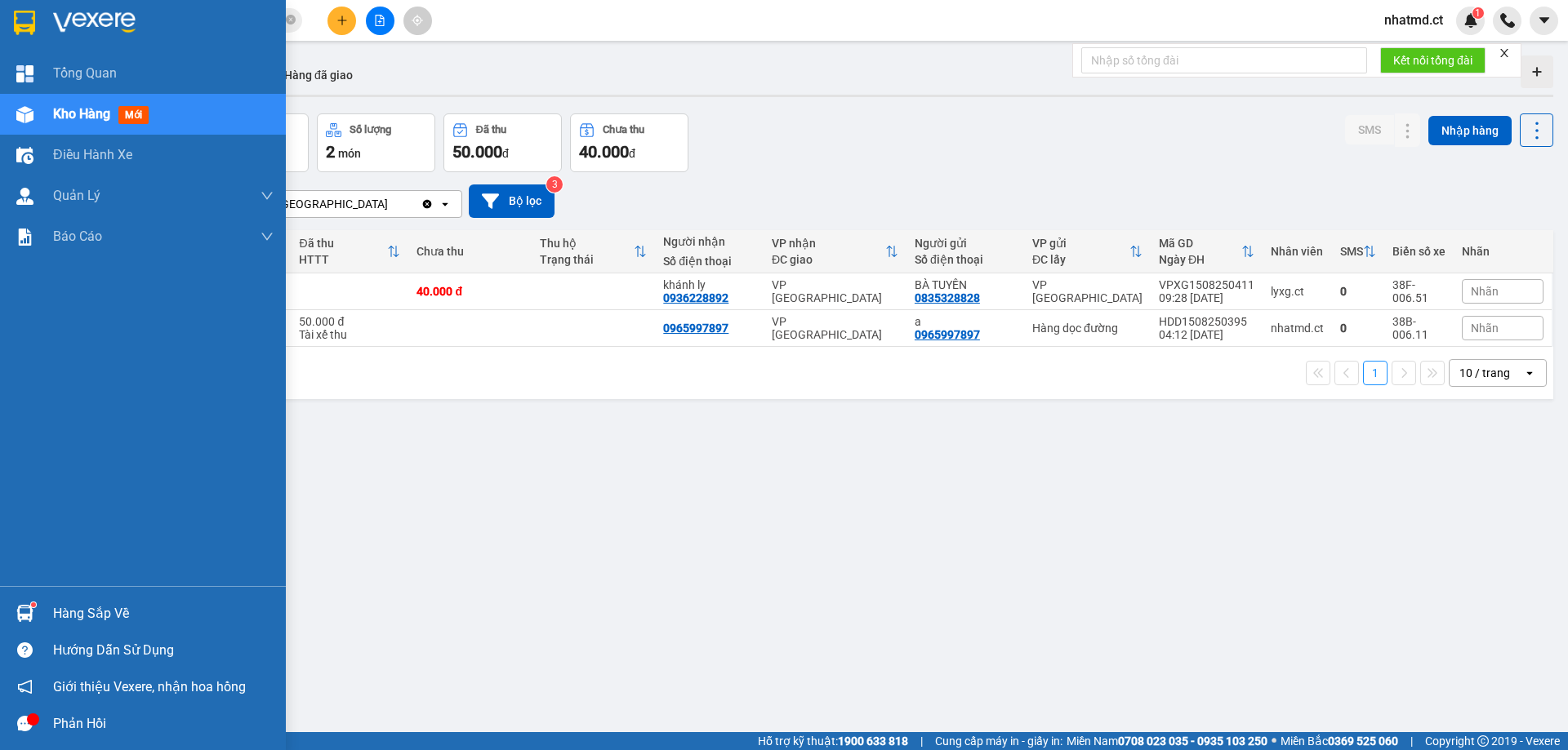
click at [77, 117] on span "Kho hàng" at bounding box center [81, 113] width 57 height 15
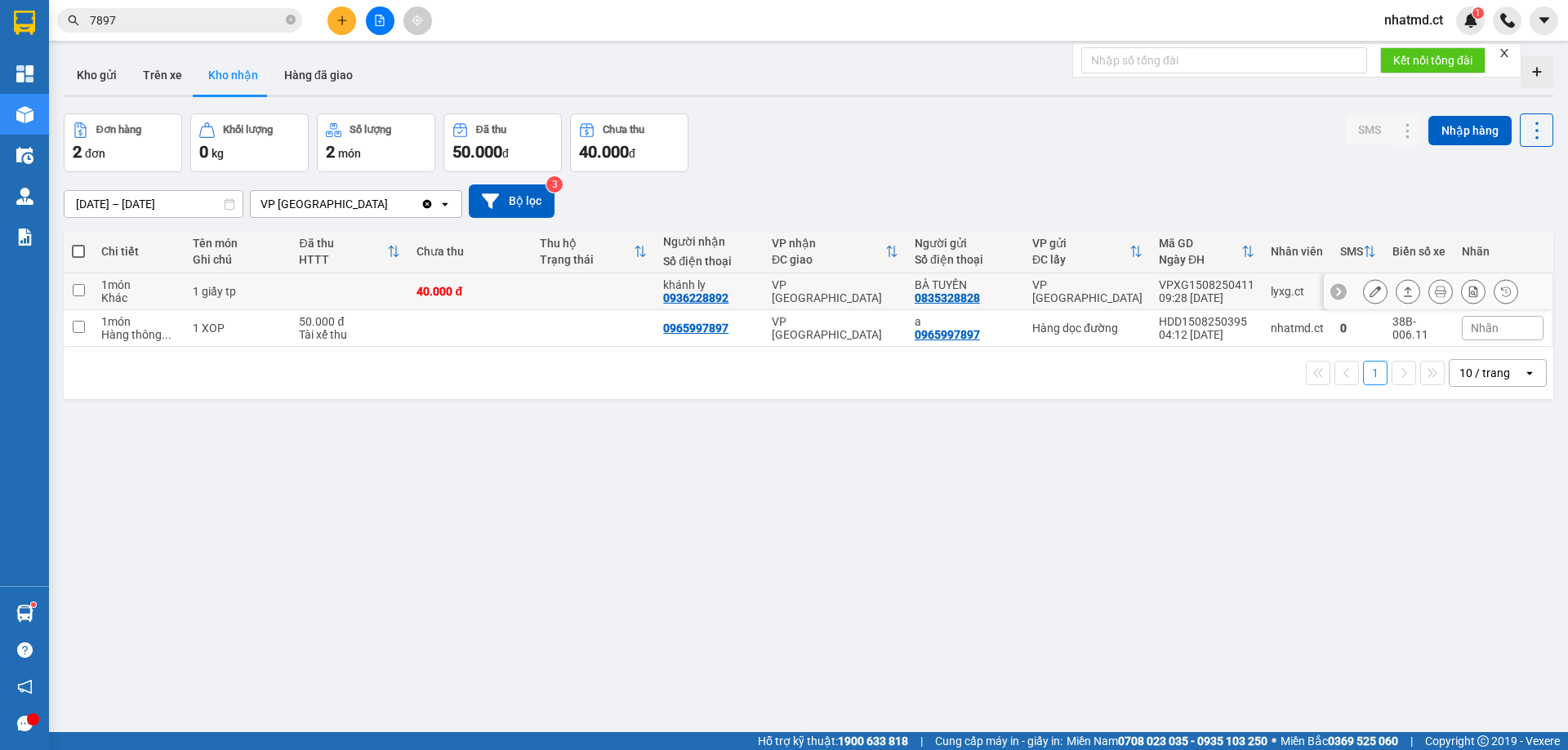
click at [1404, 288] on icon at bounding box center [1408, 291] width 9 height 10
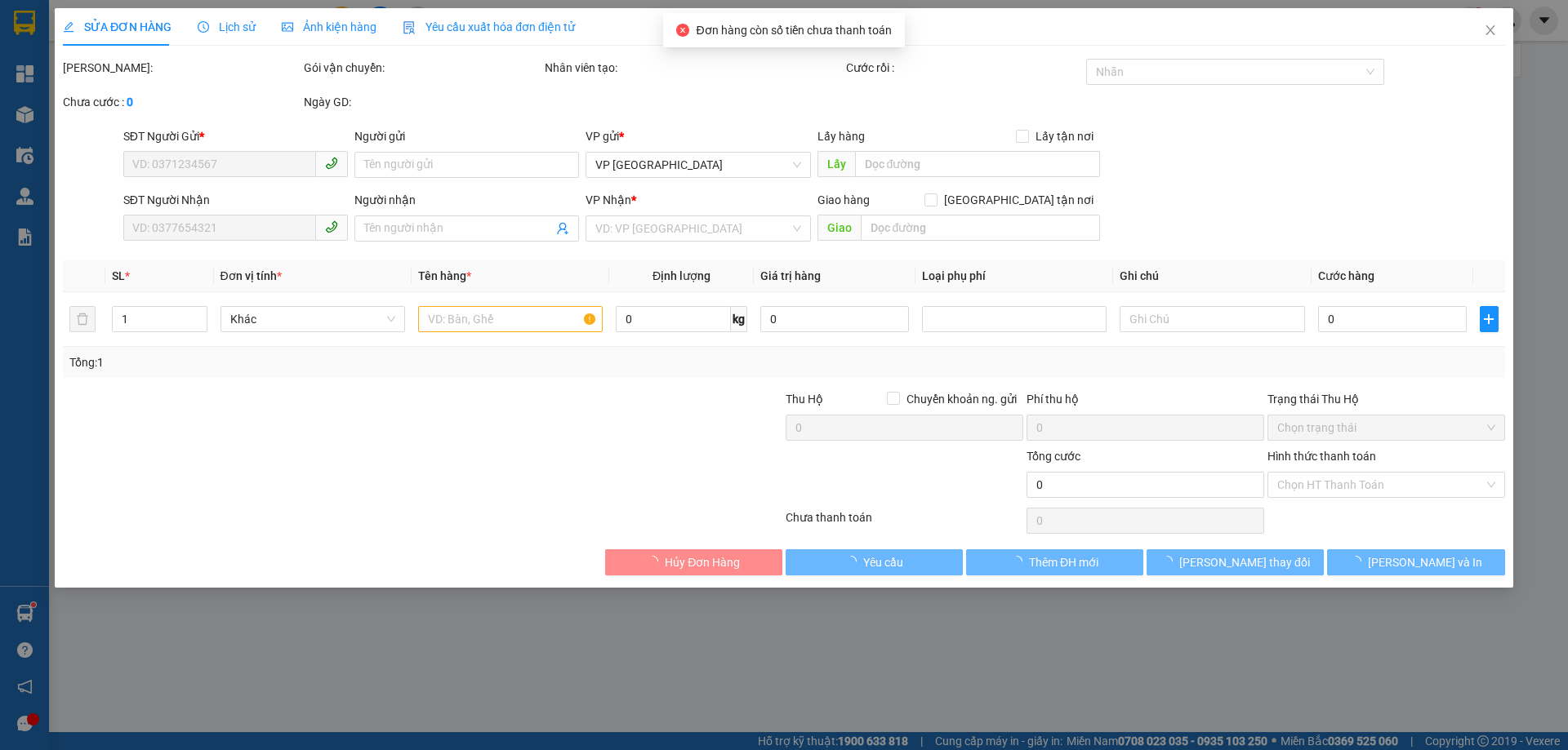
type input "0835328828"
type input "BÀ TUYẾN"
type input "0936228892"
type input "khánh ly"
type input "40.000"
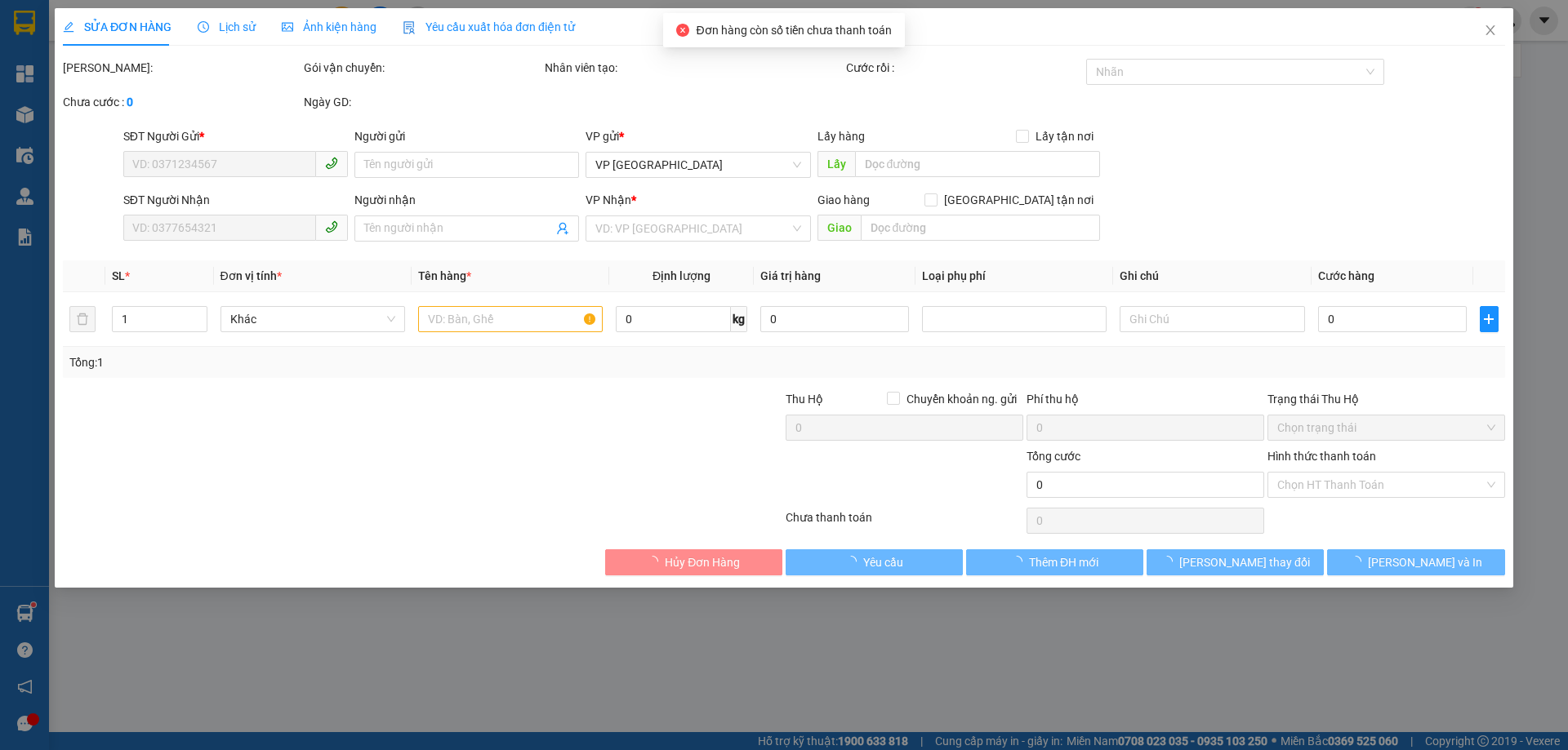
type input "40.000"
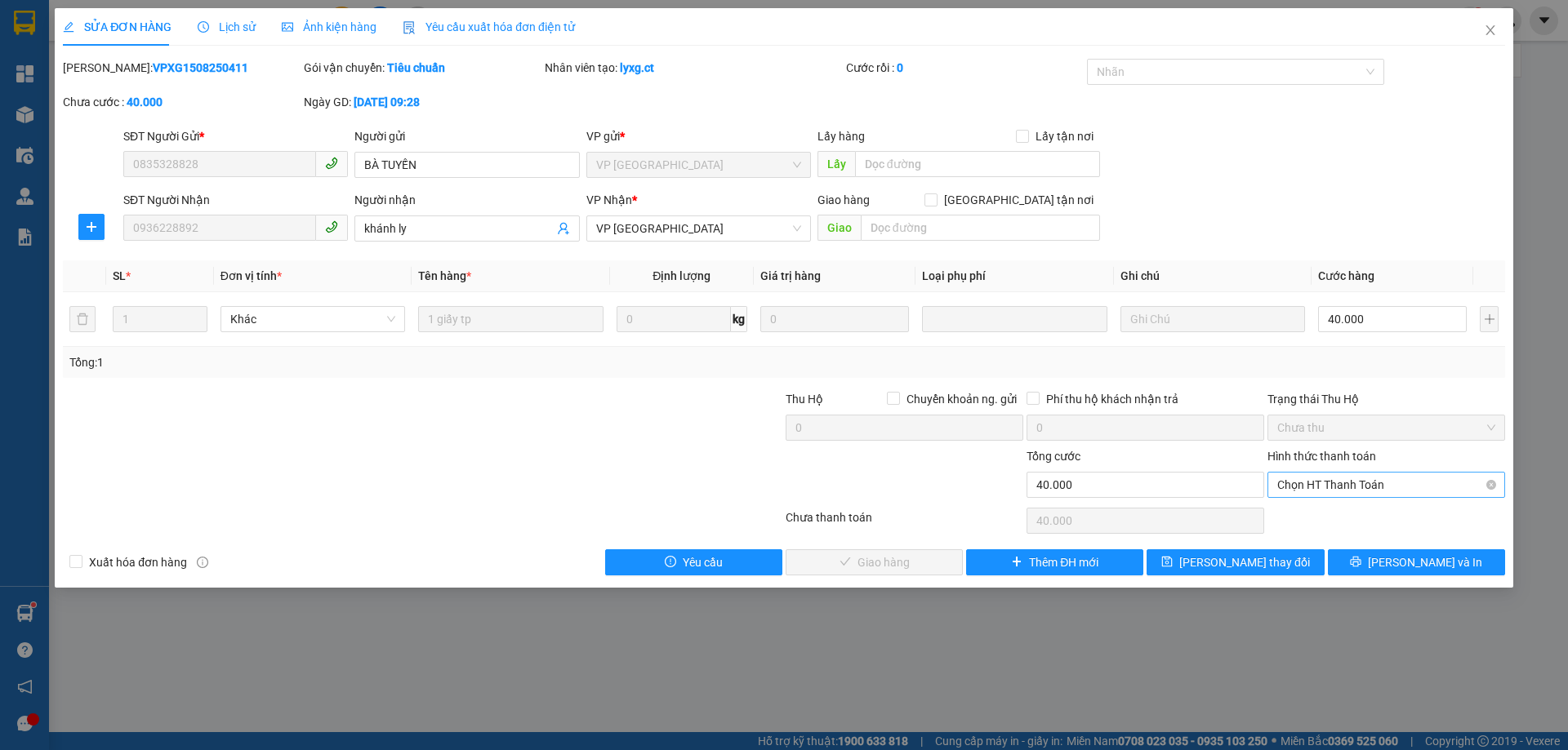
click at [1375, 486] on span "Chọn HT Thanh Toán" at bounding box center [1386, 485] width 218 height 25
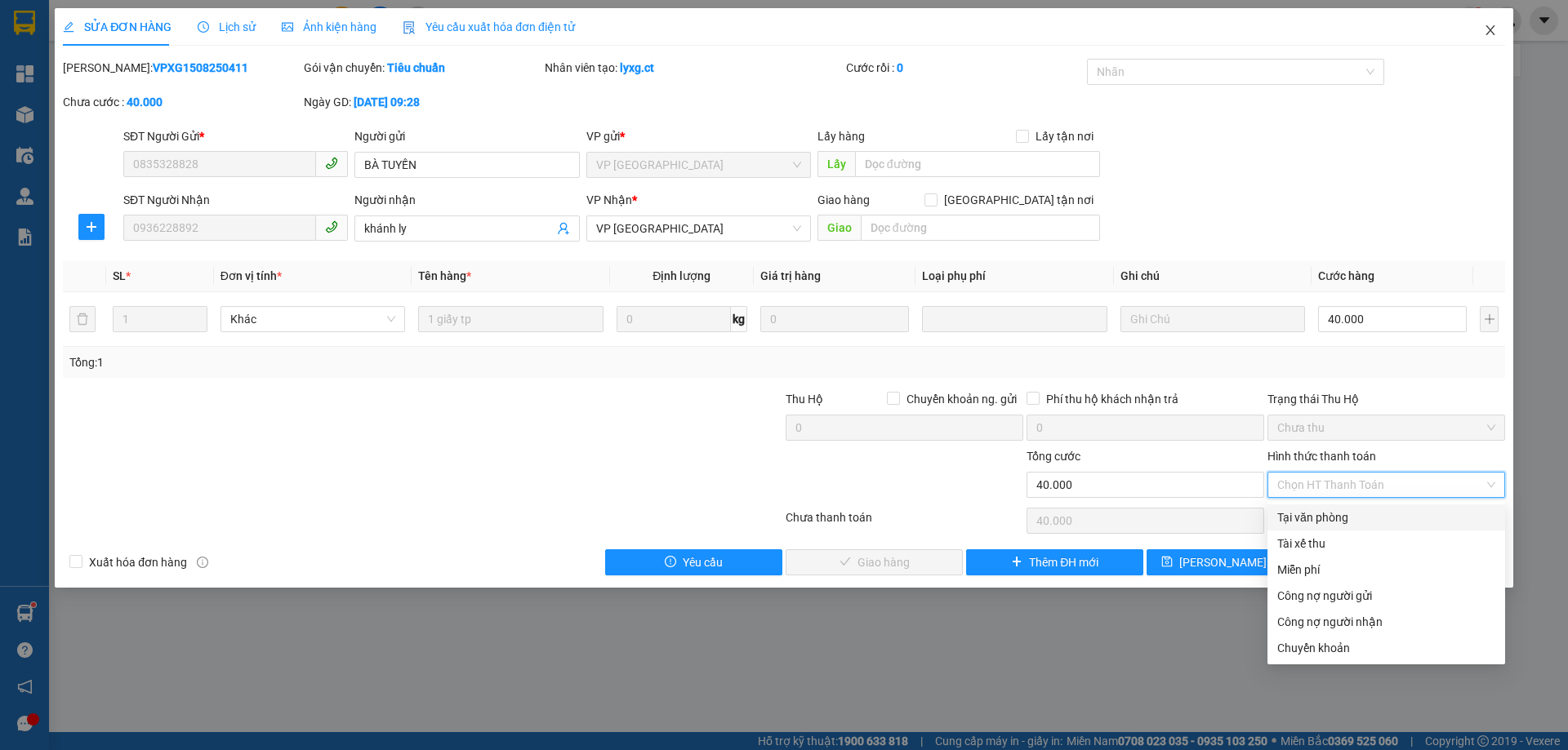
click at [1484, 30] on icon "close" at bounding box center [1491, 30] width 13 height 13
